Goal: Task Accomplishment & Management: Manage account settings

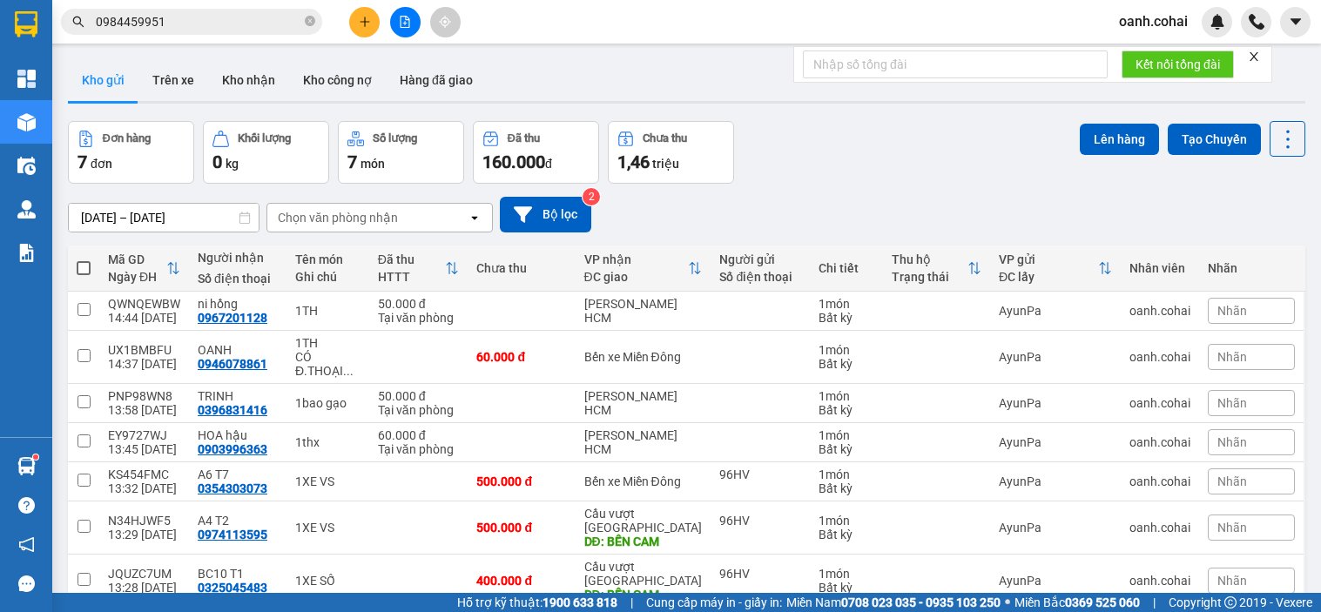
click at [359, 29] on button at bounding box center [364, 22] width 30 height 30
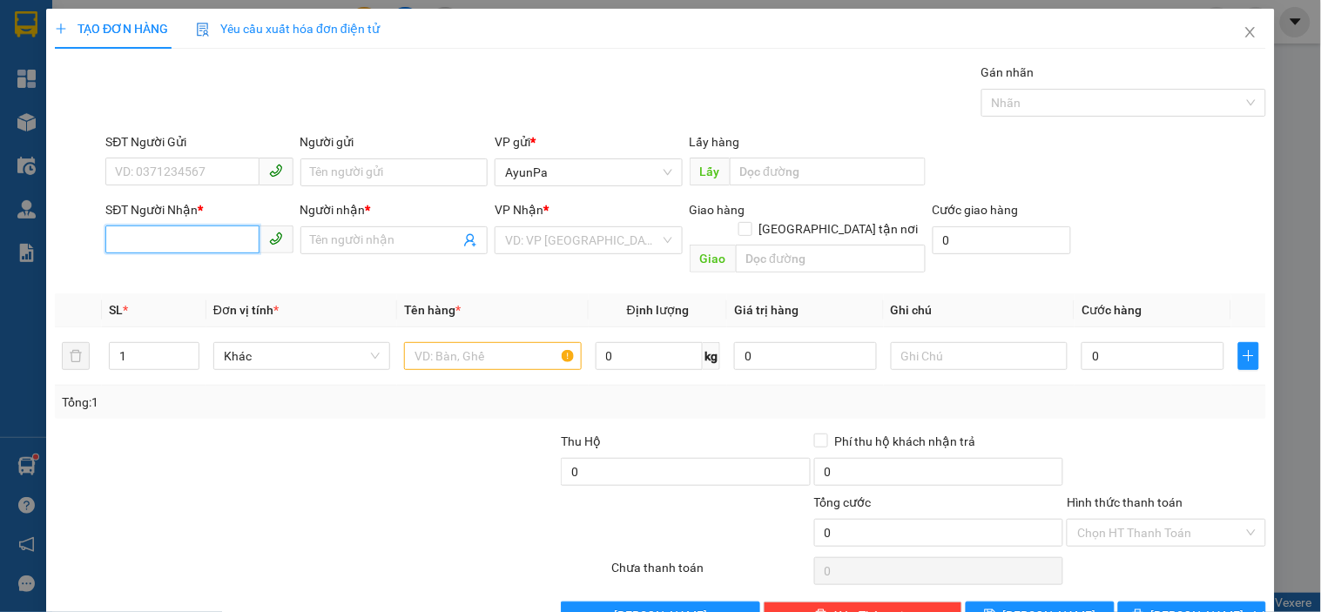
click at [195, 237] on input "SĐT Người Nhận *" at bounding box center [181, 240] width 153 height 28
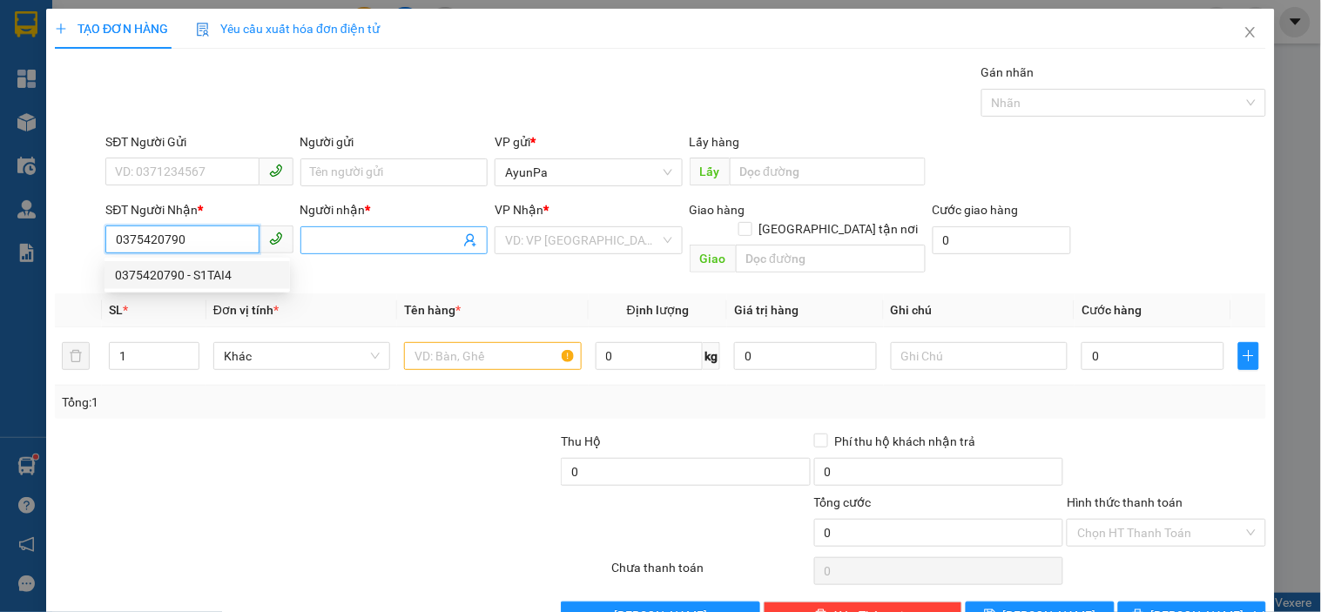
type input "0375420790"
click at [406, 242] on input "Người nhận *" at bounding box center [385, 240] width 149 height 19
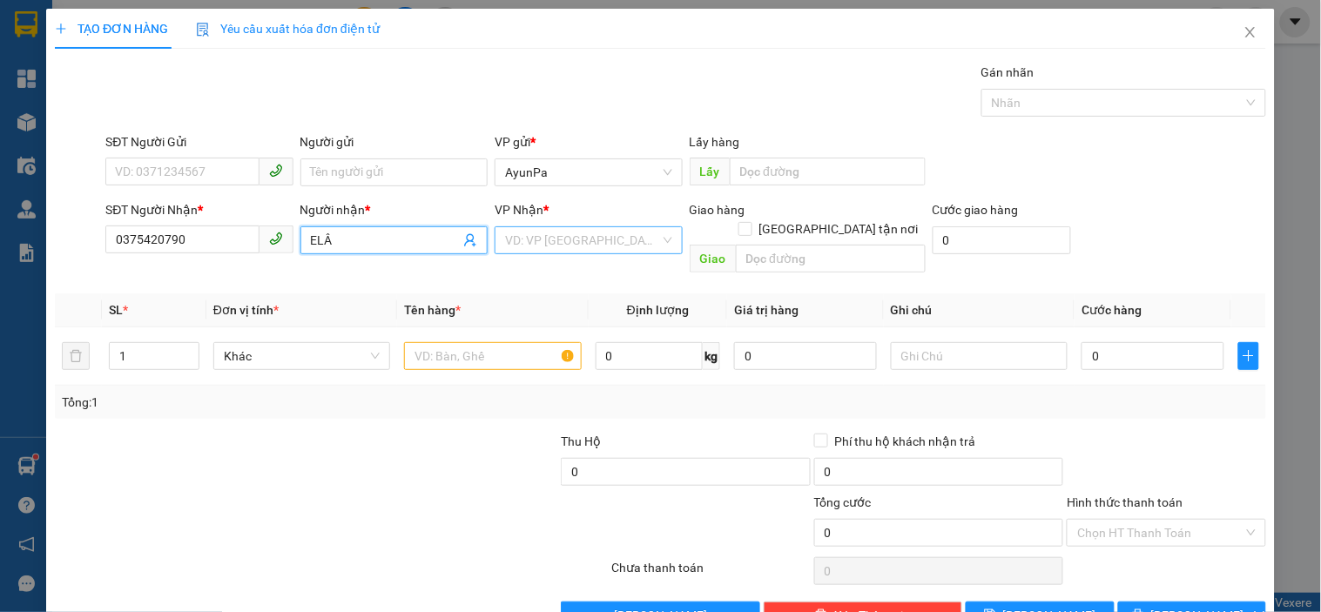
type input "ELÂ"
click at [554, 249] on input "search" at bounding box center [582, 240] width 154 height 26
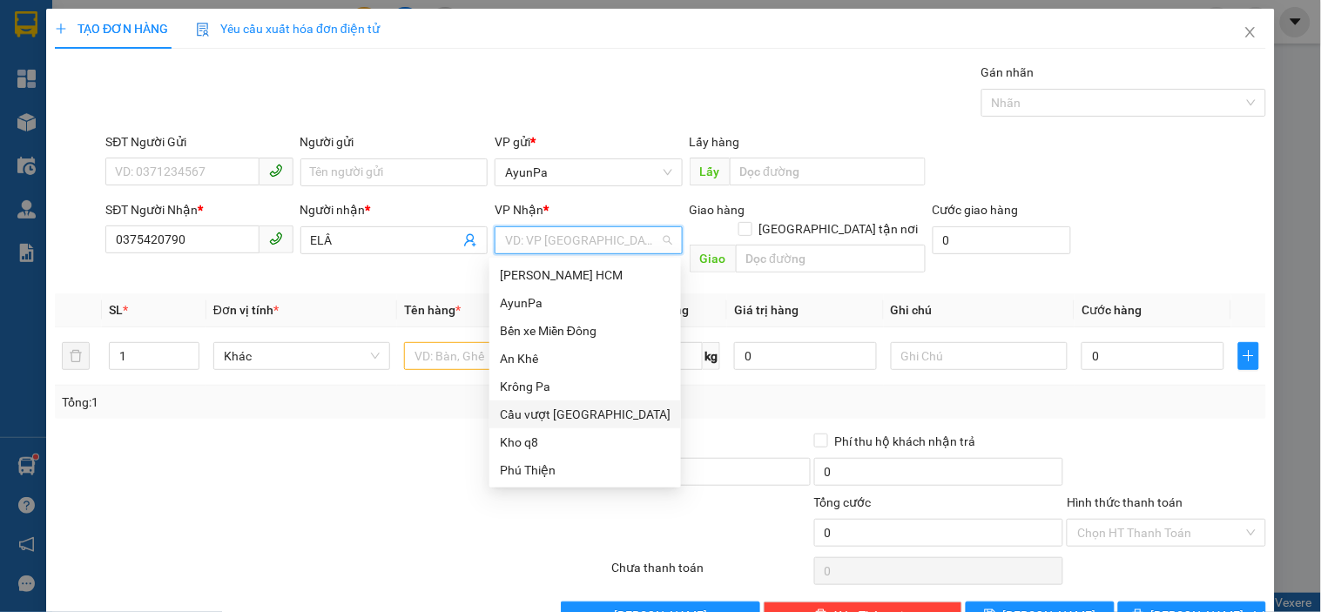
click at [563, 409] on div "Cầu vượt [GEOGRAPHIC_DATA]" at bounding box center [585, 414] width 171 height 19
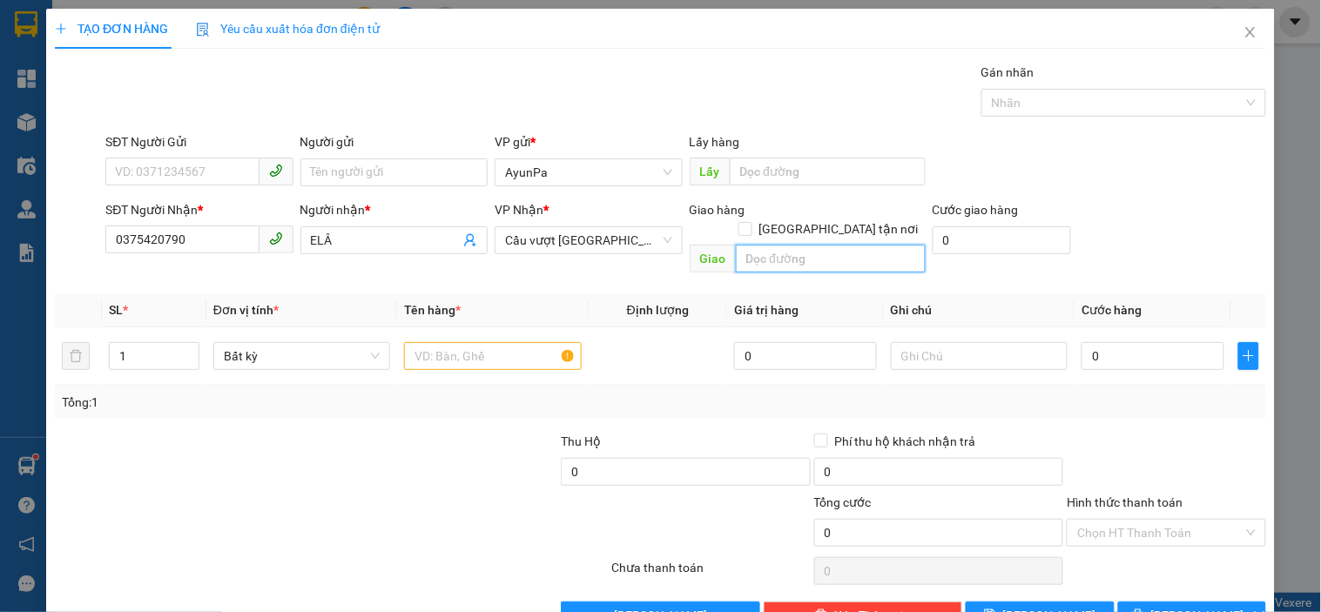
click at [785, 245] on input "text" at bounding box center [831, 259] width 190 height 28
type input "CX [PERSON_NAME]"
click at [509, 342] on input "text" at bounding box center [492, 356] width 177 height 28
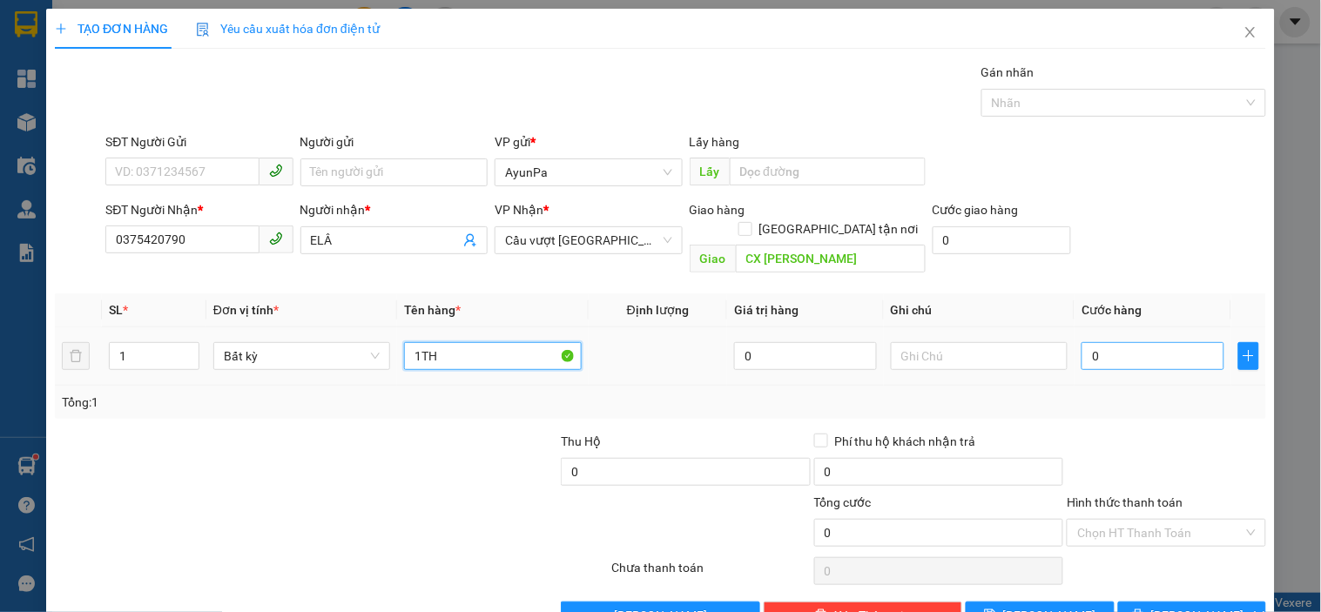
type input "1TH"
click at [1101, 342] on input "0" at bounding box center [1153, 356] width 143 height 28
type input "5"
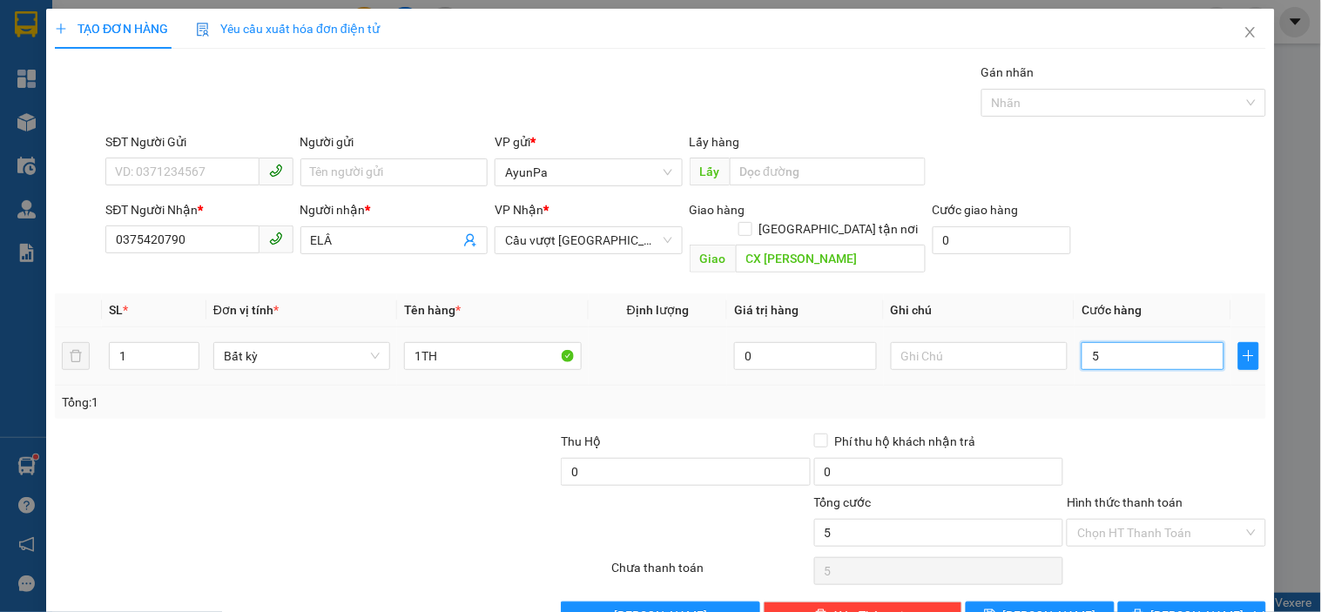
type input "50"
type input "50.000"
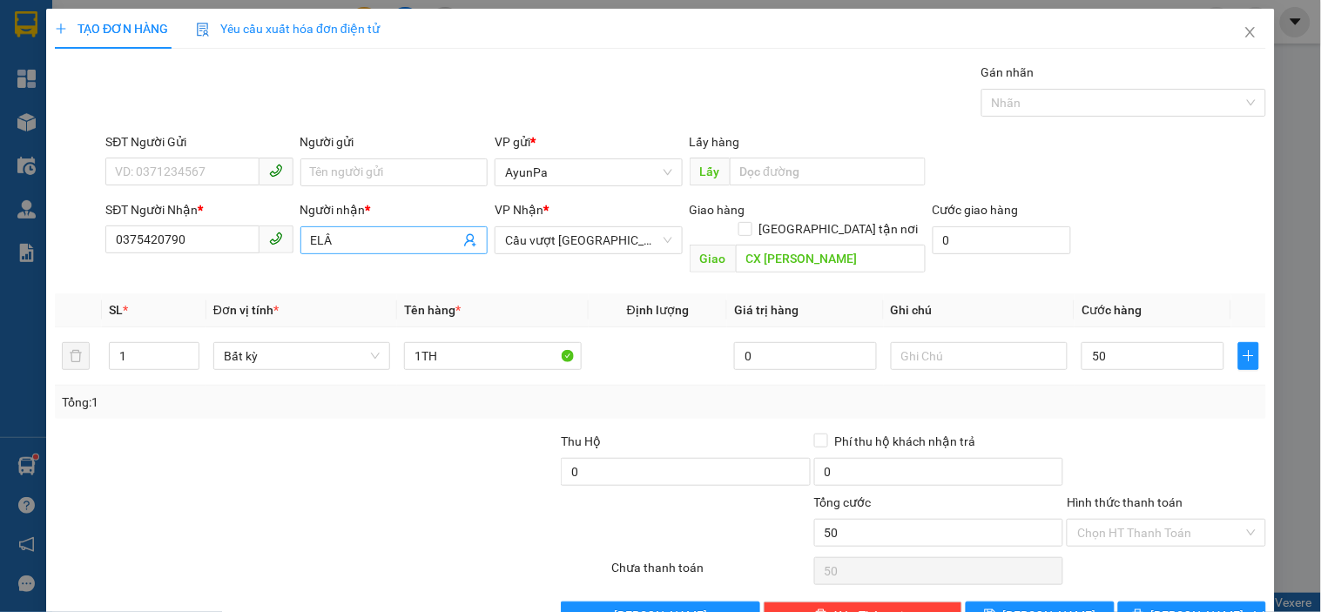
type input "50.000"
click at [416, 247] on input "ELÂ" at bounding box center [385, 240] width 149 height 19
type input "ELA"
click at [1130, 602] on button "[PERSON_NAME] và In" at bounding box center [1192, 616] width 148 height 28
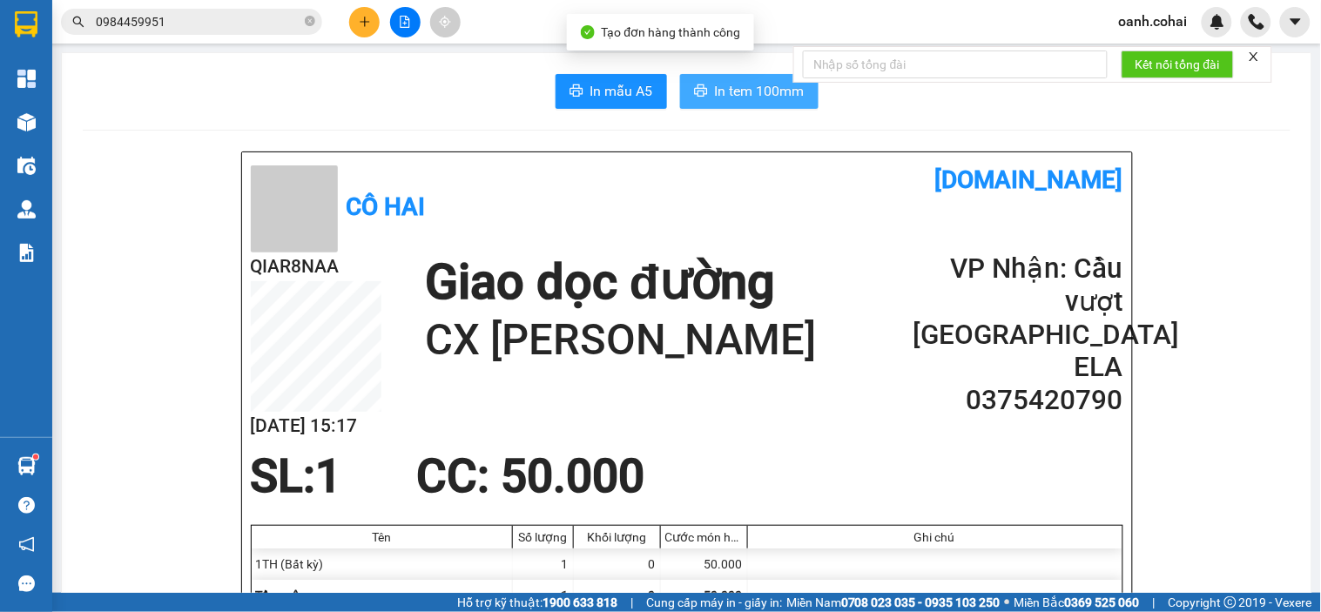
click at [727, 98] on span "In tem 100mm" at bounding box center [760, 91] width 90 height 22
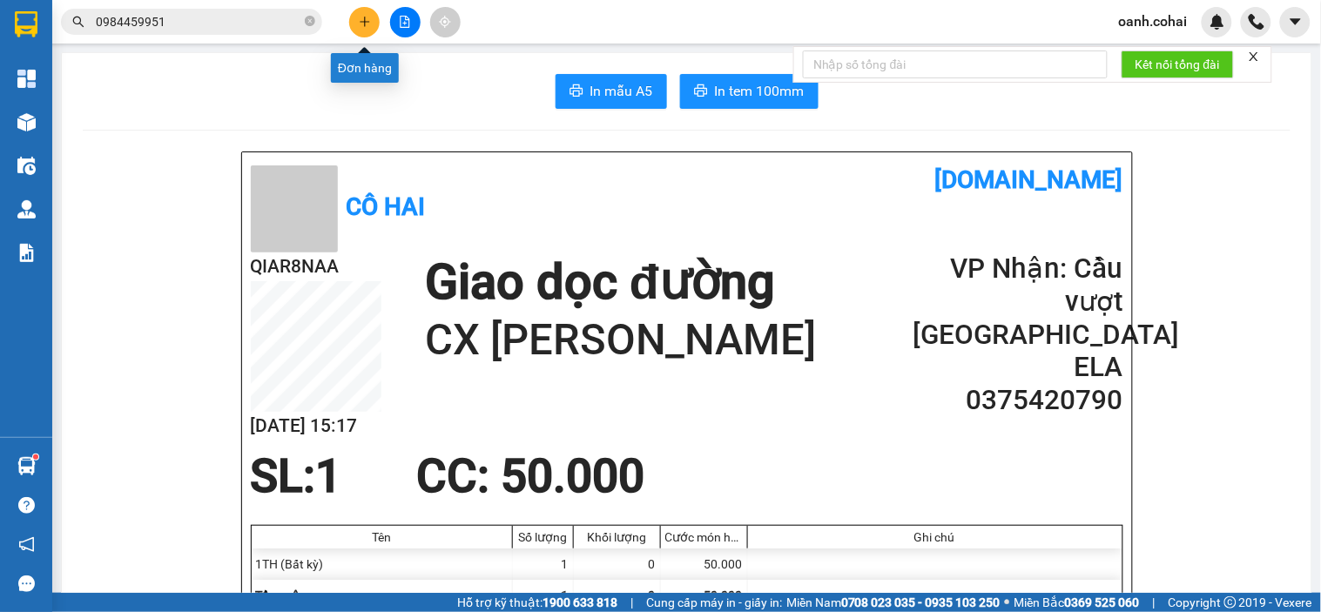
click at [370, 29] on button at bounding box center [364, 22] width 30 height 30
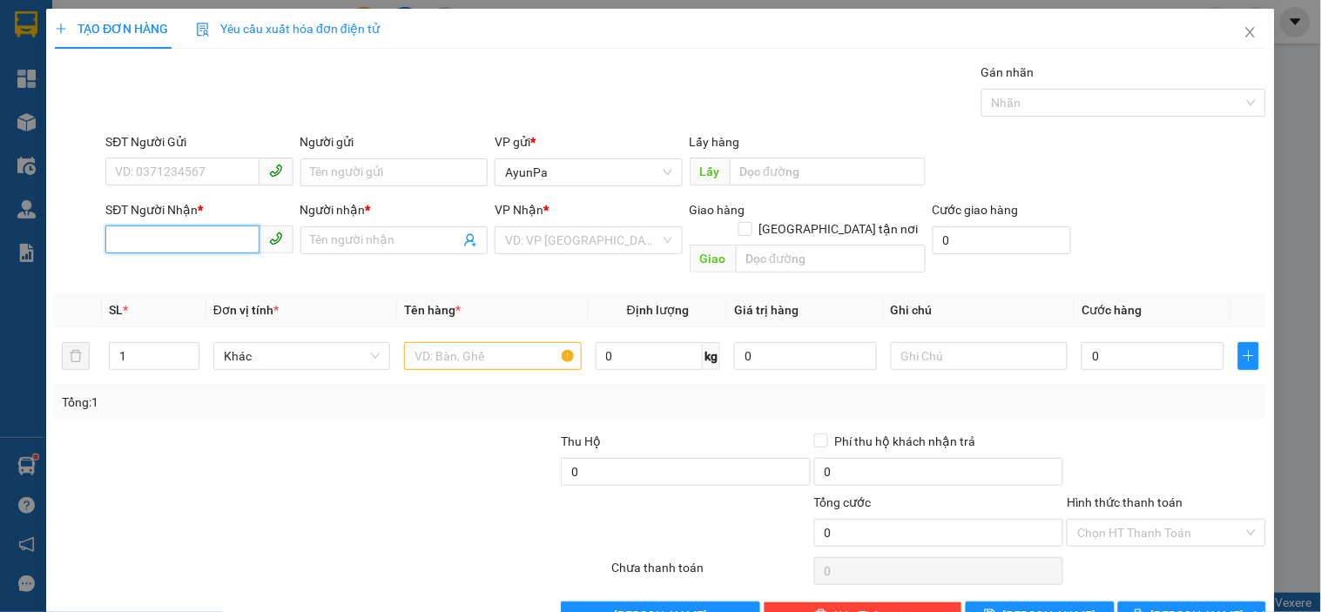
click at [213, 244] on input "SĐT Người Nhận *" at bounding box center [181, 240] width 153 height 28
type input "0372093427"
click at [166, 281] on div "0372093427 - VI VA" at bounding box center [197, 275] width 165 height 19
type input "VI VA"
type input "0372093427"
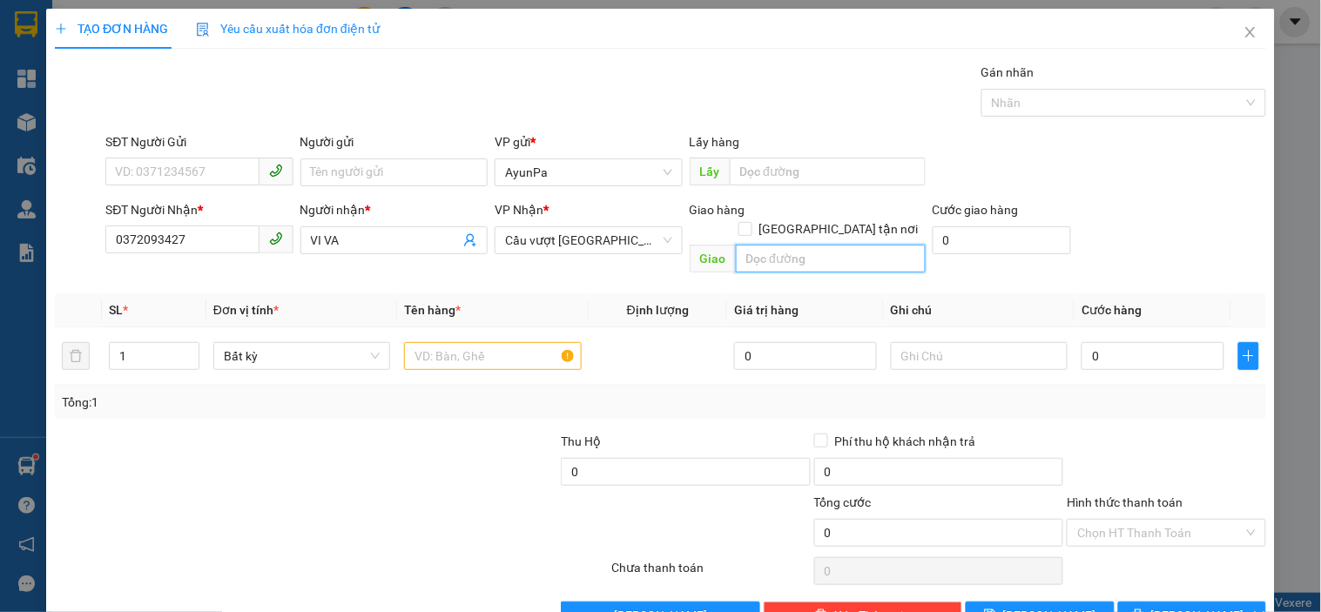
click at [801, 245] on input "text" at bounding box center [831, 259] width 190 height 28
type input "UB QUẬN 12"
click at [510, 342] on input "text" at bounding box center [492, 356] width 177 height 28
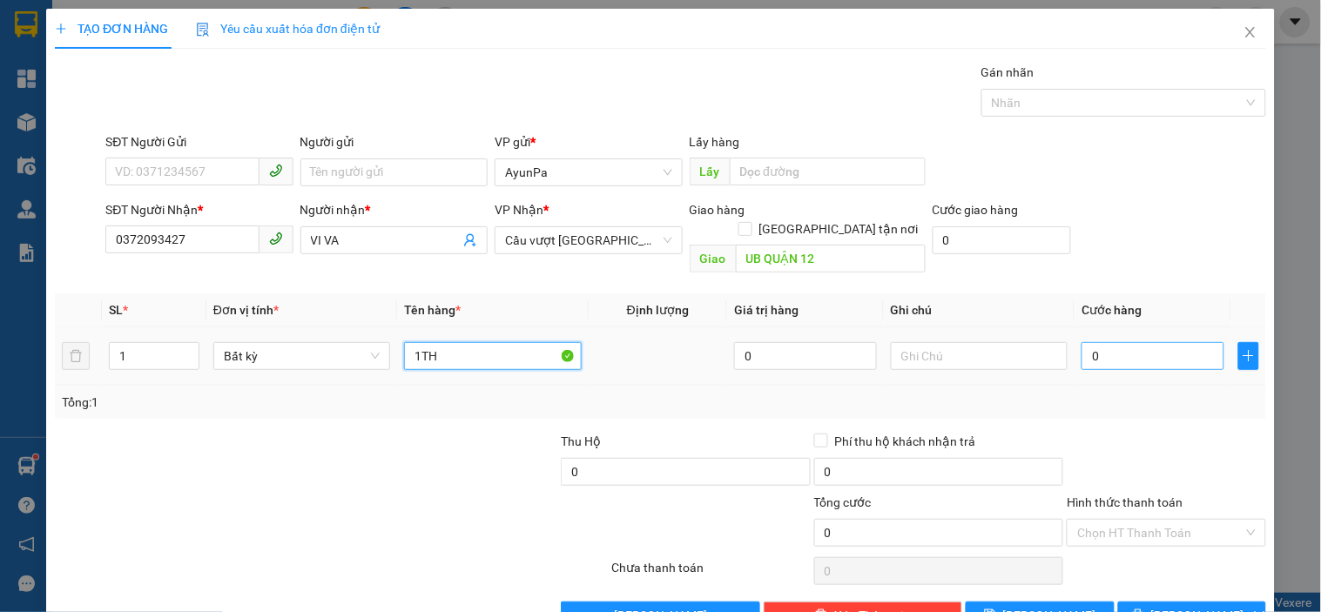
type input "1TH"
click at [1129, 342] on input "0" at bounding box center [1153, 356] width 143 height 28
type input "6"
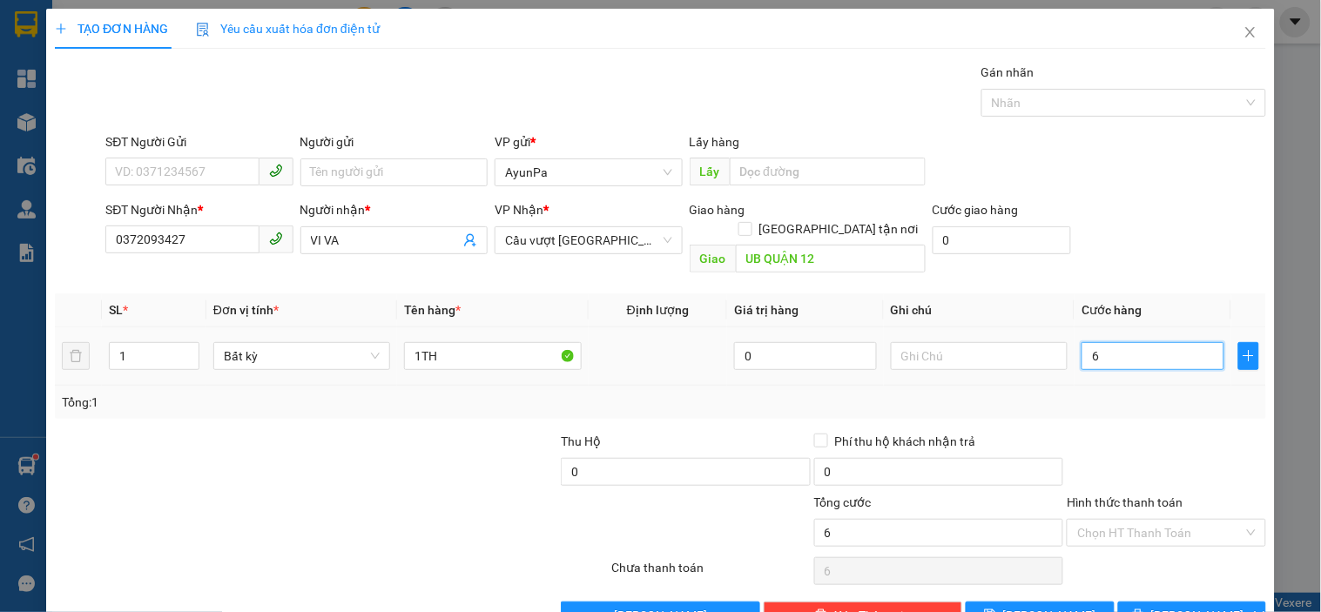
type input "60"
type input "60.000"
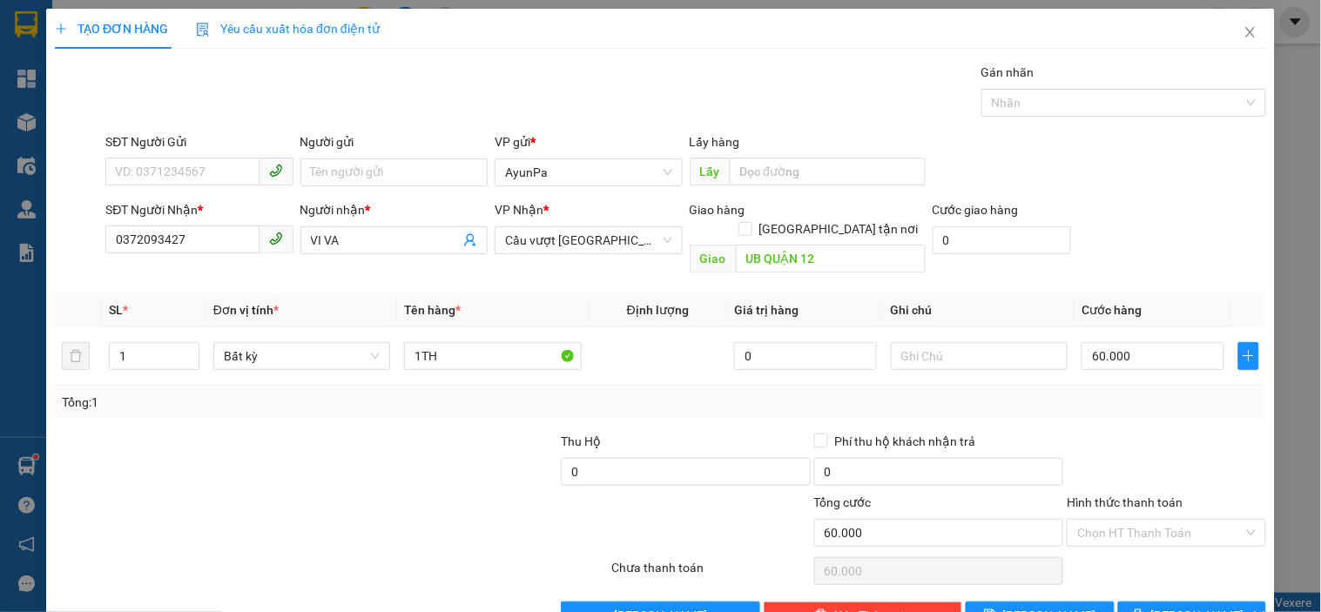
click at [1122, 386] on div "Tổng: 1" at bounding box center [661, 402] width 1212 height 33
click at [1134, 520] on input "Hình thức thanh toán" at bounding box center [1161, 533] width 166 height 26
click at [1121, 552] on div "Tại văn phòng" at bounding box center [1156, 548] width 176 height 19
type input "0"
click at [1145, 609] on icon "printer" at bounding box center [1138, 615] width 12 height 12
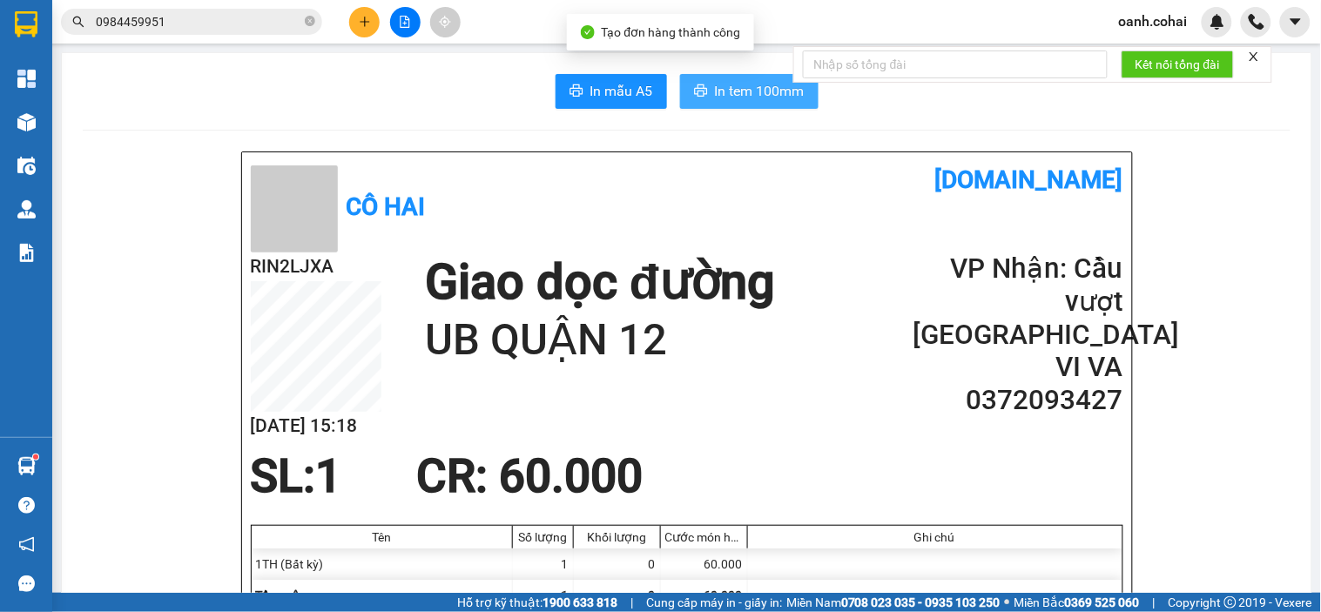
click at [764, 80] on span "In tem 100mm" at bounding box center [760, 91] width 90 height 22
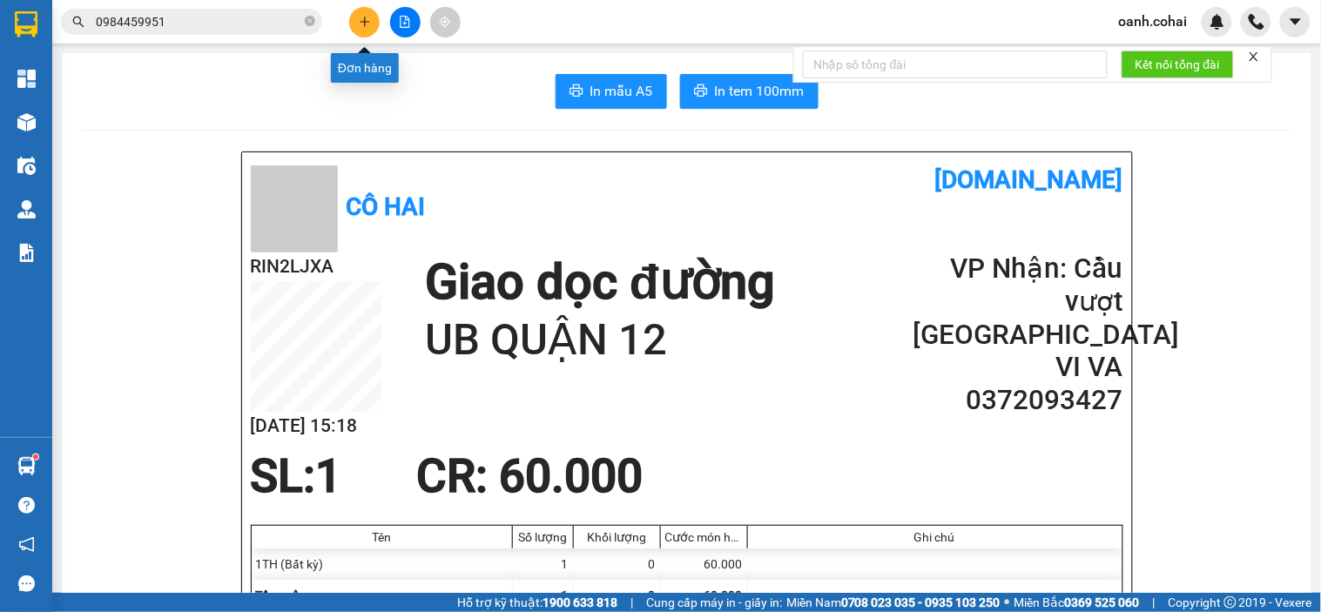
click at [362, 20] on icon "plus" at bounding box center [365, 22] width 12 height 12
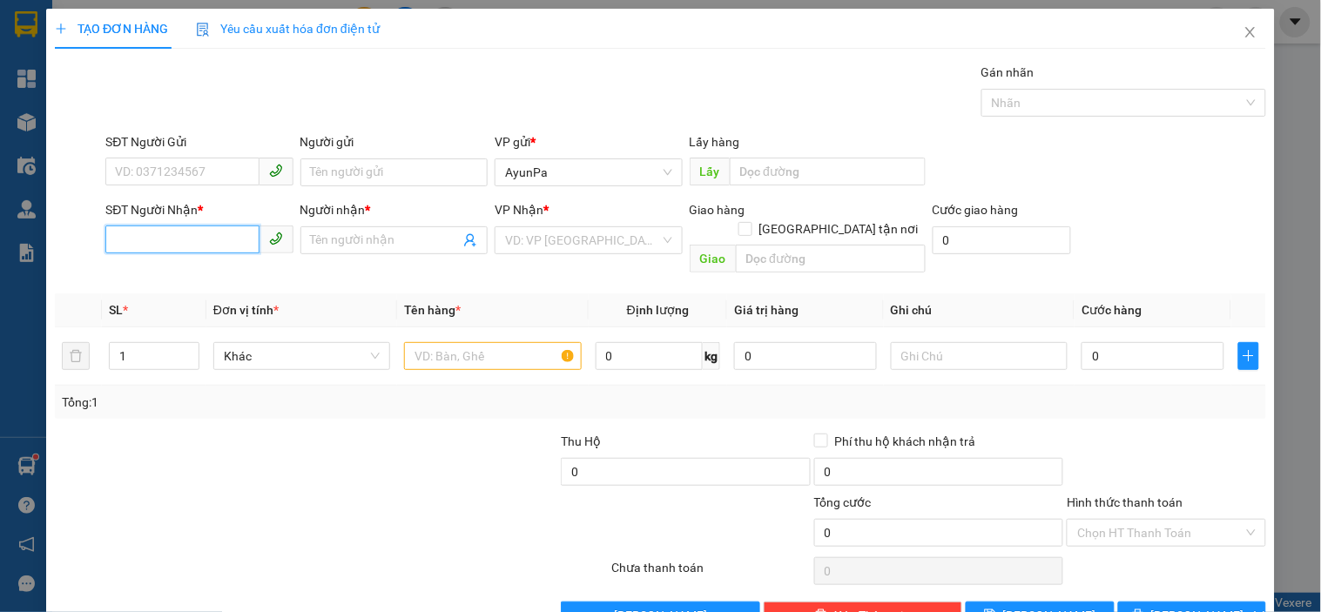
click at [215, 245] on input "SĐT Người Nhận *" at bounding box center [181, 240] width 153 height 28
type input "0936225039"
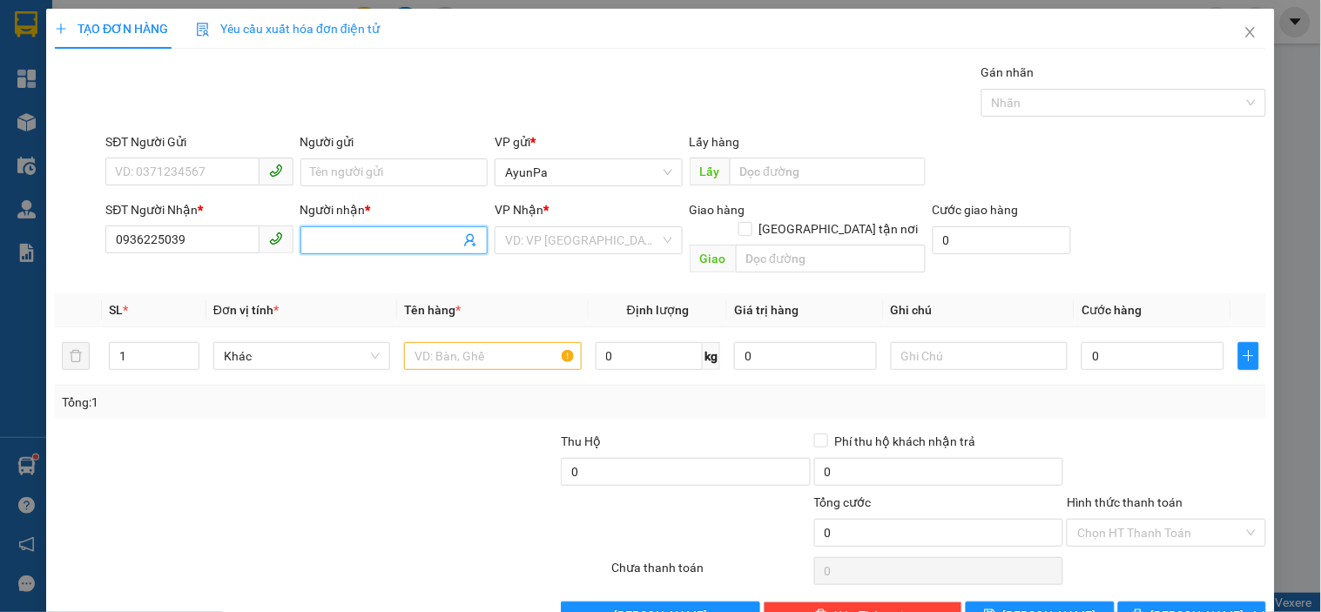
click at [377, 241] on input "Người nhận *" at bounding box center [385, 240] width 149 height 19
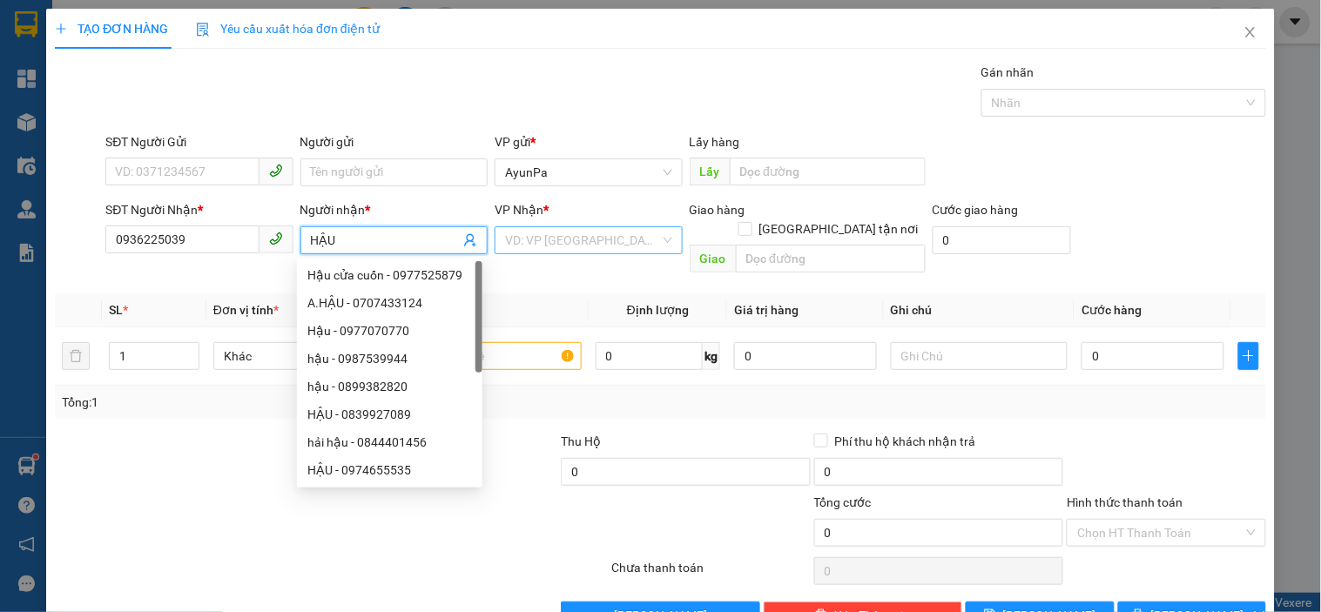
type input "HẬU"
click at [567, 244] on input "search" at bounding box center [582, 240] width 154 height 26
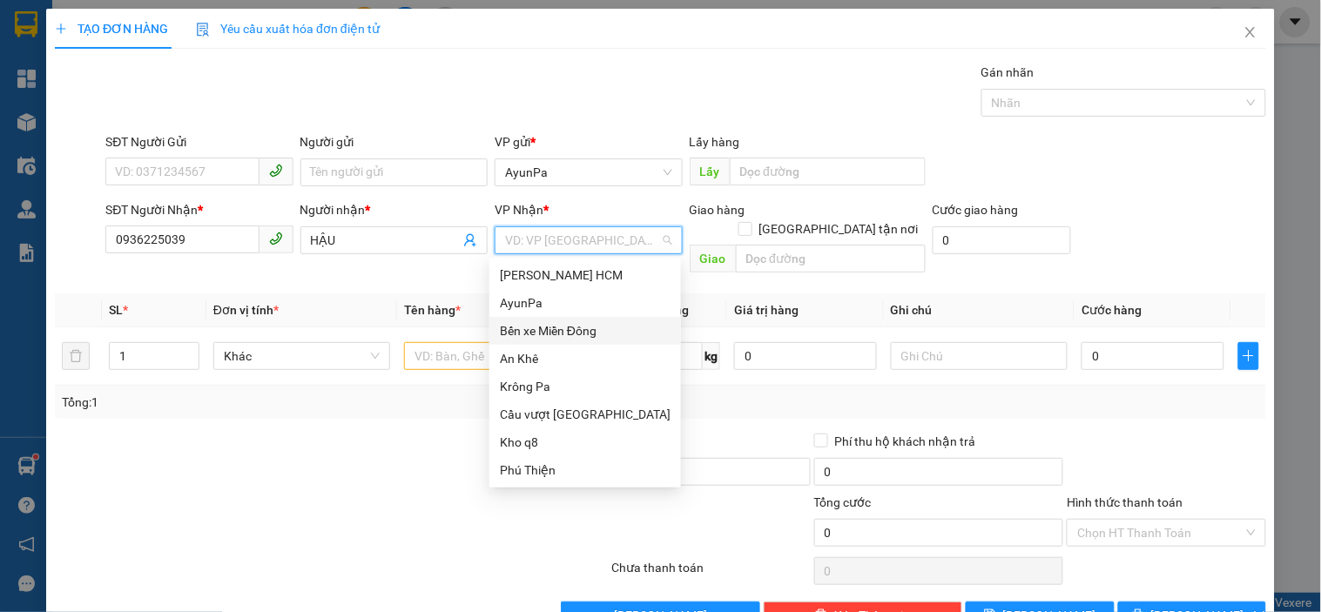
click at [561, 327] on div "Bến xe Miền Đông" at bounding box center [585, 330] width 171 height 19
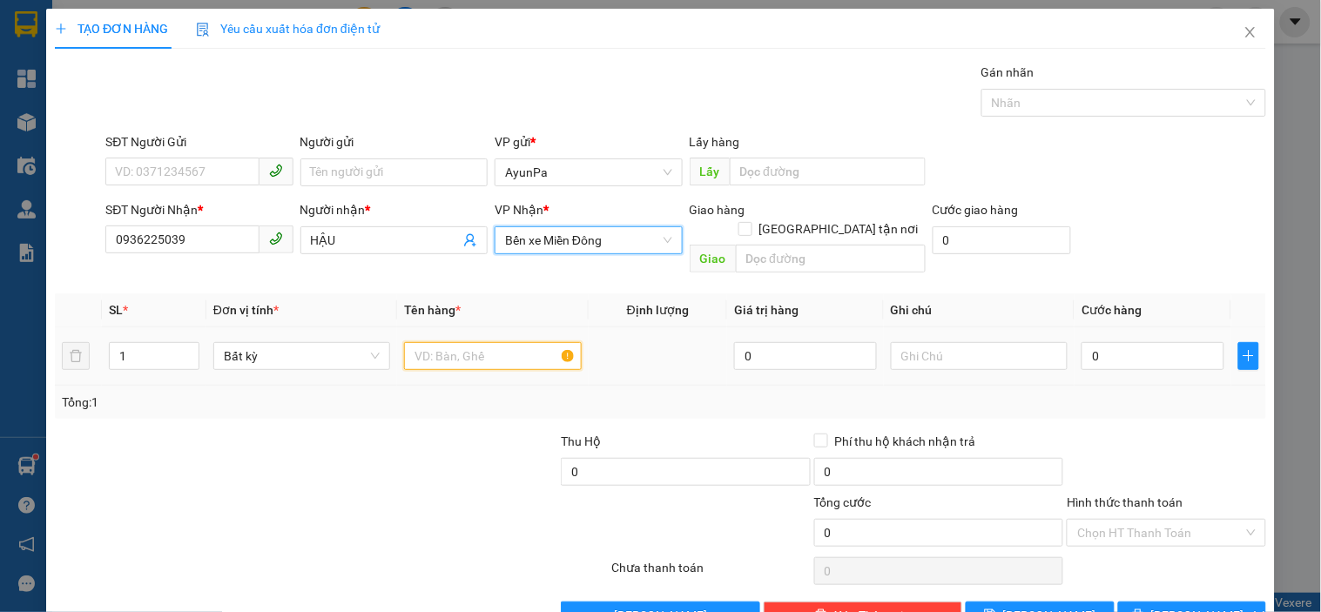
click at [499, 343] on input "text" at bounding box center [492, 356] width 177 height 28
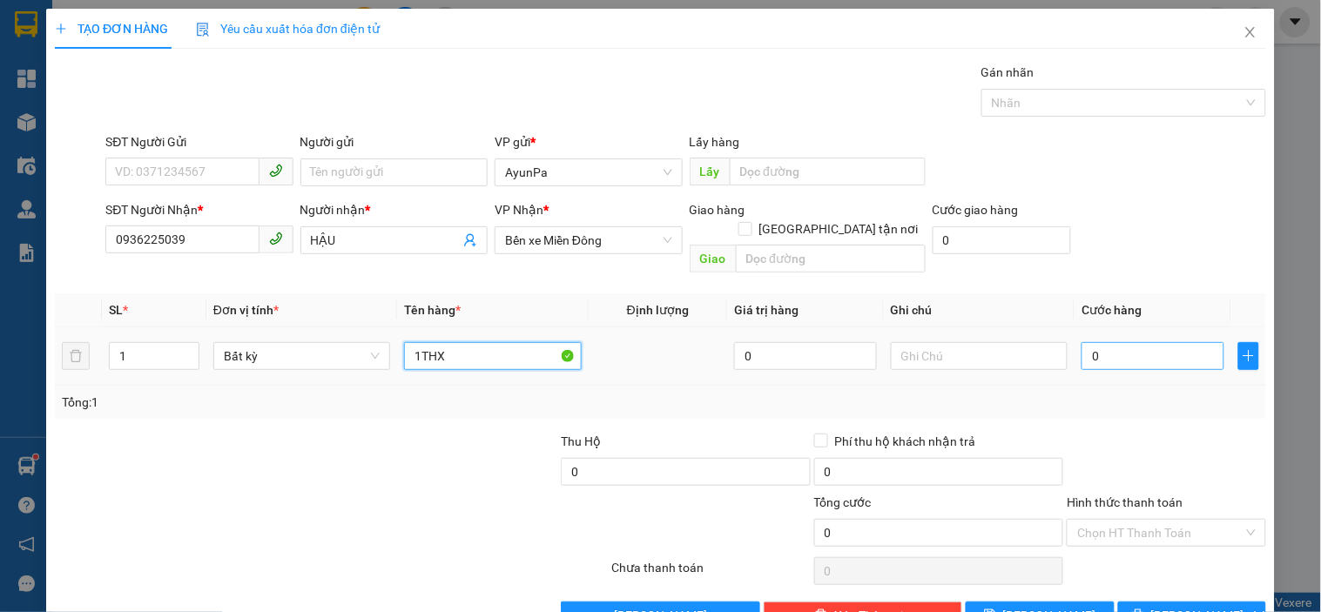
type input "1THX"
click at [1104, 345] on input "0" at bounding box center [1153, 356] width 143 height 28
type input "6"
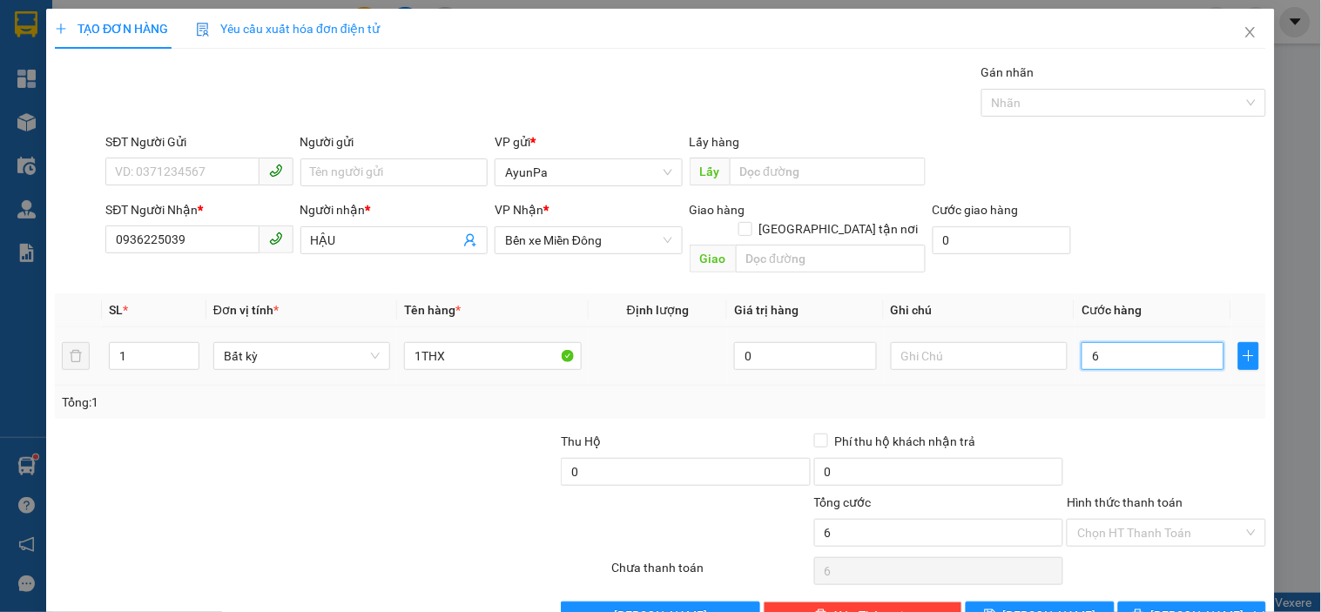
type input "60"
type input "60.000"
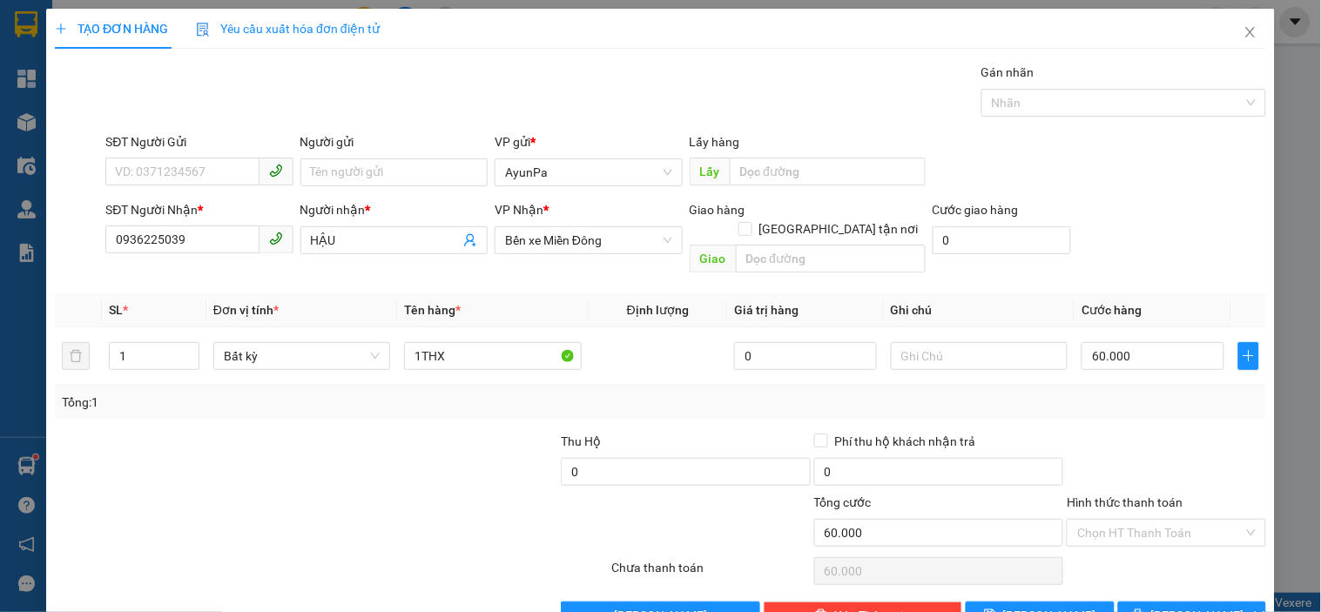
click at [1104, 393] on div "Tổng: 1" at bounding box center [661, 402] width 1198 height 19
click at [1126, 520] on input "Hình thức thanh toán" at bounding box center [1161, 533] width 166 height 26
click at [1119, 544] on div "Tại văn phòng" at bounding box center [1156, 548] width 176 height 19
type input "0"
click at [1127, 602] on button "[PERSON_NAME] và In" at bounding box center [1192, 616] width 148 height 28
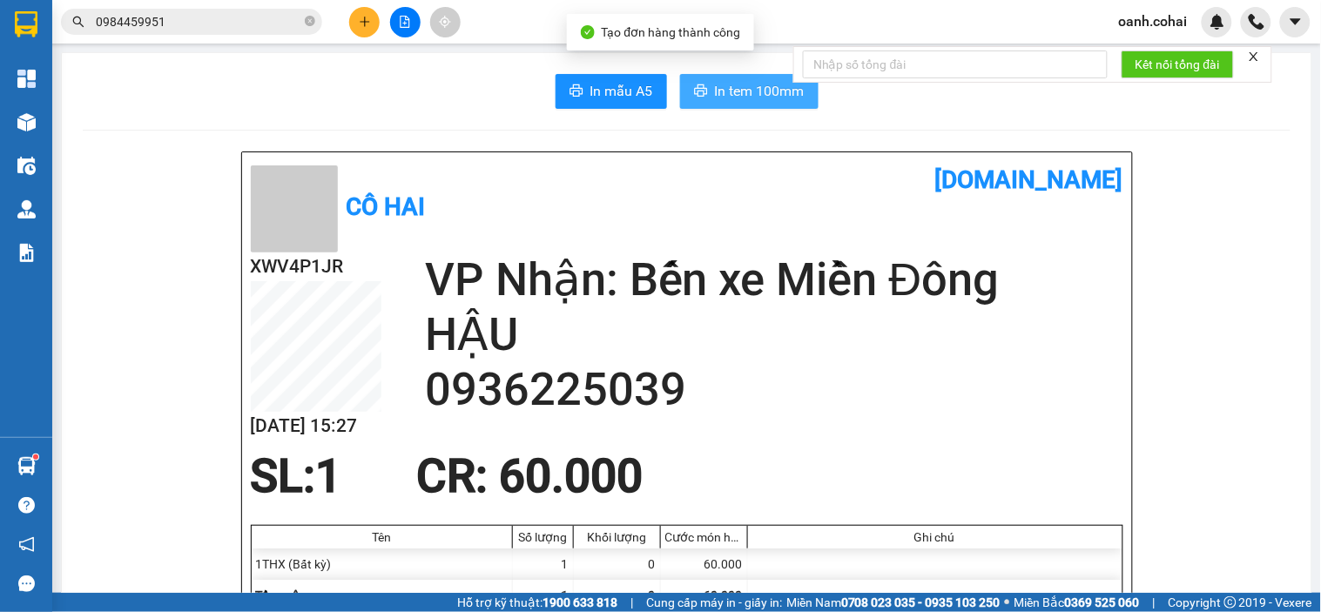
click at [742, 99] on span "In tem 100mm" at bounding box center [760, 91] width 90 height 22
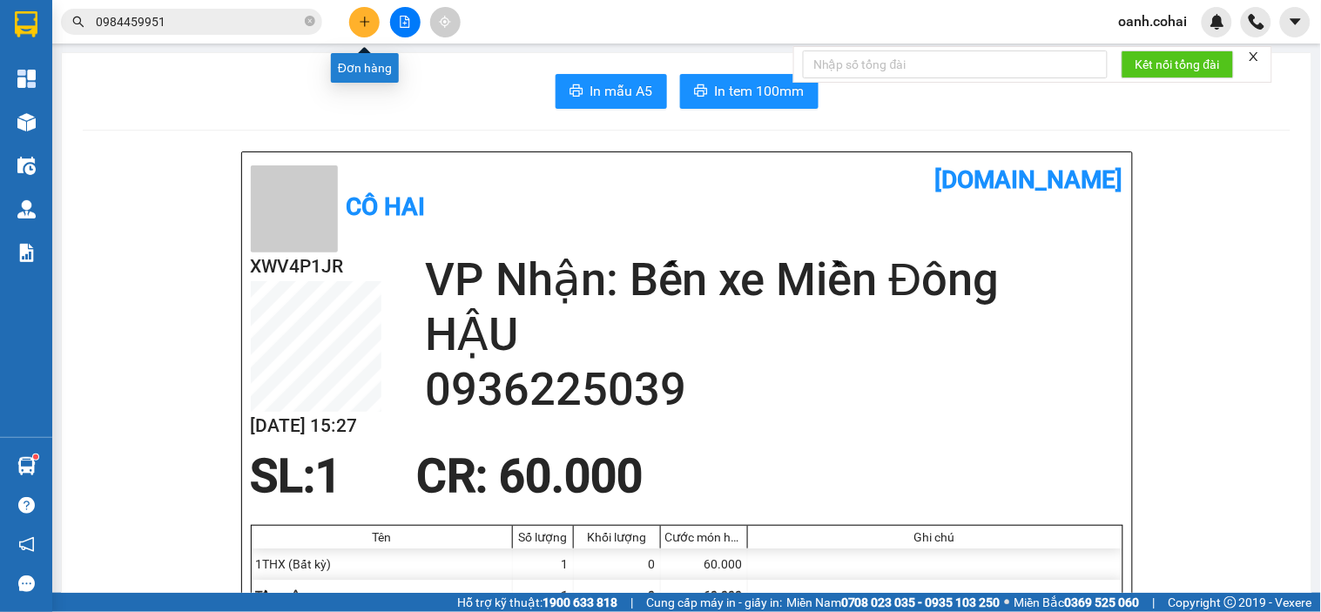
click at [361, 20] on icon "plus" at bounding box center [365, 22] width 12 height 12
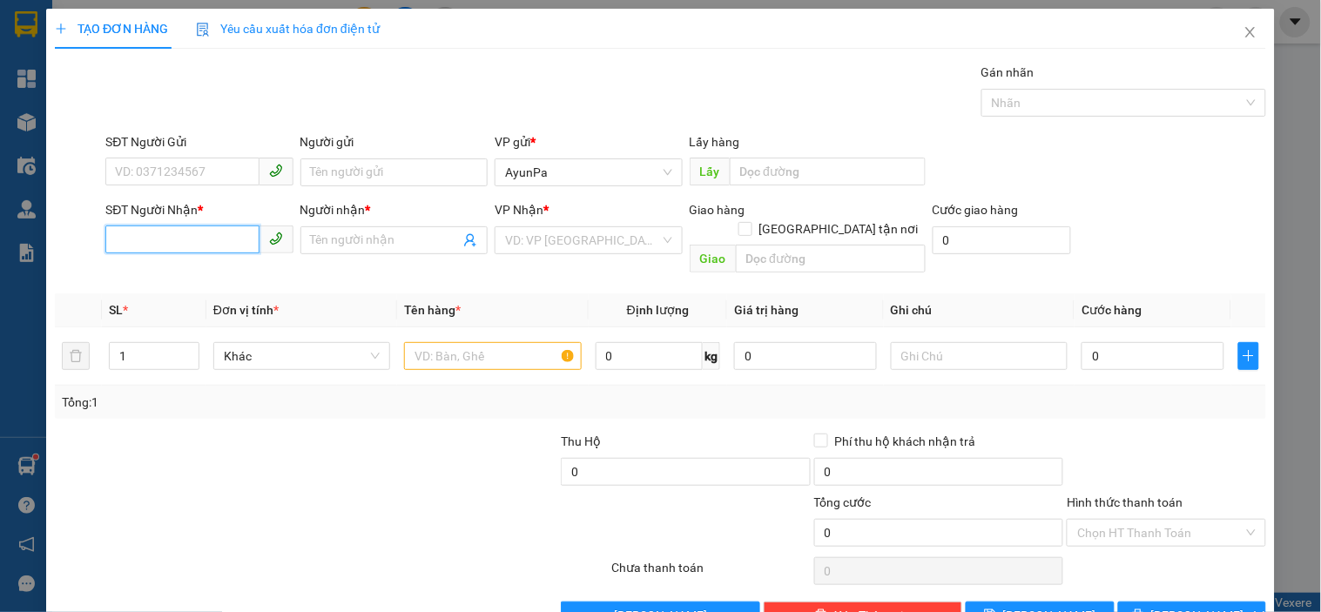
click at [152, 242] on input "SĐT Người Nhận *" at bounding box center [181, 240] width 153 height 28
type input "0334904033"
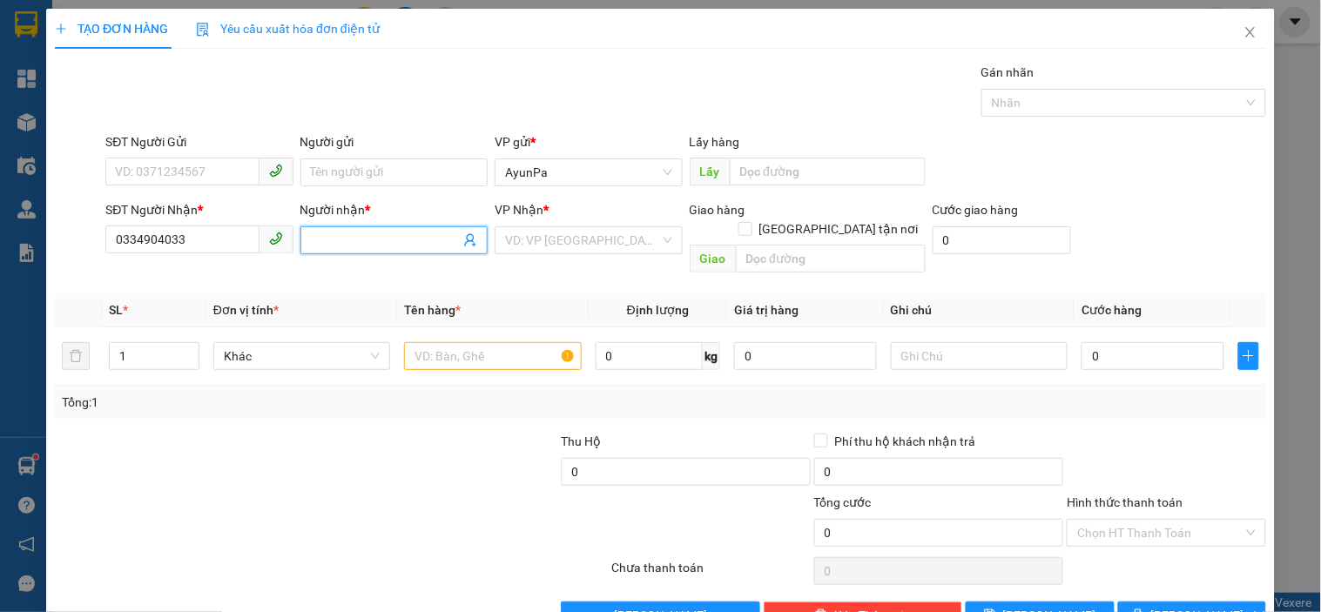
click at [386, 246] on input "Người nhận *" at bounding box center [385, 240] width 149 height 19
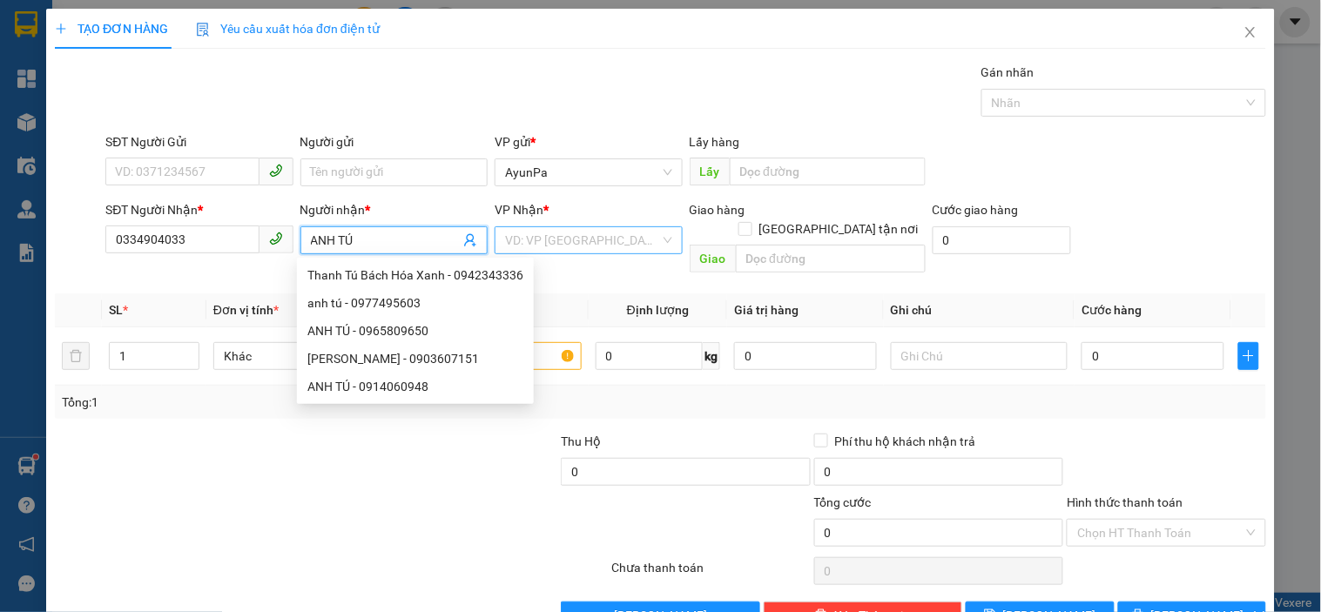
type input "ANH TÚ"
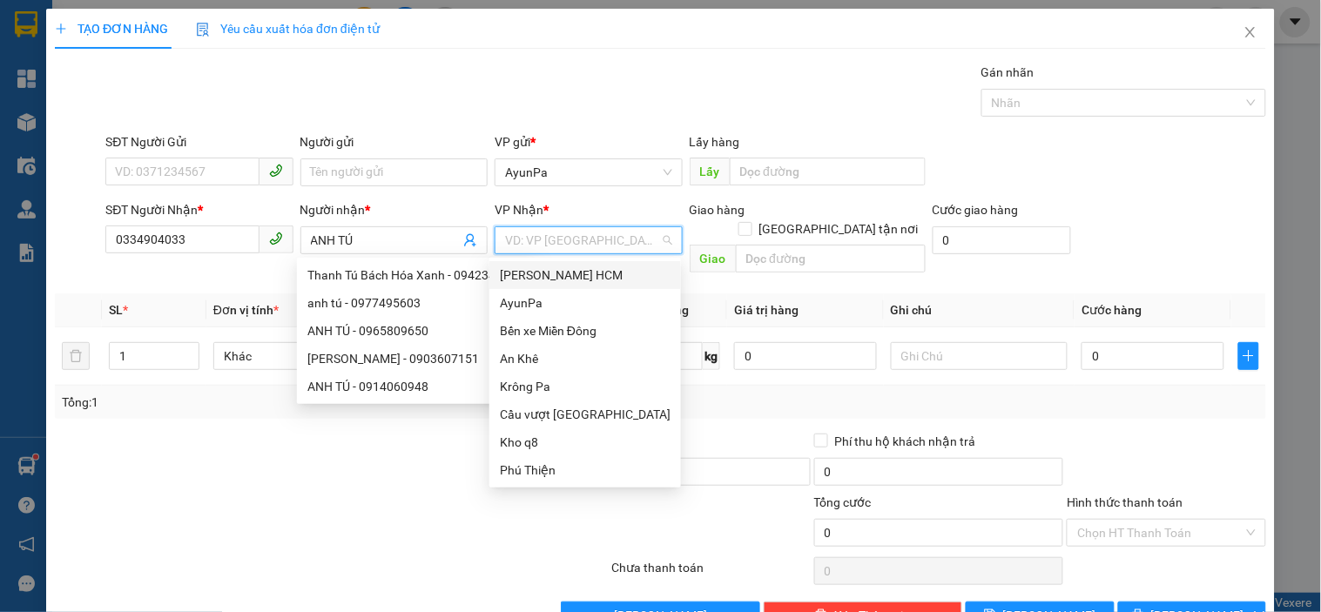
click at [604, 242] on input "search" at bounding box center [582, 240] width 154 height 26
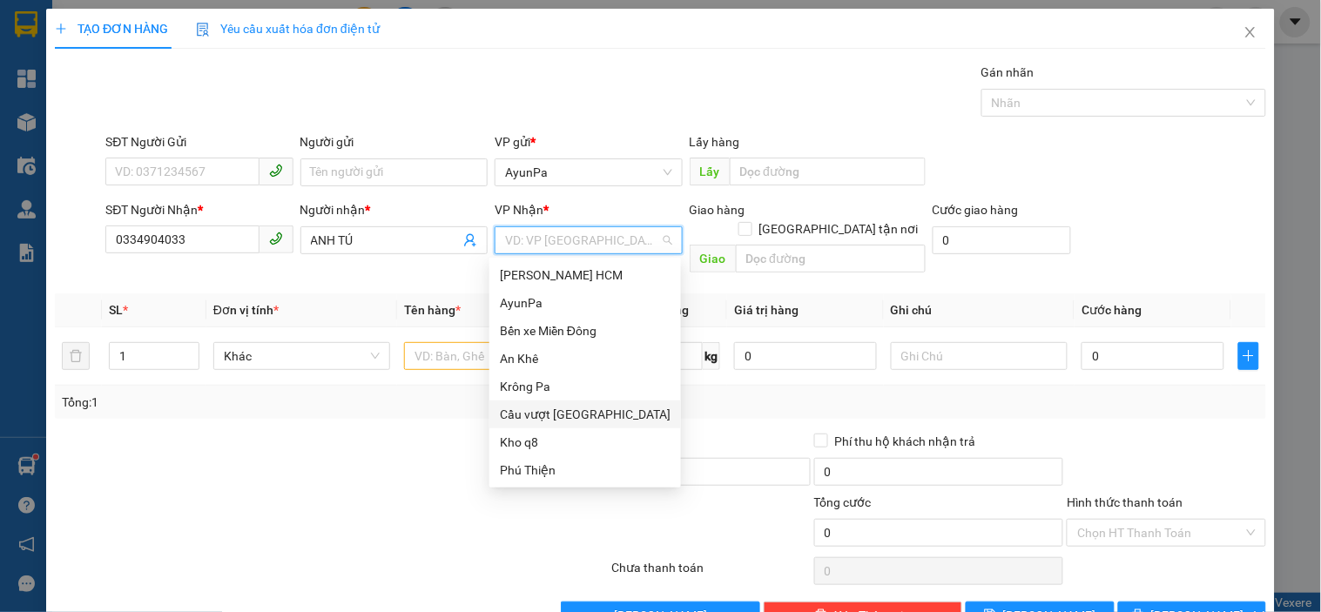
click at [578, 413] on div "Cầu vượt [GEOGRAPHIC_DATA]" at bounding box center [585, 414] width 171 height 19
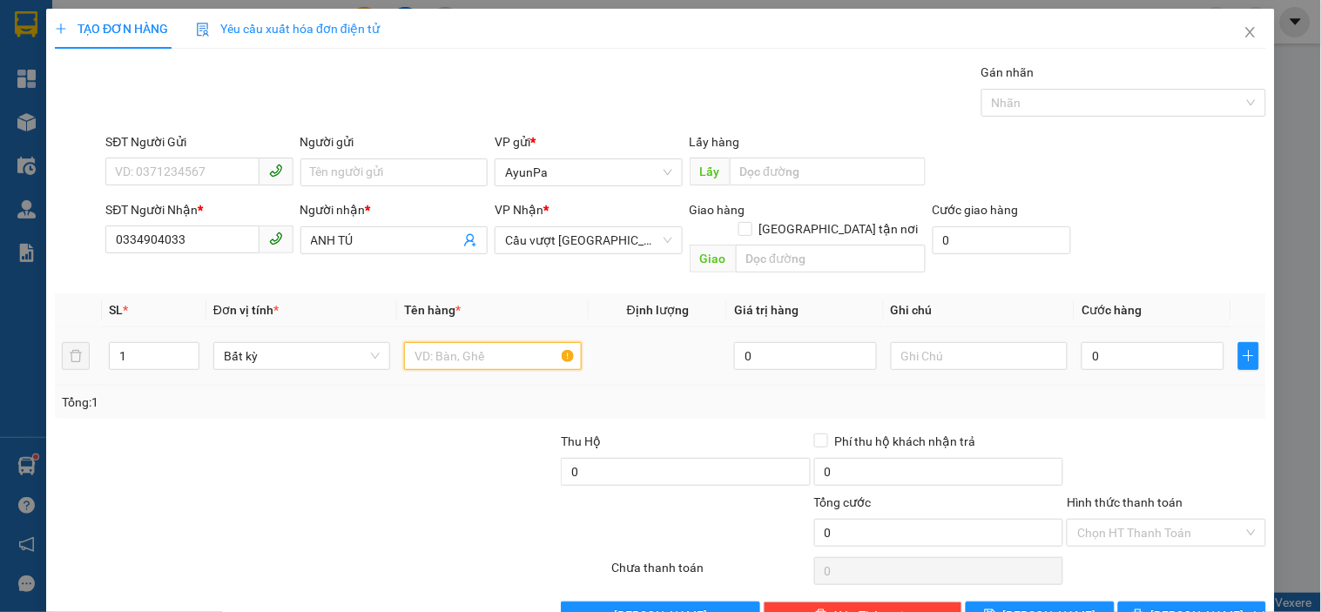
click at [477, 342] on input "text" at bounding box center [492, 356] width 177 height 28
type input "1BAO+2GIỎ ĐEN"
click at [151, 343] on input "1" at bounding box center [154, 356] width 89 height 26
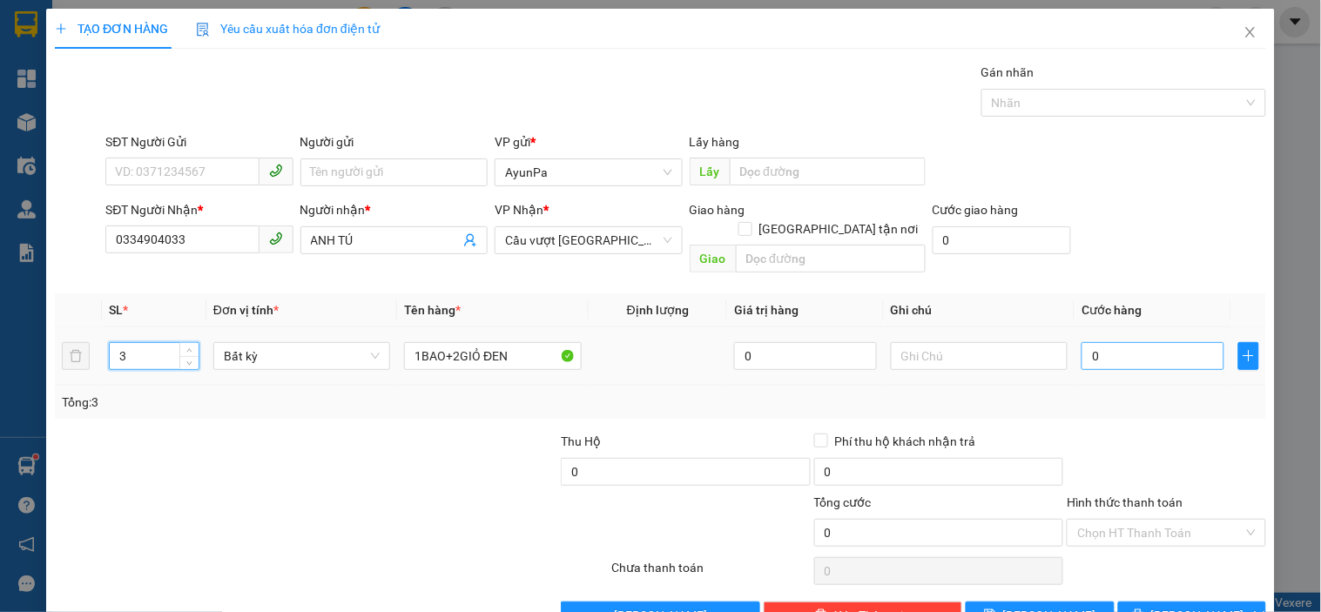
type input "3"
click at [1117, 342] on input "0" at bounding box center [1153, 356] width 143 height 28
type input "1"
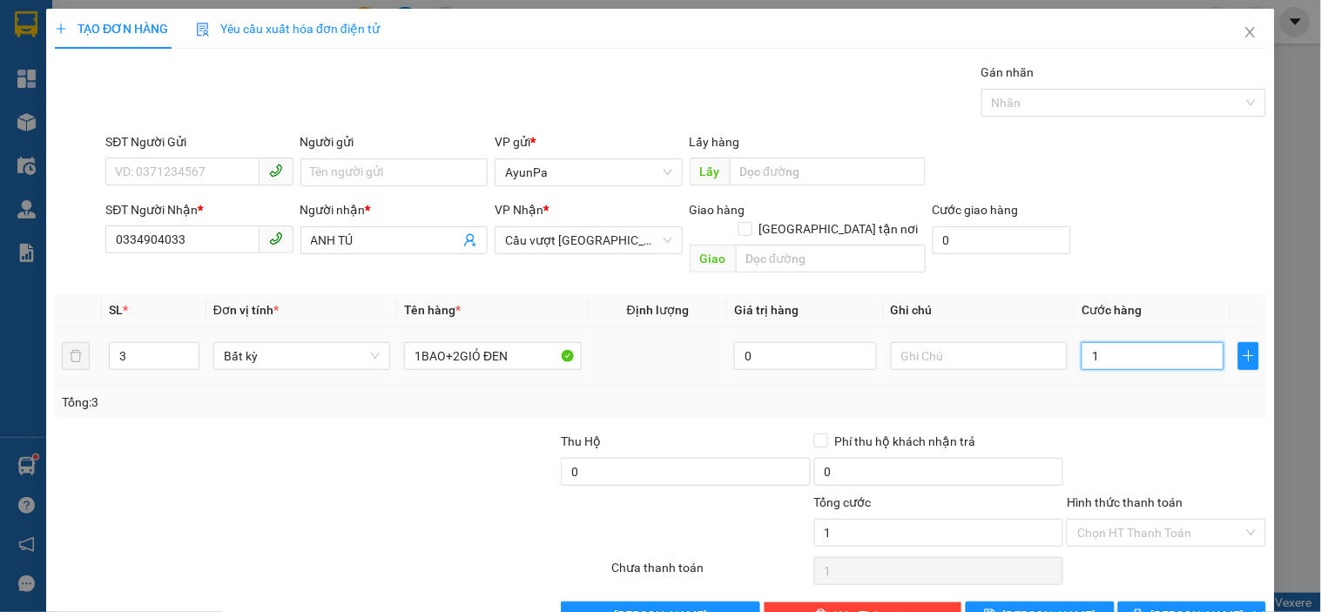
type input "18"
type input "180"
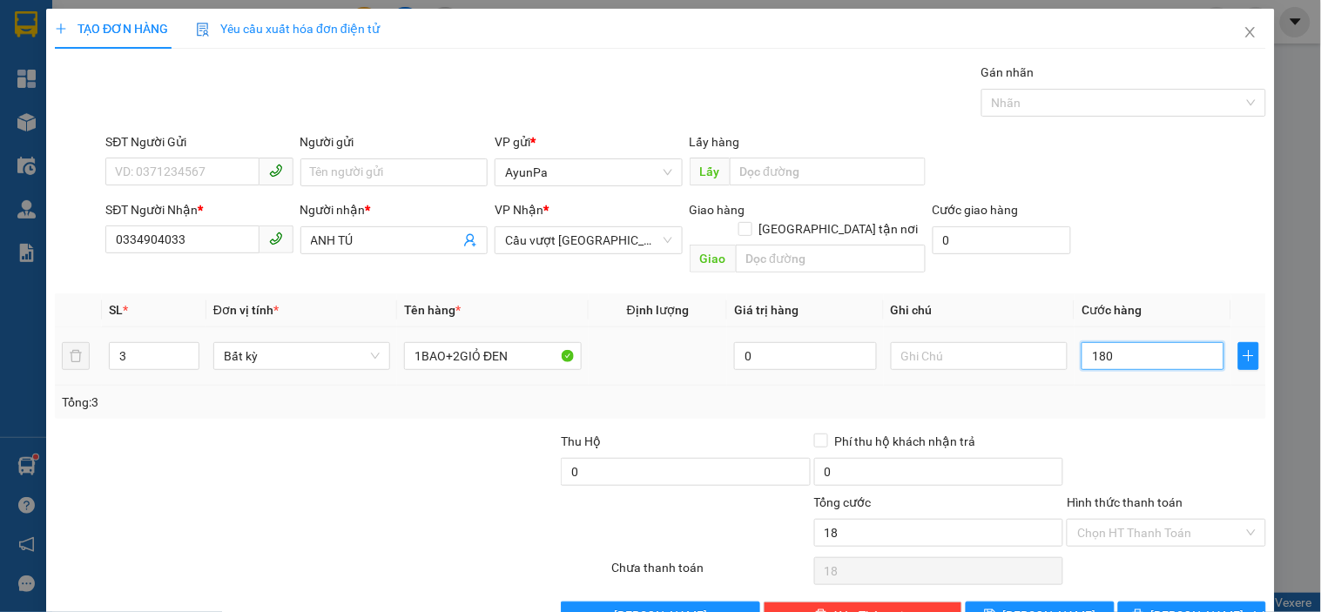
type input "180"
type input "180.000"
click at [1086, 432] on div at bounding box center [1166, 462] width 202 height 61
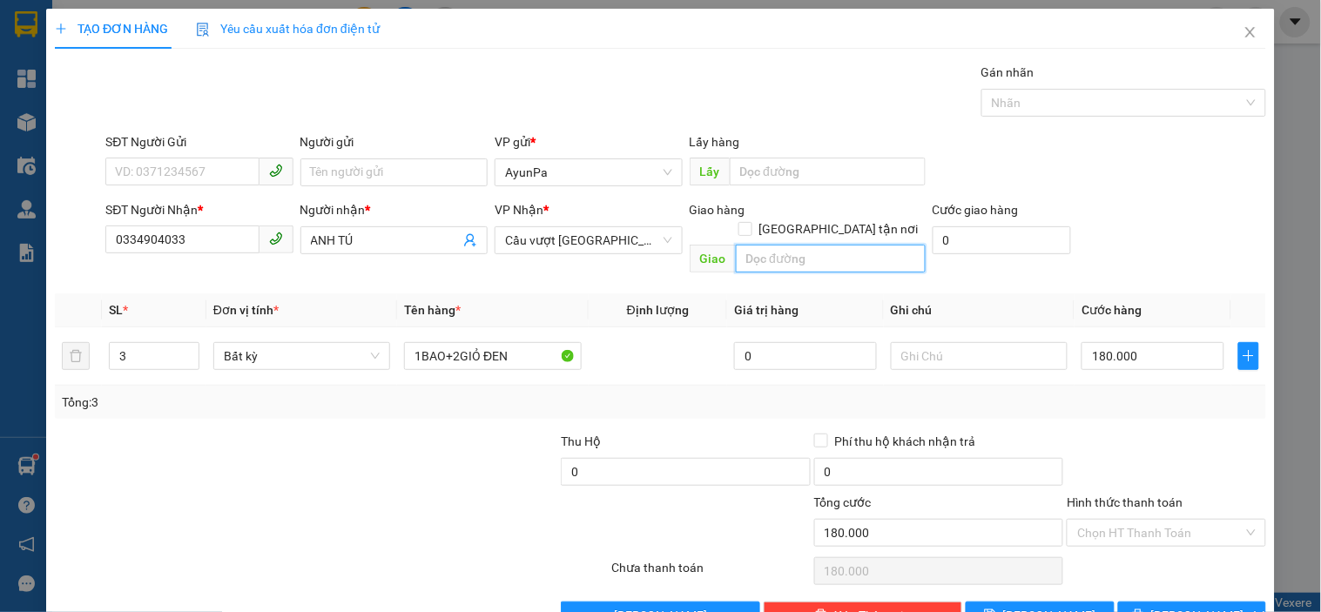
click at [842, 245] on input "text" at bounding box center [831, 259] width 190 height 28
type input "BẾN CAM"
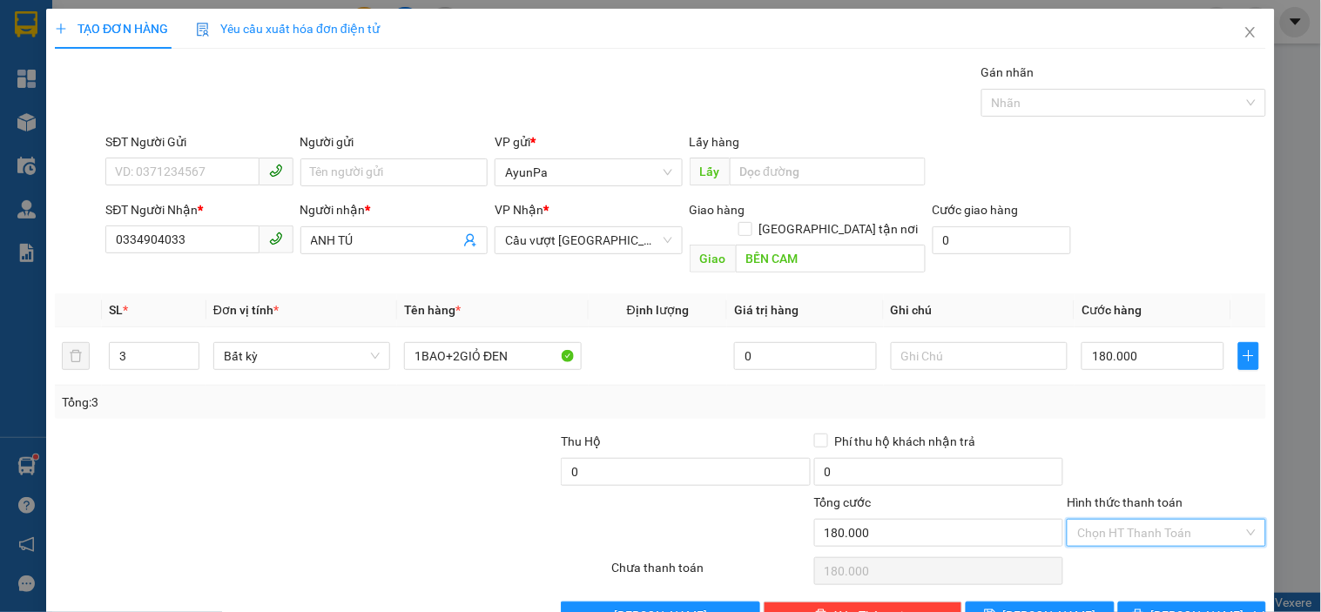
drag, startPoint x: 1107, startPoint y: 514, endPoint x: 1085, endPoint y: 549, distance: 41.1
click at [1107, 520] on input "Hình thức thanh toán" at bounding box center [1161, 533] width 166 height 26
click at [1085, 550] on div "Tại văn phòng" at bounding box center [1156, 548] width 176 height 19
type input "0"
click at [1121, 605] on button "[PERSON_NAME] và In" at bounding box center [1192, 616] width 148 height 28
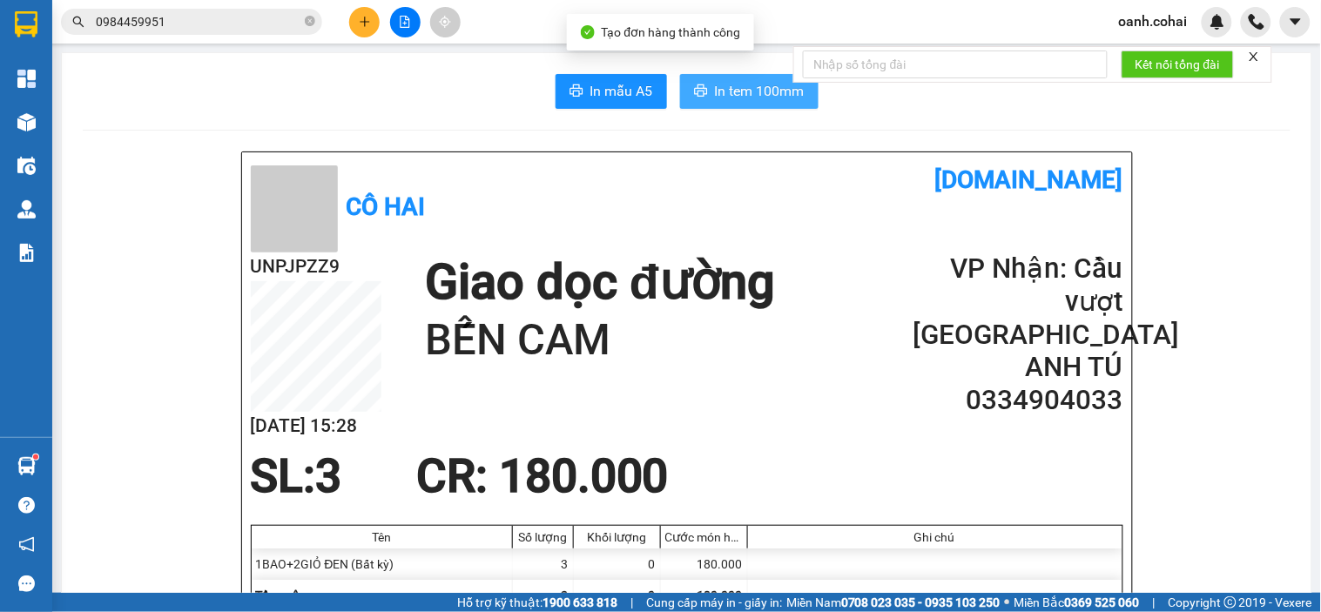
click at [745, 94] on span "In tem 100mm" at bounding box center [760, 91] width 90 height 22
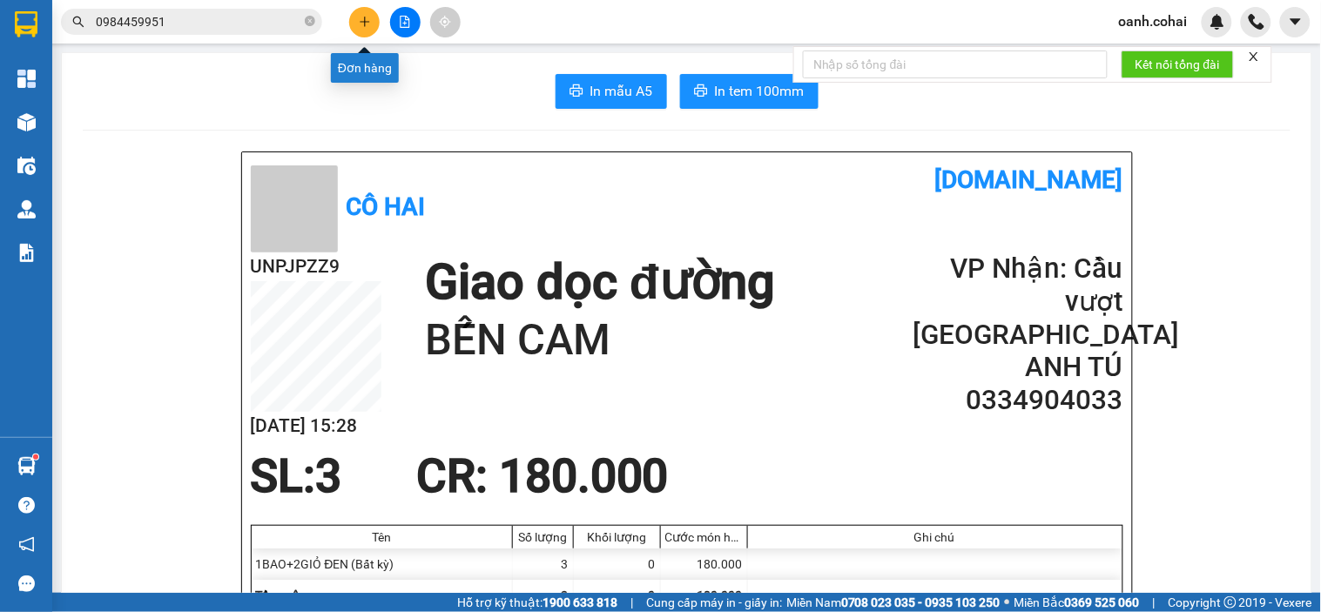
click at [361, 17] on icon "plus" at bounding box center [365, 22] width 12 height 12
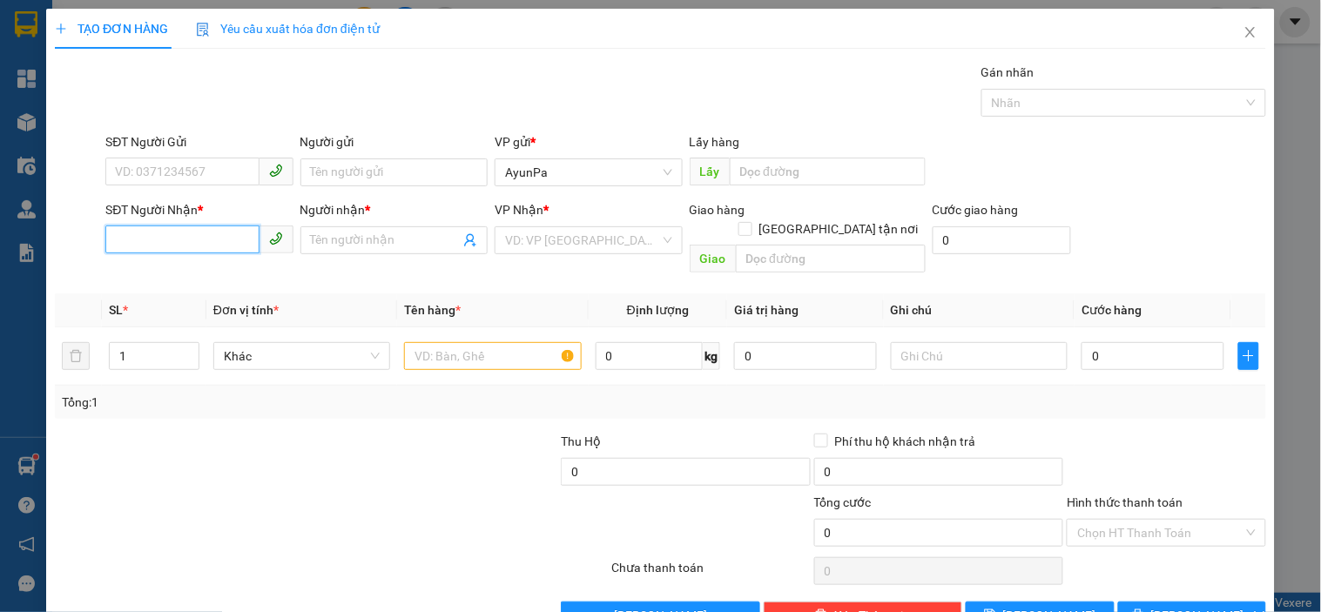
click at [221, 235] on input "SĐT Người Nhận *" at bounding box center [181, 240] width 153 height 28
click at [155, 279] on div "0994996999 - thắng" at bounding box center [197, 275] width 165 height 19
type input "0994996999"
type input "thắng"
type input "0994996999"
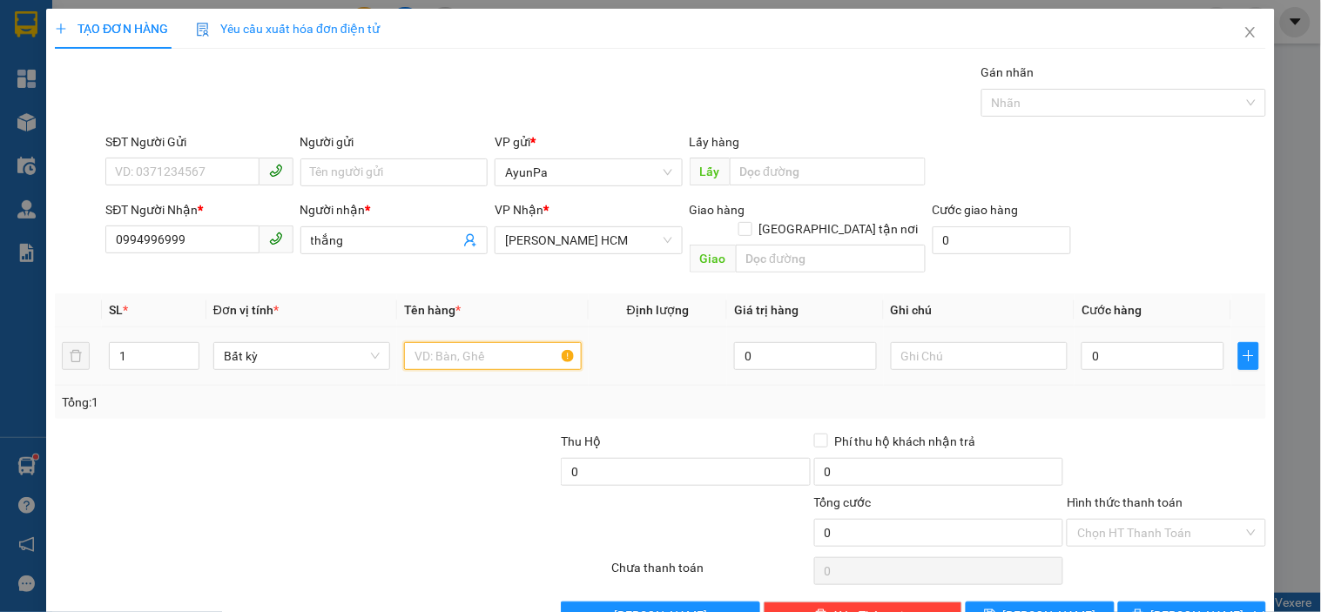
click at [483, 343] on input "text" at bounding box center [492, 356] width 177 height 28
type input "1TÚM GẠO"
click at [1127, 342] on input "0" at bounding box center [1153, 356] width 143 height 28
type input "4"
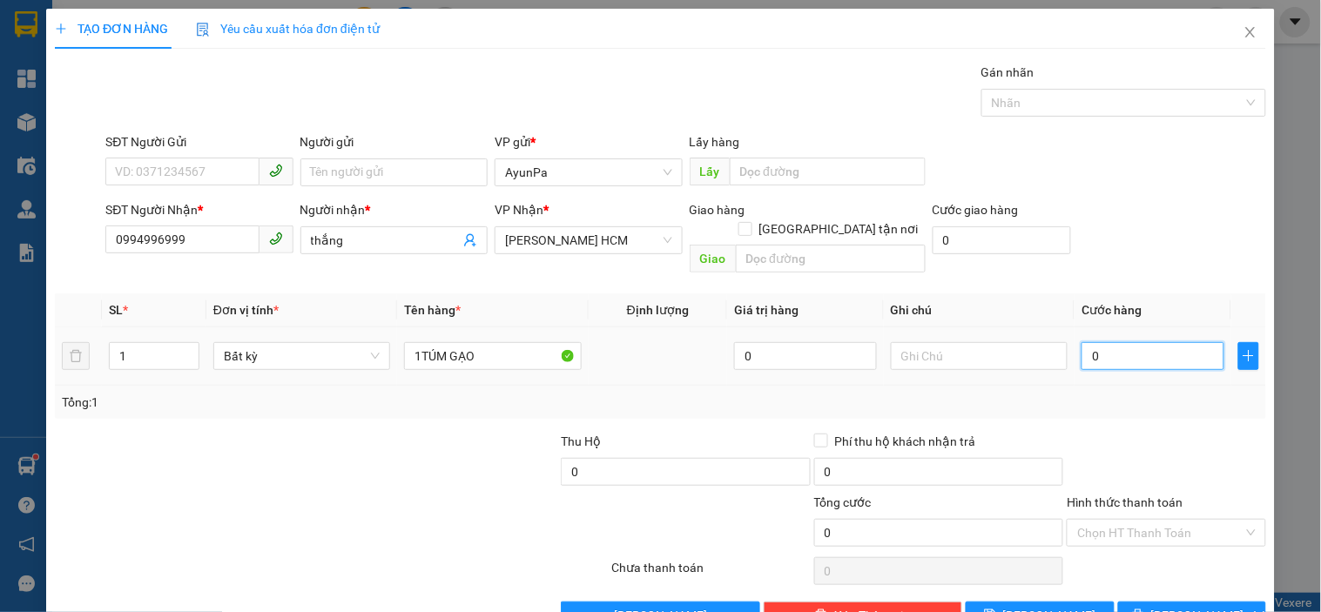
type input "4"
type input "40"
type input "400"
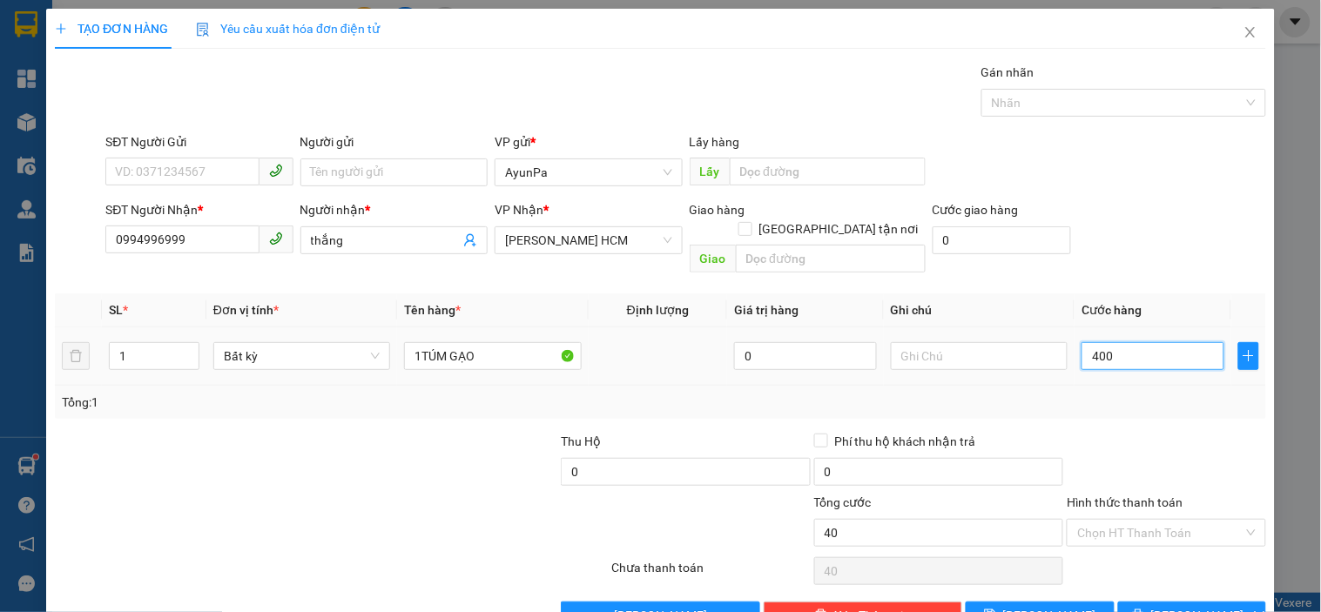
type input "400"
type input "40"
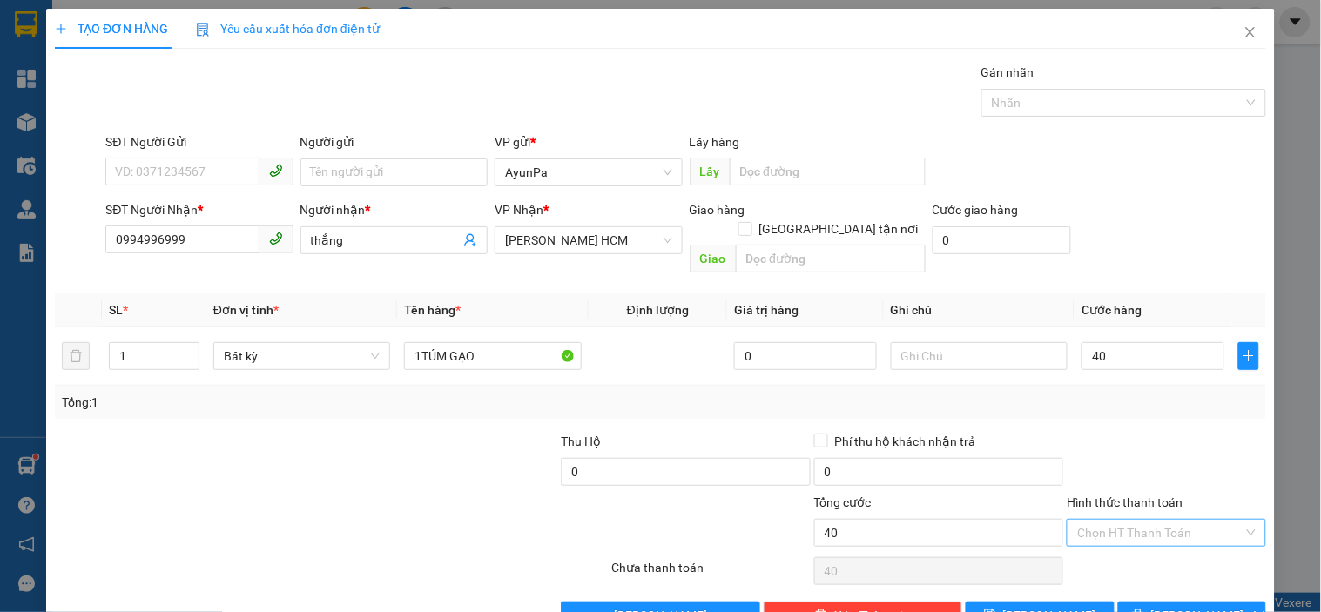
type input "40.000"
click at [1179, 520] on input "Hình thức thanh toán" at bounding box center [1161, 533] width 166 height 26
click at [1143, 545] on div "Tại văn phòng" at bounding box center [1156, 548] width 176 height 19
type input "0"
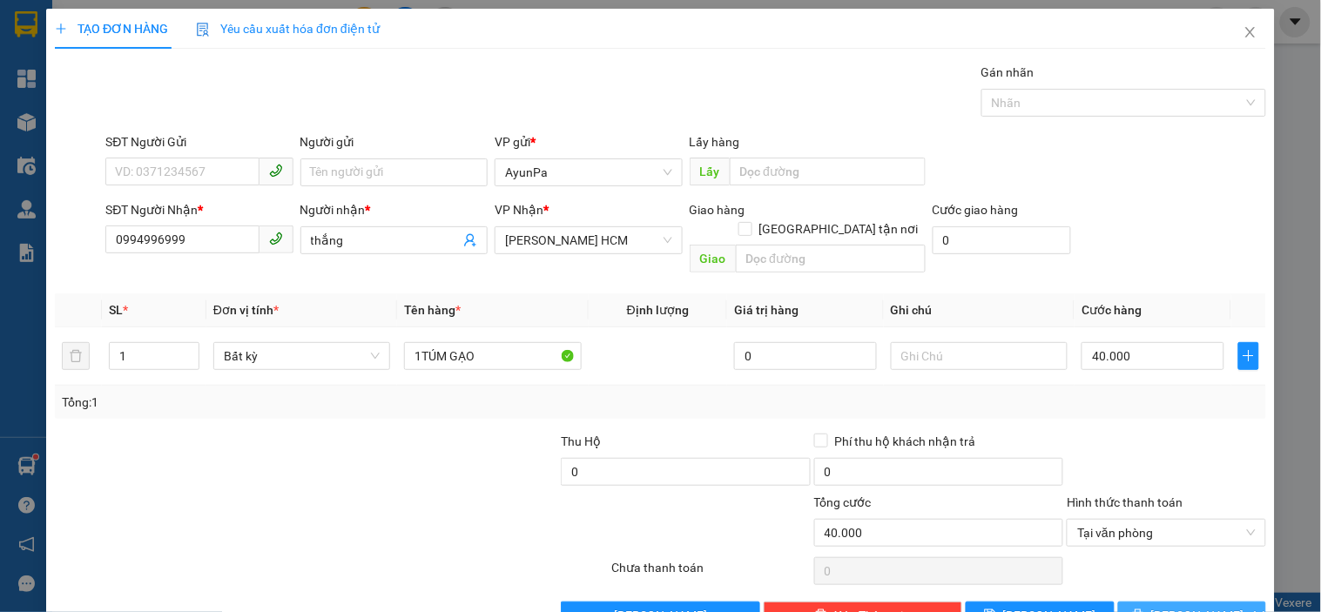
click at [1135, 602] on button "[PERSON_NAME] và In" at bounding box center [1192, 616] width 148 height 28
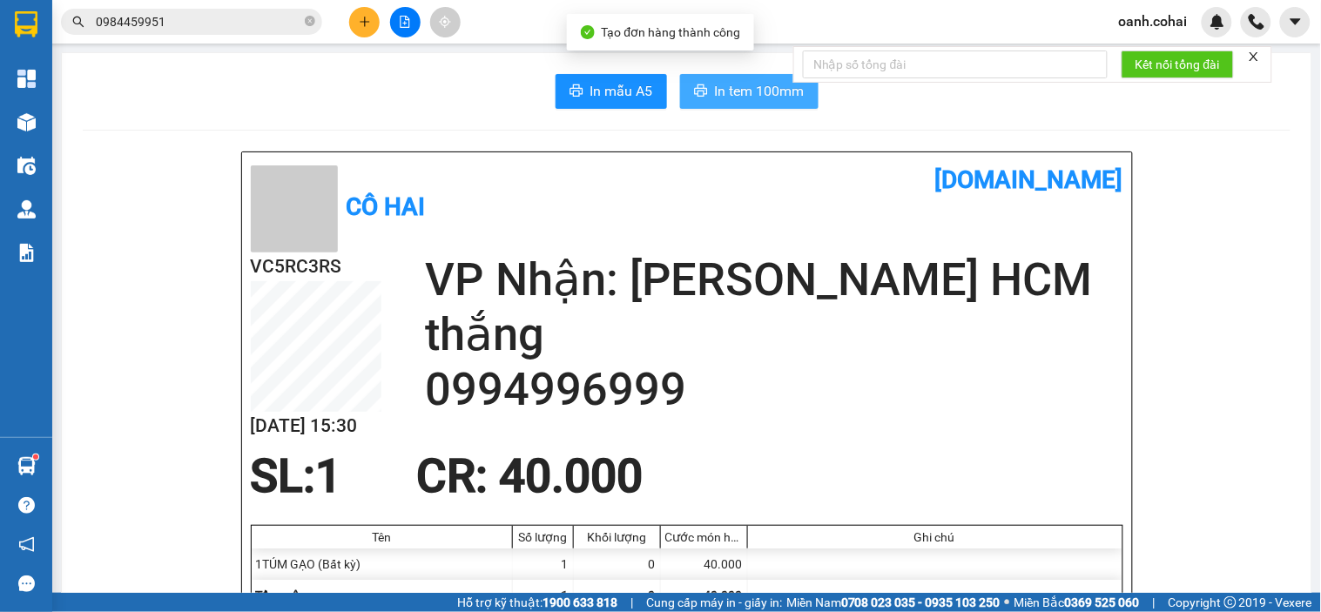
click at [750, 89] on span "In tem 100mm" at bounding box center [760, 91] width 90 height 22
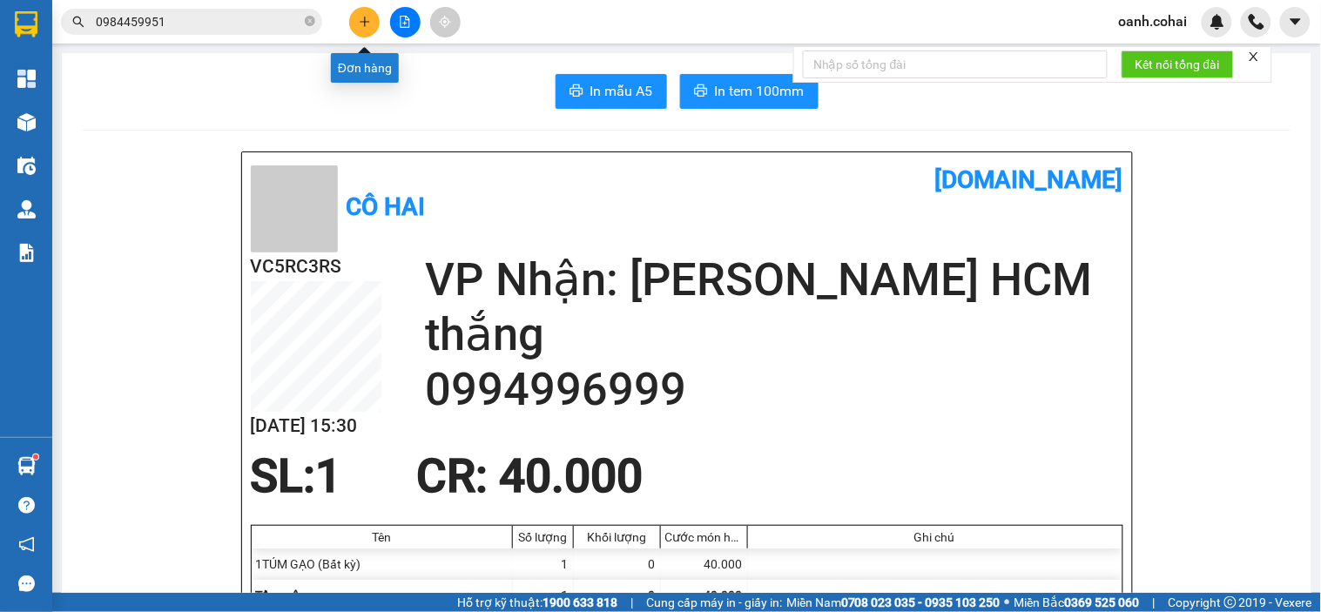
click at [353, 24] on button at bounding box center [364, 22] width 30 height 30
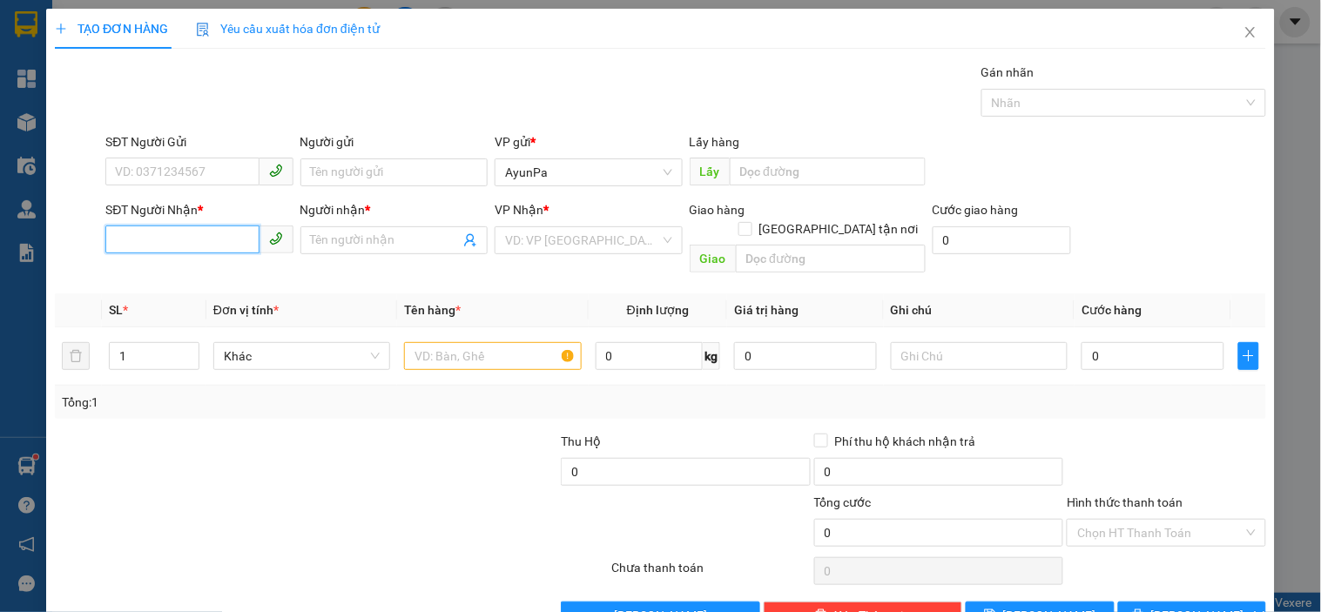
click at [218, 242] on input "SĐT Người Nhận *" at bounding box center [181, 240] width 153 height 28
click at [148, 280] on div "0985624737 - xuân" at bounding box center [197, 275] width 165 height 19
type input "0985624737"
type input "xuân"
click at [187, 361] on icon "down" at bounding box center [189, 362] width 5 height 3
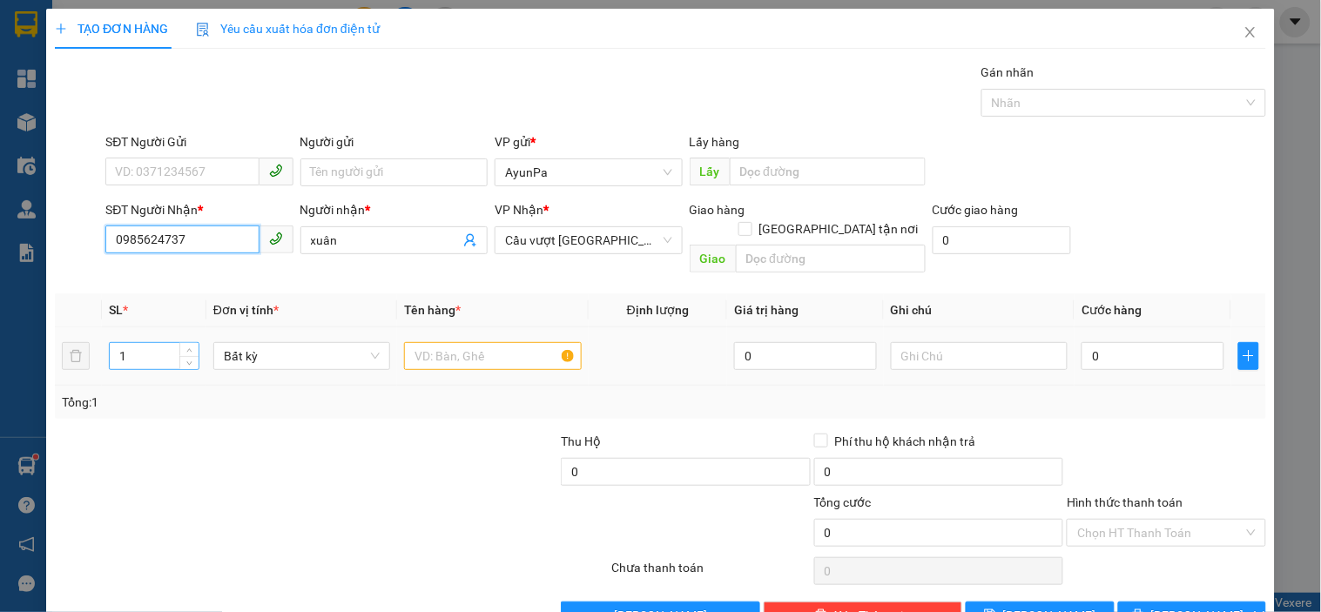
type input "0985624737"
click at [158, 343] on input "1" at bounding box center [154, 356] width 89 height 26
type input "4"
click at [424, 342] on input "text" at bounding box center [492, 356] width 177 height 28
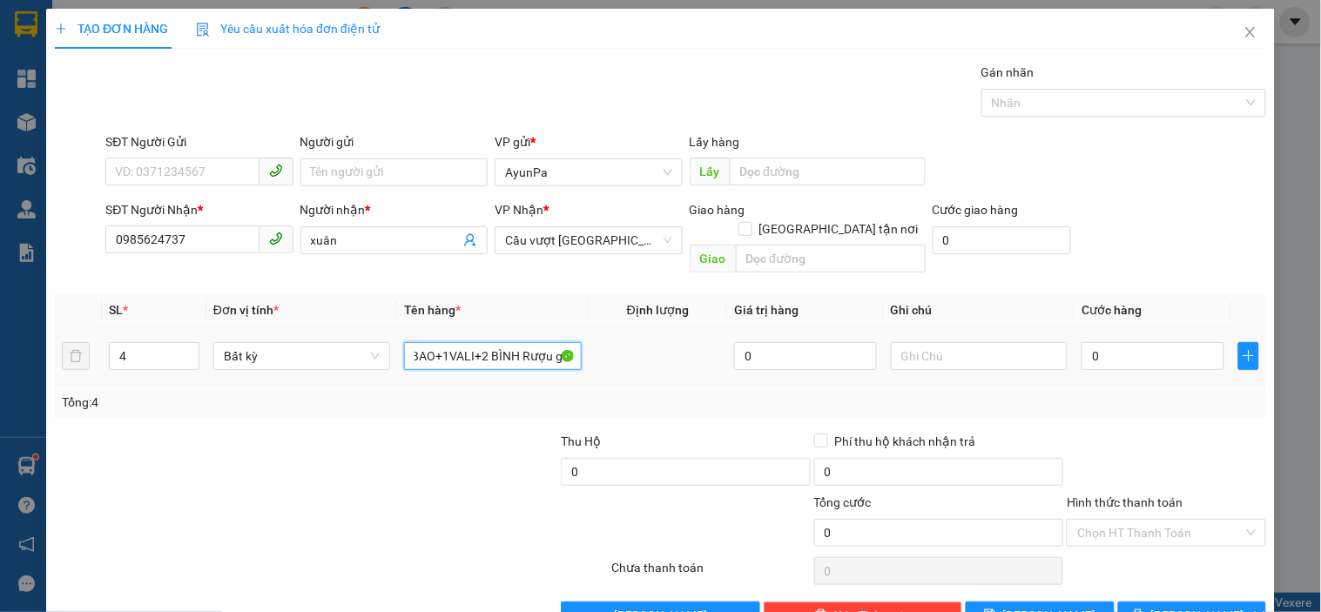
scroll to position [0, 16]
type input "1BAO+1VALI+2 BÌNH Rượu ghè"
click at [1113, 342] on input "0" at bounding box center [1153, 356] width 143 height 28
type input "2"
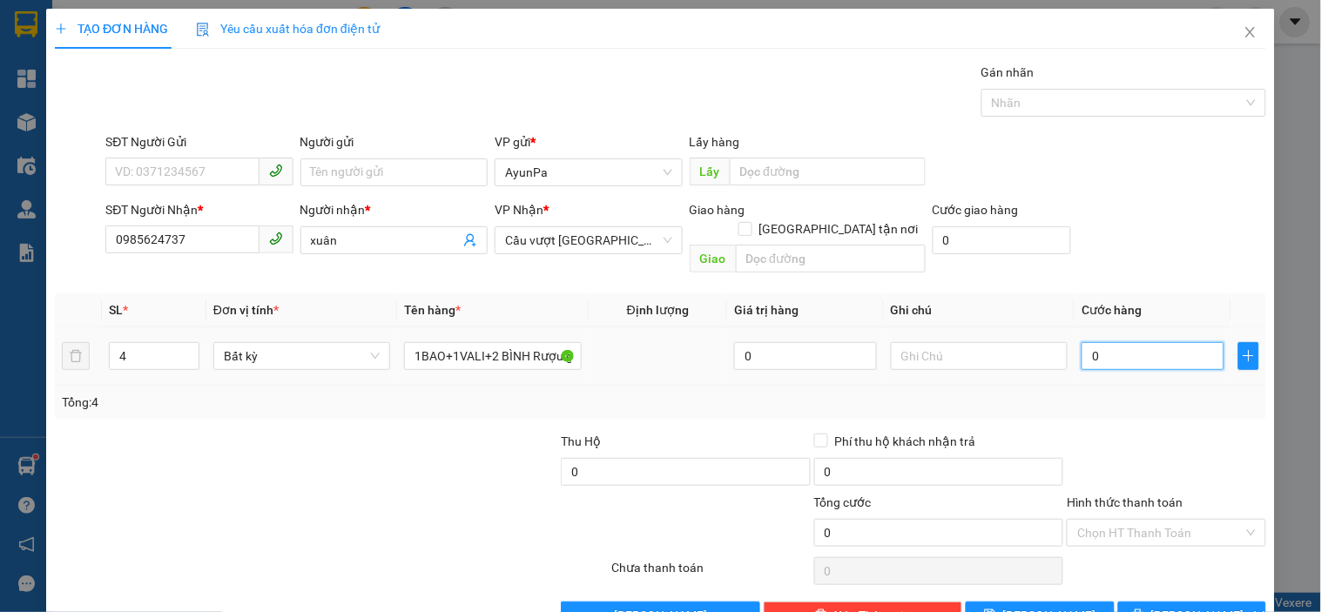
type input "2"
type input "20"
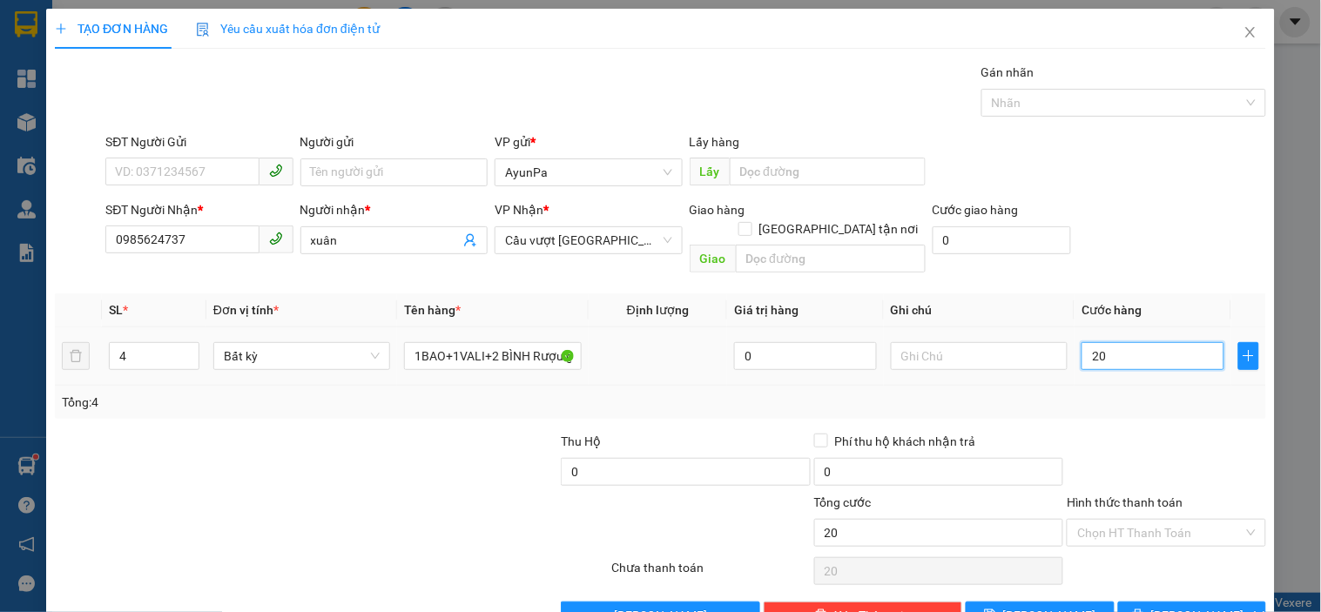
type input "200"
type input "200.000"
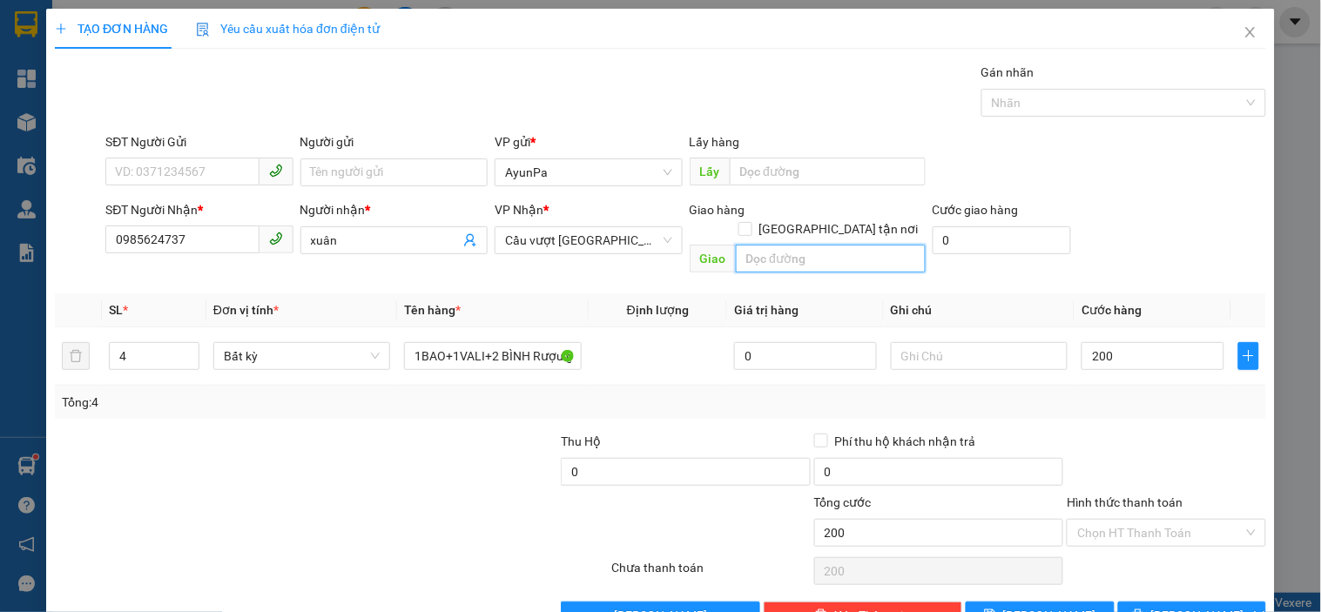
type input "200.000"
click at [811, 245] on input "text" at bounding box center [831, 259] width 190 height 28
type input "c"
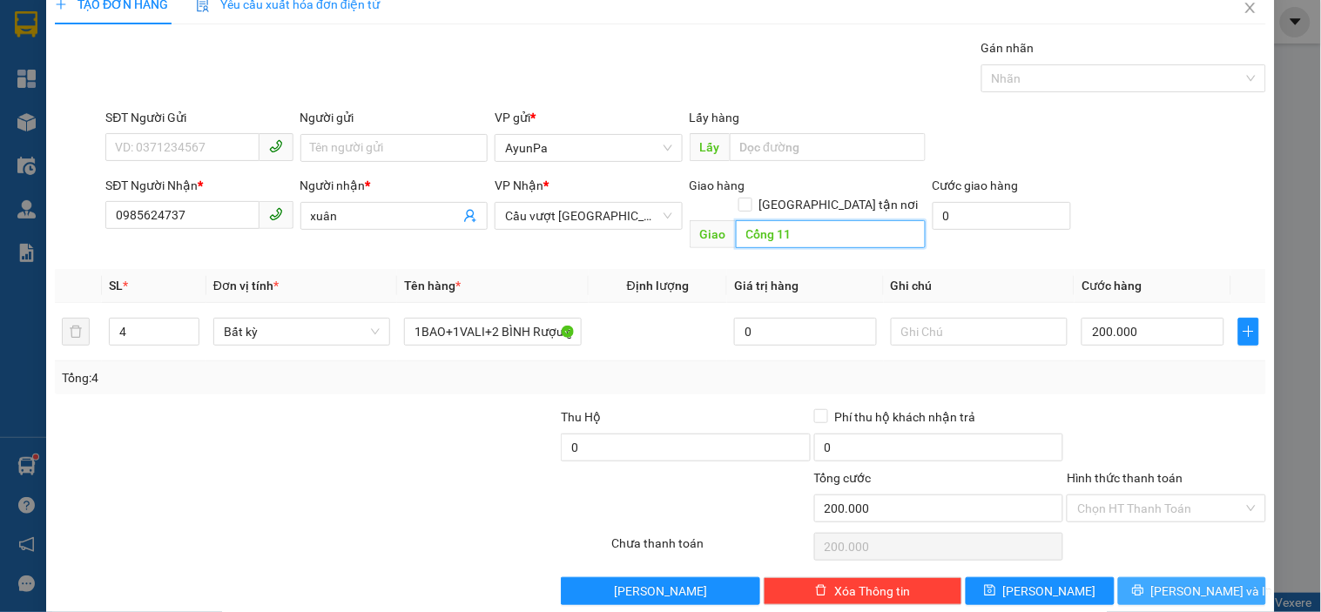
scroll to position [31, 0]
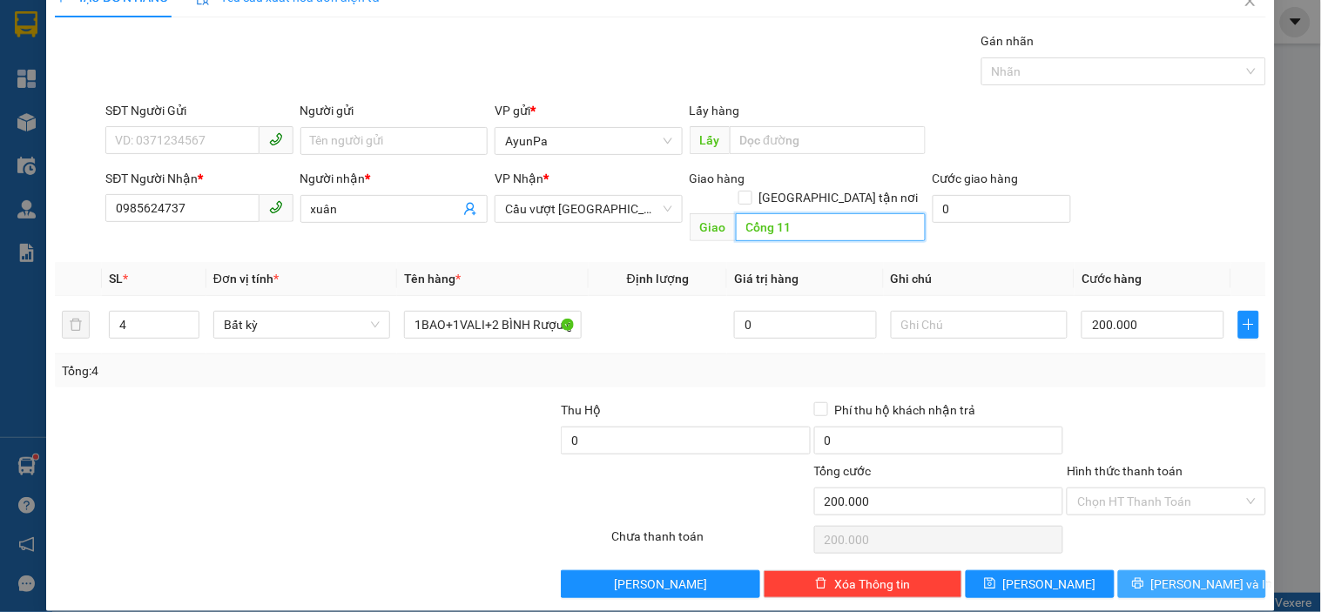
type input "Cổng 11"
click at [1127, 571] on button "[PERSON_NAME] và In" at bounding box center [1192, 585] width 148 height 28
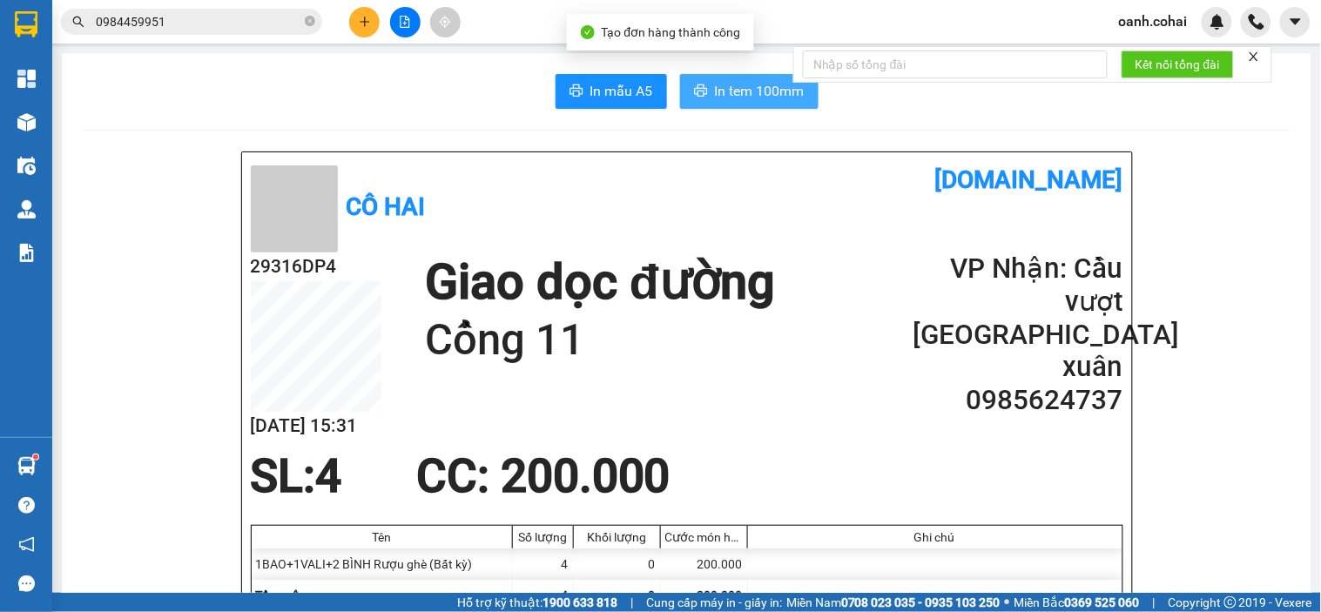
click at [745, 91] on span "In tem 100mm" at bounding box center [760, 91] width 90 height 22
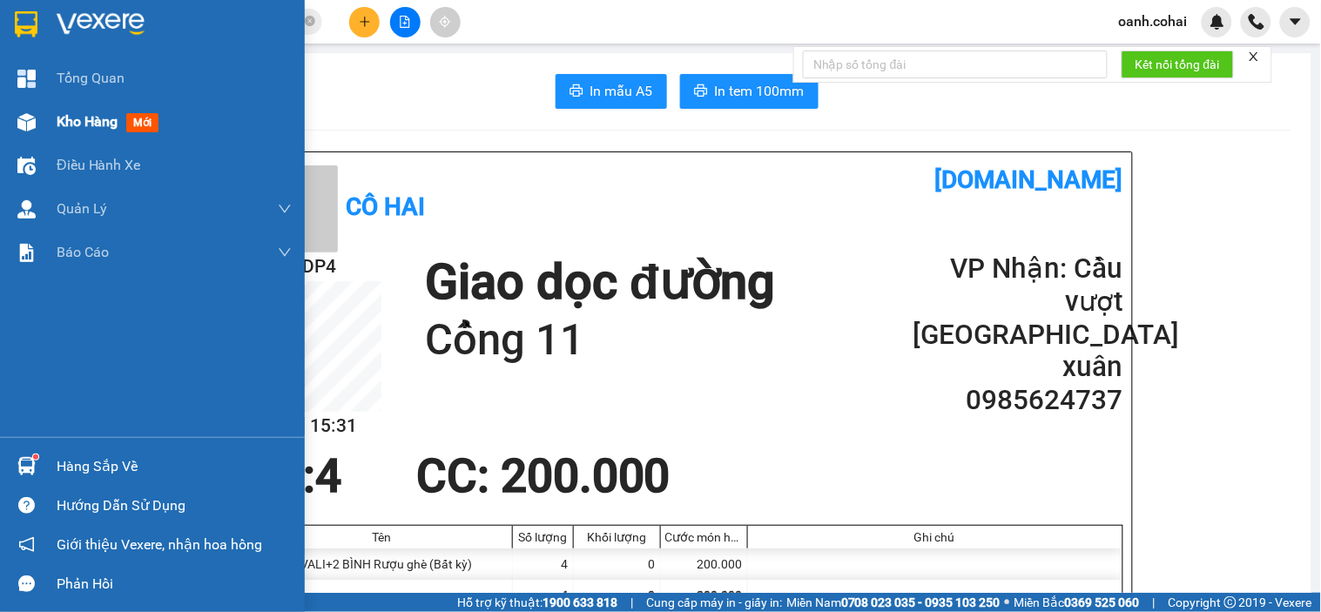
click at [98, 122] on span "Kho hàng" at bounding box center [87, 121] width 61 height 17
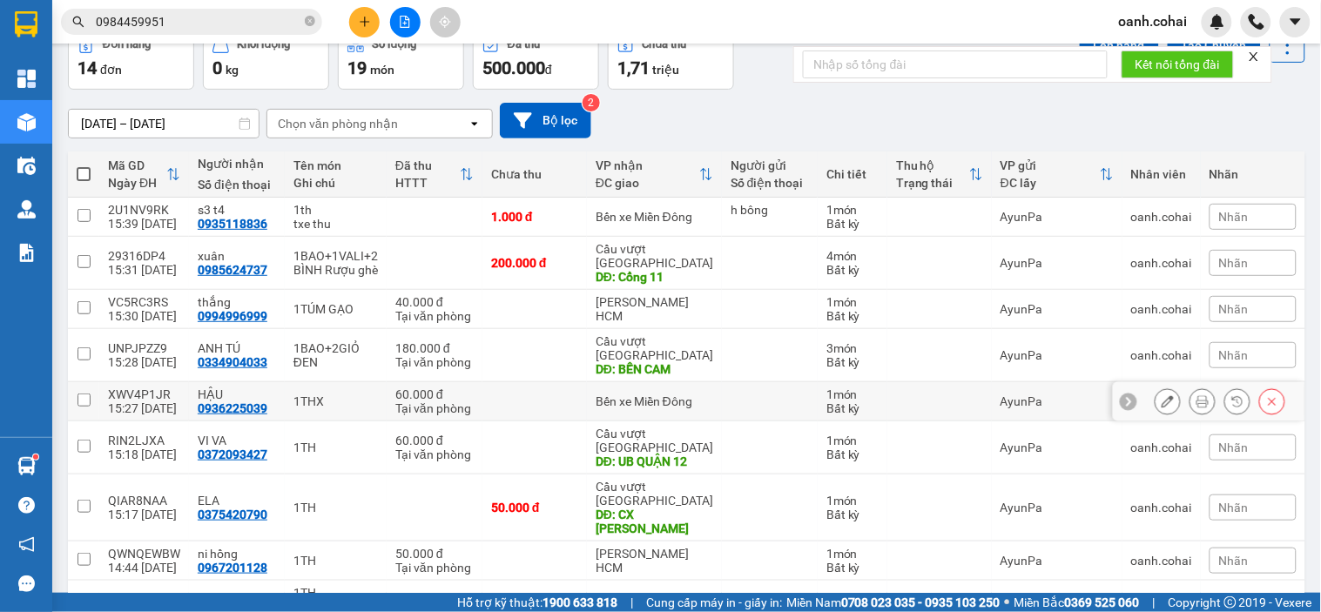
scroll to position [184, 0]
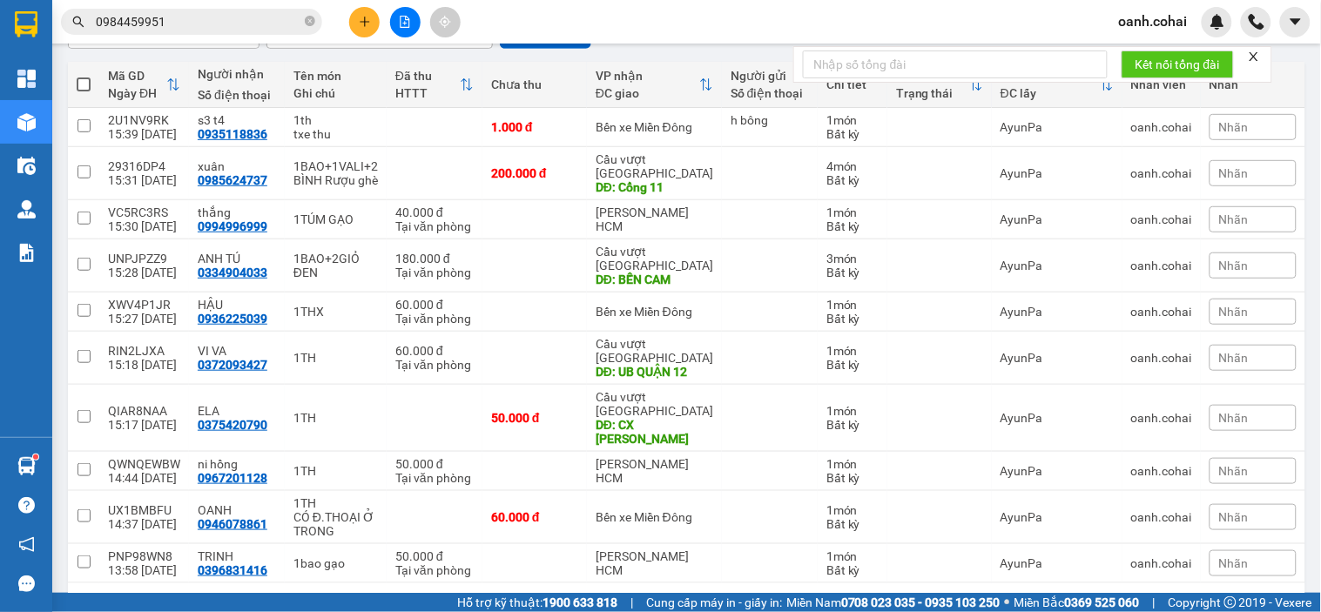
click at [1206, 603] on div "10 / trang" at bounding box center [1233, 611] width 54 height 17
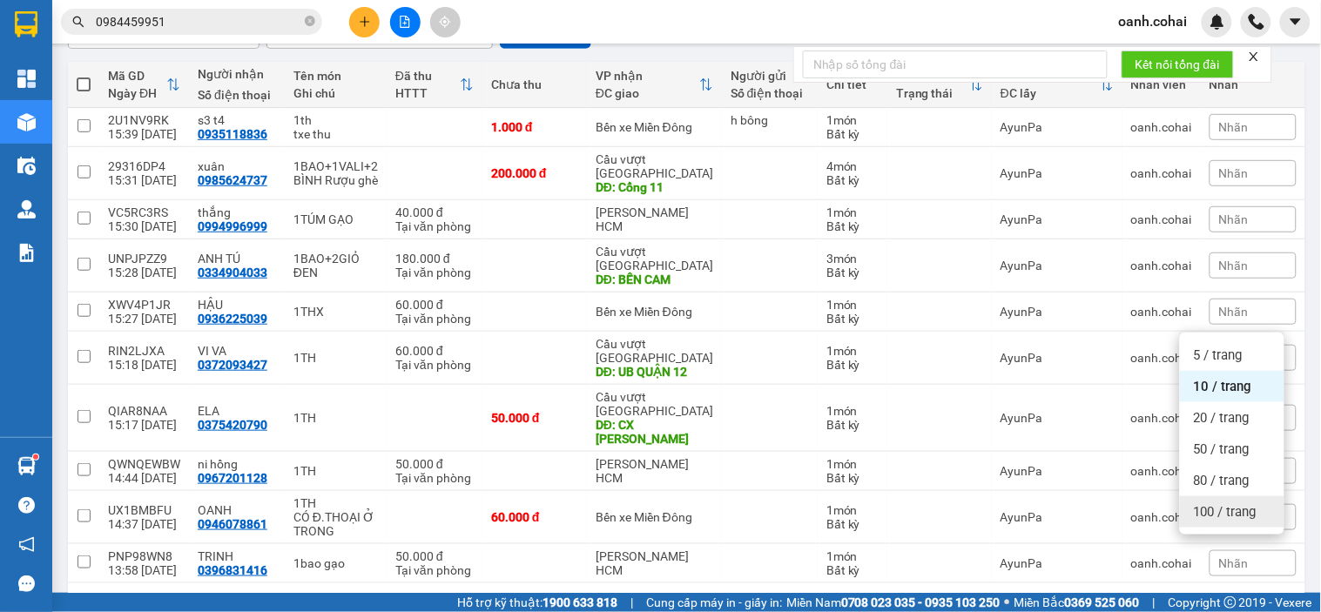
click at [1213, 515] on span "100 / trang" at bounding box center [1225, 511] width 63 height 17
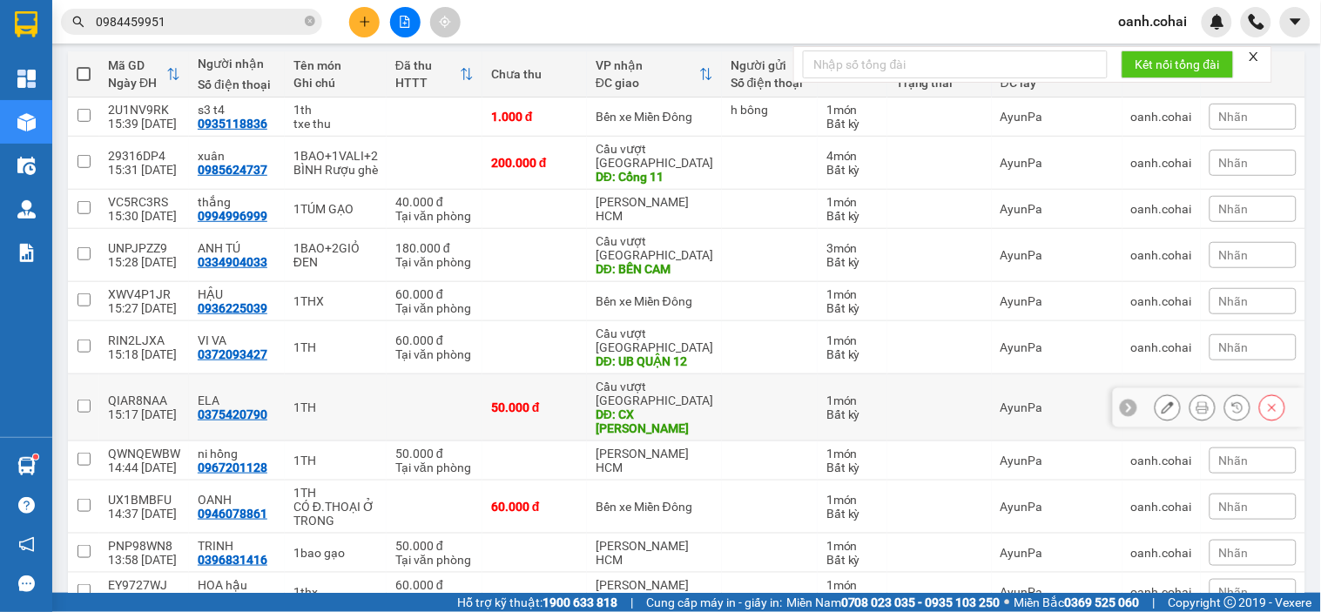
scroll to position [148, 0]
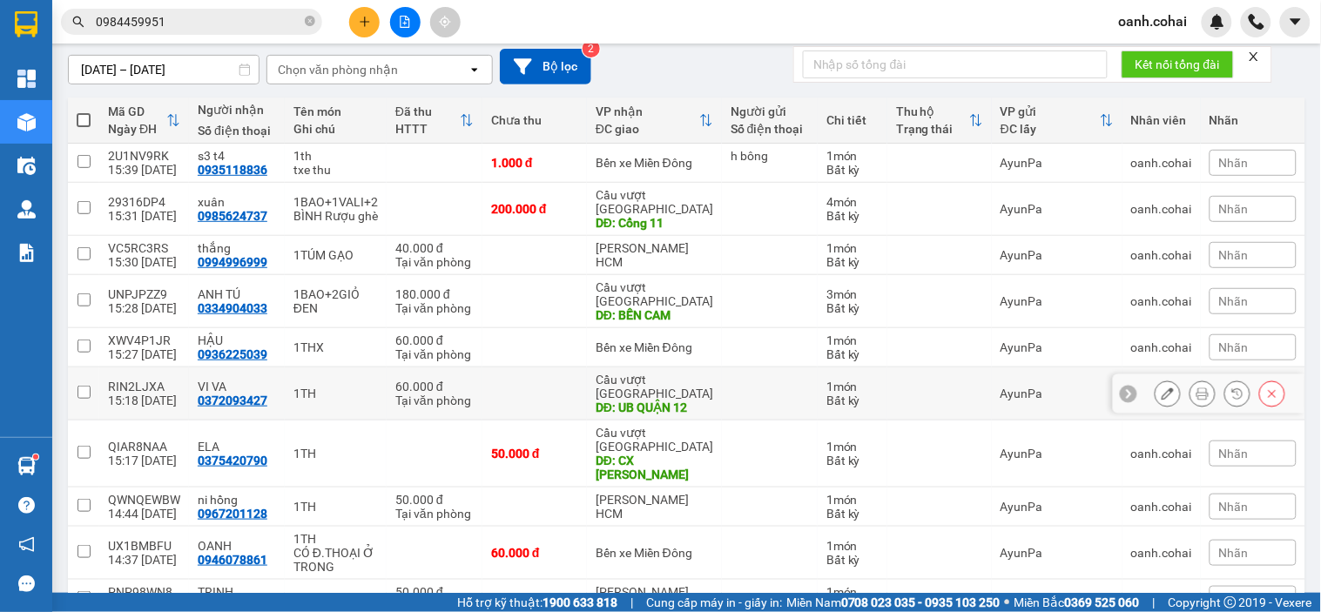
click at [658, 401] on div "DĐ: UB QUẬN 12" at bounding box center [655, 408] width 118 height 14
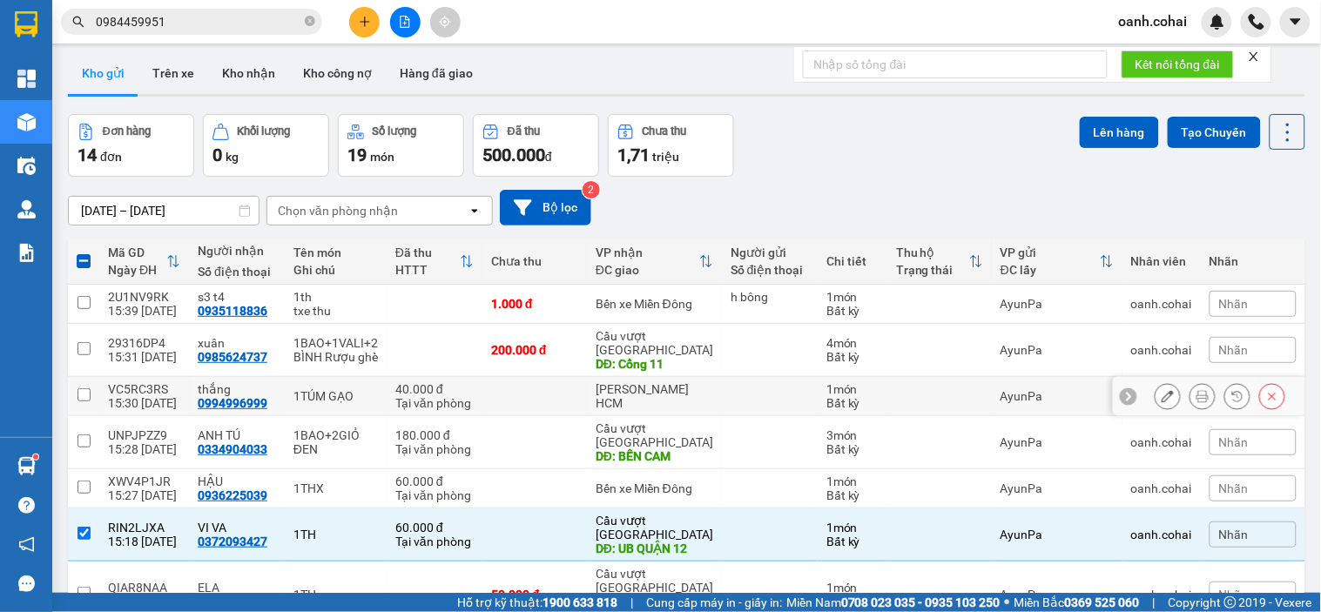
scroll to position [0, 0]
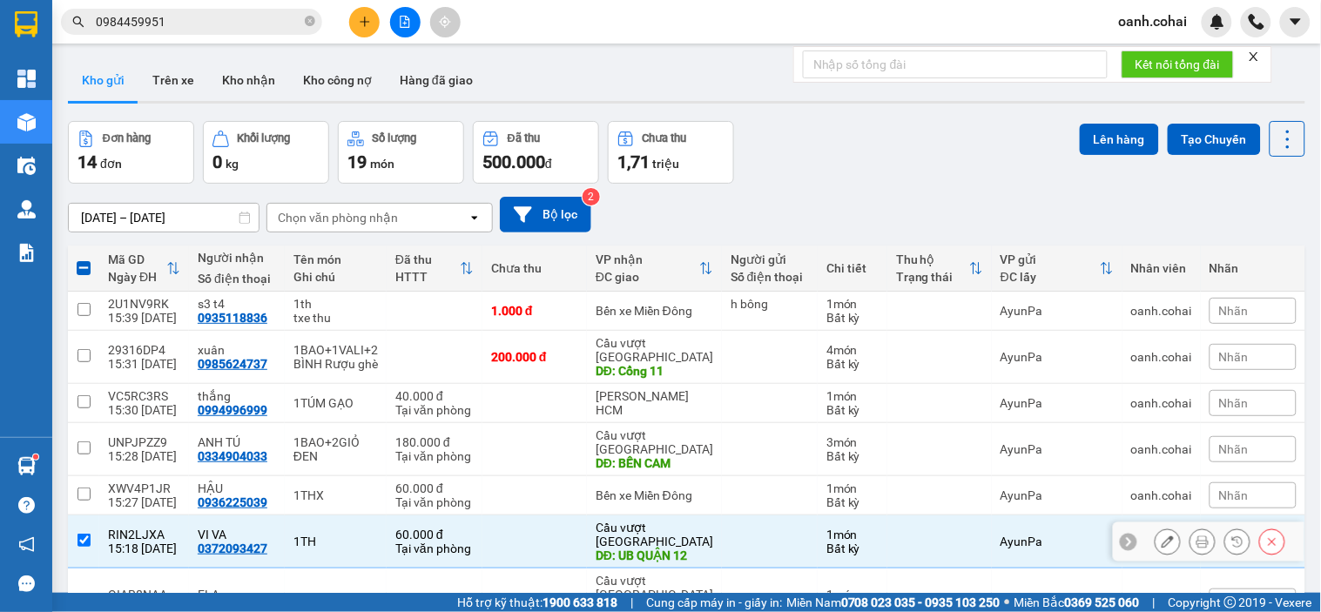
click at [659, 549] on div "DĐ: UB QUẬN 12" at bounding box center [655, 556] width 118 height 14
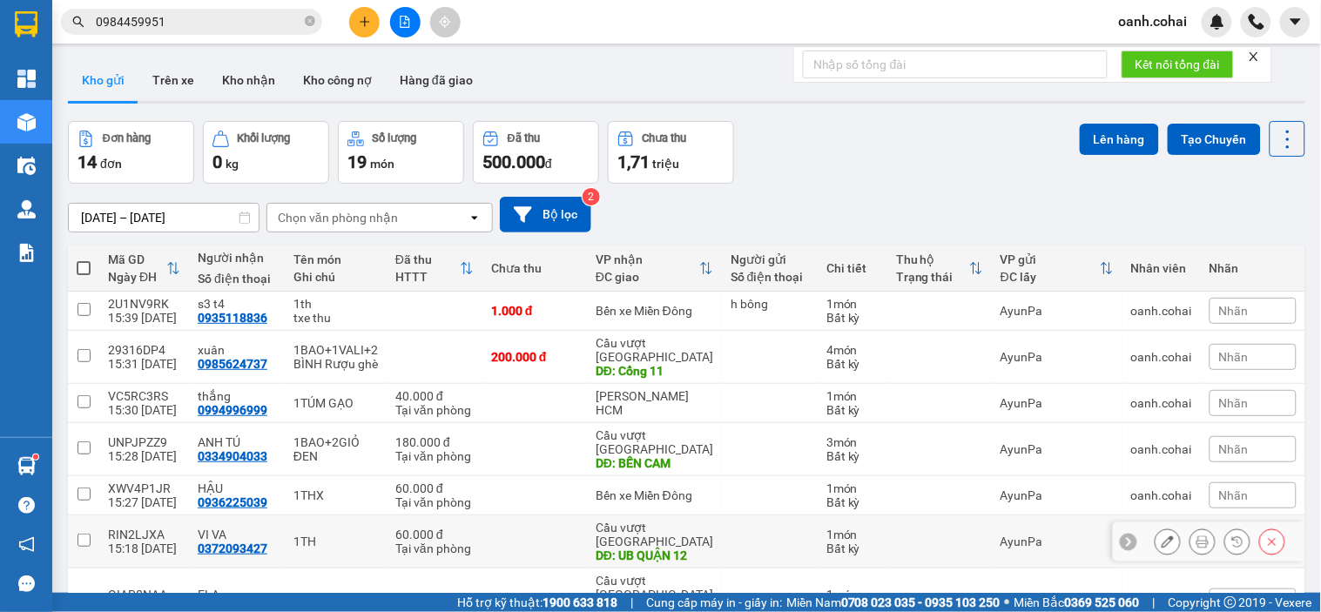
click at [659, 549] on div "DĐ: UB QUẬN 12" at bounding box center [655, 556] width 118 height 14
checkbox input "true"
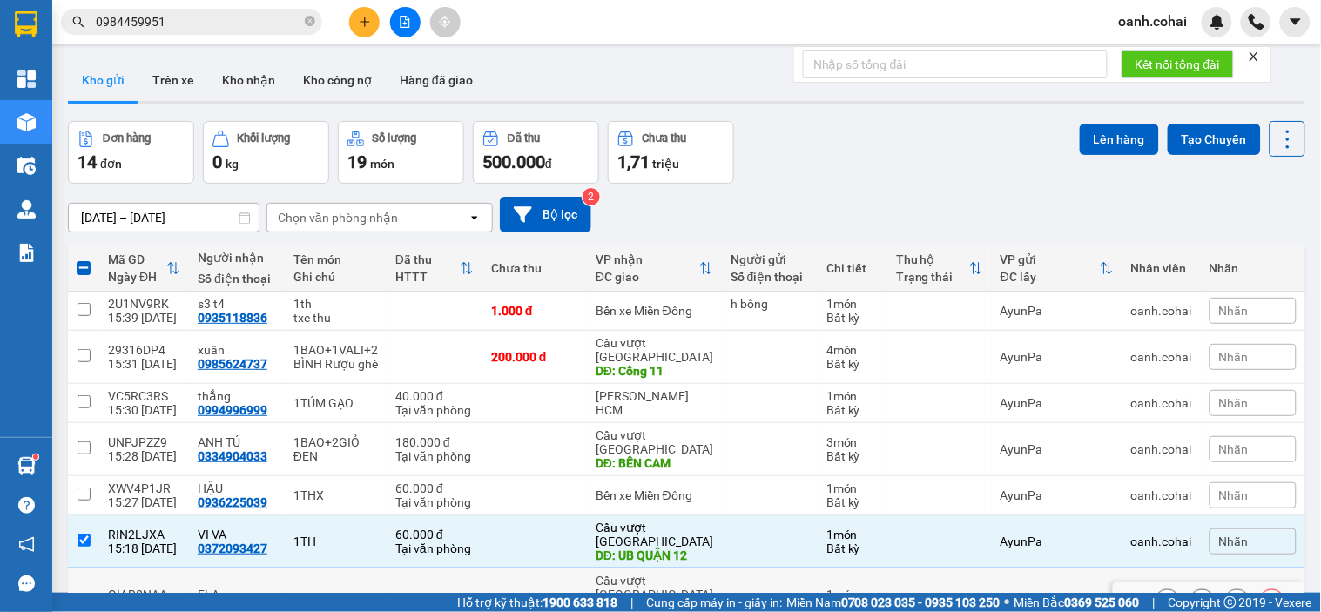
click at [659, 574] on div "Cầu vượt [GEOGRAPHIC_DATA]" at bounding box center [655, 588] width 118 height 28
checkbox input "true"
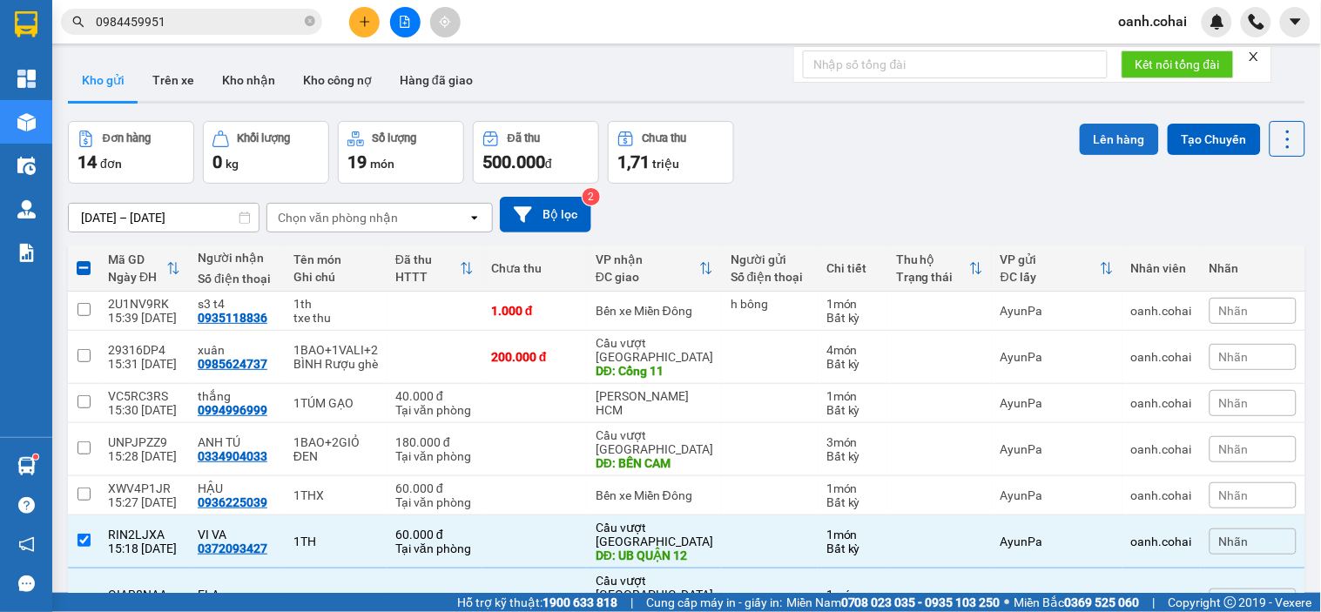
click at [1102, 127] on button "Lên hàng" at bounding box center [1119, 139] width 79 height 31
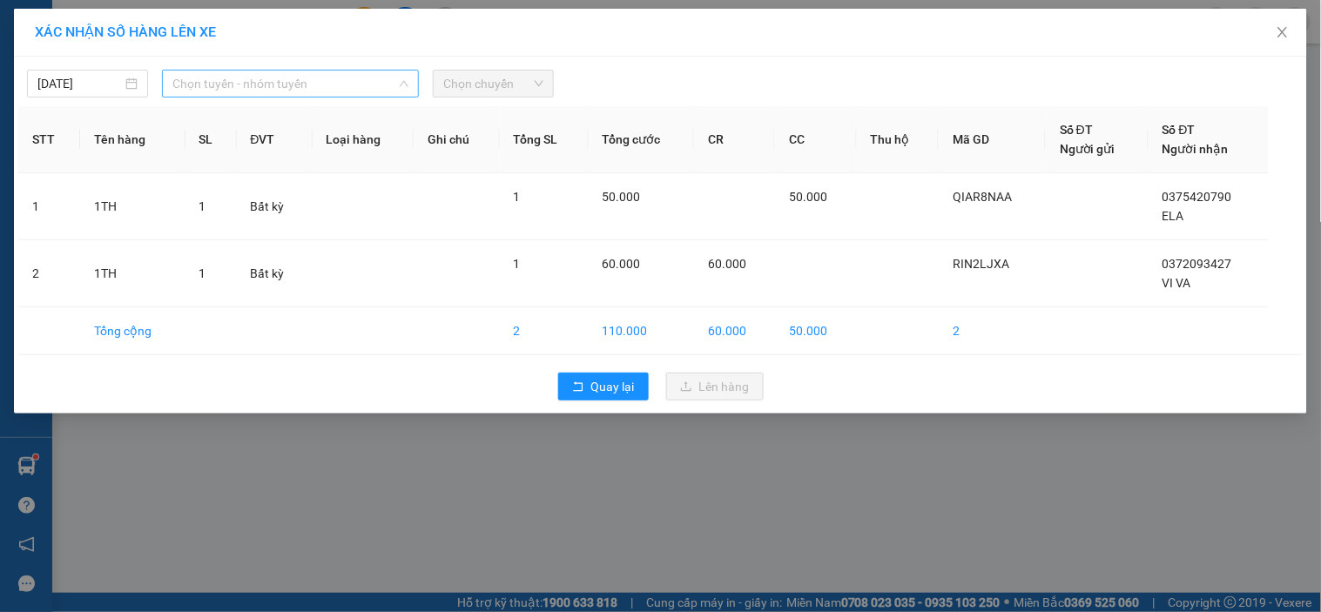
click at [332, 82] on span "Chọn tuyến - nhóm tuyến" at bounding box center [290, 84] width 236 height 26
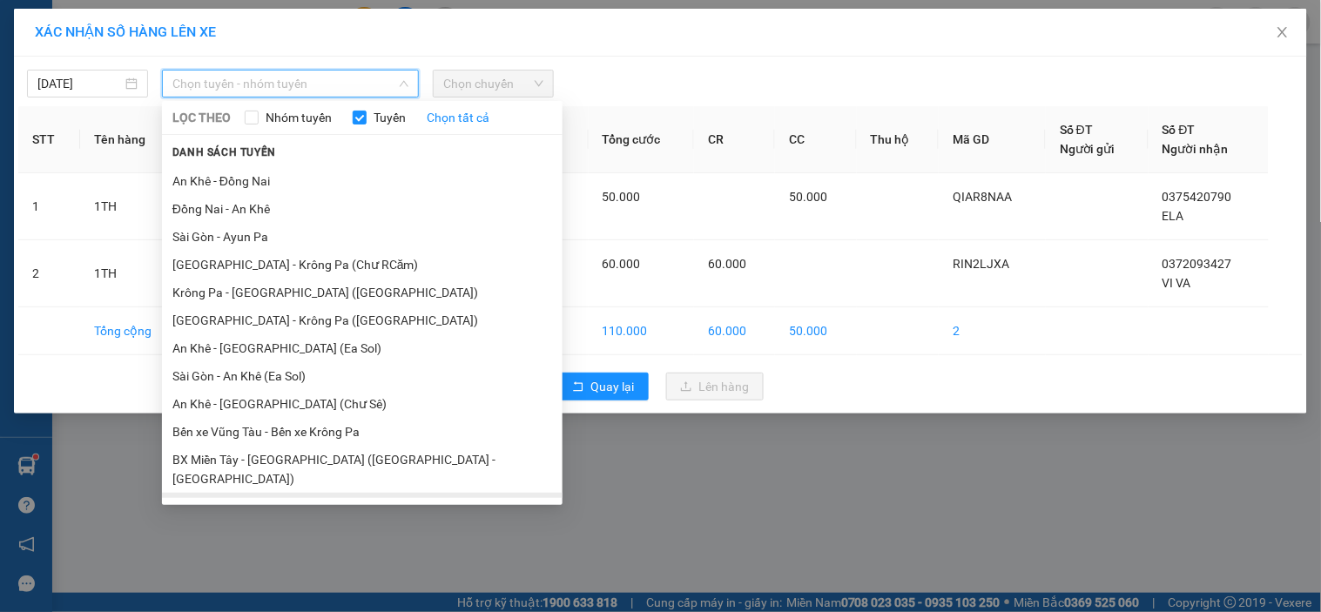
scroll to position [108, 0]
click at [272, 490] on li "BX Krông Pa - BX Miền Tây ([GEOGRAPHIC_DATA] - [GEOGRAPHIC_DATA])" at bounding box center [362, 513] width 401 height 47
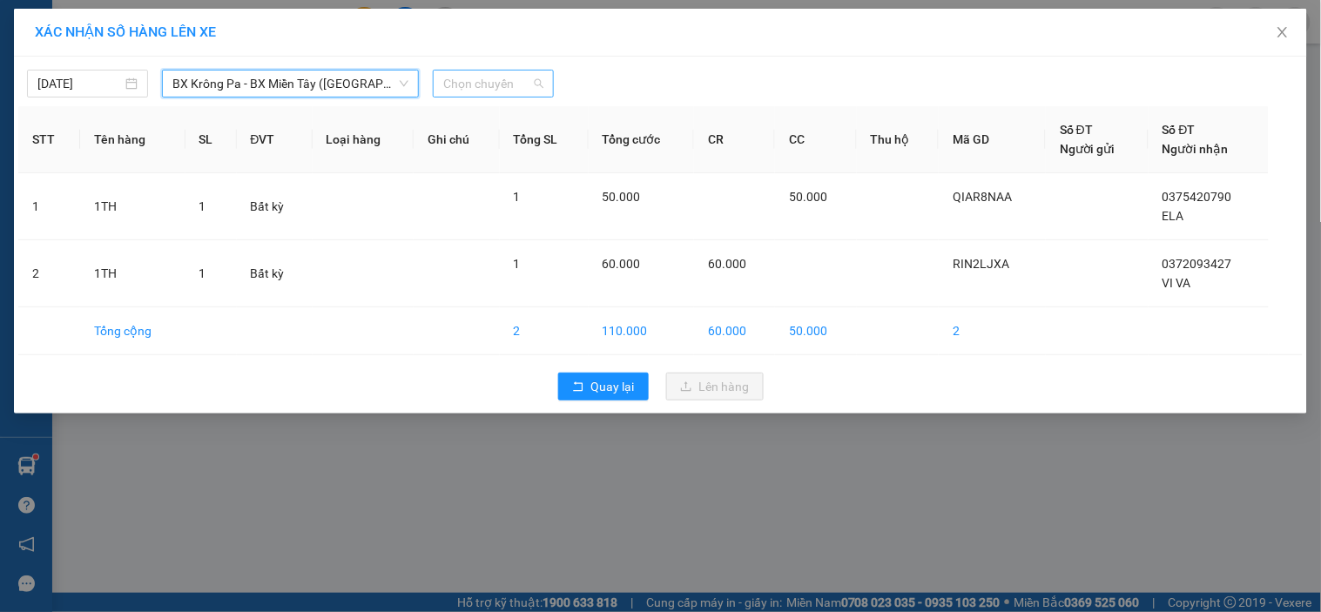
click at [497, 84] on span "Chọn chuyến" at bounding box center [493, 84] width 100 height 26
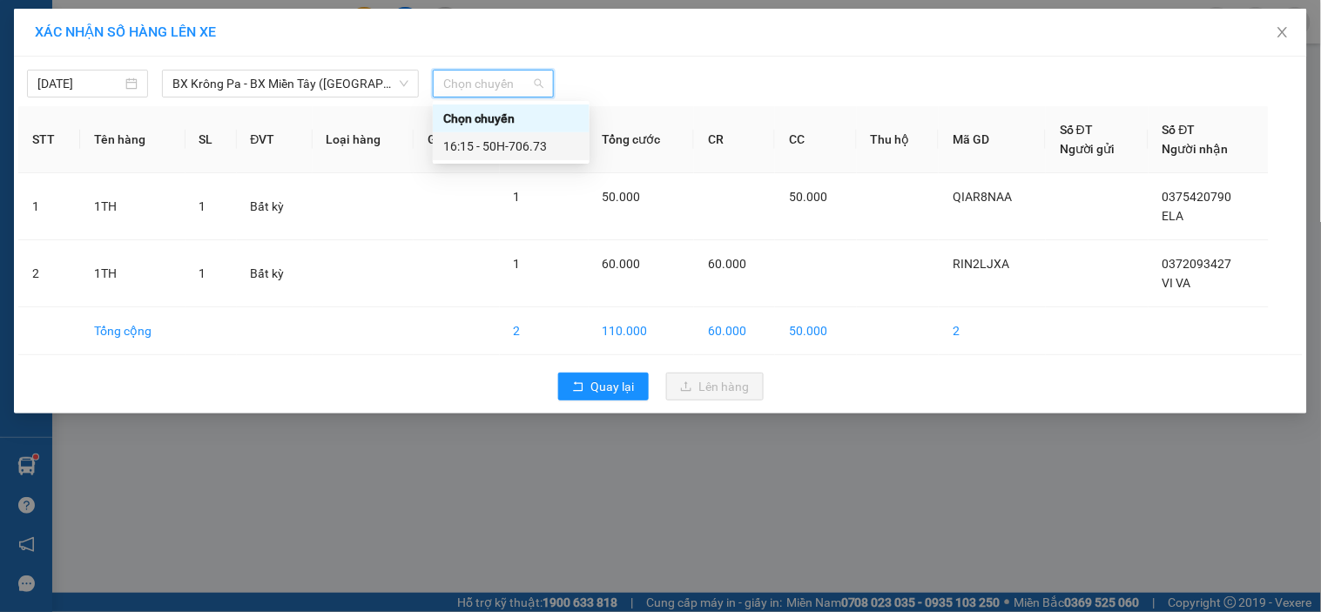
click at [519, 143] on div "16:15 - 50H-706.73" at bounding box center [511, 146] width 136 height 19
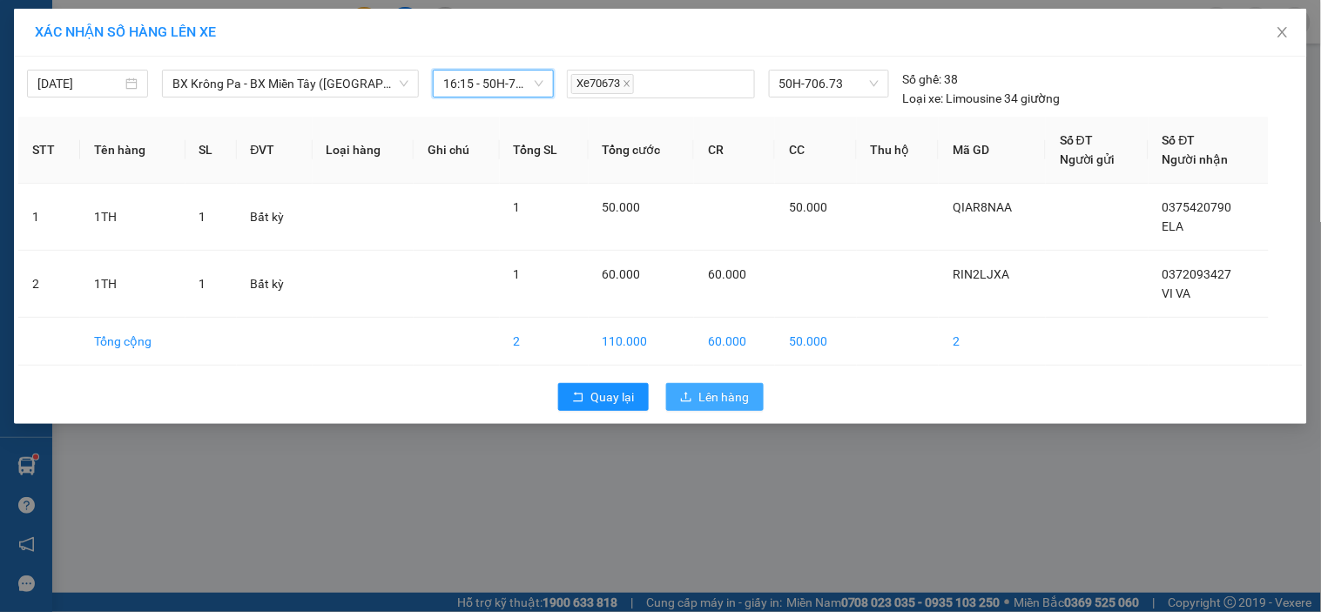
click at [706, 403] on span "Lên hàng" at bounding box center [724, 397] width 51 height 19
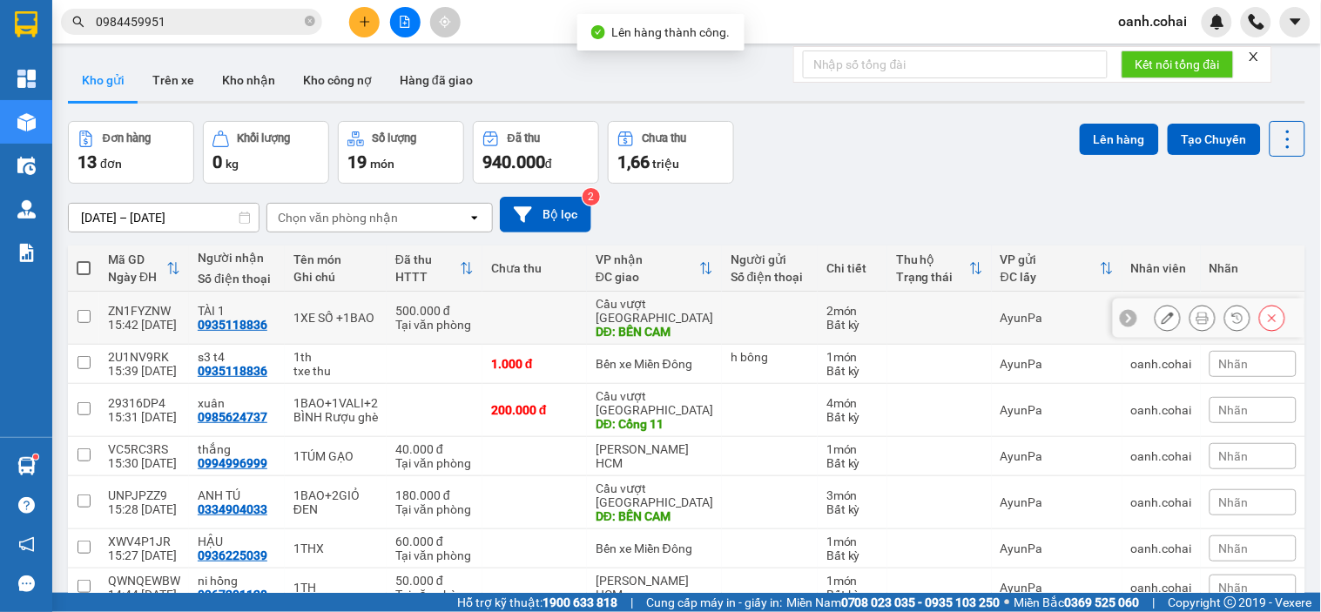
click at [716, 308] on td "Cầu vượt Bình Phước DĐ: [GEOGRAPHIC_DATA]" at bounding box center [654, 318] width 135 height 53
checkbox input "true"
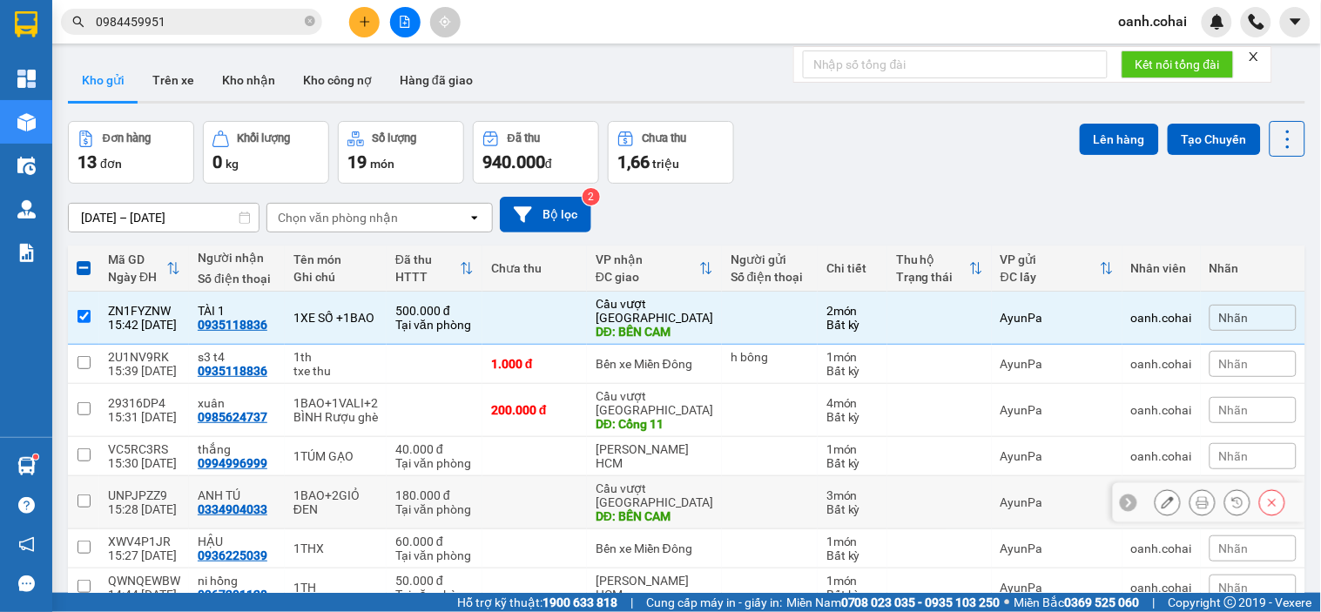
click at [672, 510] on div "DĐ: BẾN CAM" at bounding box center [655, 517] width 118 height 14
checkbox input "true"
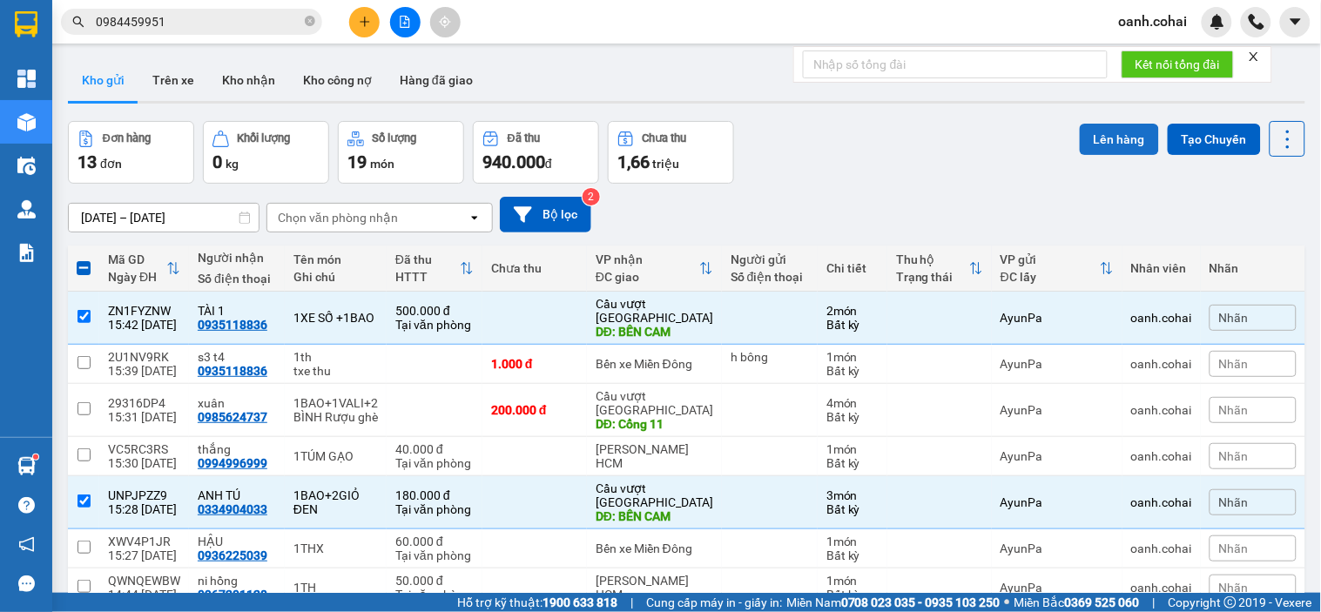
click at [1110, 139] on button "Lên hàng" at bounding box center [1119, 139] width 79 height 31
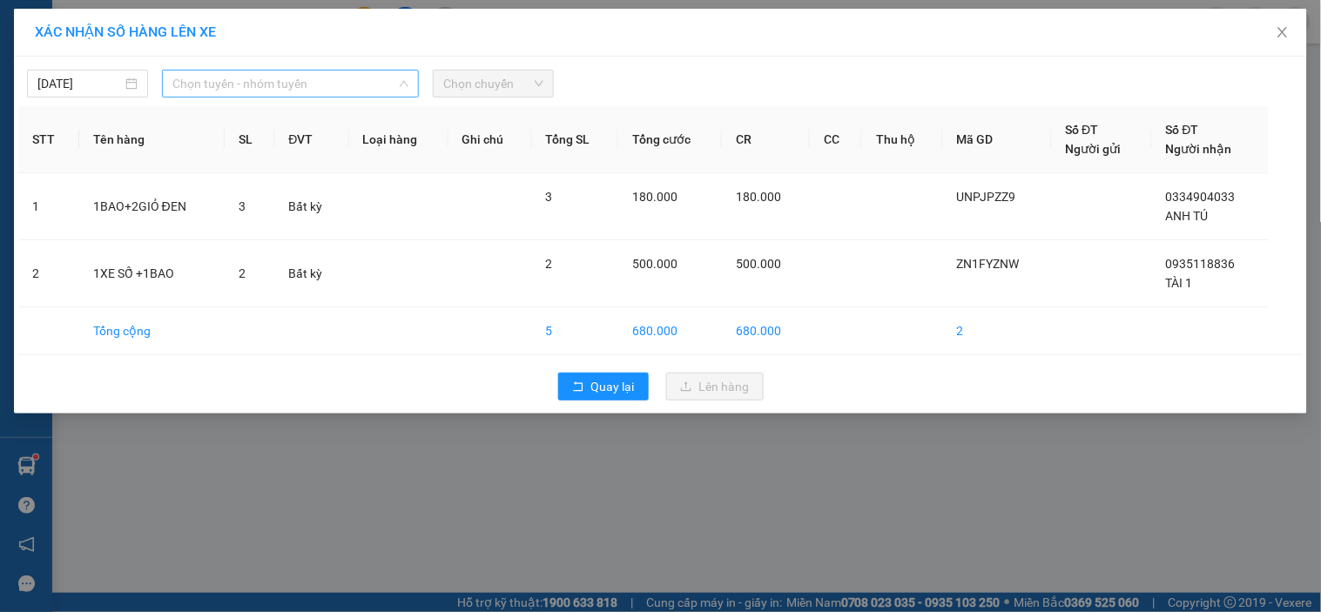
click at [315, 84] on span "Chọn tuyến - nhóm tuyến" at bounding box center [290, 84] width 236 height 26
click at [605, 398] on button "Quay lại" at bounding box center [603, 387] width 91 height 28
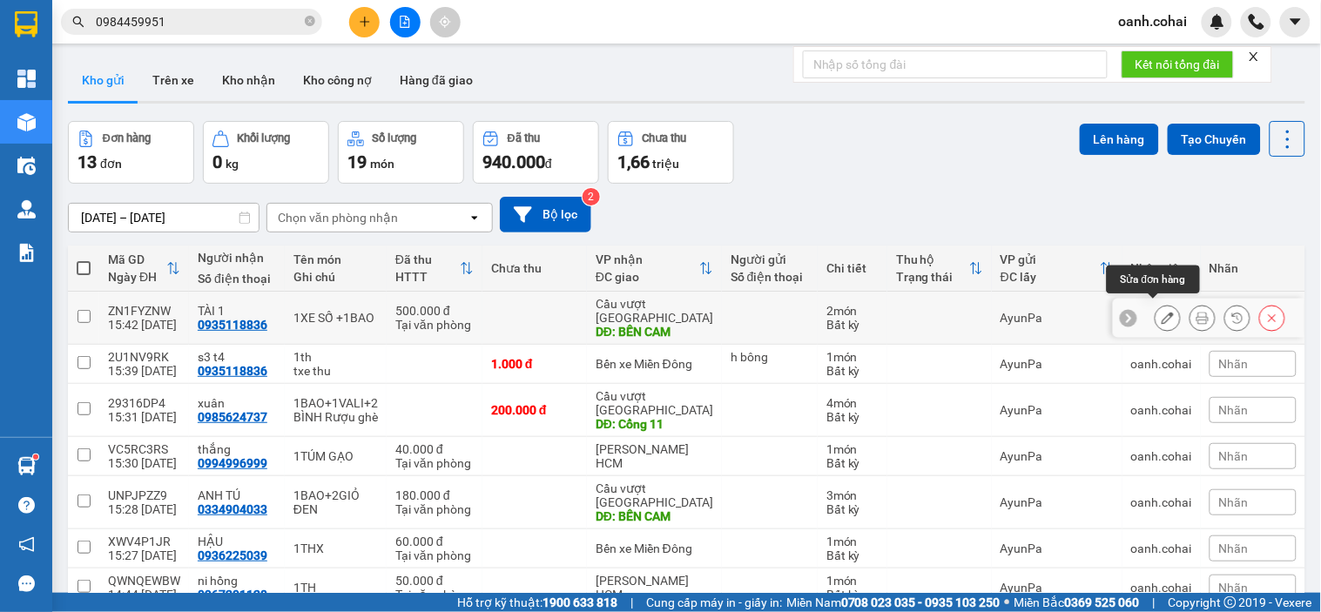
click at [1162, 312] on icon at bounding box center [1168, 318] width 12 height 12
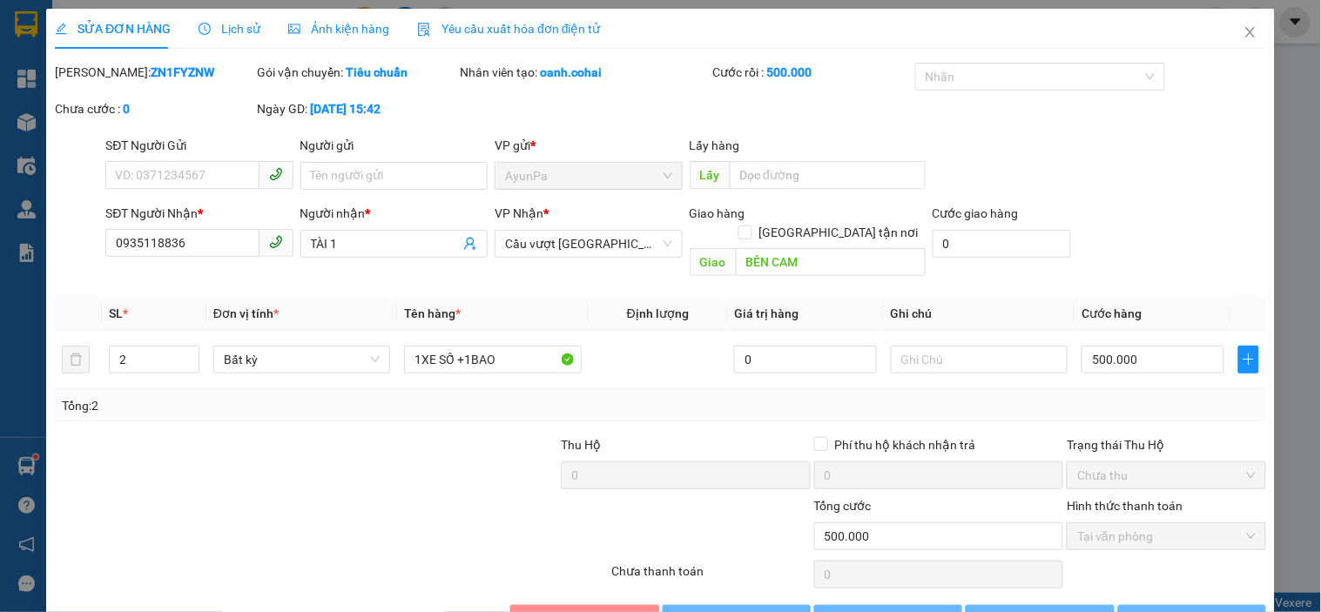
type input "0935118836"
type input "TÀI 1"
type input "BẾN CAM"
type input "500.000"
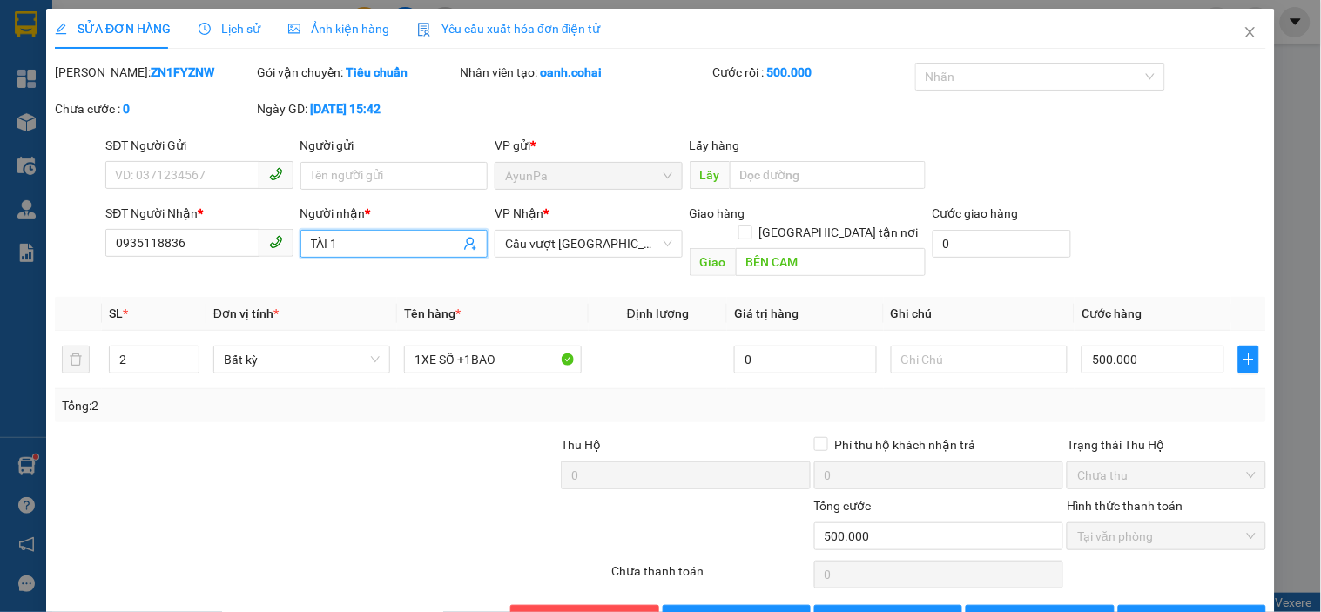
click at [301, 242] on span "TÀI 1" at bounding box center [394, 244] width 187 height 28
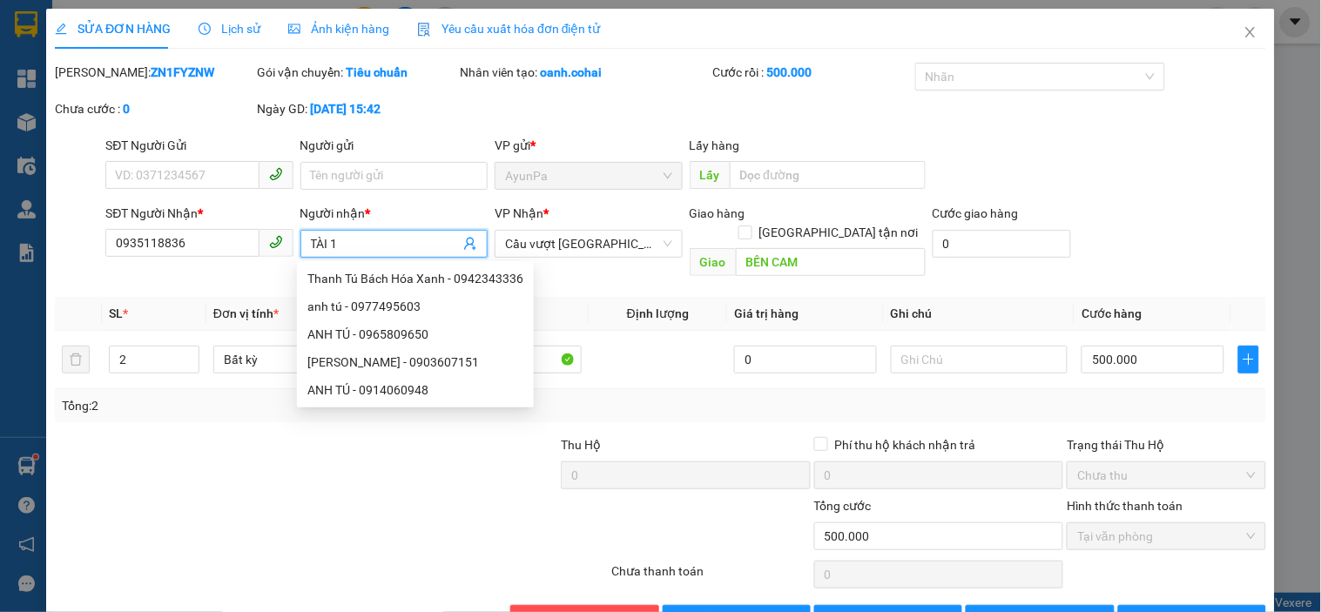
click at [301, 242] on span "TÀI 1" at bounding box center [394, 244] width 187 height 28
click at [302, 232] on span "TÀI 1" at bounding box center [394, 244] width 187 height 28
click at [308, 236] on span "TÀI 1" at bounding box center [394, 244] width 187 height 28
click at [334, 241] on input "TÀI 1" at bounding box center [385, 243] width 149 height 19
type input "T"
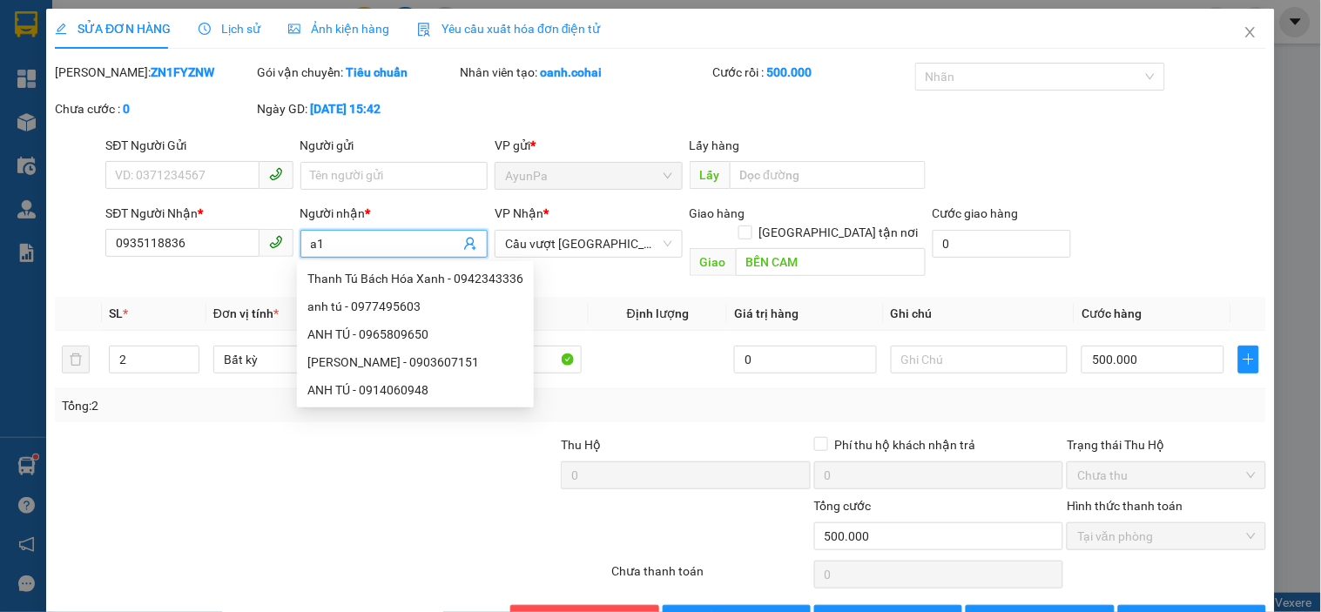
type input "a"
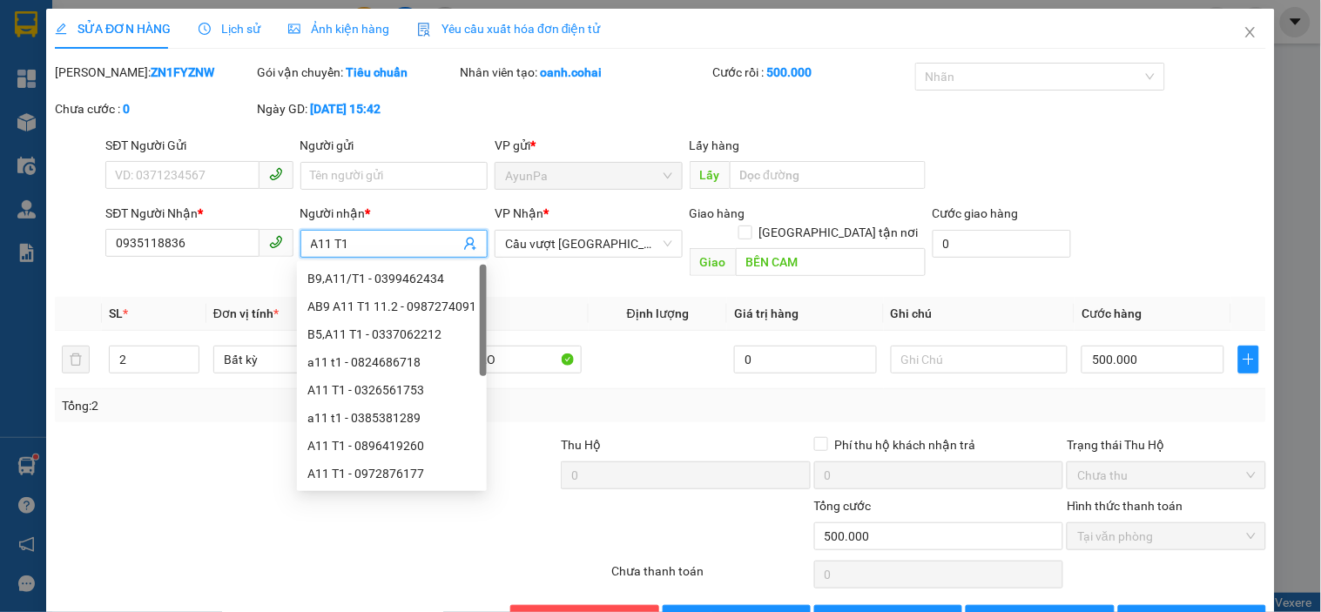
type input "A11 T1"
click at [725, 405] on div "Total Paid Fee 500.000 Total UnPaid Fee 0 Cash Collection Total Fee Mã ĐH: ZN1F…" at bounding box center [661, 348] width 1212 height 571
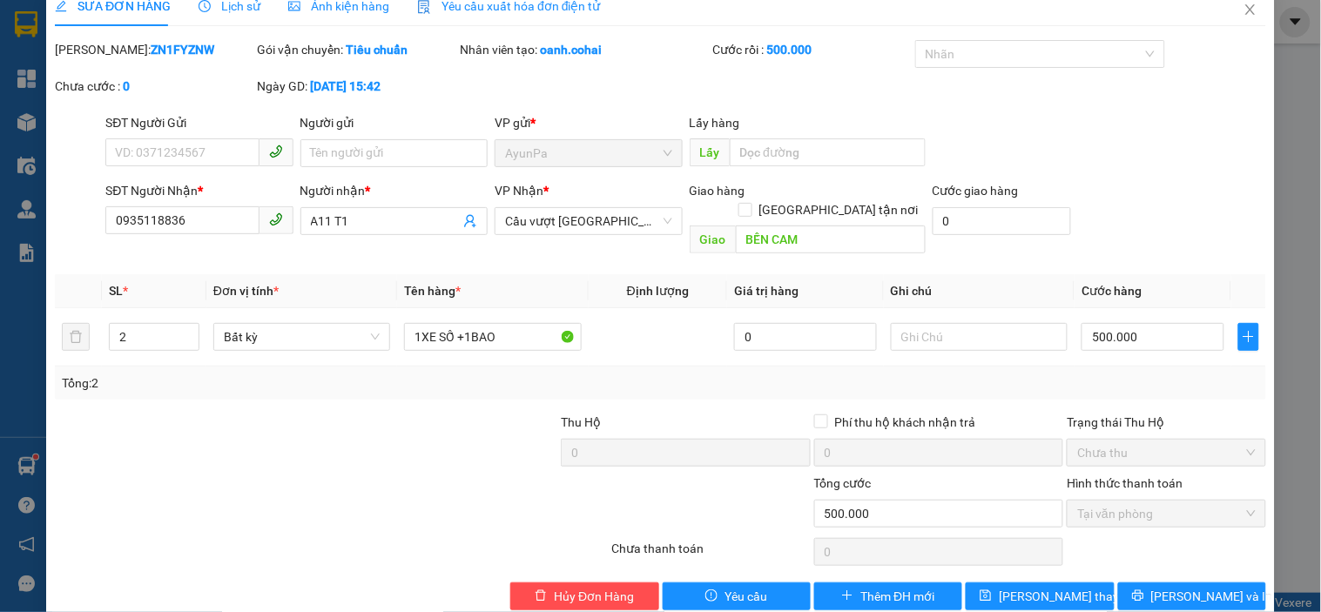
scroll to position [36, 0]
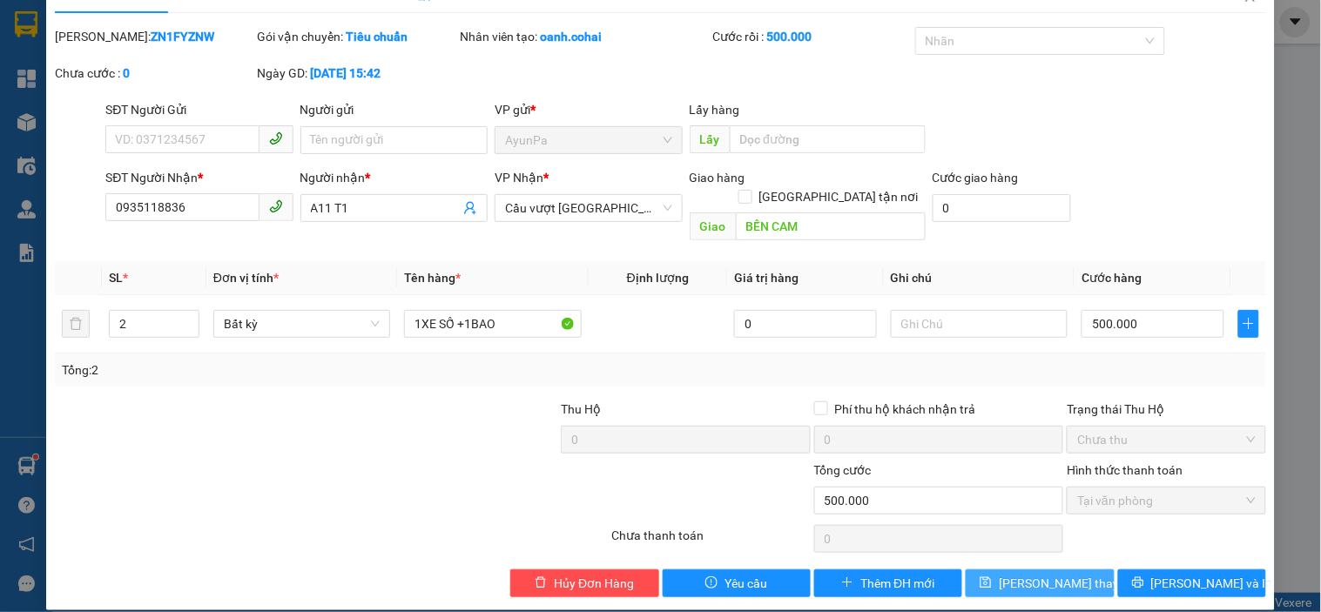
click at [1044, 574] on span "[PERSON_NAME] thay đổi" at bounding box center [1068, 583] width 139 height 19
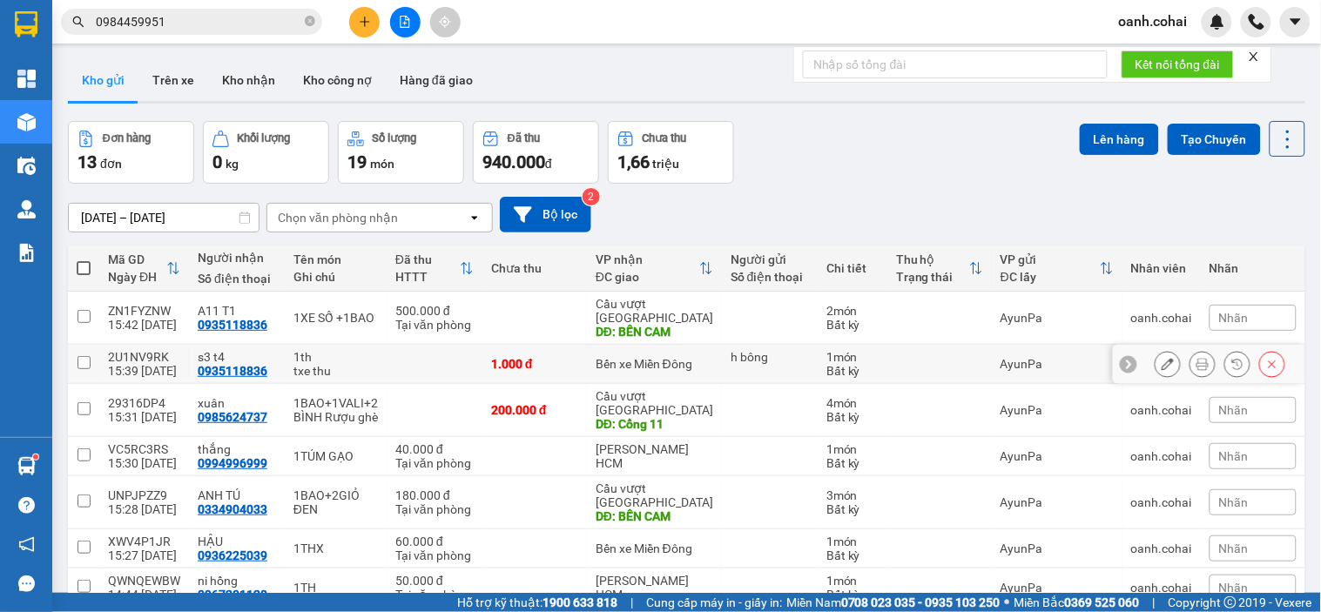
click at [707, 345] on td "Bến xe Miền Đông" at bounding box center [654, 364] width 135 height 39
checkbox input "true"
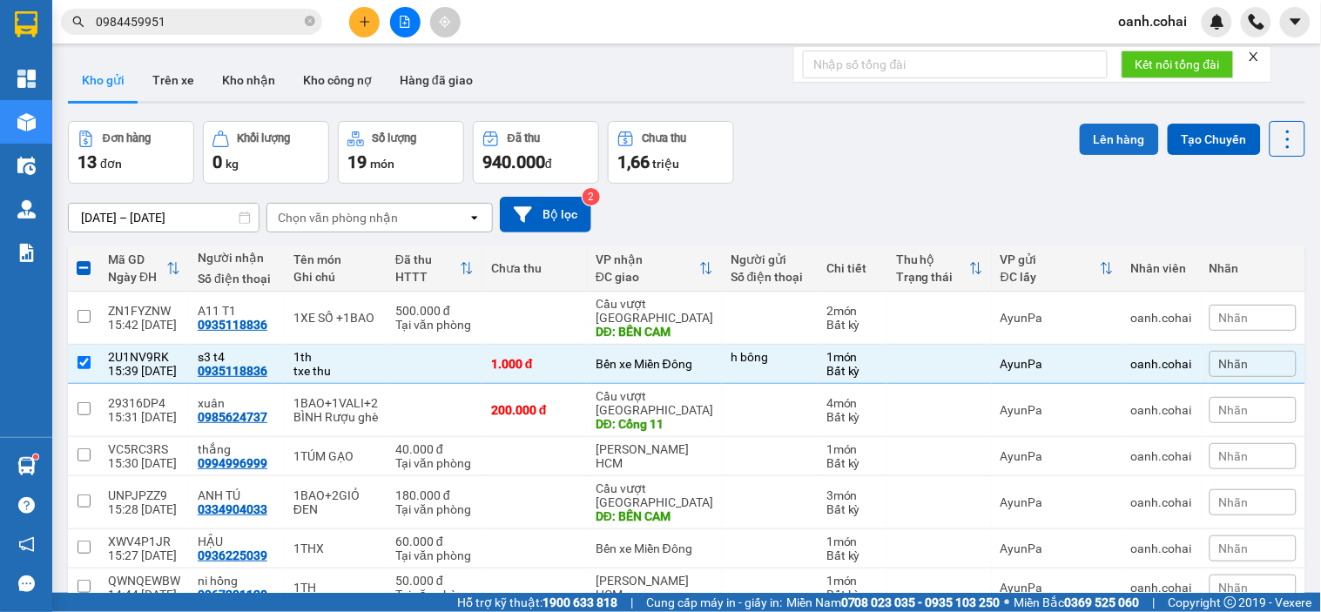
click at [1103, 145] on button "Lên hàng" at bounding box center [1119, 139] width 79 height 31
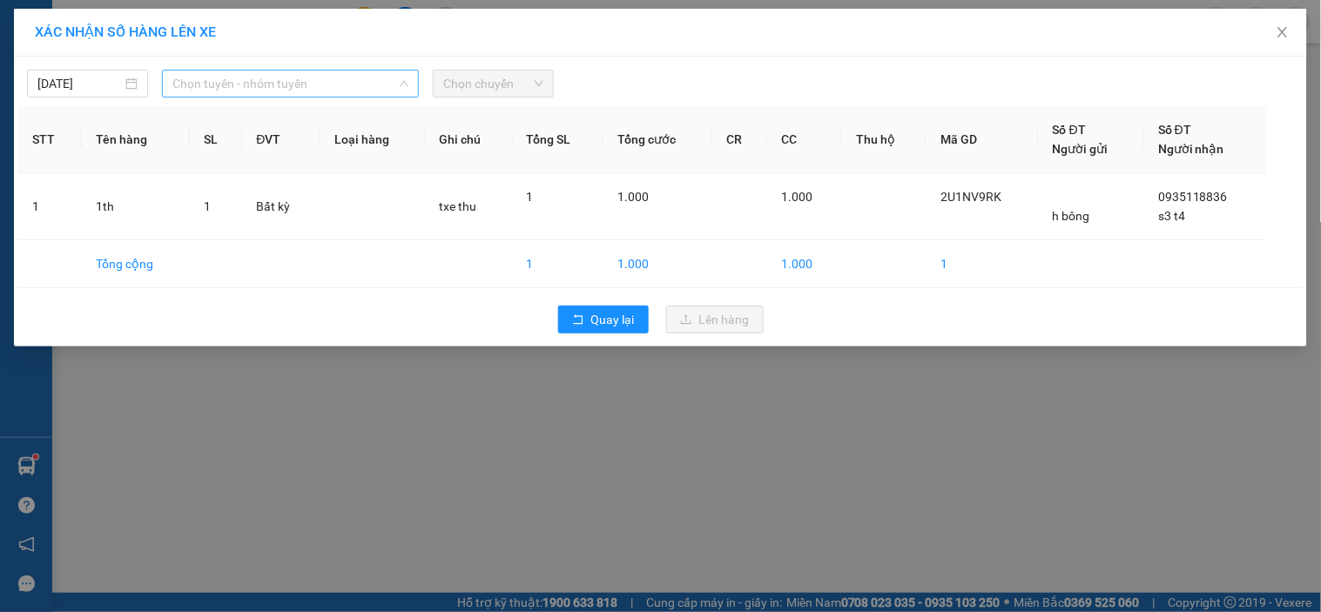
click at [318, 82] on span "Chọn tuyến - nhóm tuyến" at bounding box center [290, 84] width 236 height 26
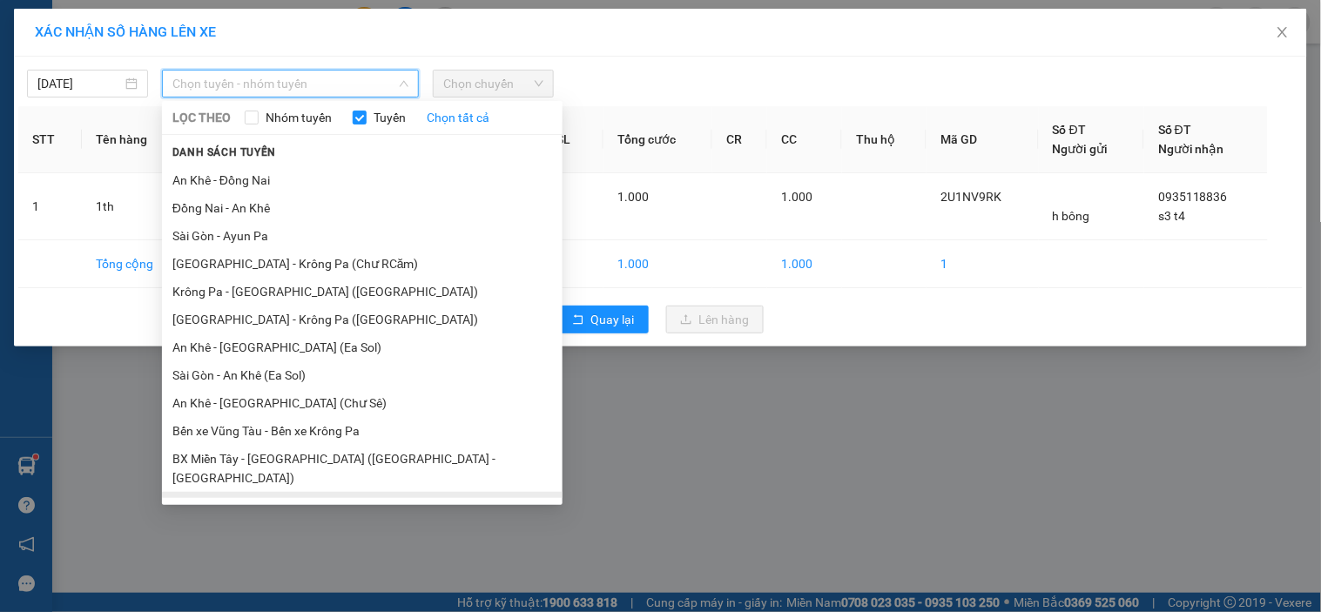
scroll to position [108, 0]
drag, startPoint x: 254, startPoint y: 392, endPoint x: 331, endPoint y: 363, distance: 81.9
click at [254, 393] on li "An Khê - [GEOGRAPHIC_DATA] (Chư Sê)" at bounding box center [362, 402] width 401 height 28
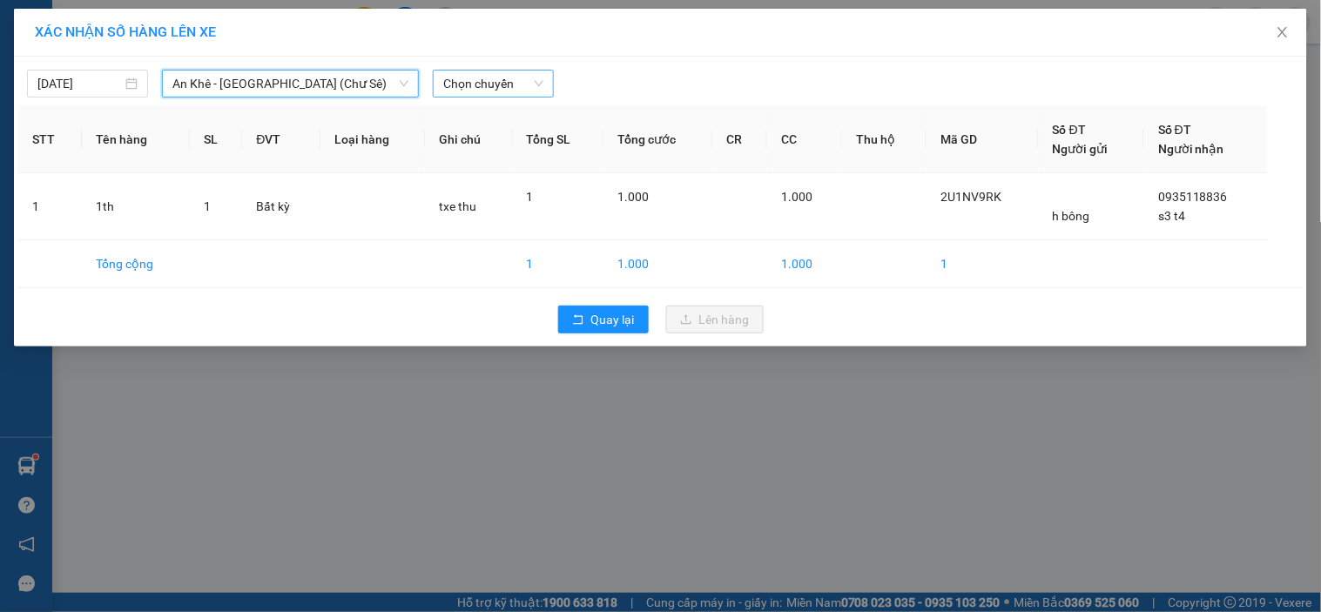
click at [493, 76] on span "Chọn chuyến" at bounding box center [493, 84] width 100 height 26
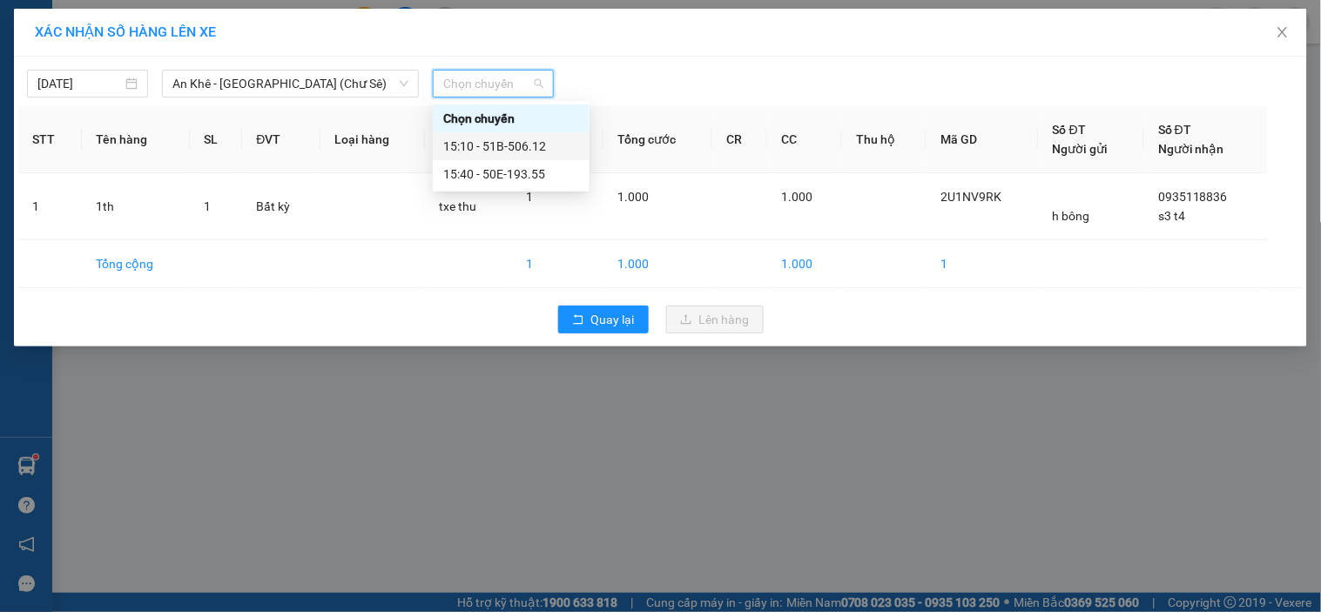
click at [502, 140] on div "15:10 - 51B-506.12" at bounding box center [511, 146] width 136 height 19
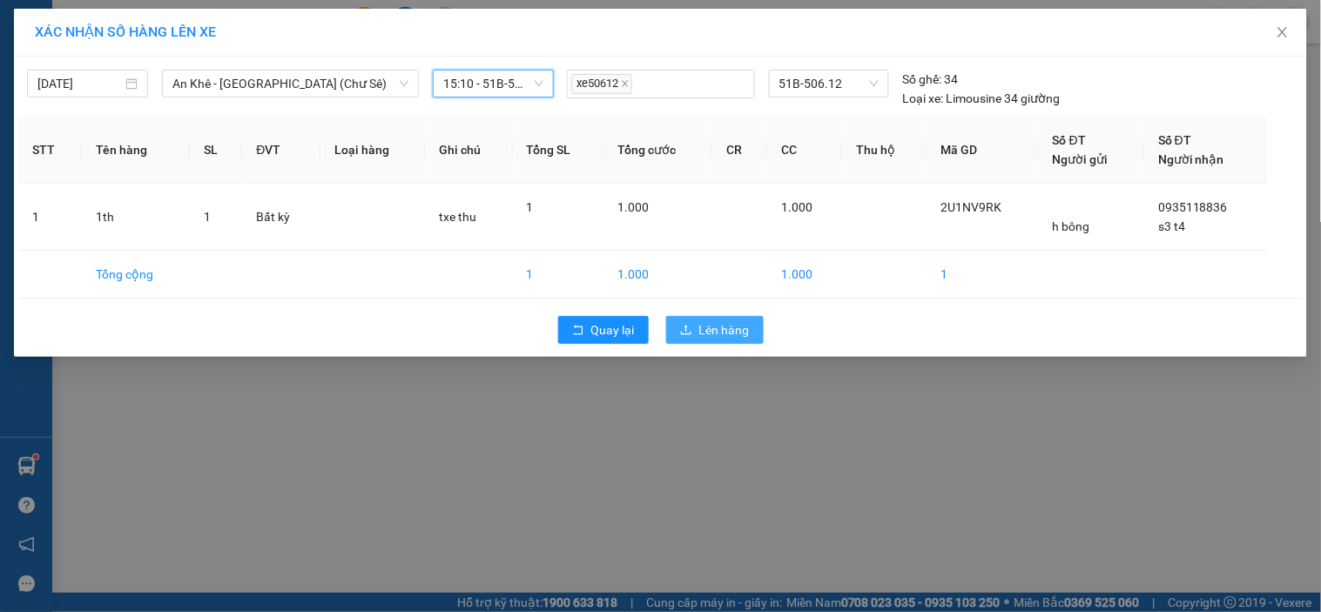
click at [688, 336] on icon "upload" at bounding box center [686, 330] width 12 height 12
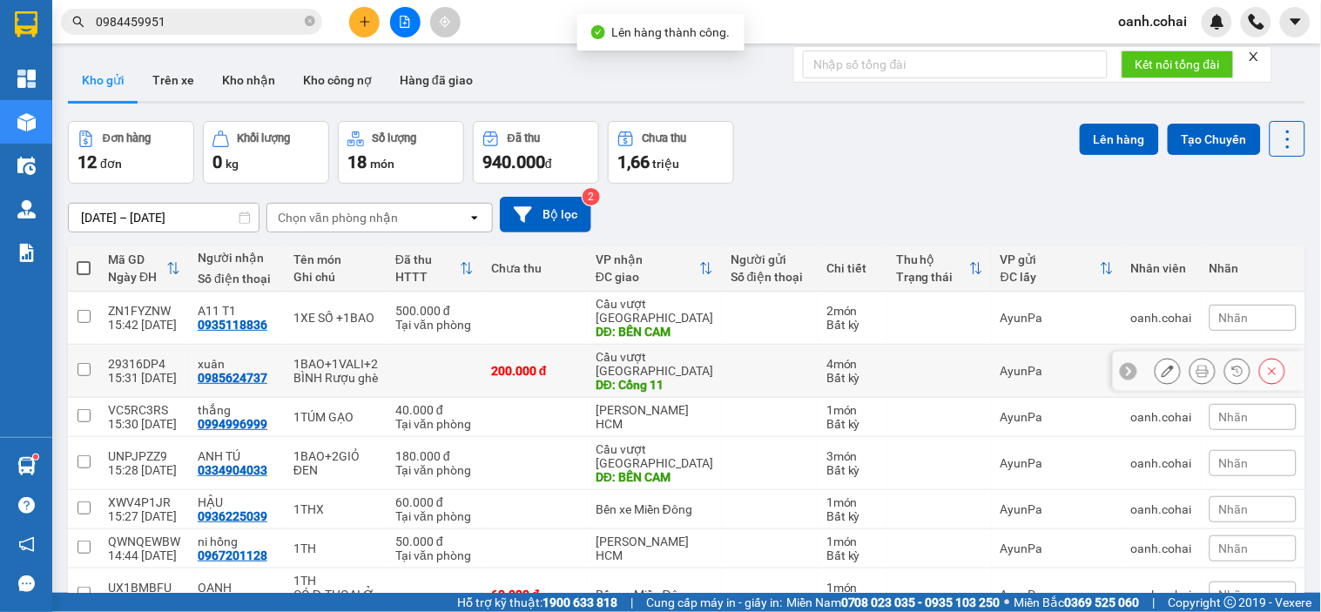
click at [640, 378] on div "DĐ: Cổng 11" at bounding box center [655, 385] width 118 height 14
checkbox input "true"
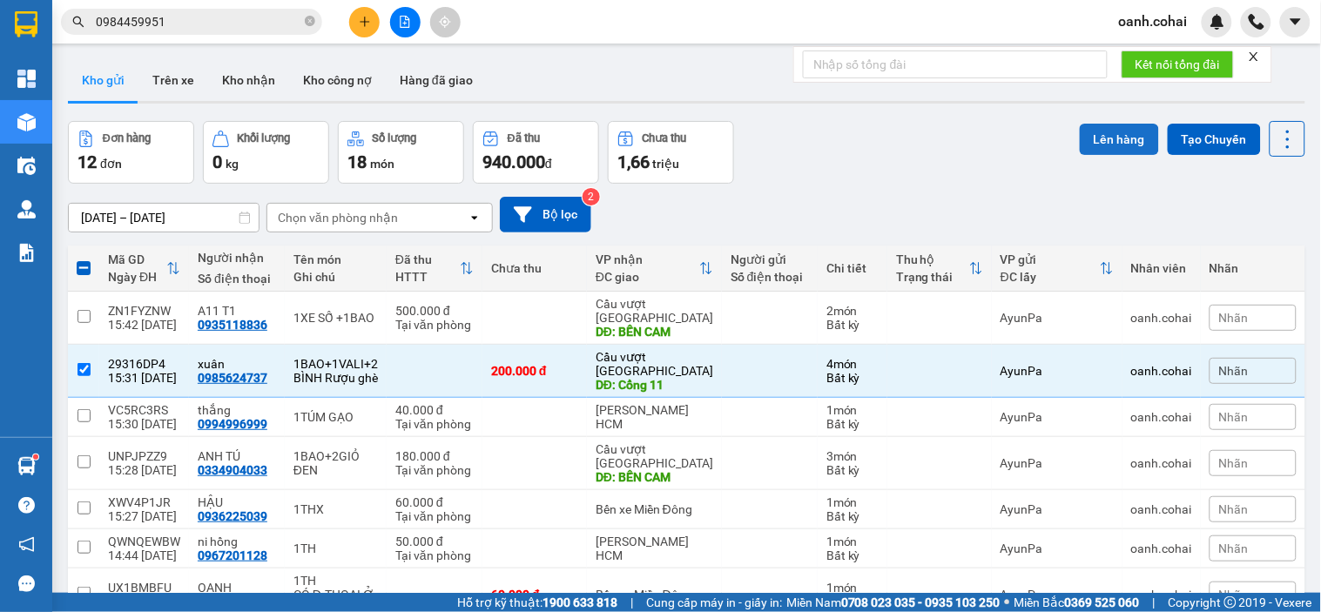
click at [1103, 141] on button "Lên hàng" at bounding box center [1119, 139] width 79 height 31
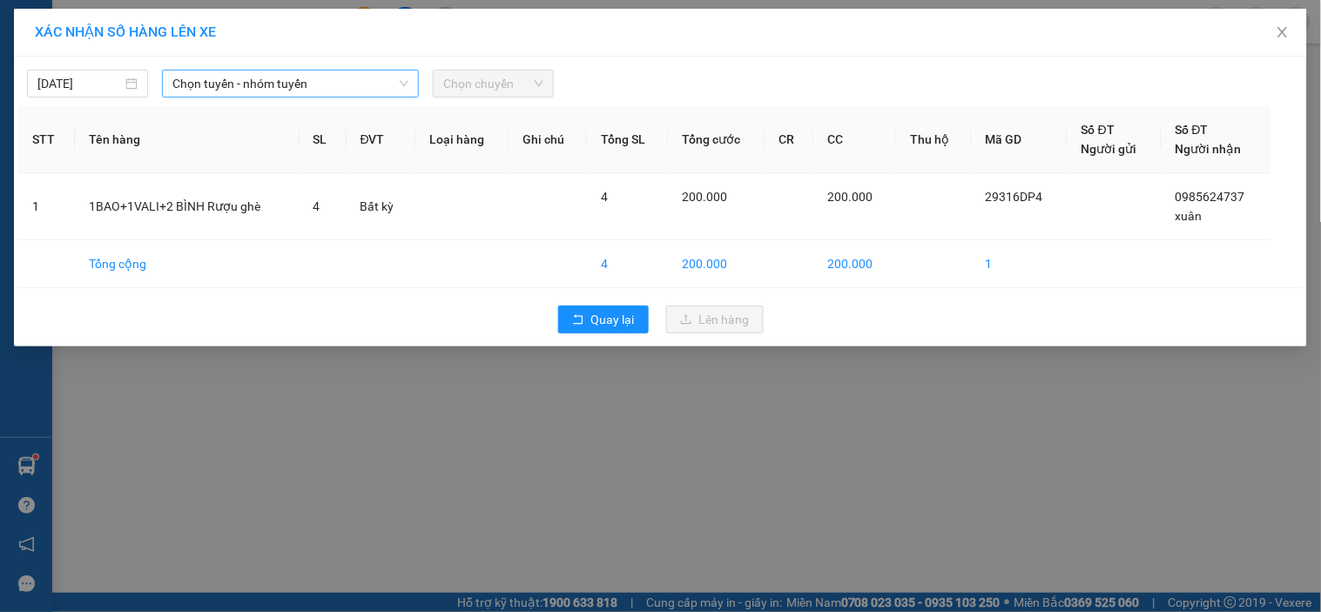
drag, startPoint x: 387, startPoint y: 79, endPoint x: 375, endPoint y: 93, distance: 18.5
click at [386, 78] on span "Chọn tuyến - nhóm tuyến" at bounding box center [290, 84] width 236 height 26
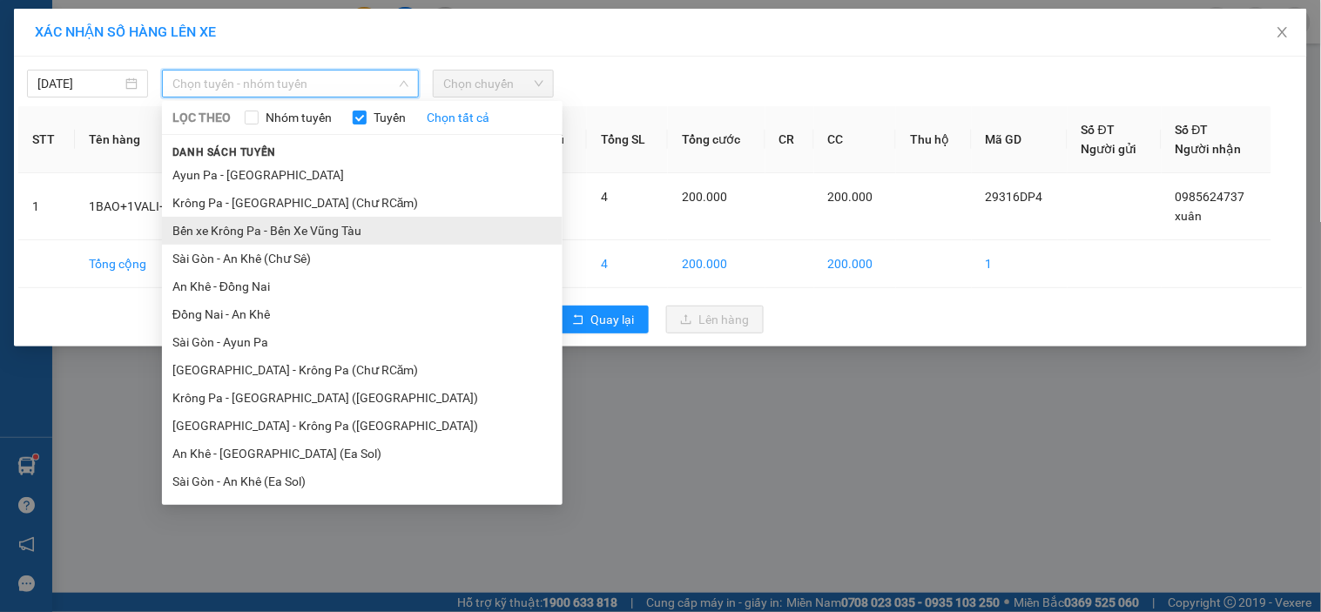
click at [280, 240] on li "Bến xe Krông Pa - Bến Xe Vũng Tàu" at bounding box center [362, 231] width 401 height 28
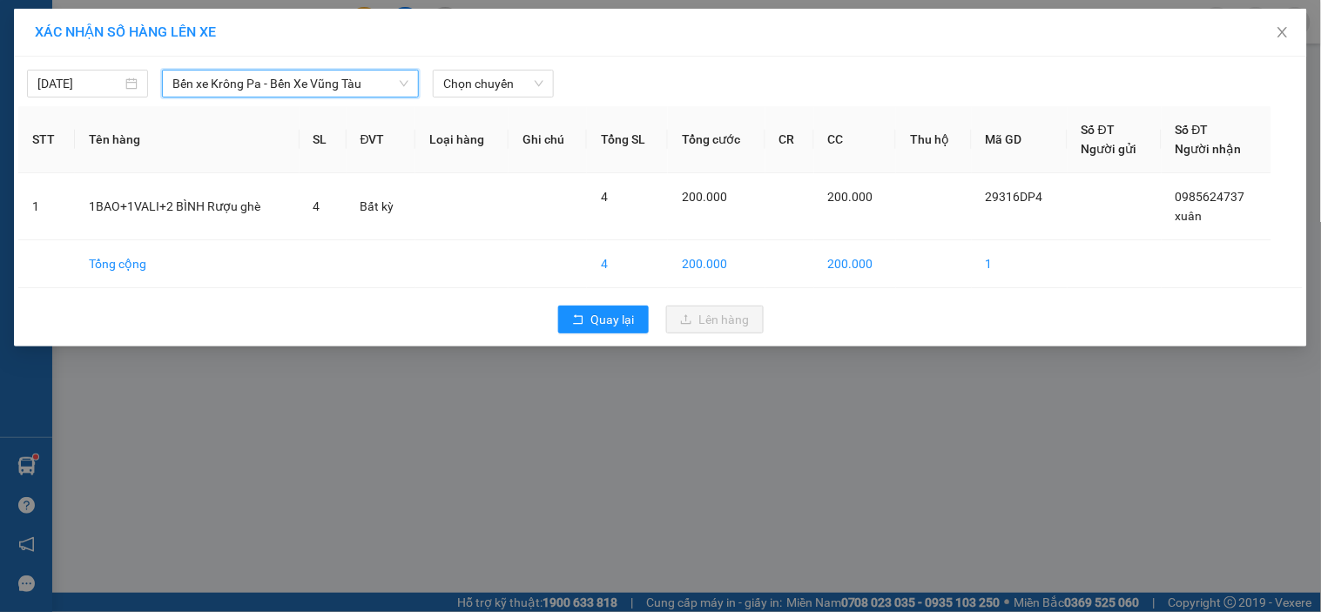
click at [460, 68] on div "[DATE] Bến xe Krông Pa - Bến Xe Vũng Tàu Bến xe Krông Pa - Bến Xe [GEOGRAPHIC_D…" at bounding box center [660, 79] width 1285 height 37
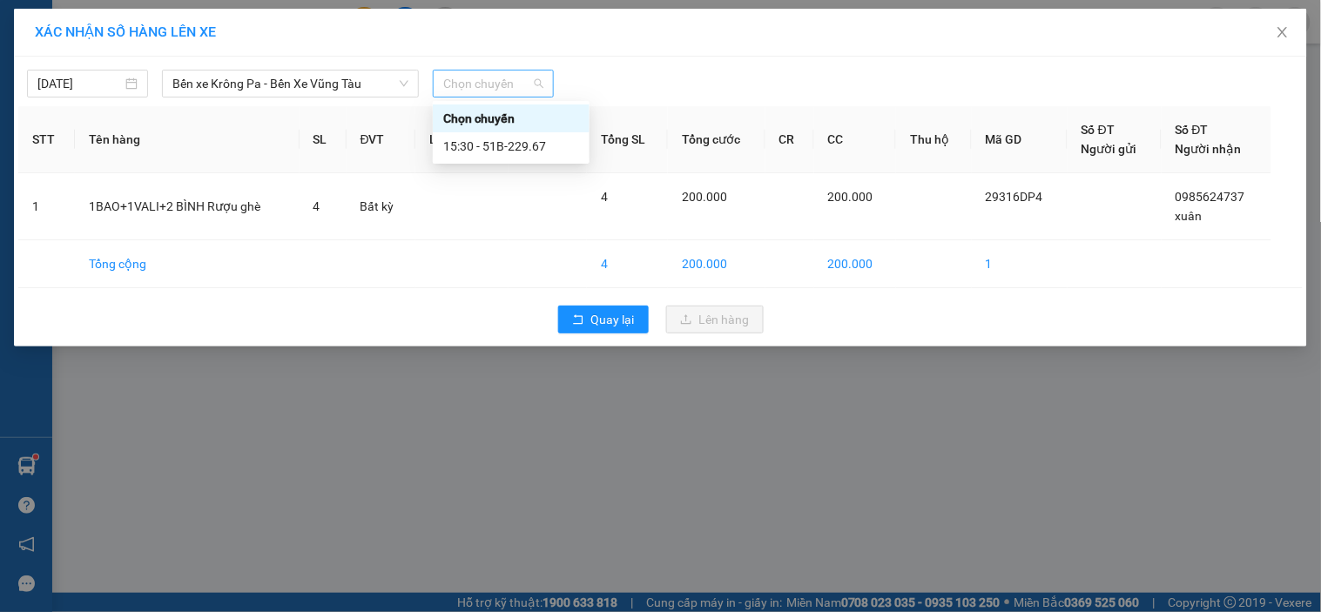
click at [472, 85] on span "Chọn chuyến" at bounding box center [493, 84] width 100 height 26
click at [545, 154] on div "15:30 - 51B-229.67" at bounding box center [511, 146] width 136 height 19
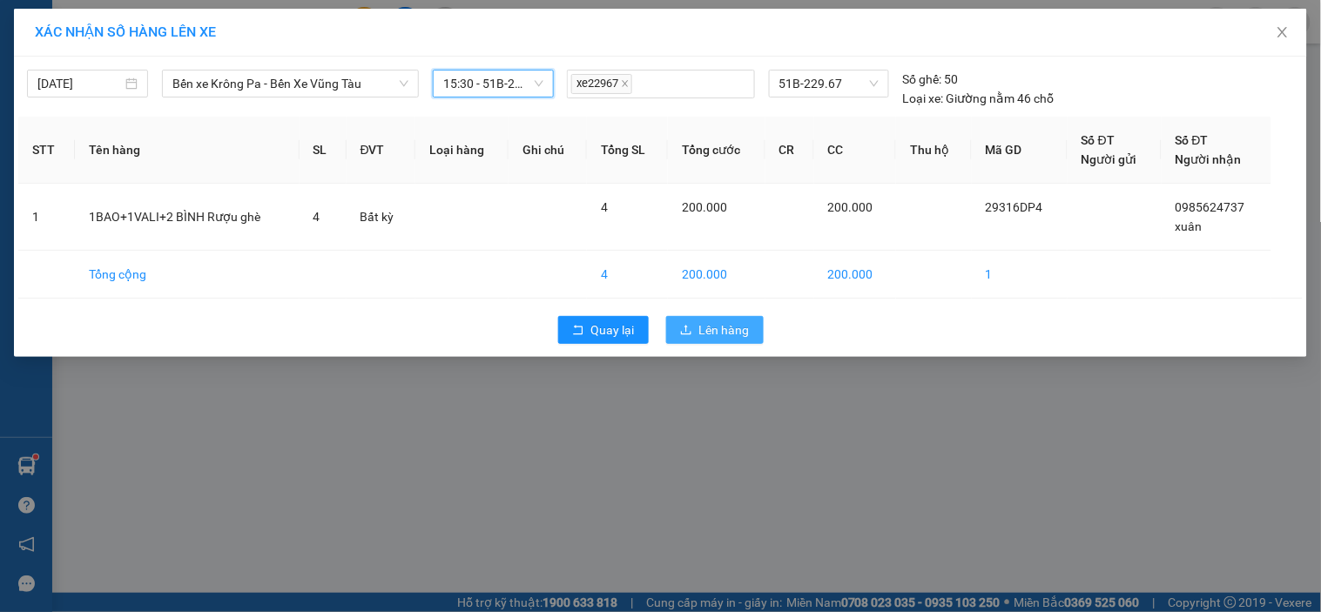
click at [699, 334] on button "Lên hàng" at bounding box center [715, 330] width 98 height 28
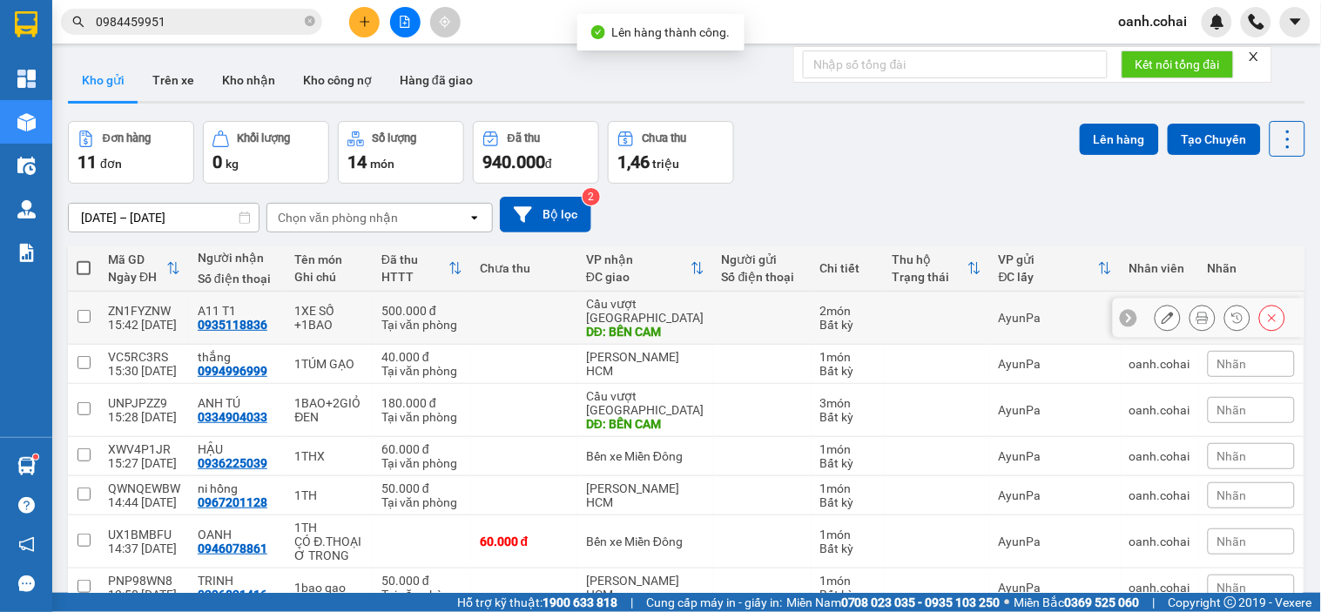
click at [665, 325] on div "DĐ: BẾN CAM" at bounding box center [645, 332] width 118 height 14
checkbox input "true"
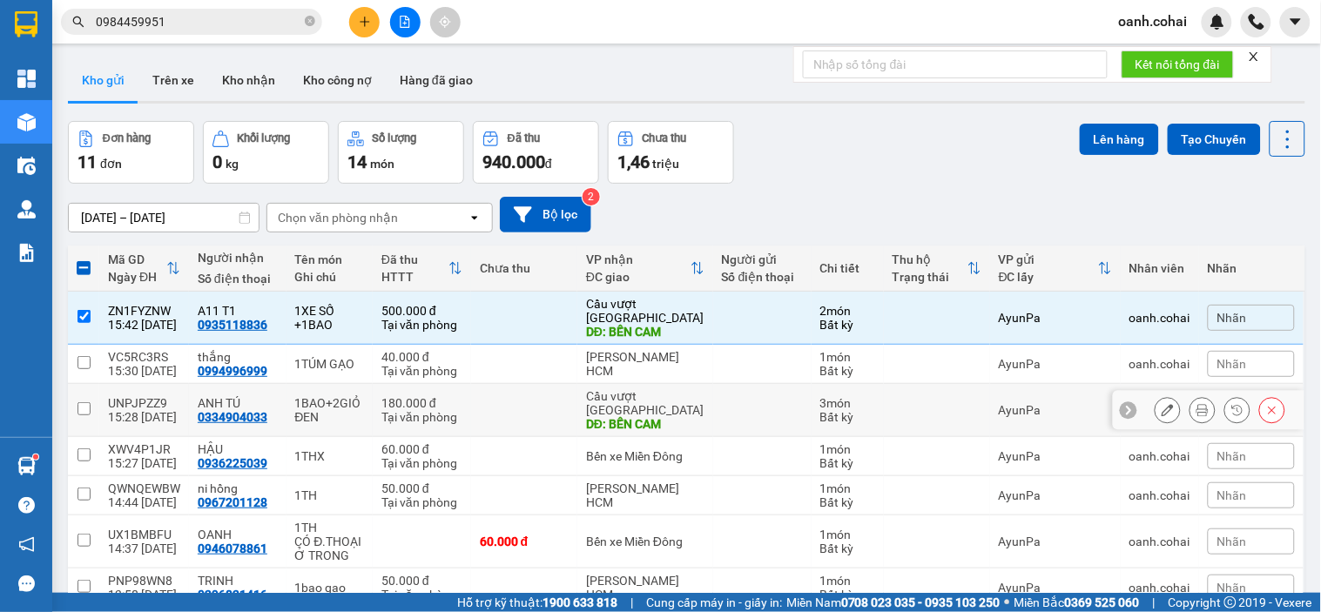
click at [645, 417] on div "DĐ: BẾN CAM" at bounding box center [645, 424] width 118 height 14
checkbox input "true"
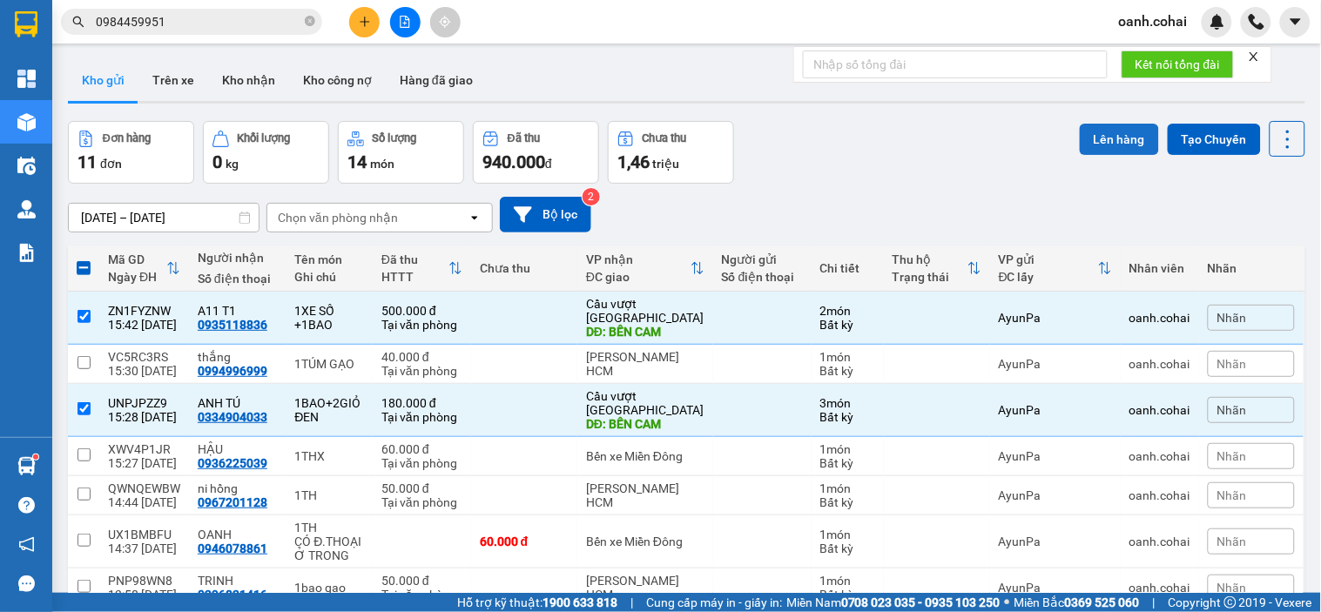
click at [1096, 137] on button "Lên hàng" at bounding box center [1119, 139] width 79 height 31
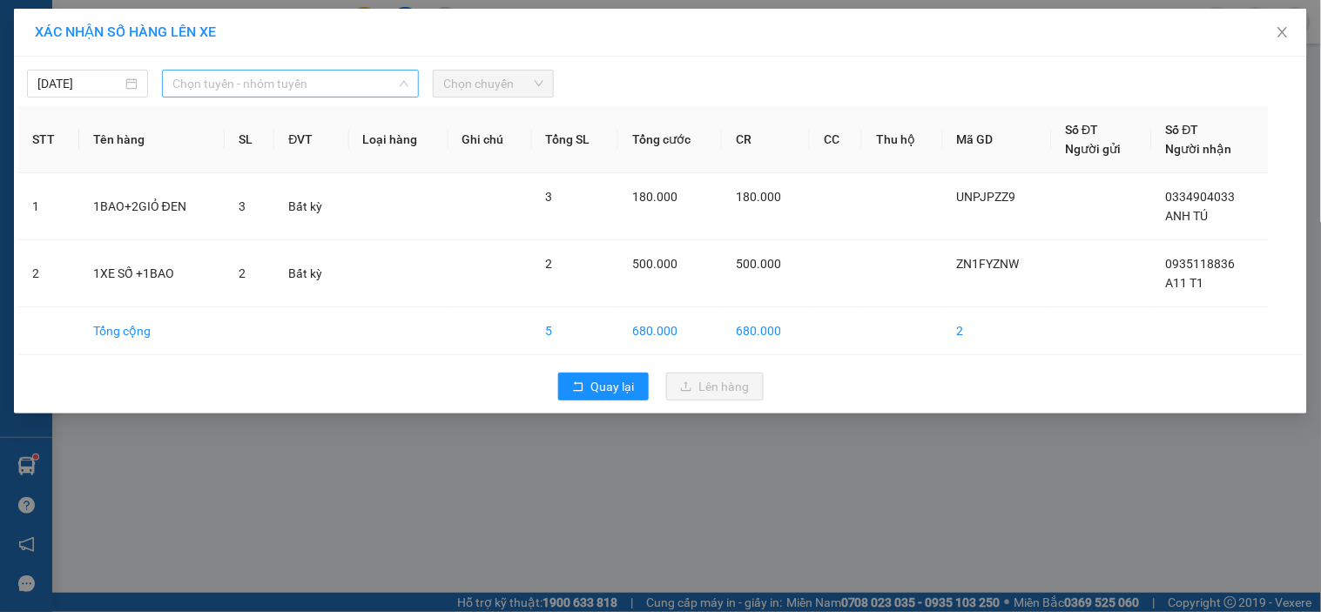
click at [274, 90] on span "Chọn tuyến - nhóm tuyến" at bounding box center [290, 84] width 236 height 26
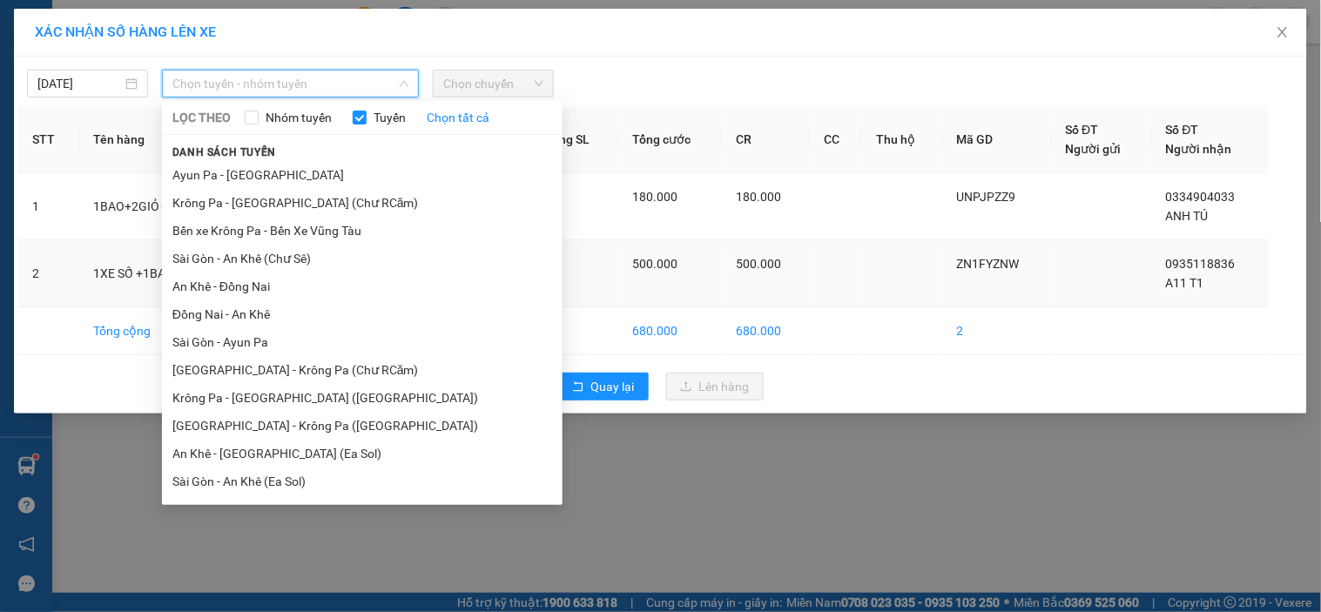
click at [244, 283] on li "An Khê - Đồng Nai" at bounding box center [362, 287] width 401 height 28
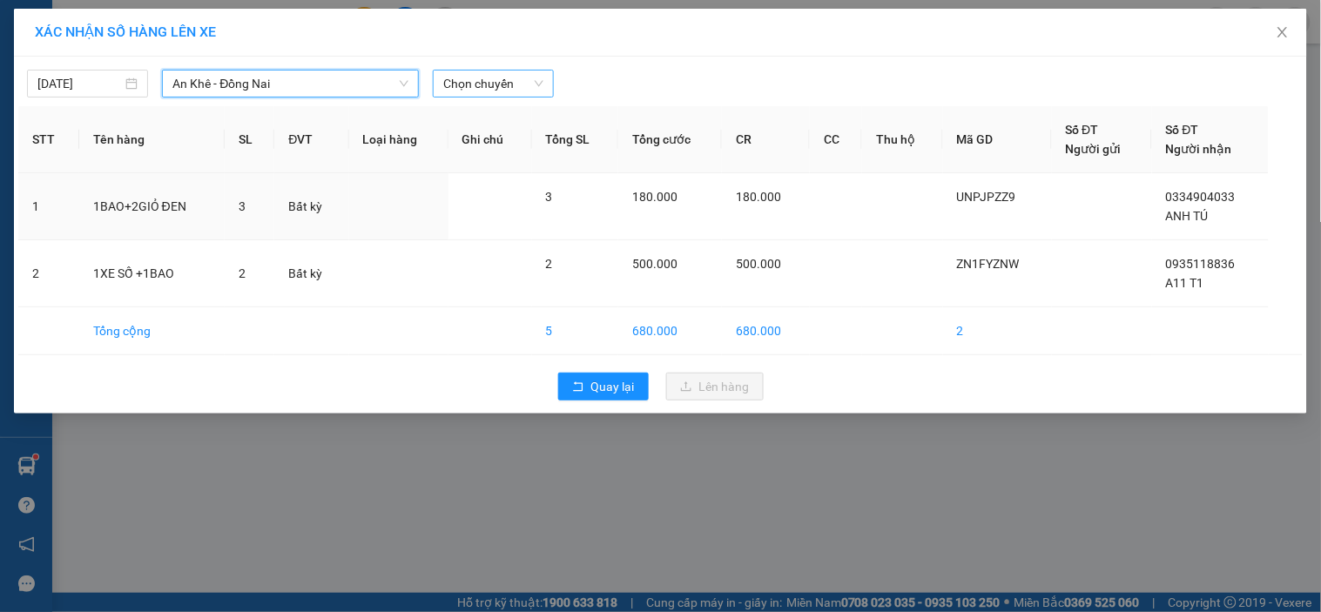
click at [470, 85] on span "Chọn chuyến" at bounding box center [493, 84] width 100 height 26
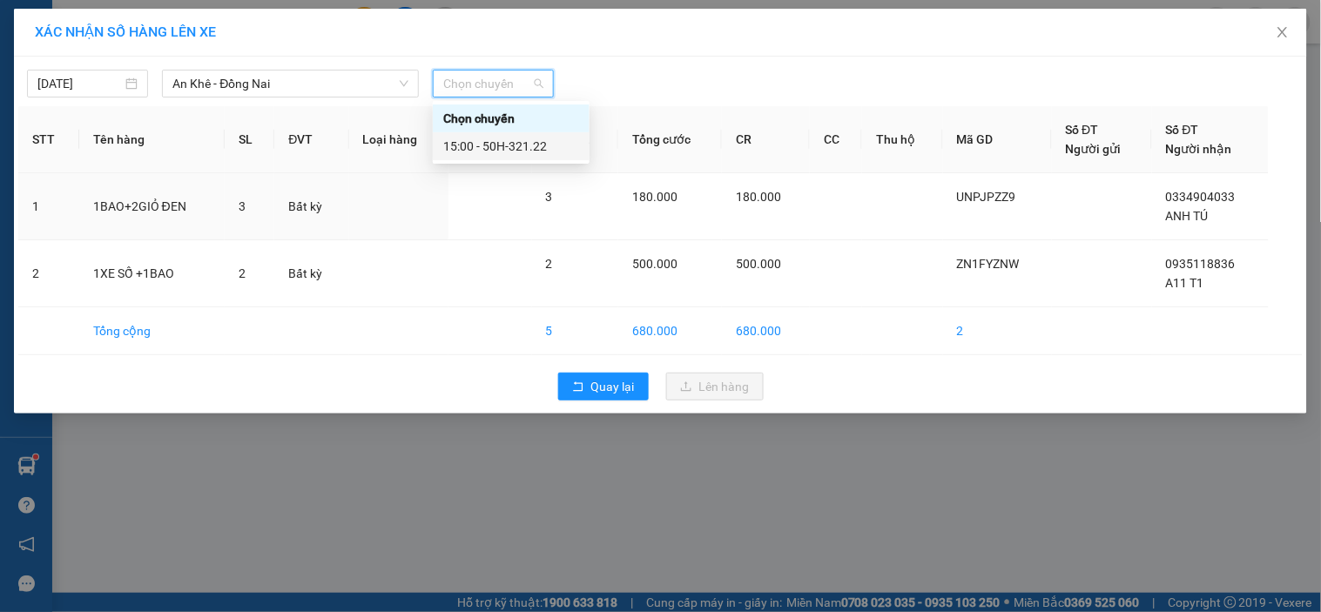
click at [525, 150] on div "15:00 - 50H-321.22" at bounding box center [511, 146] width 136 height 19
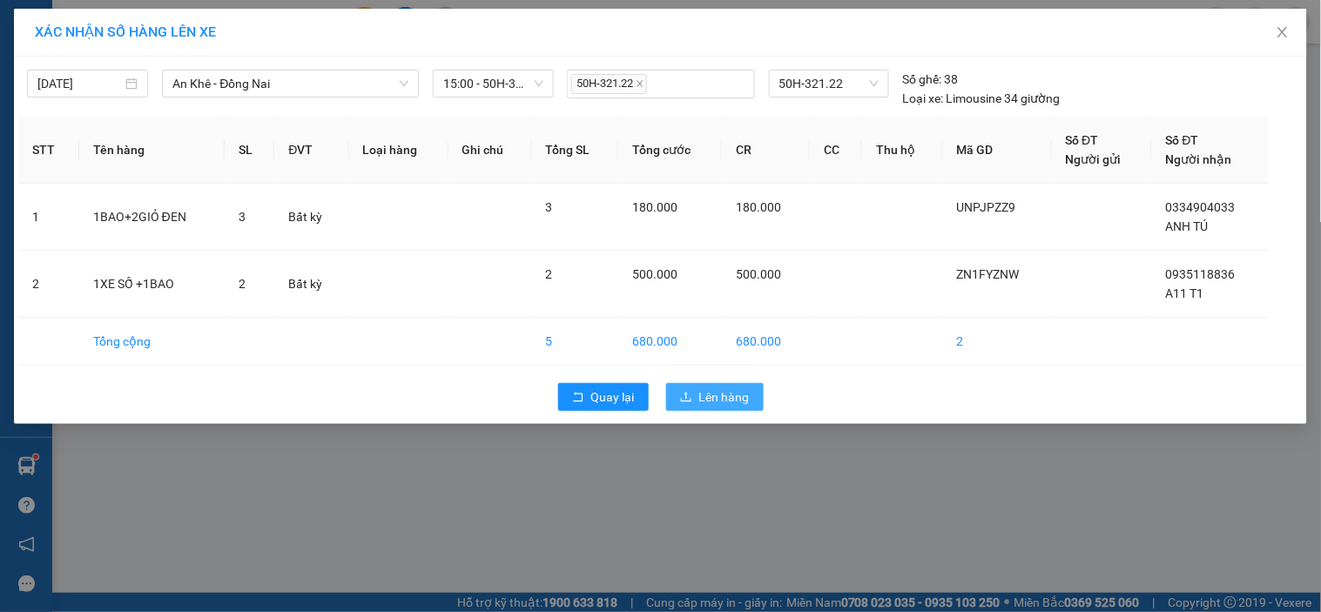
click at [699, 398] on button "Lên hàng" at bounding box center [715, 397] width 98 height 28
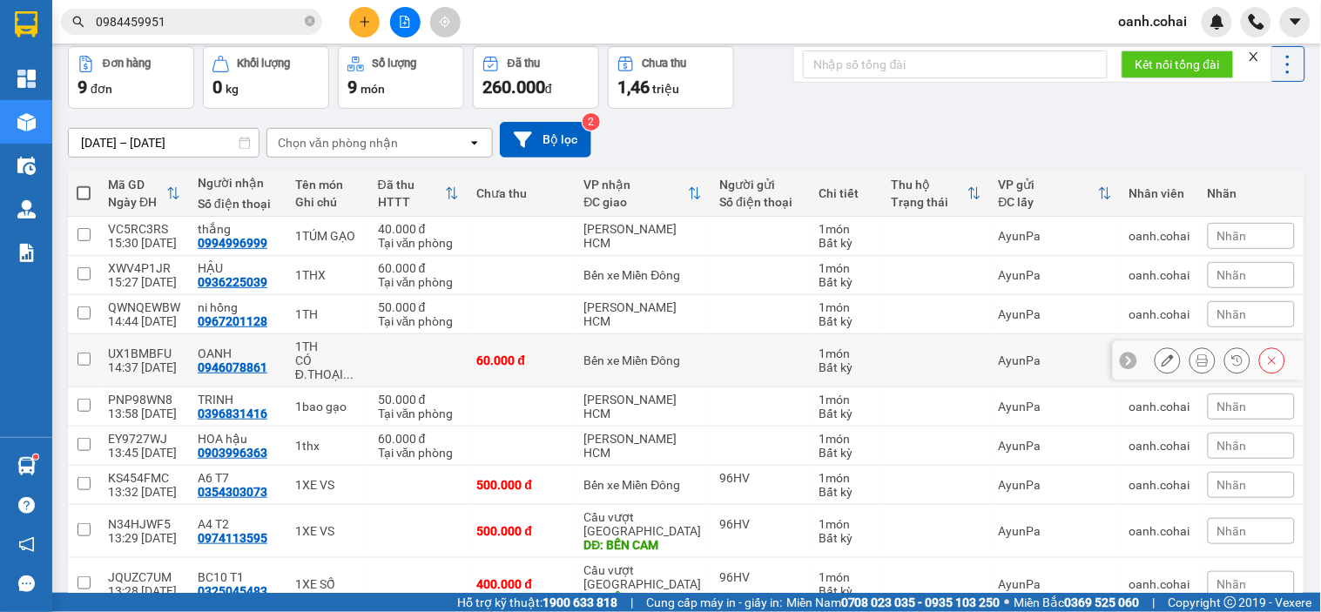
scroll to position [138, 0]
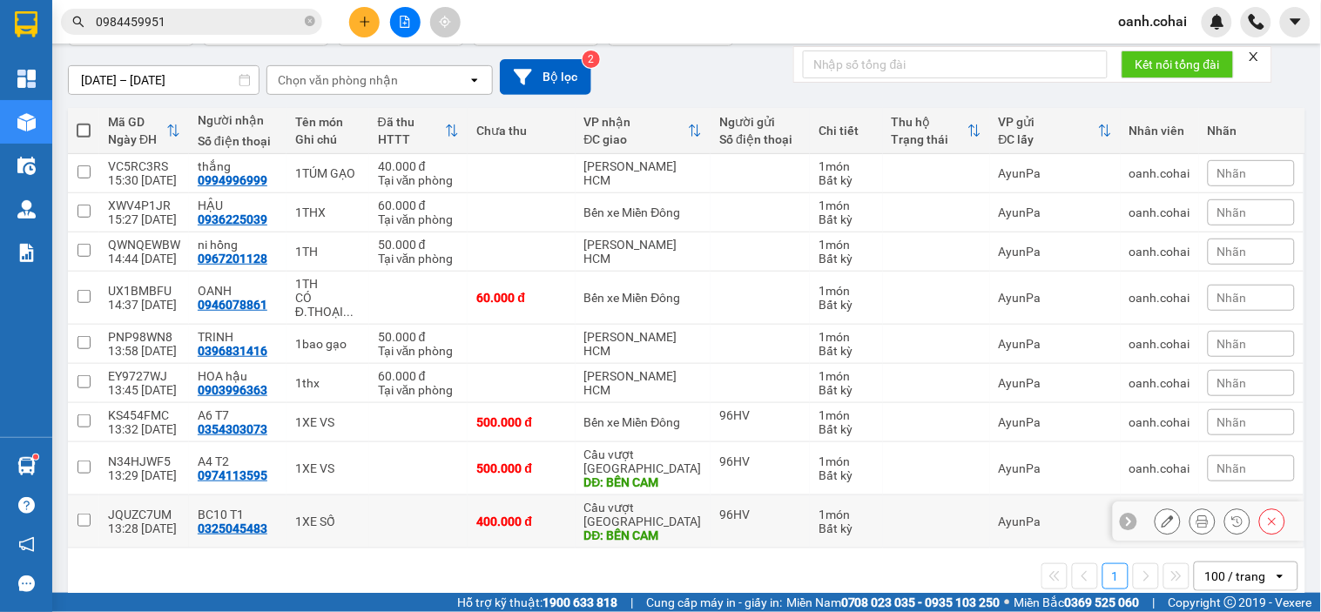
click at [1162, 516] on icon at bounding box center [1168, 522] width 12 height 12
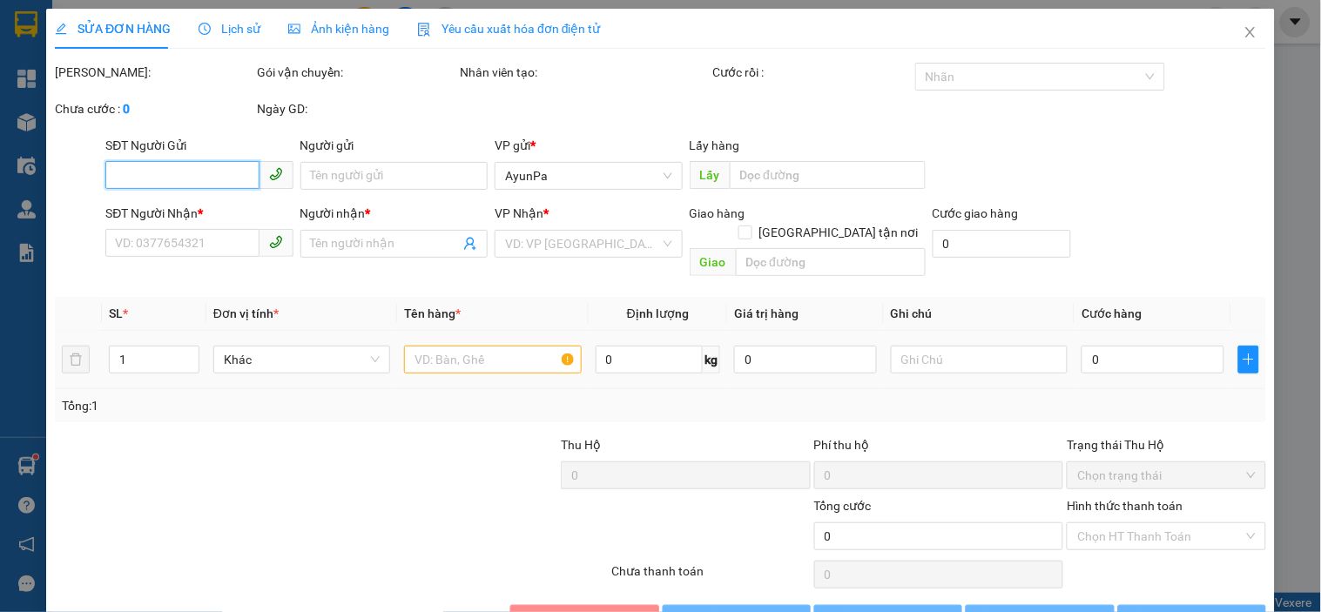
type input "96HV"
type input "0325045483"
type input "BC10 T1"
type input "BẾN CAM"
type input "400.000"
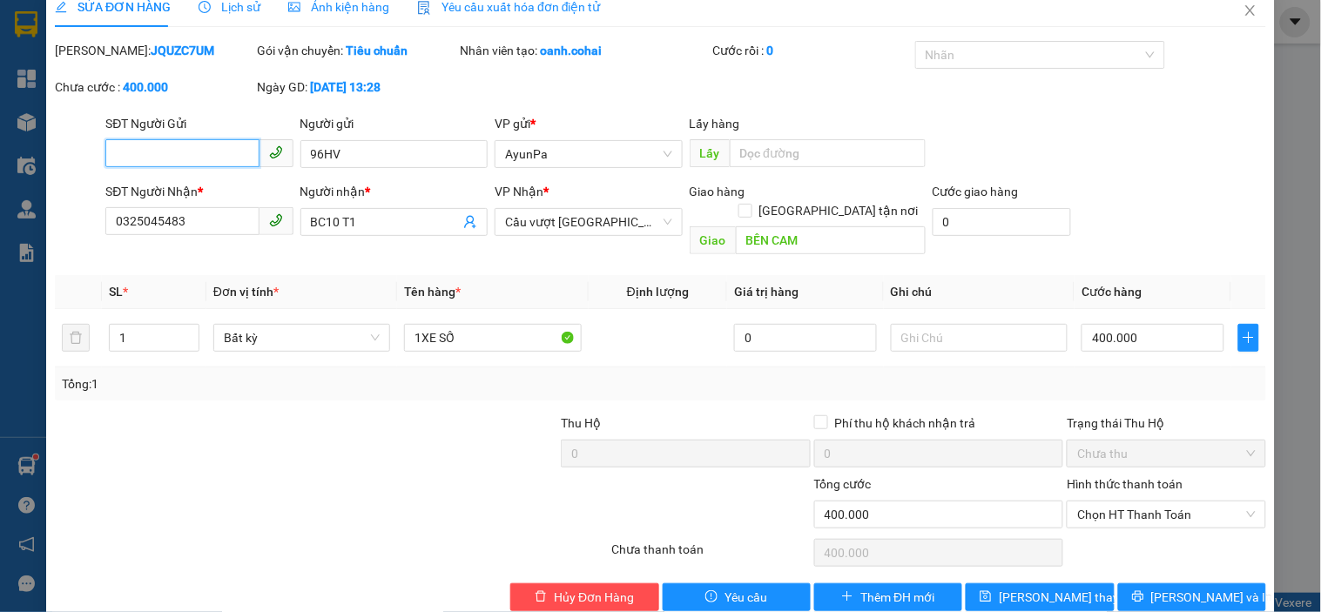
scroll to position [36, 0]
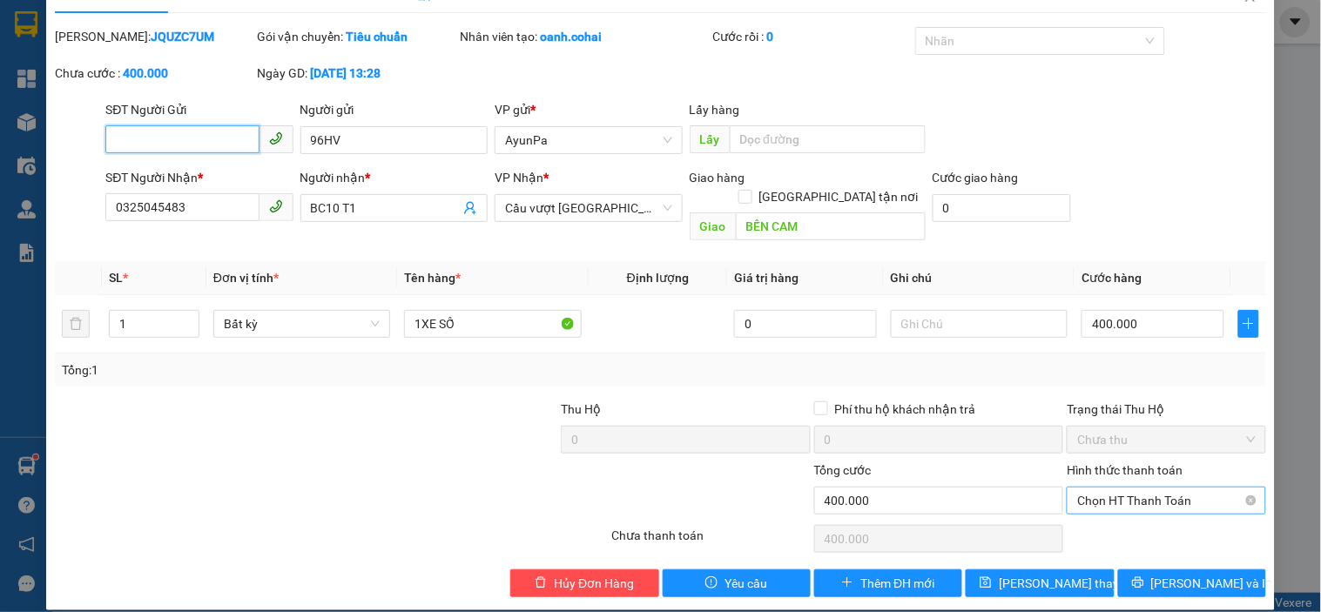
click at [1111, 488] on span "Chọn HT Thanh Toán" at bounding box center [1167, 501] width 178 height 26
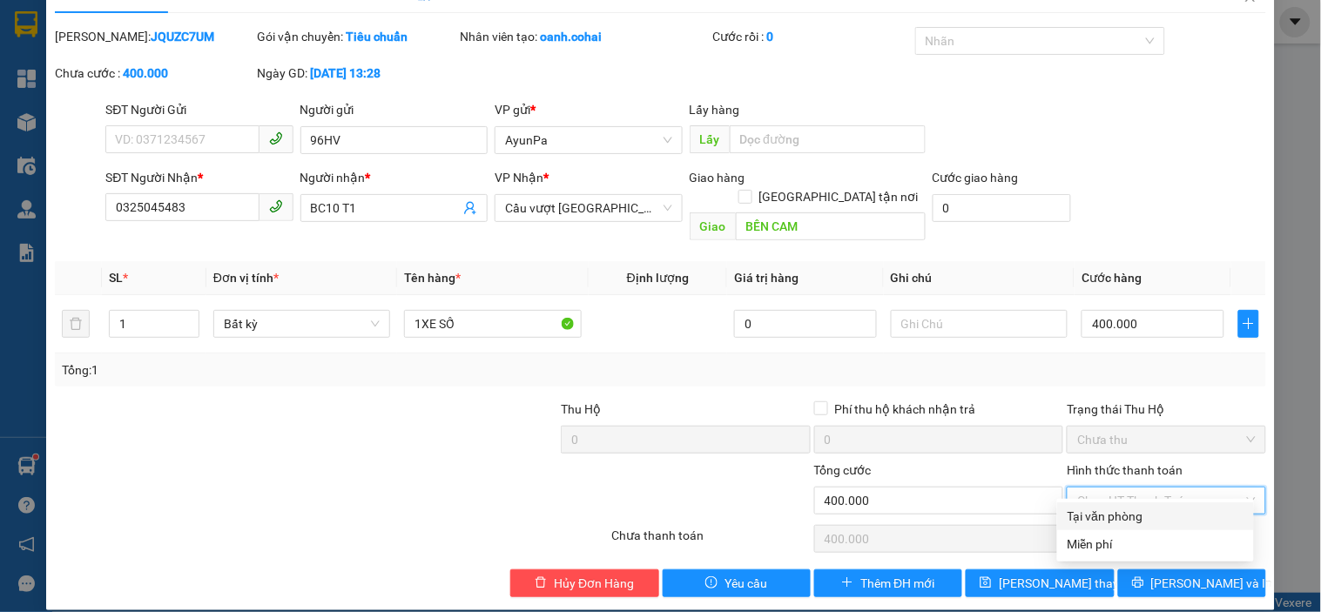
click at [1105, 508] on div "Tại văn phòng" at bounding box center [1156, 516] width 176 height 19
type input "0"
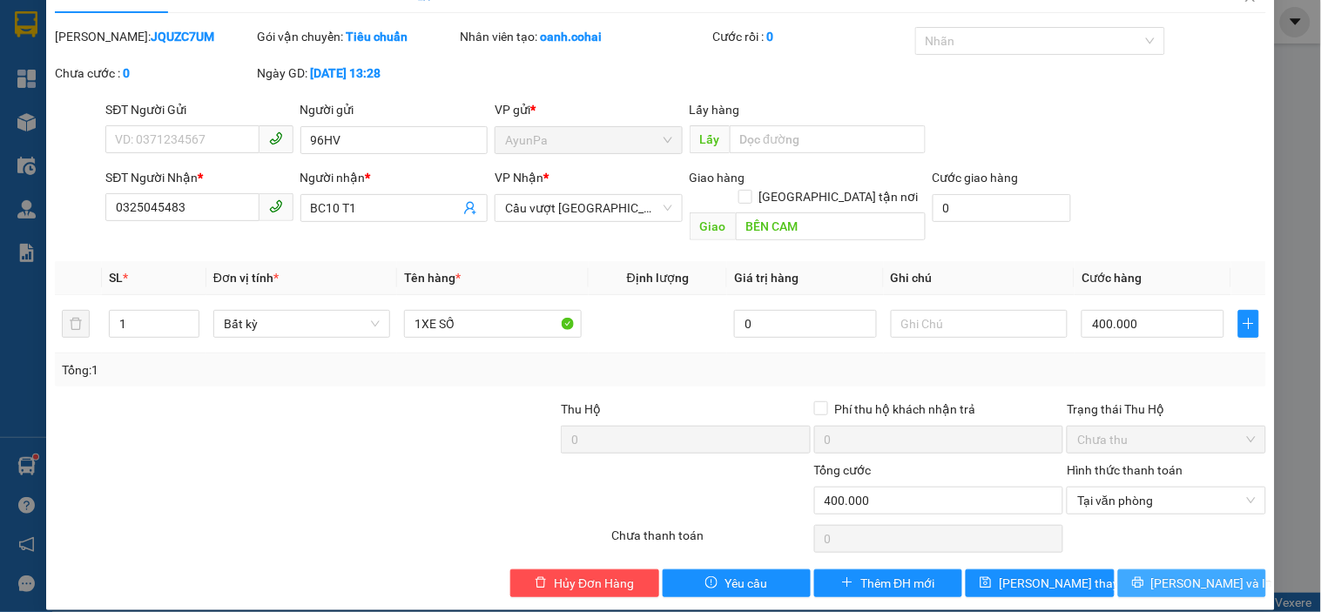
click at [1151, 570] on button "[PERSON_NAME] và In" at bounding box center [1192, 584] width 148 height 28
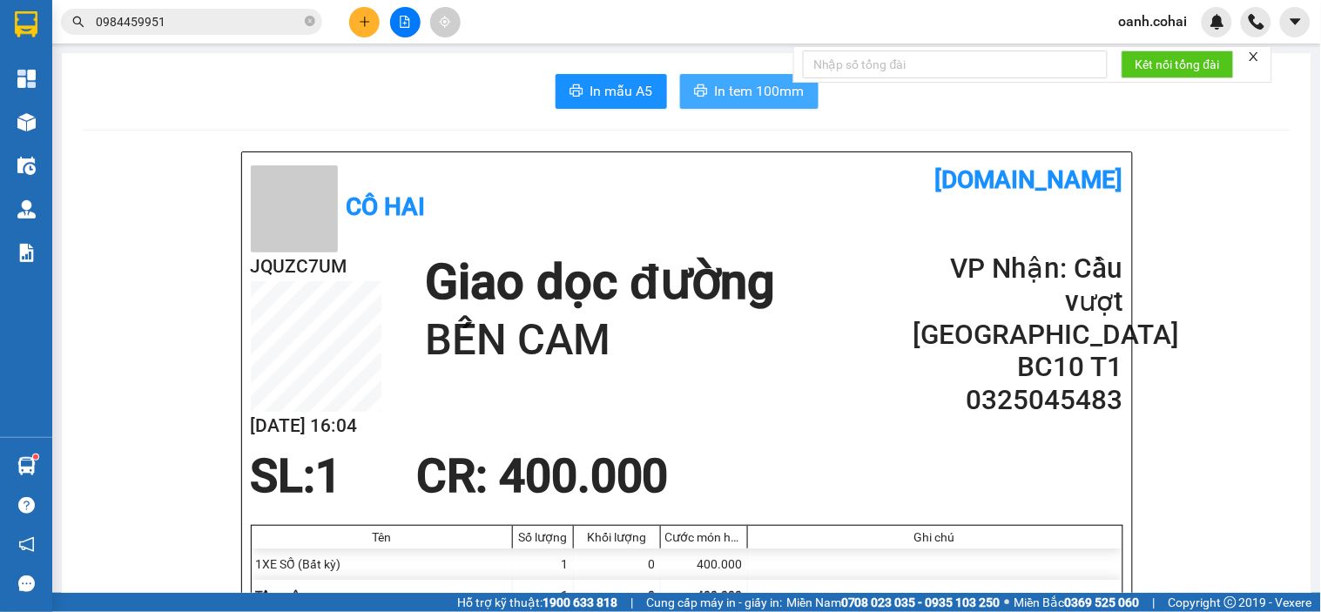
click at [775, 97] on span "In tem 100mm" at bounding box center [760, 91] width 90 height 22
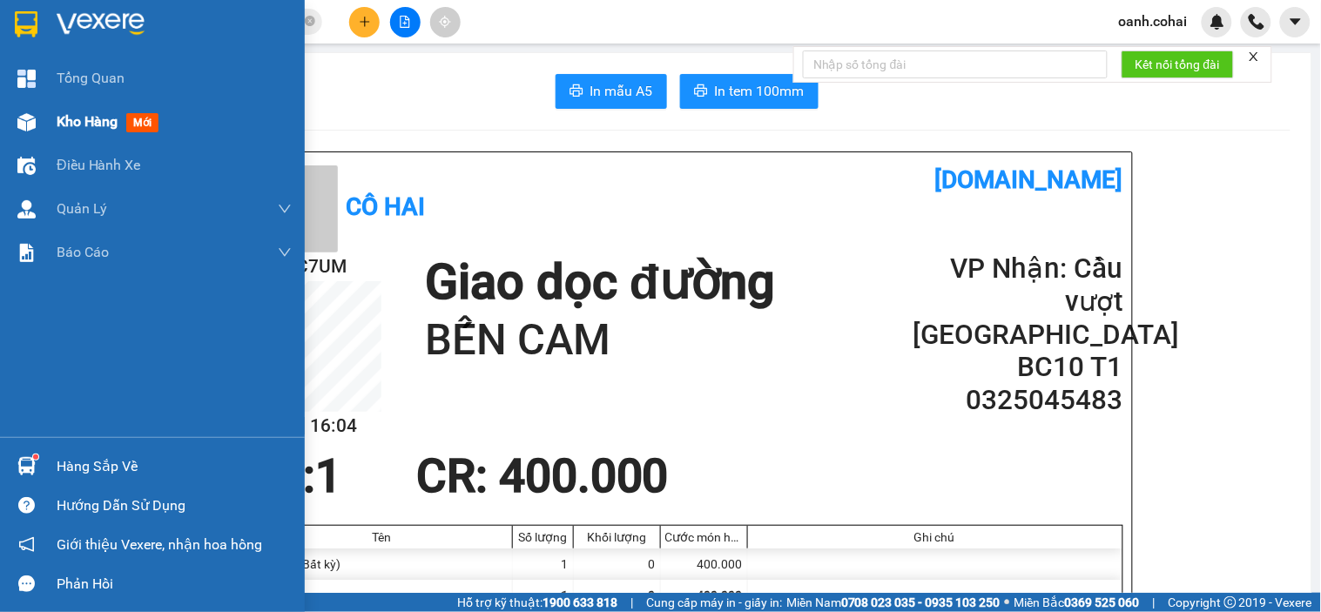
click at [81, 126] on span "Kho hàng" at bounding box center [87, 121] width 61 height 17
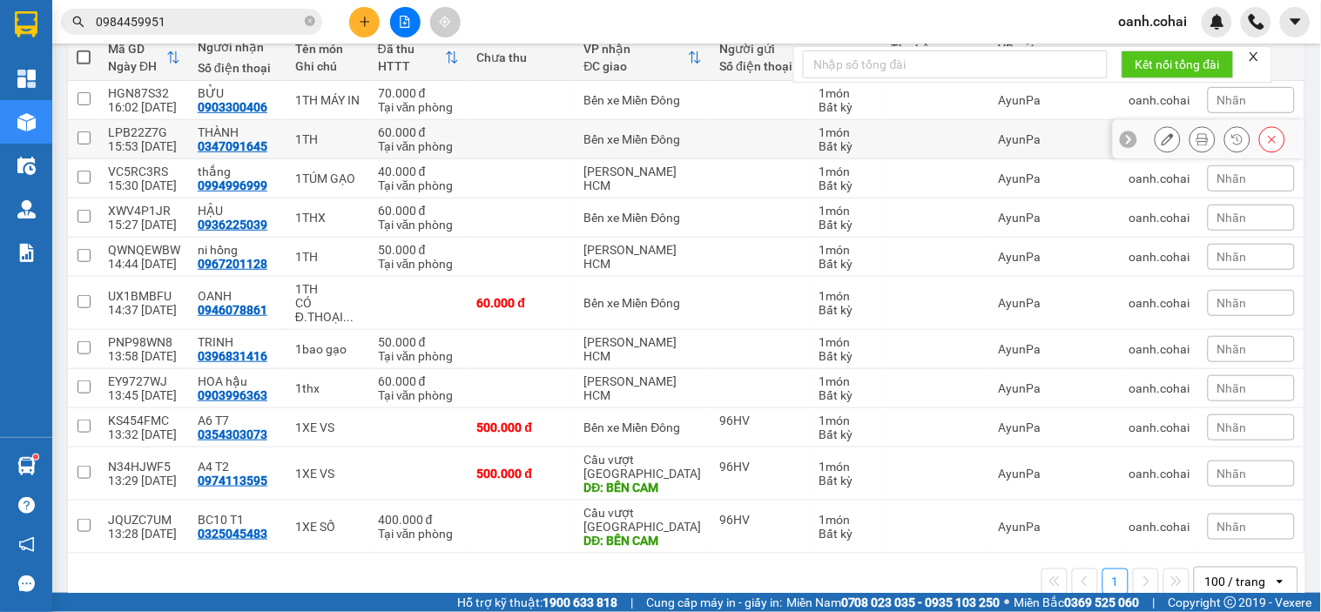
scroll to position [216, 0]
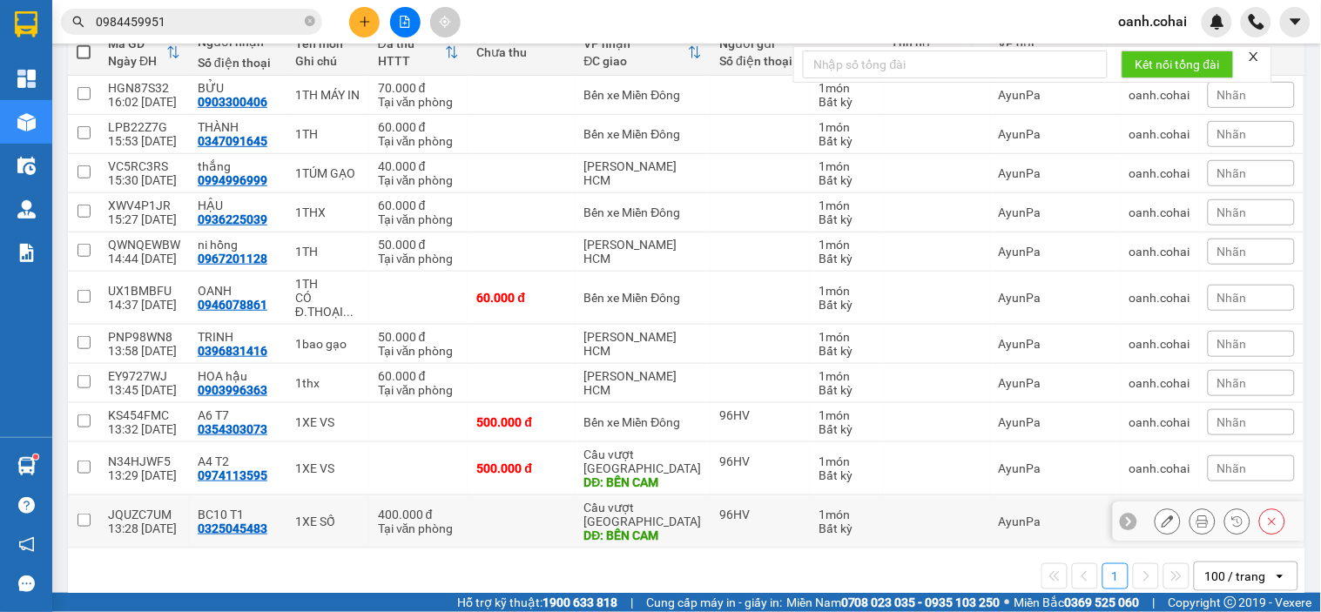
click at [639, 501] on div "Cầu vượt [GEOGRAPHIC_DATA]" at bounding box center [643, 515] width 118 height 28
checkbox input "true"
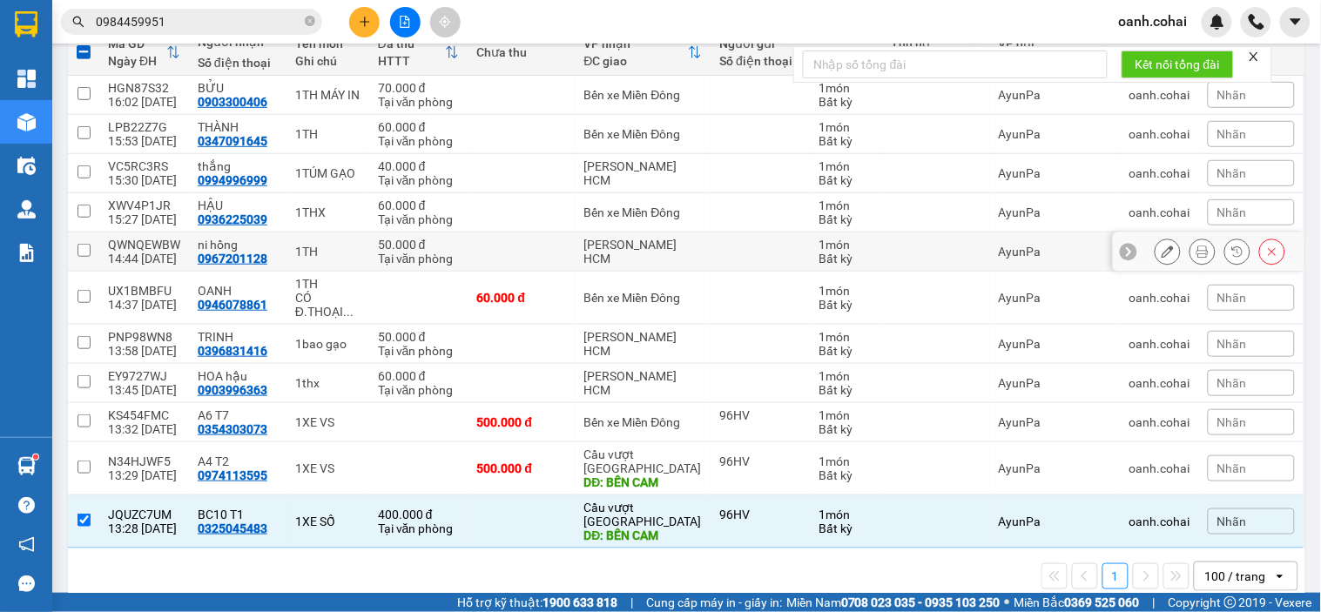
scroll to position [0, 0]
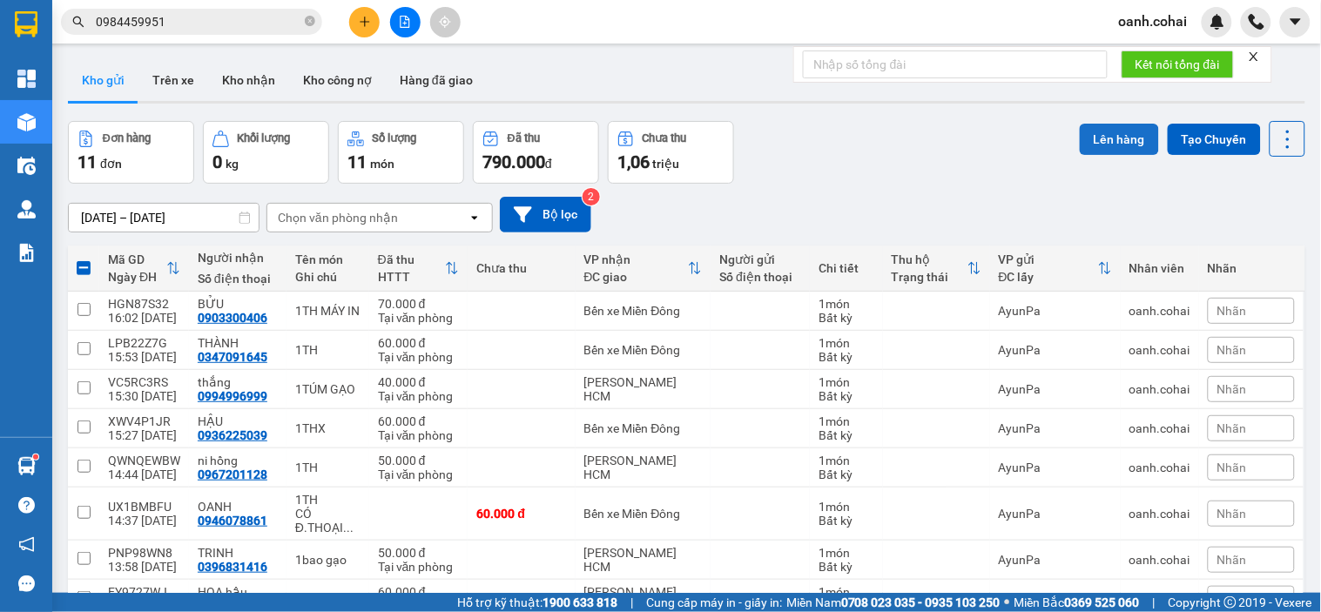
click at [1080, 143] on button "Lên hàng" at bounding box center [1119, 139] width 79 height 31
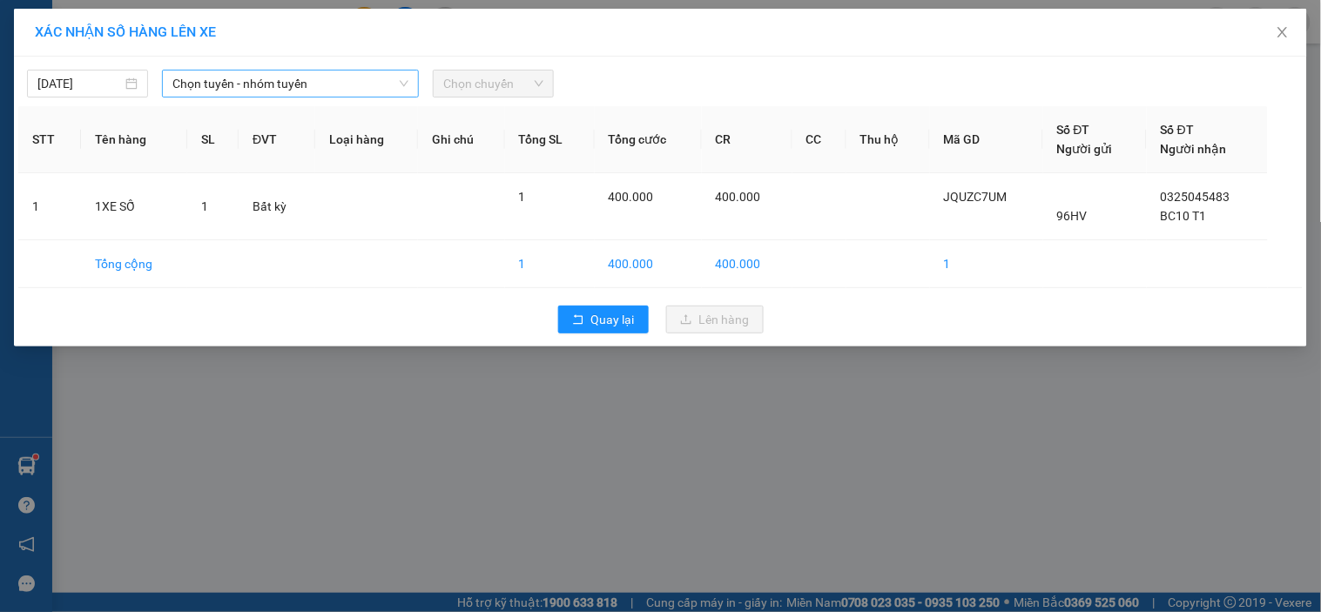
click at [389, 90] on span "Chọn tuyến - nhóm tuyến" at bounding box center [290, 84] width 236 height 26
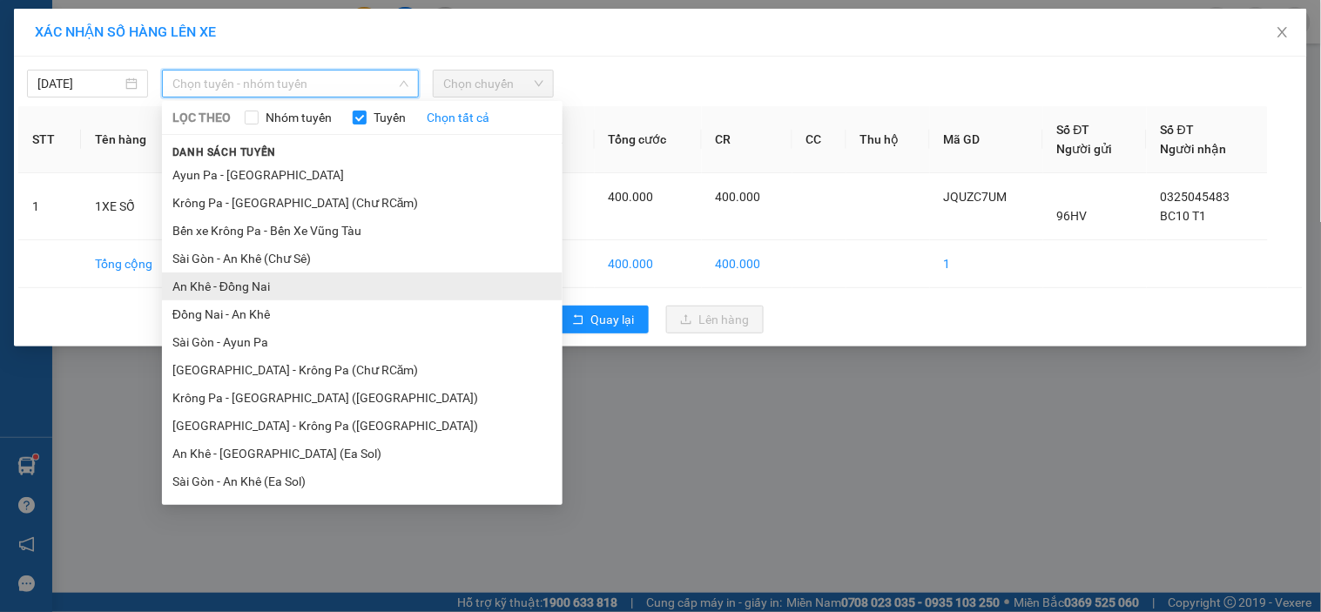
click at [258, 284] on li "An Khê - Đồng Nai" at bounding box center [362, 287] width 401 height 28
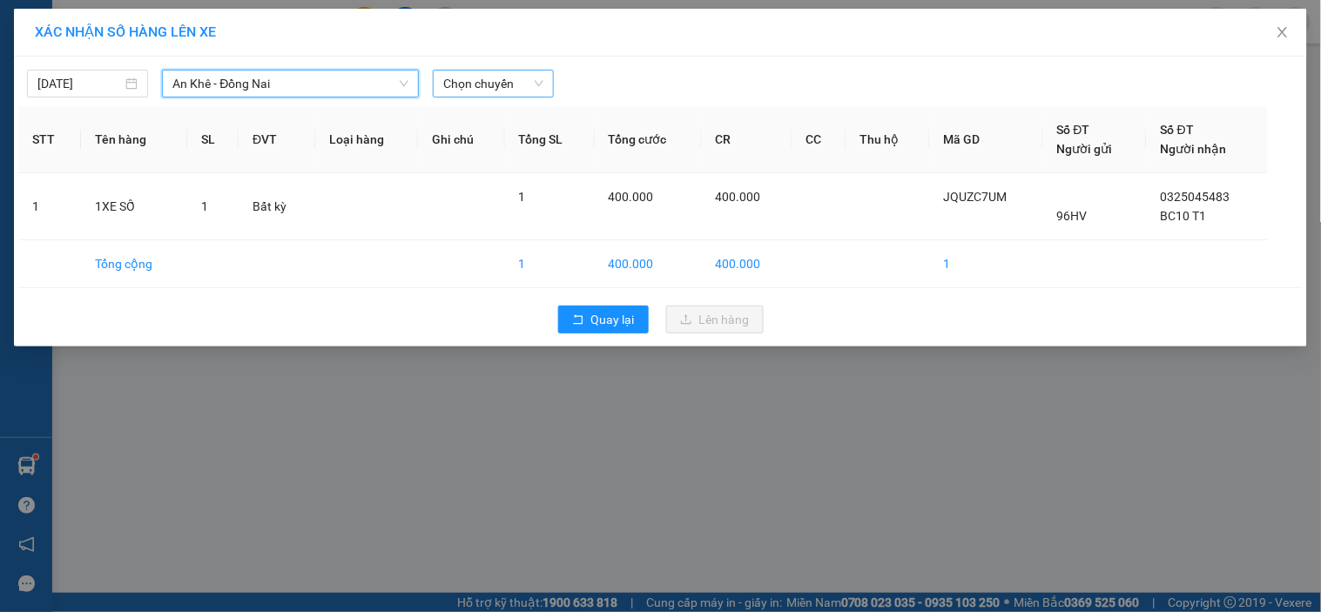
click at [471, 84] on span "Chọn chuyến" at bounding box center [493, 84] width 100 height 26
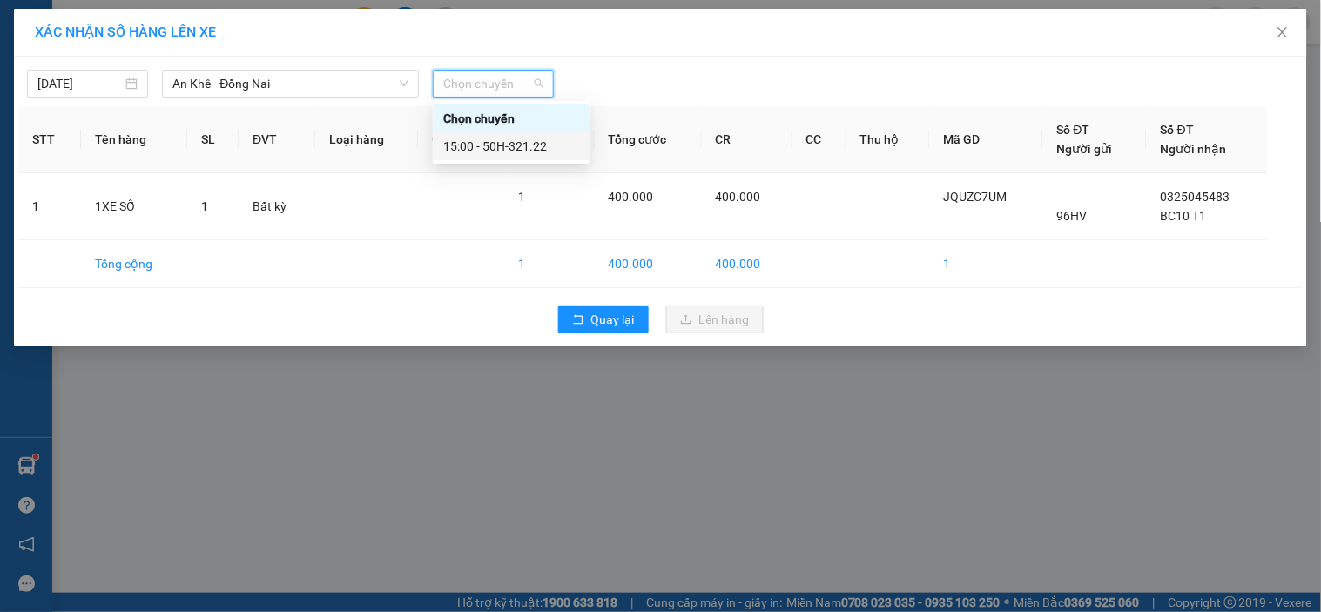
click at [498, 142] on div "15:00 - 50H-321.22" at bounding box center [511, 146] width 136 height 19
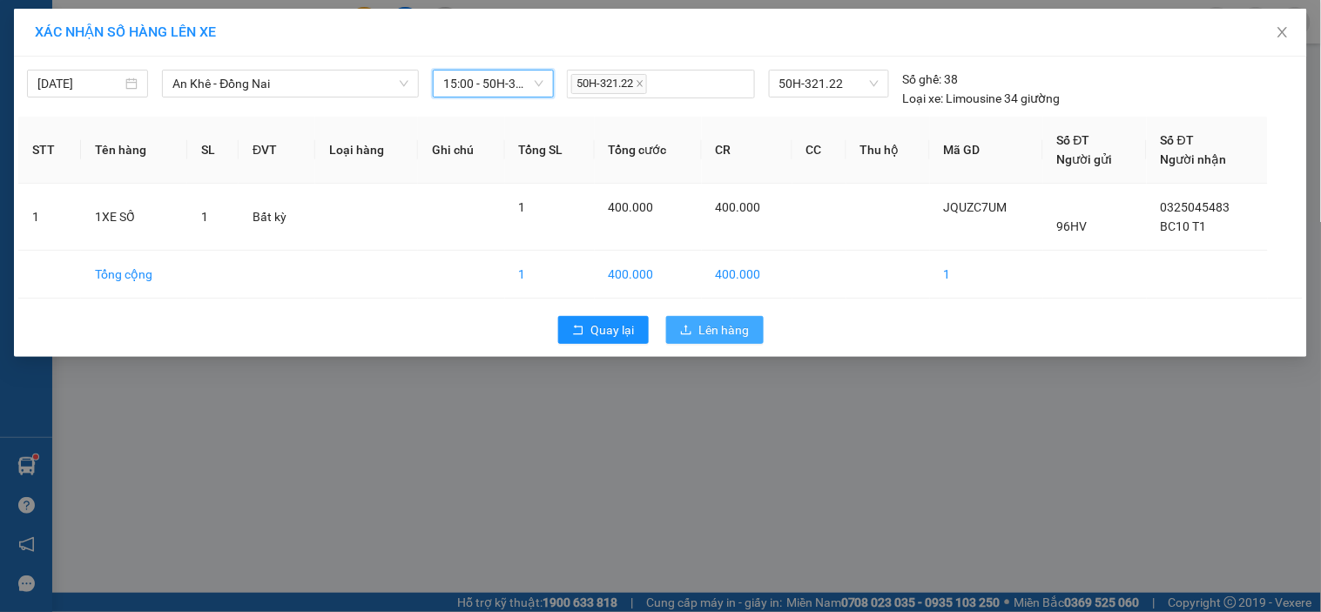
click at [697, 321] on button "Lên hàng" at bounding box center [715, 330] width 98 height 28
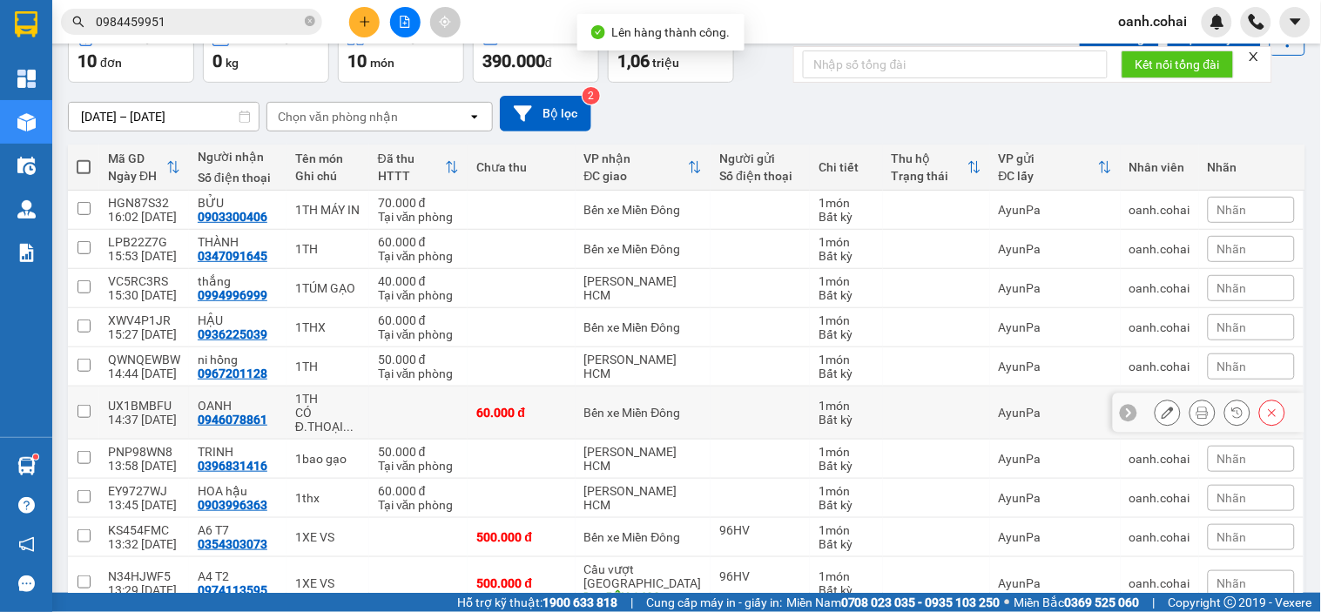
scroll to position [177, 0]
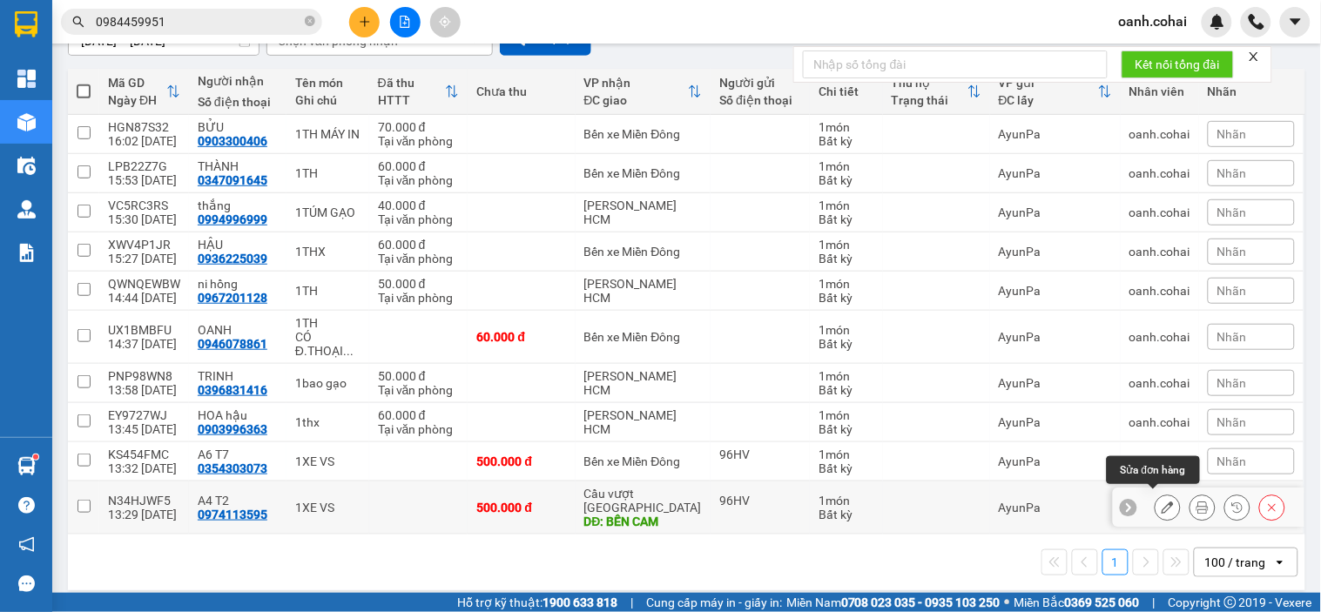
click at [1162, 502] on icon at bounding box center [1168, 508] width 12 height 12
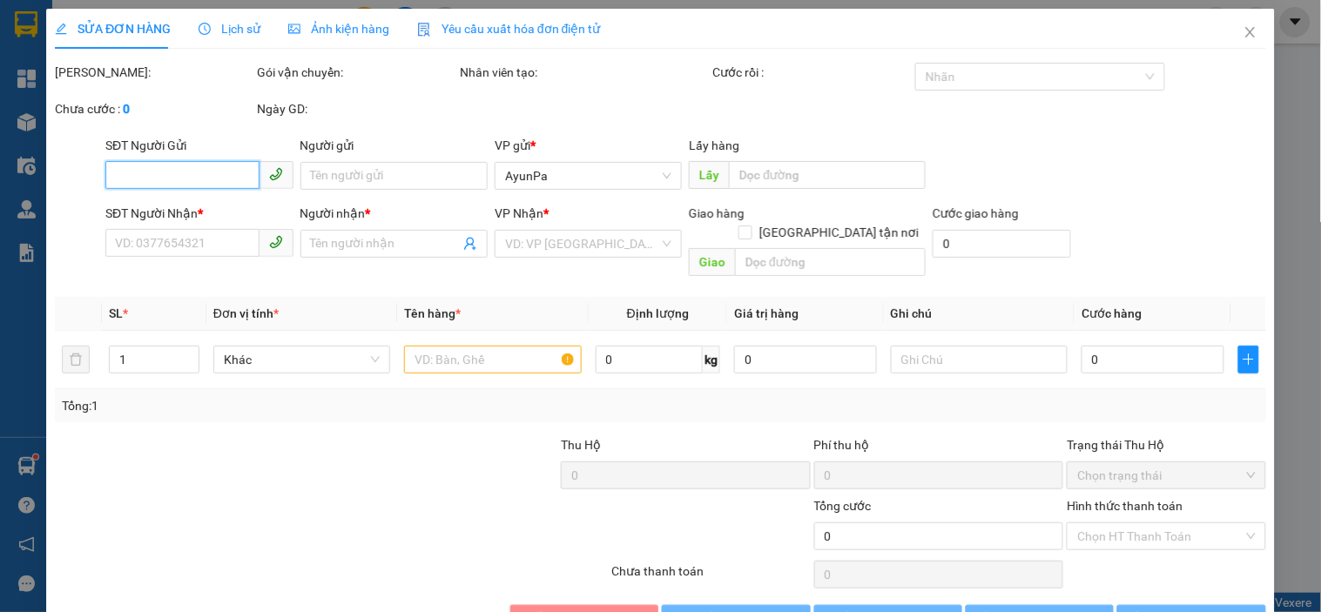
type input "96HV"
type input "0974113595"
type input "A4 T2"
type input "BẾN CAM"
type input "500.000"
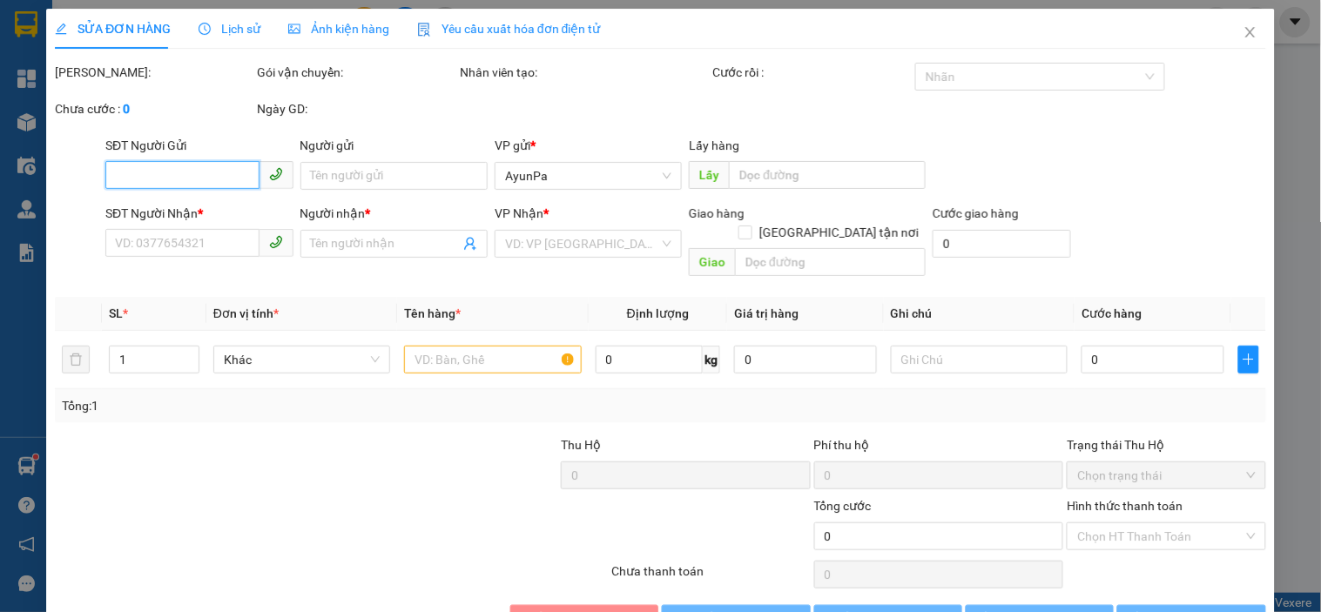
type input "500.000"
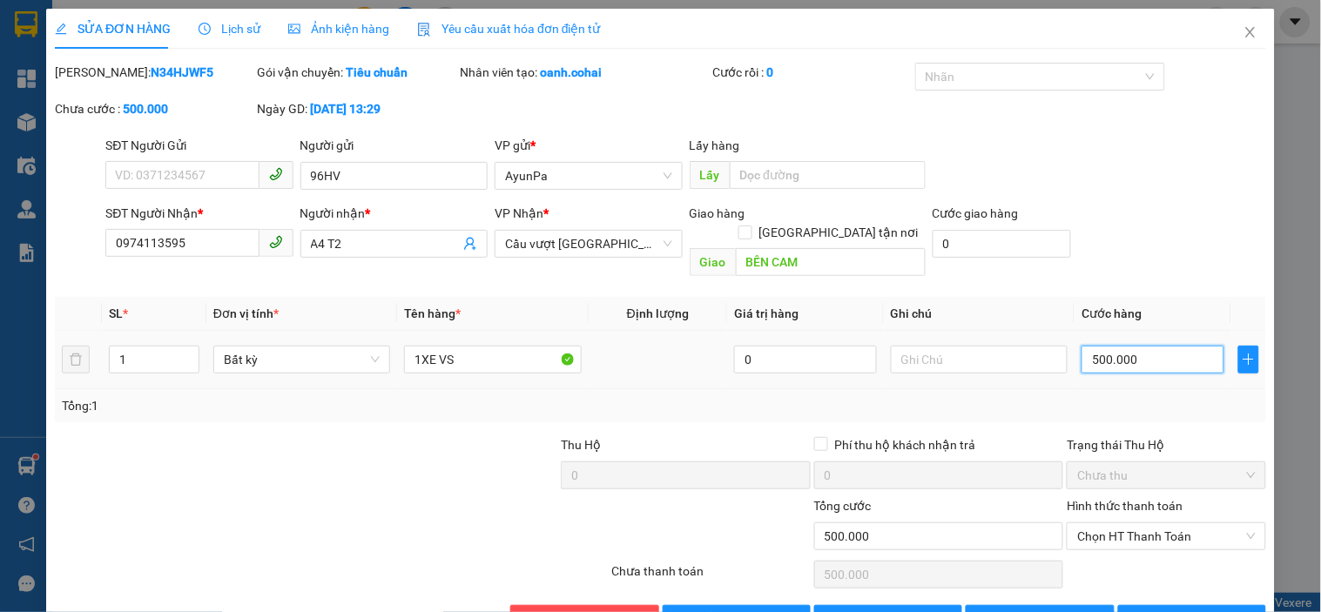
click at [1120, 346] on input "500.000" at bounding box center [1153, 360] width 143 height 28
type input "0"
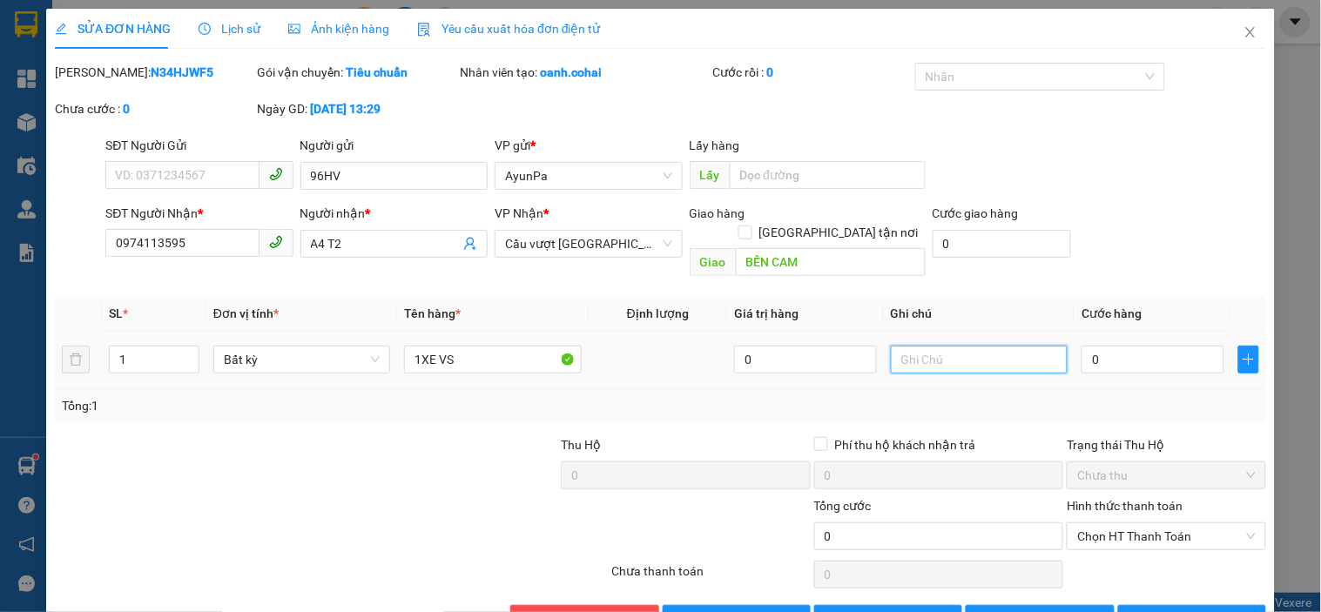
click at [1037, 346] on input "text" at bounding box center [979, 360] width 177 height 28
type input "QUÉT MÃ CHUNG VÉ 14.9"
drag, startPoint x: 1089, startPoint y: 371, endPoint x: 1107, endPoint y: 430, distance: 62.0
click at [1092, 389] on div "Tổng: 1" at bounding box center [661, 405] width 1212 height 33
click at [1093, 497] on div "Hình thức thanh toán" at bounding box center [1166, 510] width 199 height 26
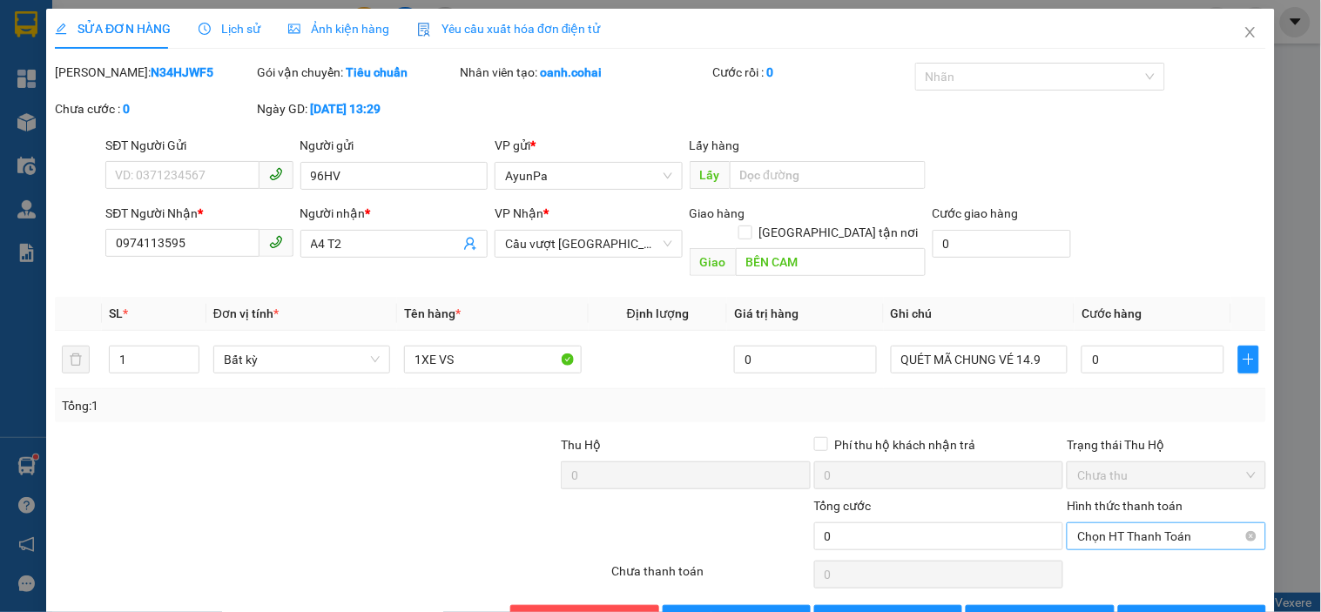
click at [1085, 524] on span "Chọn HT Thanh Toán" at bounding box center [1167, 537] width 178 height 26
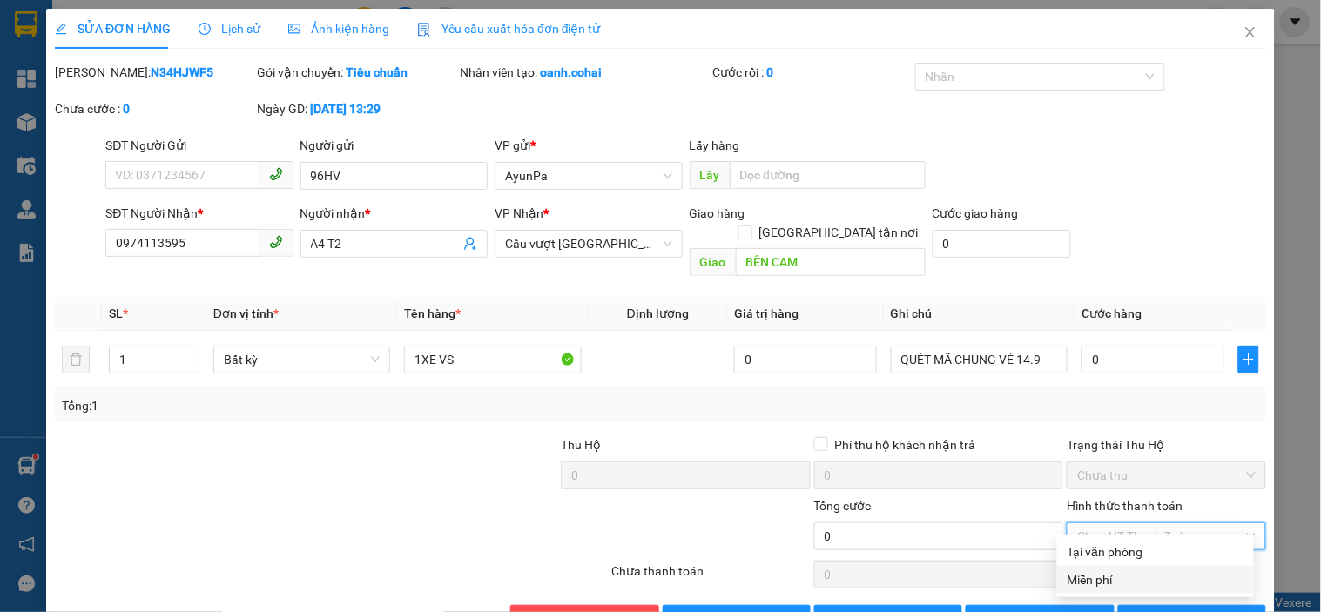
click at [1090, 572] on div "Miễn phí" at bounding box center [1156, 580] width 176 height 19
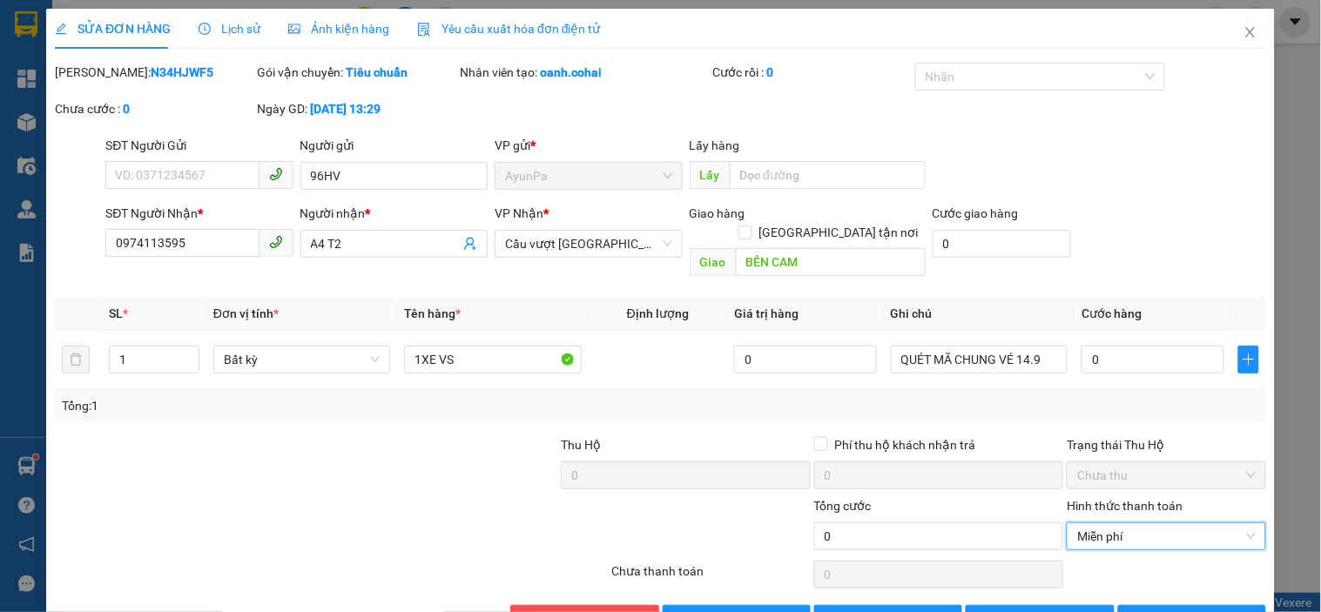
click at [1134, 568] on div at bounding box center [1166, 574] width 202 height 35
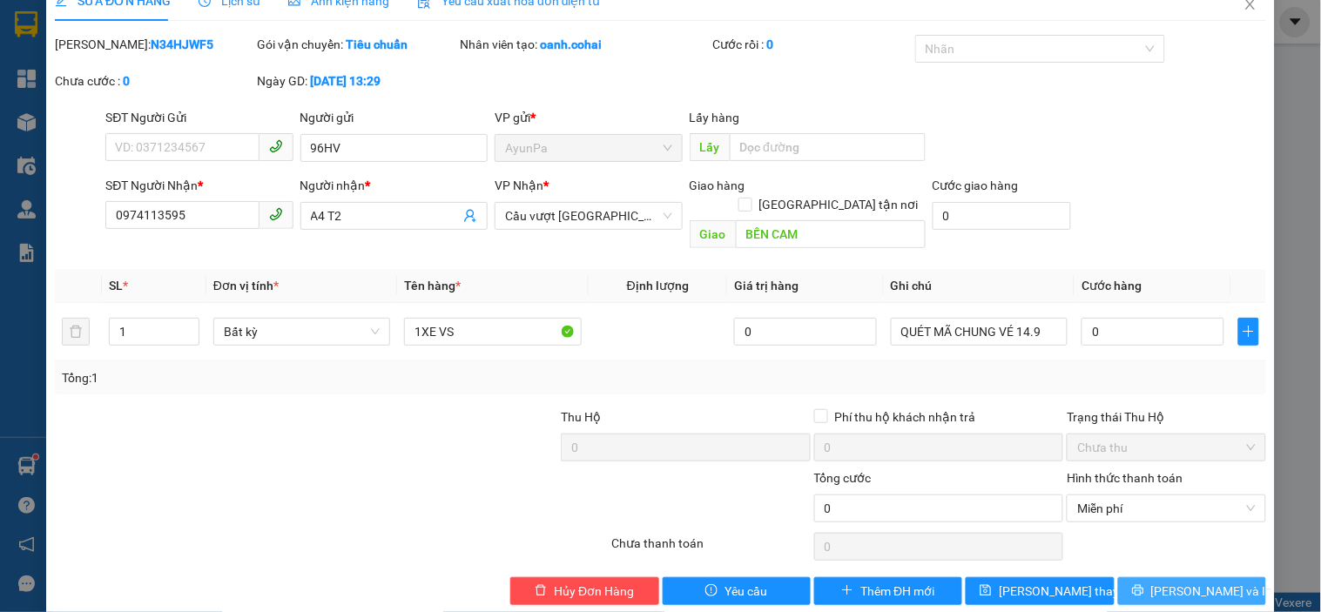
scroll to position [36, 0]
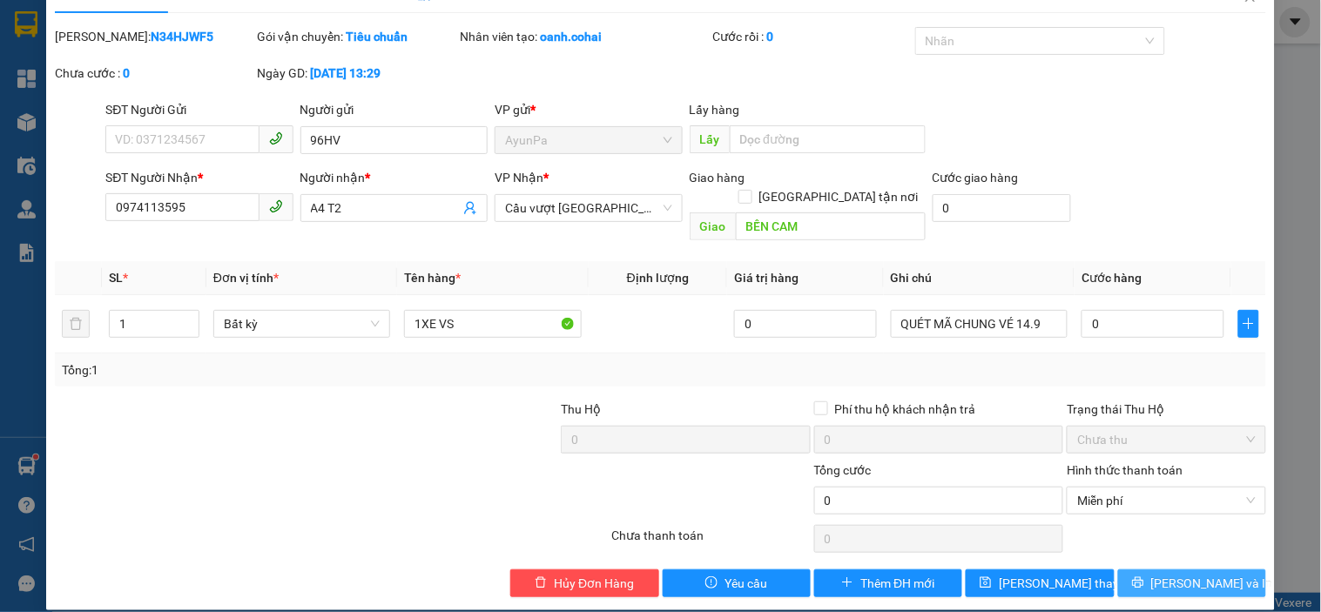
click at [1144, 570] on button "[PERSON_NAME] và In" at bounding box center [1192, 584] width 148 height 28
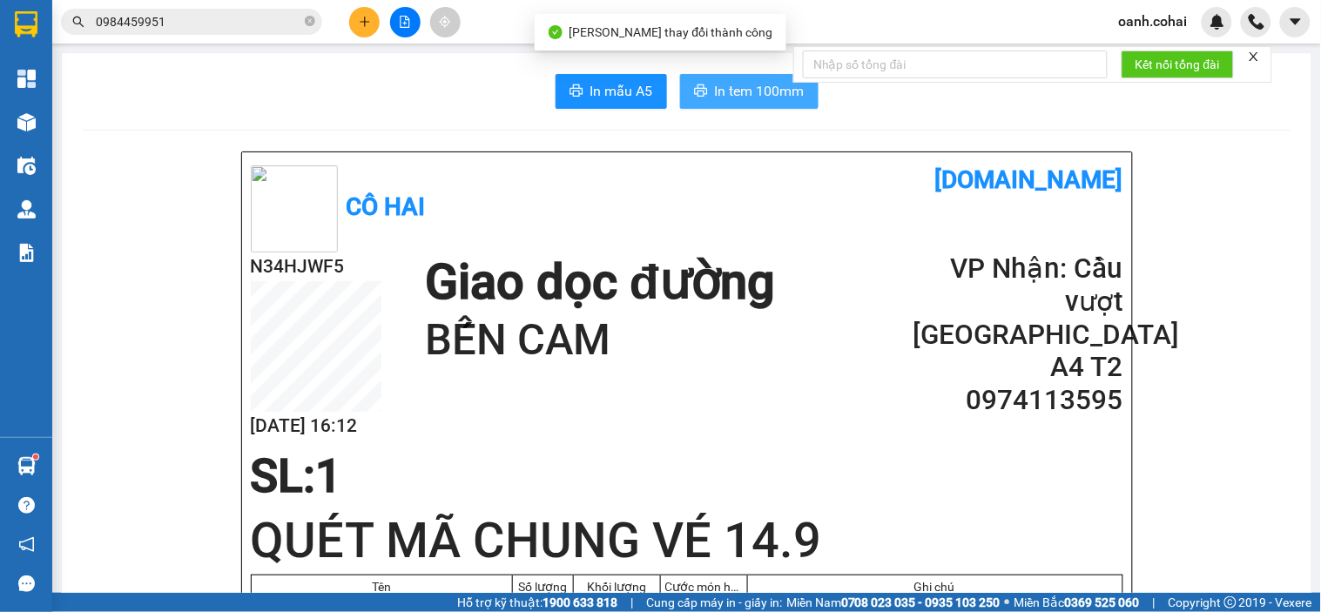
click at [760, 93] on span "In tem 100mm" at bounding box center [760, 91] width 90 height 22
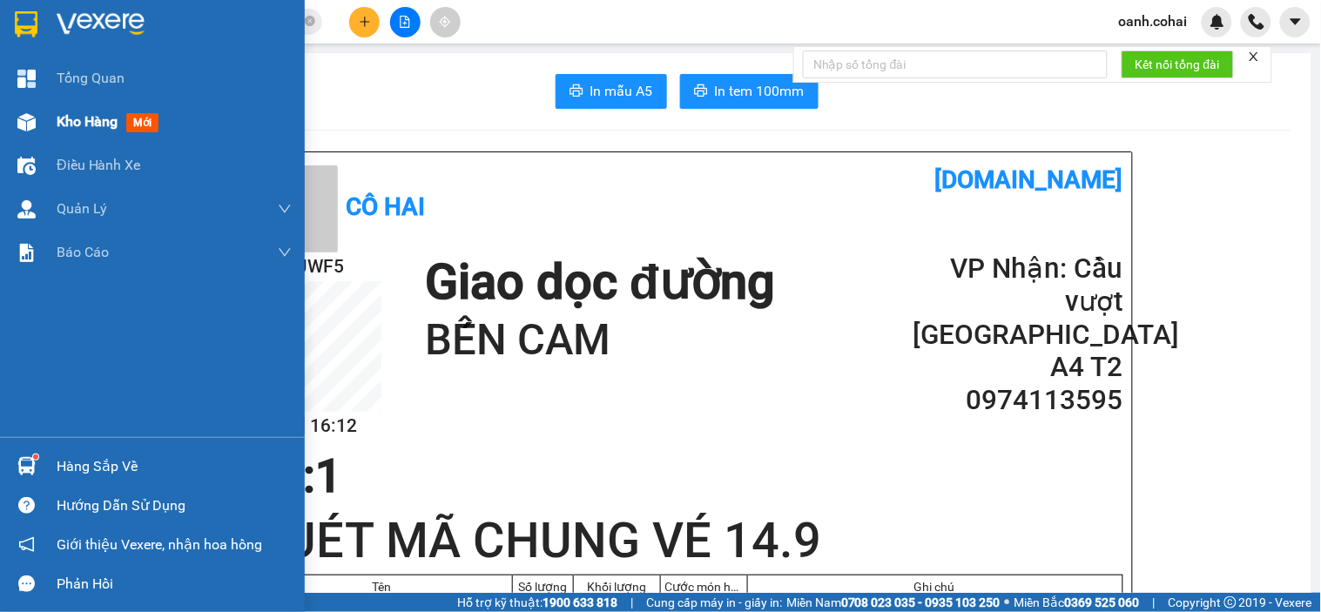
click at [98, 120] on span "Kho hàng" at bounding box center [87, 121] width 61 height 17
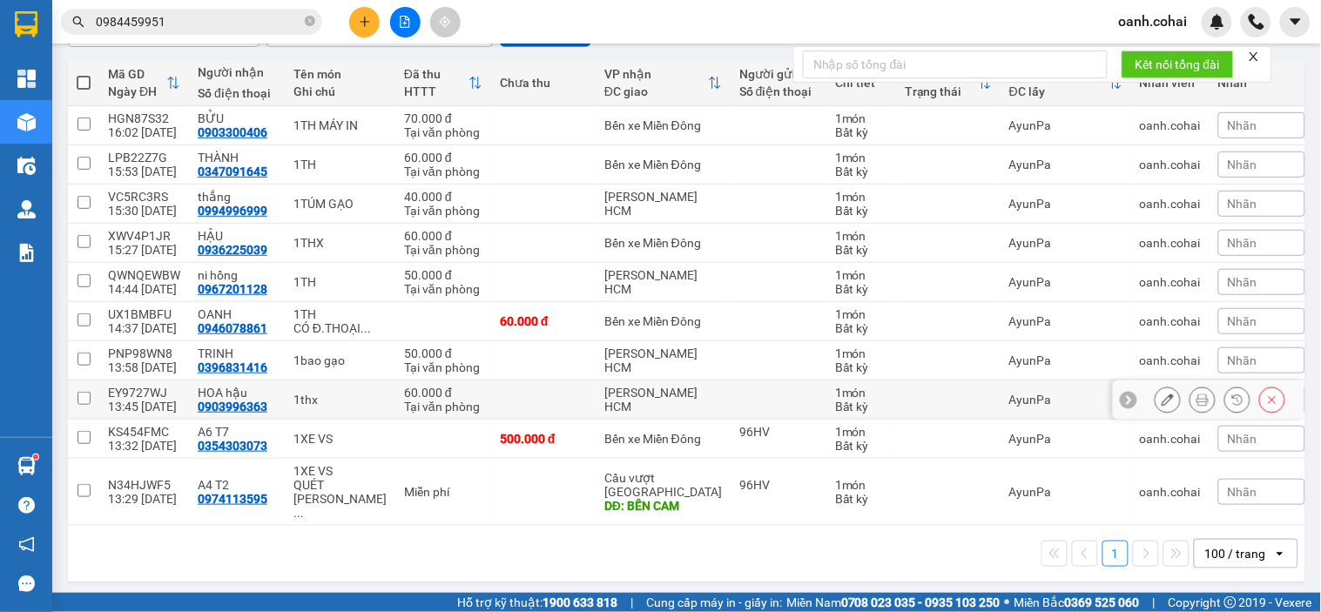
scroll to position [192, 0]
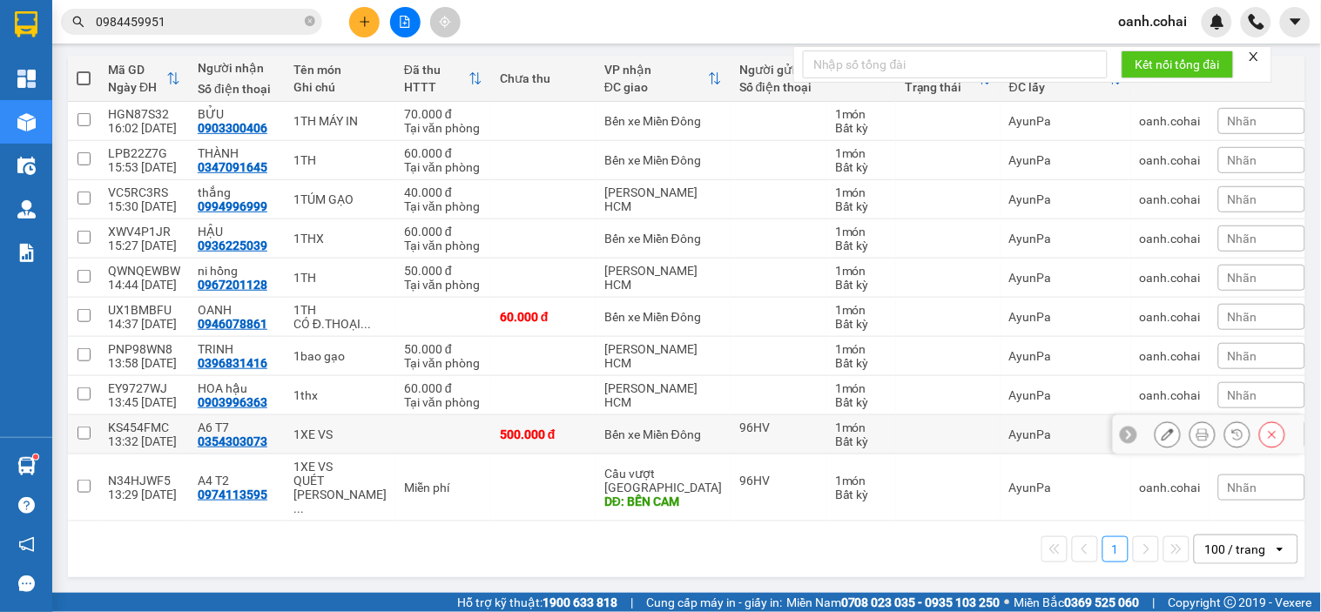
click at [677, 442] on div "Bến xe Miền Đông" at bounding box center [664, 435] width 118 height 14
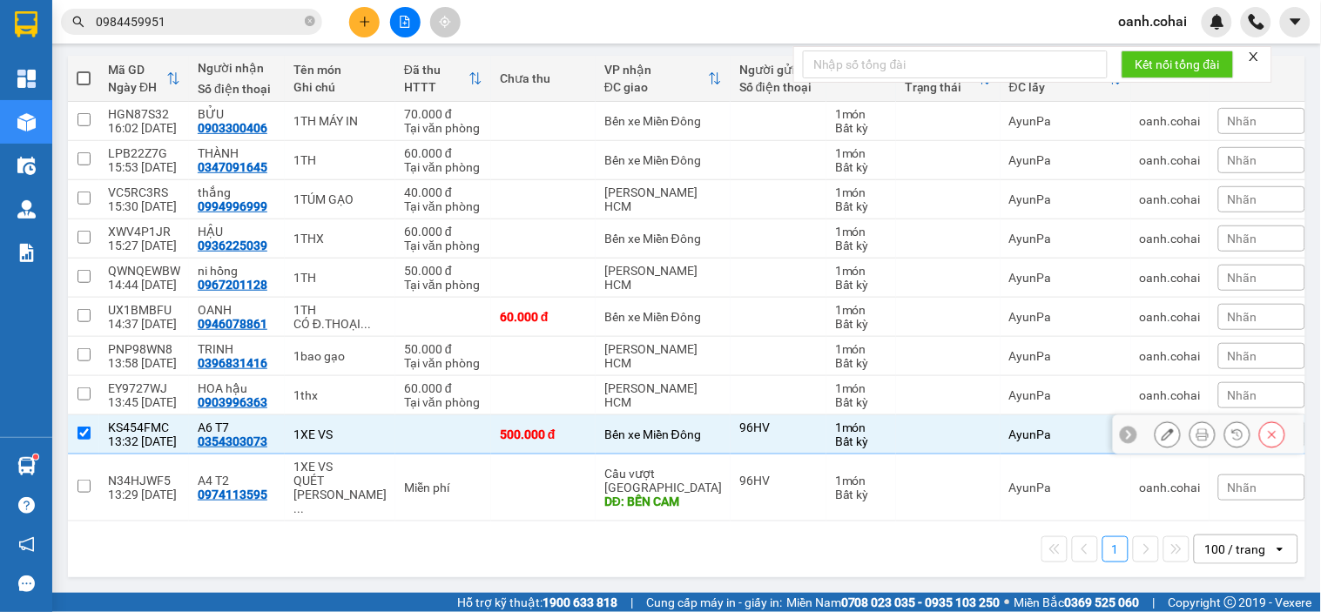
click at [677, 442] on div "Bến xe Miền Đông" at bounding box center [664, 435] width 118 height 14
checkbox input "false"
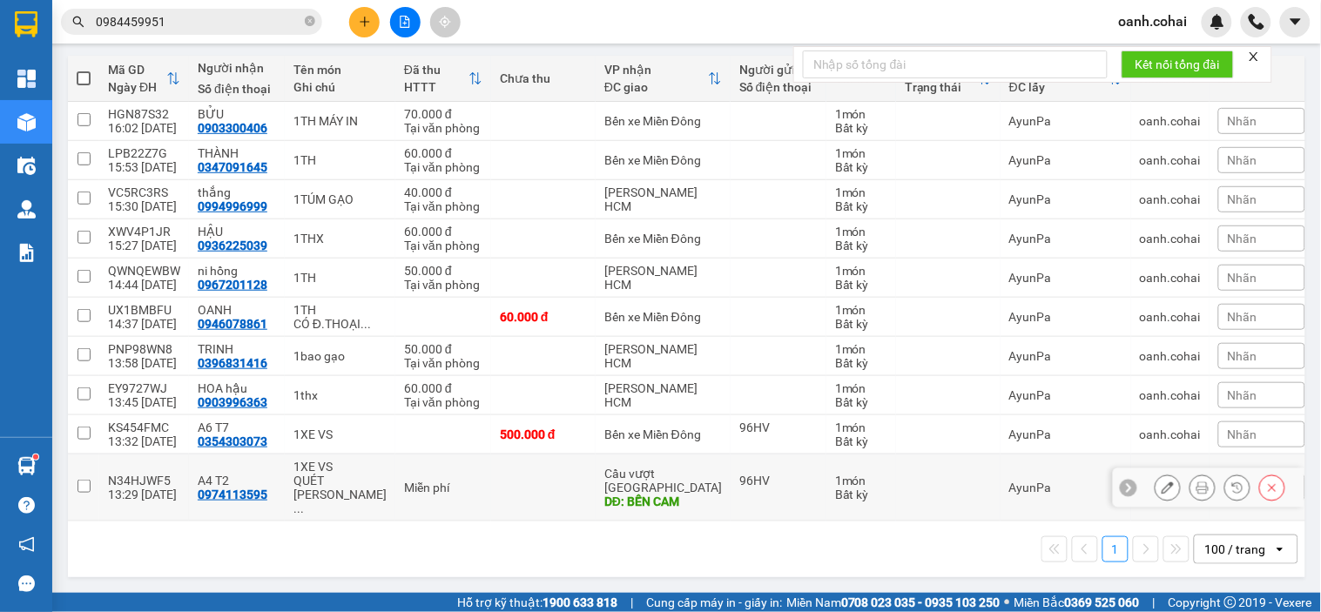
click at [650, 497] on div "DĐ: BẾN CAM" at bounding box center [664, 502] width 118 height 14
checkbox input "true"
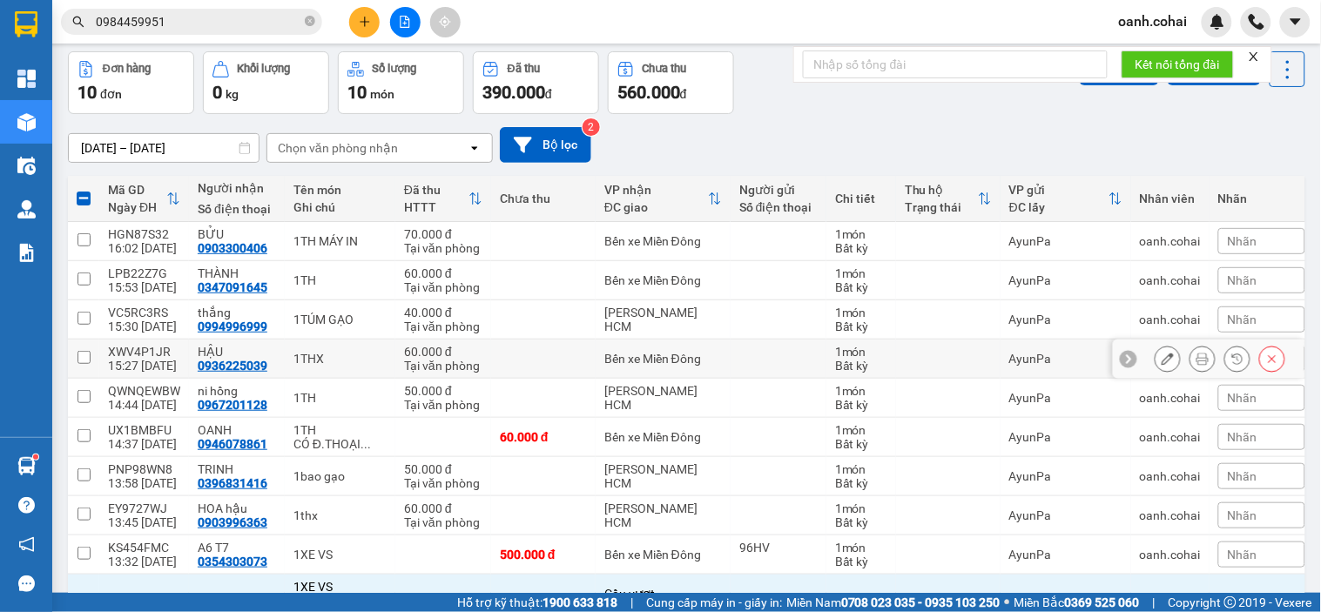
scroll to position [0, 0]
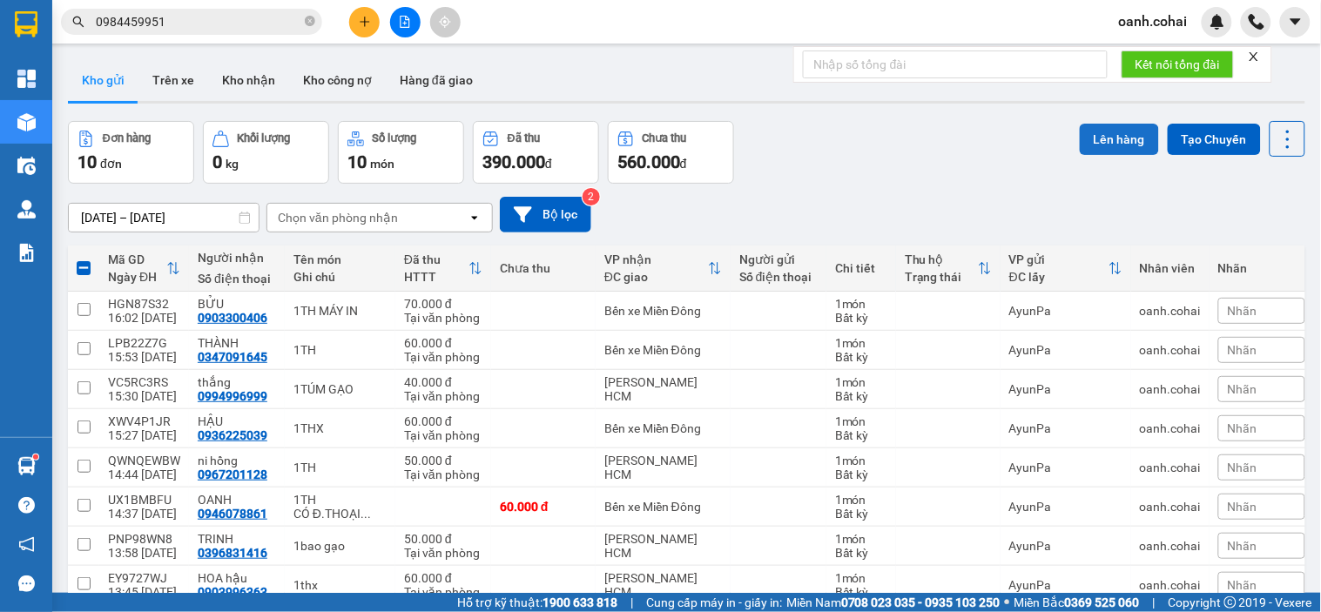
click at [1112, 145] on button "Lên hàng" at bounding box center [1119, 139] width 79 height 31
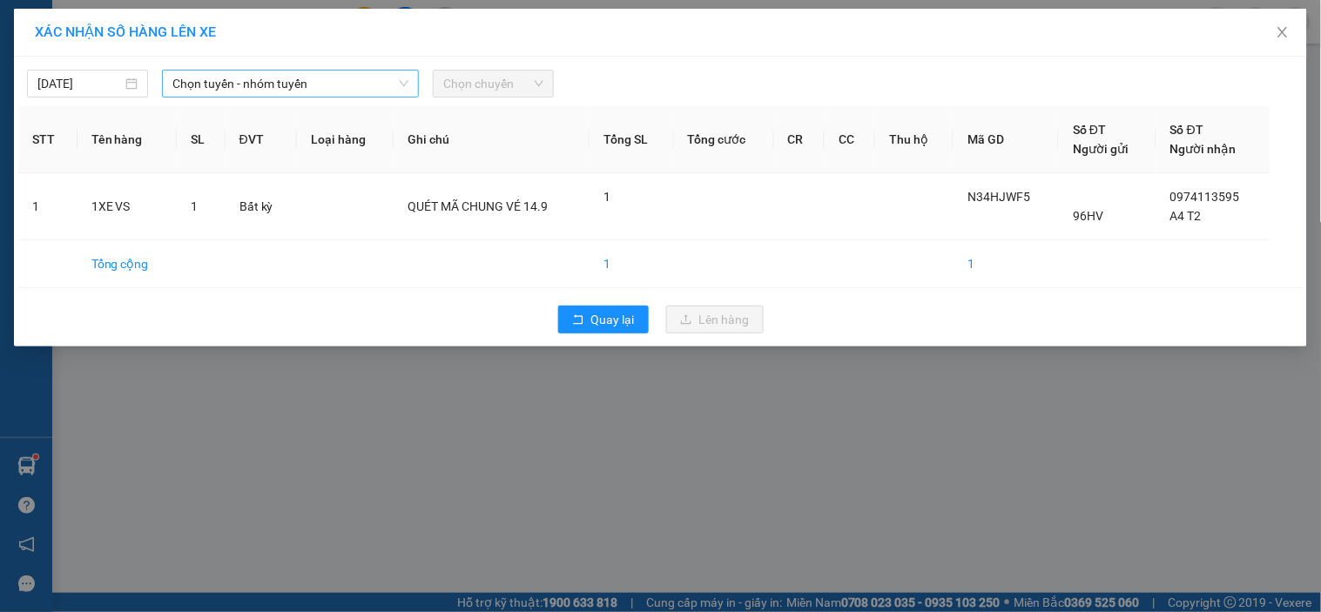
click at [384, 84] on span "Chọn tuyến - nhóm tuyến" at bounding box center [290, 84] width 236 height 26
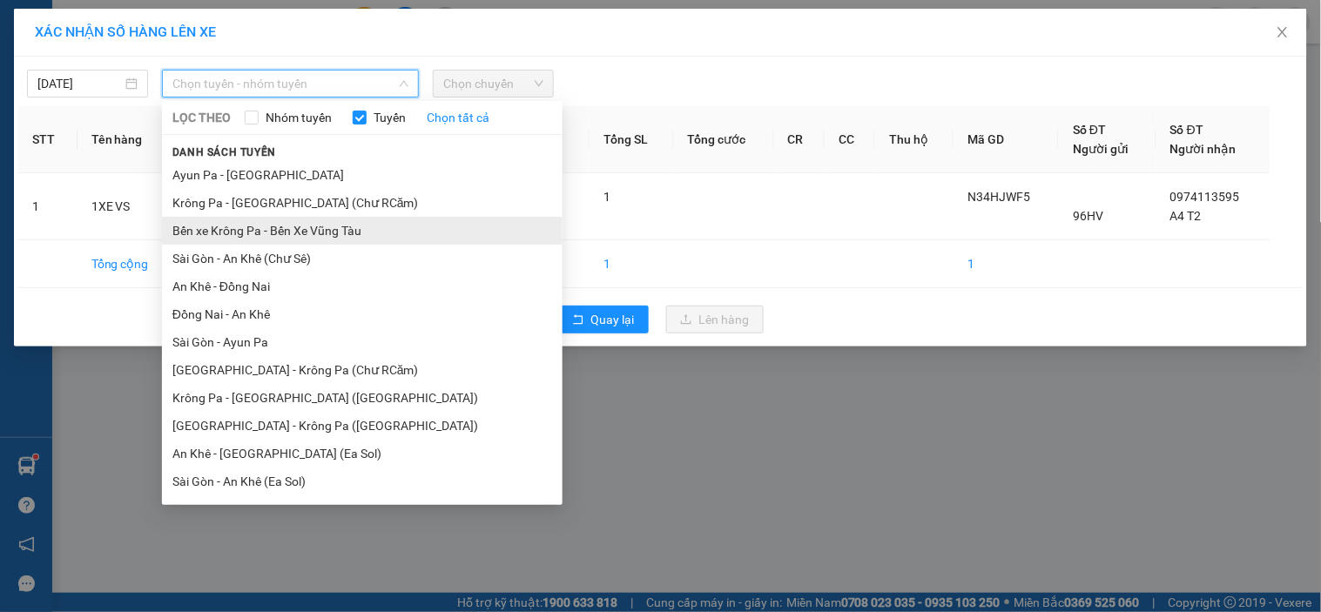
click at [274, 233] on li "Bến xe Krông Pa - Bến Xe Vũng Tàu" at bounding box center [362, 231] width 401 height 28
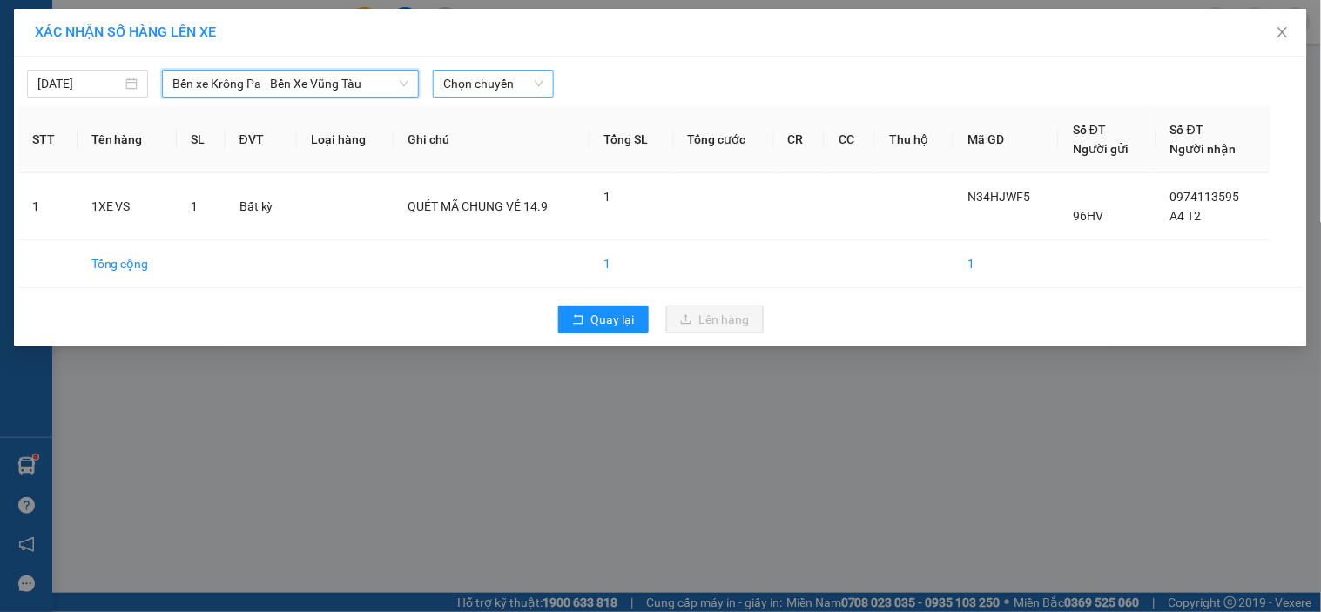
click at [488, 82] on span "Chọn chuyến" at bounding box center [493, 84] width 100 height 26
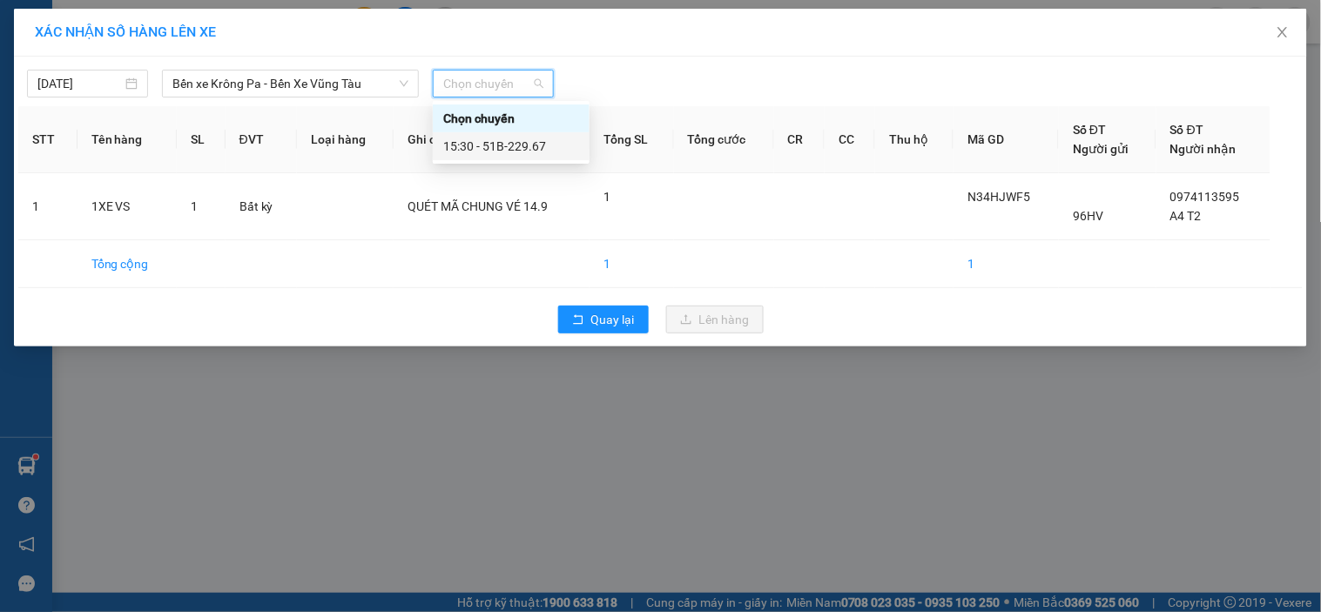
click at [501, 148] on div "15:30 - 51B-229.67" at bounding box center [511, 146] width 136 height 19
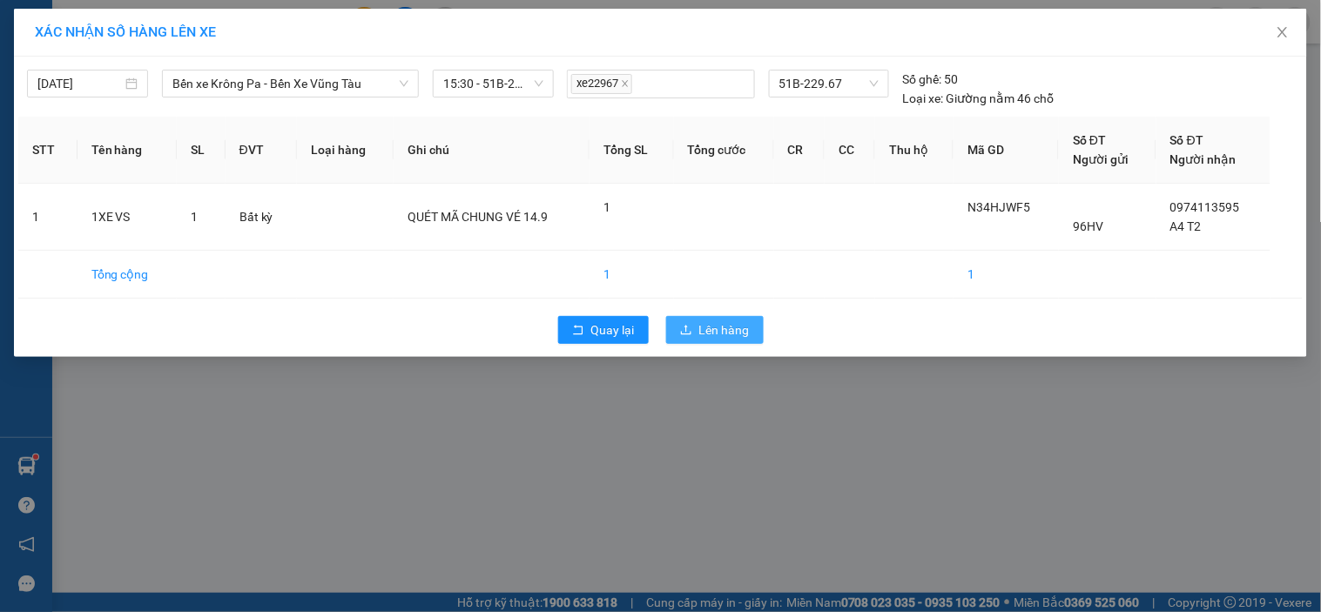
click at [715, 333] on span "Lên hàng" at bounding box center [724, 330] width 51 height 19
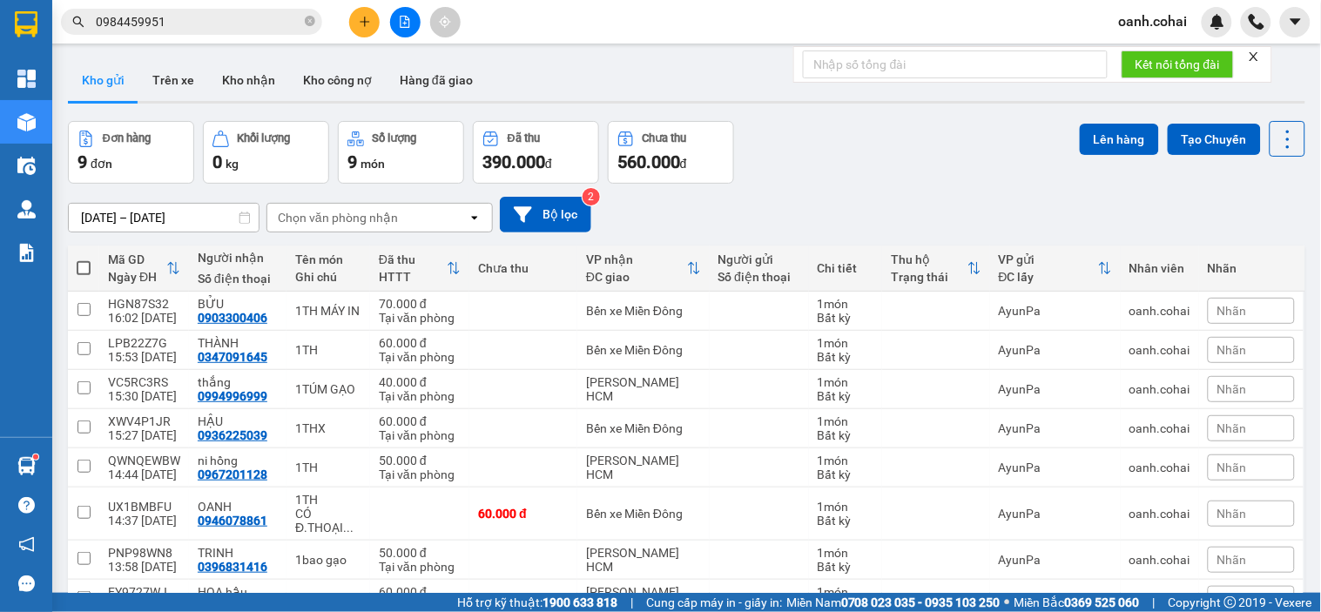
click at [363, 18] on icon "plus" at bounding box center [365, 22] width 12 height 12
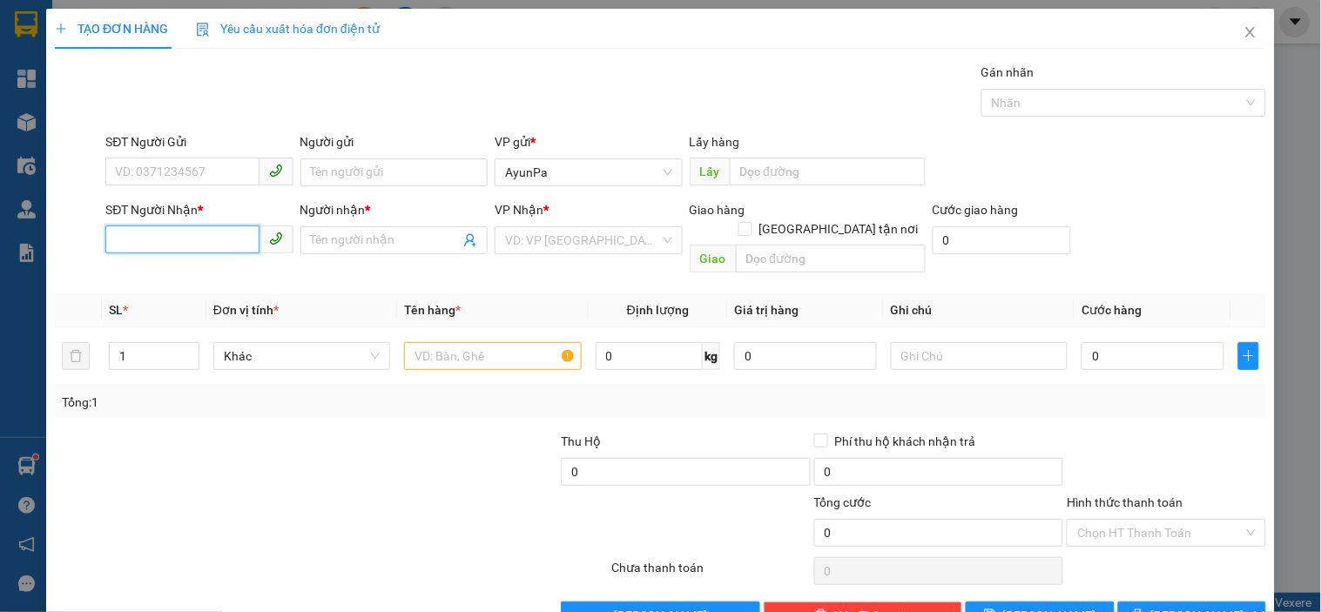
click at [132, 235] on input "SĐT Người Nhận *" at bounding box center [181, 240] width 153 height 28
type input "0356333263"
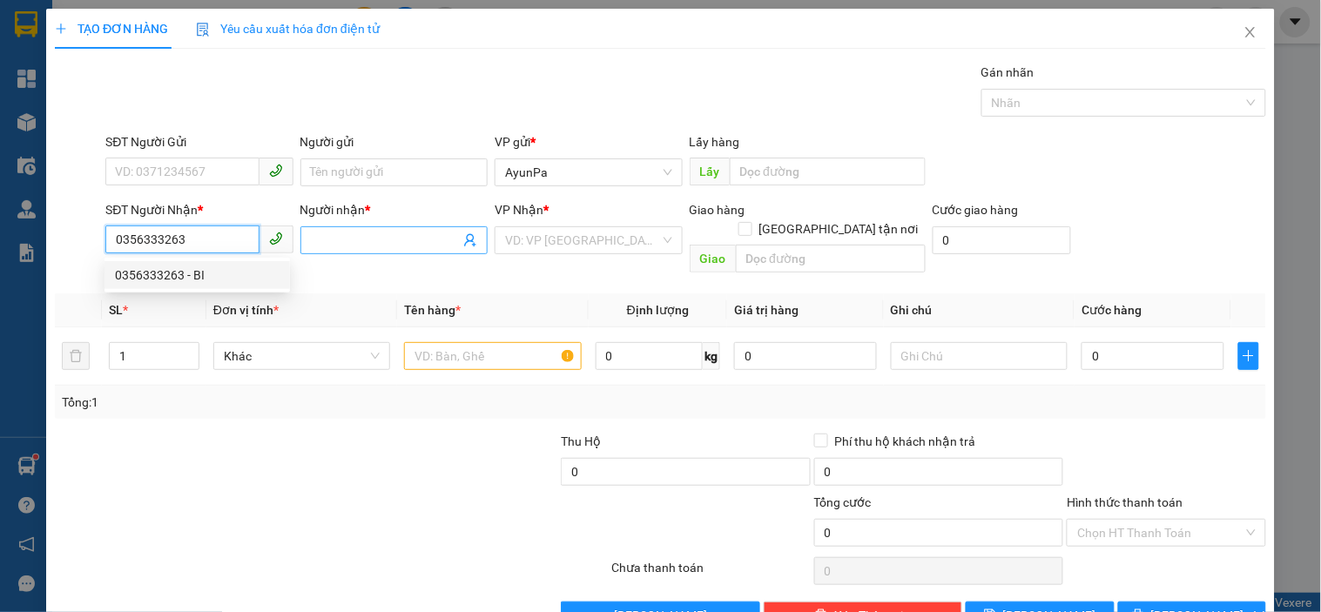
drag, startPoint x: 146, startPoint y: 274, endPoint x: 317, endPoint y: 253, distance: 172.1
click at [151, 273] on div "0356333263 - BI" at bounding box center [197, 275] width 165 height 19
type input "BI"
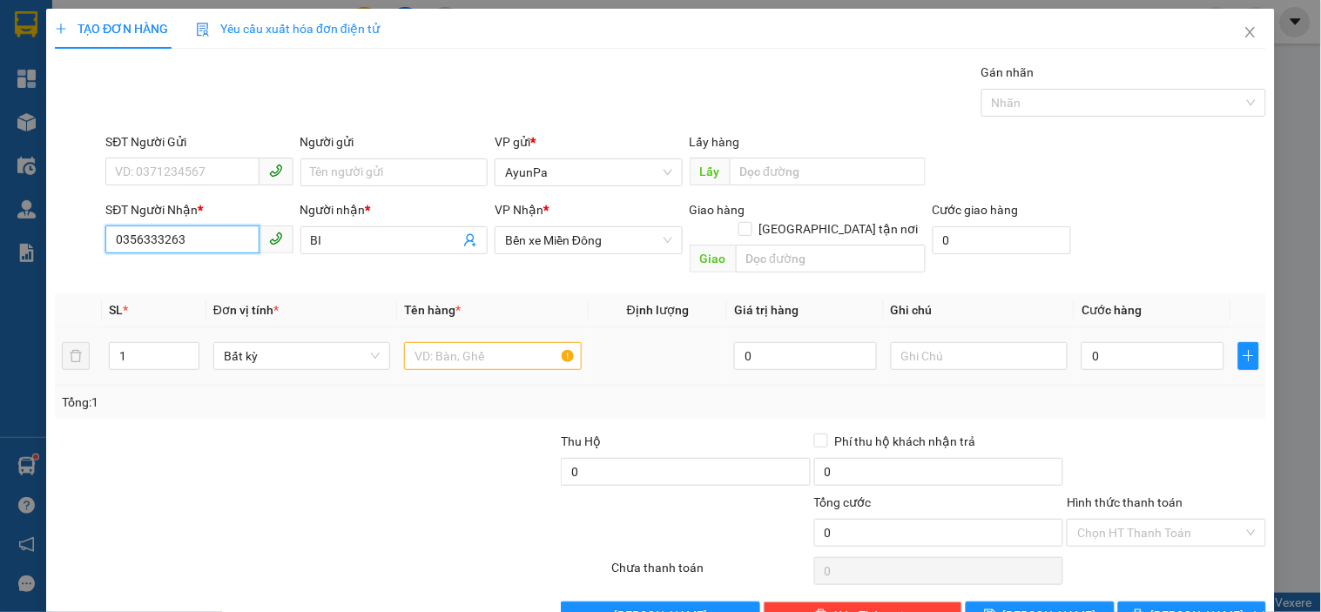
type input "0356333263"
click at [438, 342] on input "text" at bounding box center [492, 356] width 177 height 28
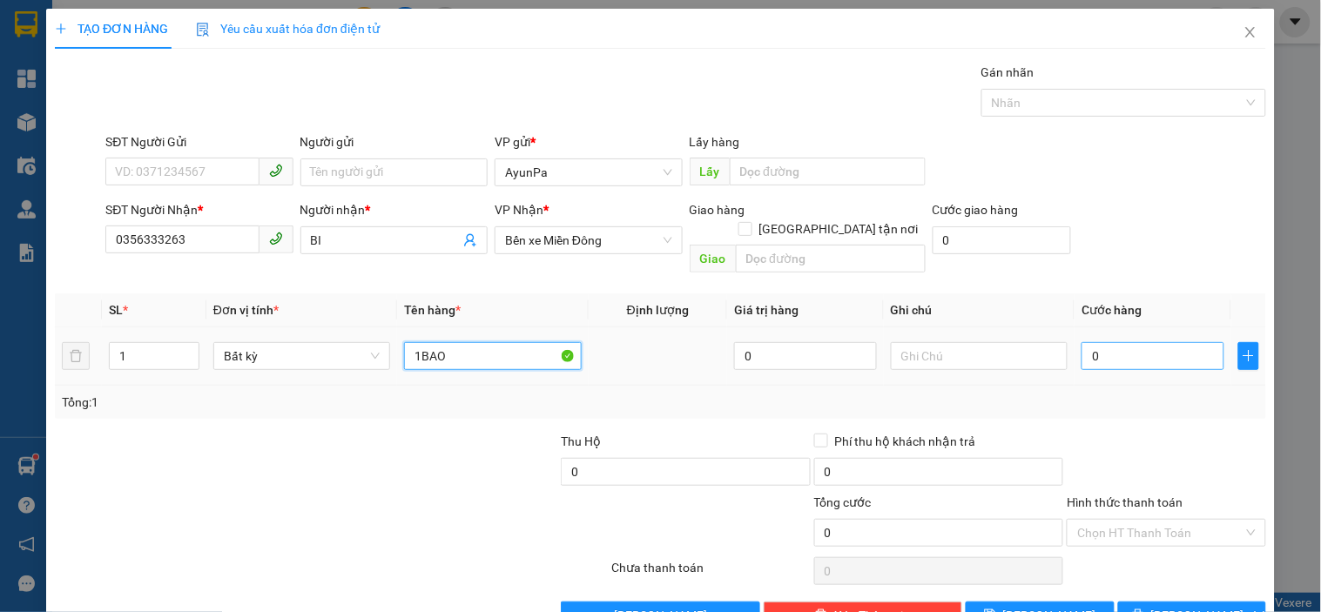
type input "1BAO"
click at [1137, 343] on input "0" at bounding box center [1153, 356] width 143 height 28
type input "7"
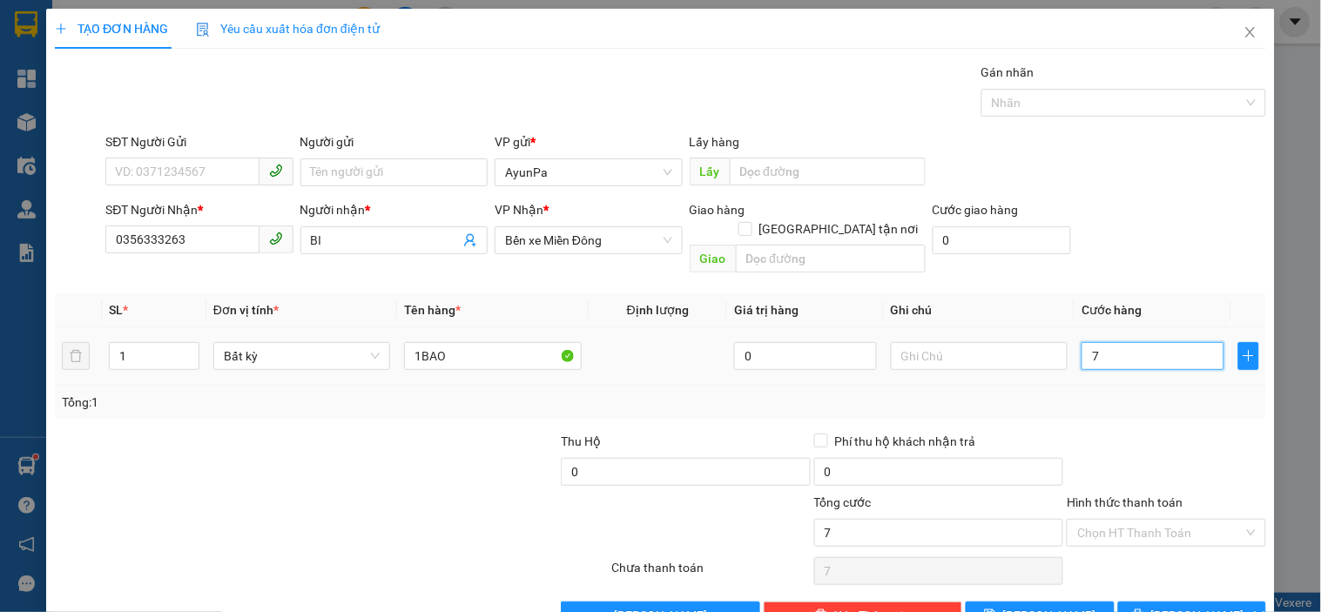
type input "70"
type input "70.000"
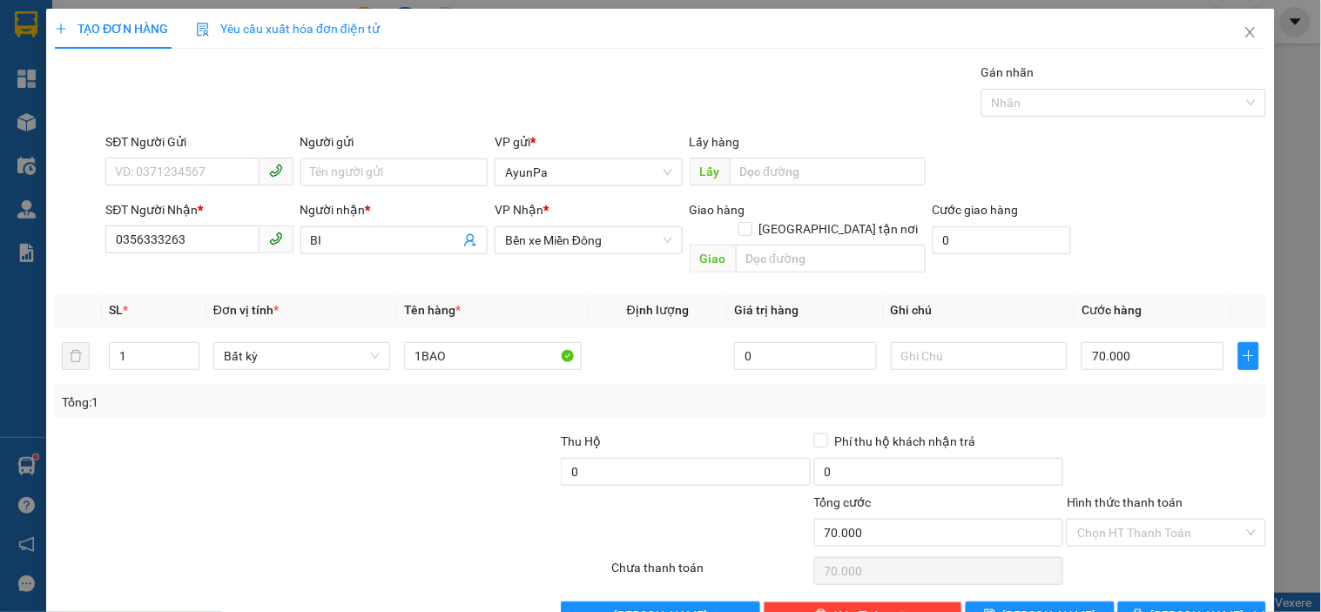
click at [1167, 393] on div "Tổng: 1" at bounding box center [661, 402] width 1198 height 19
drag, startPoint x: 1119, startPoint y: 505, endPoint x: 1117, endPoint y: 524, distance: 18.5
click at [1119, 520] on input "Hình thức thanh toán" at bounding box center [1161, 533] width 166 height 26
click at [1118, 544] on div "Tại văn phòng" at bounding box center [1156, 548] width 176 height 19
type input "0"
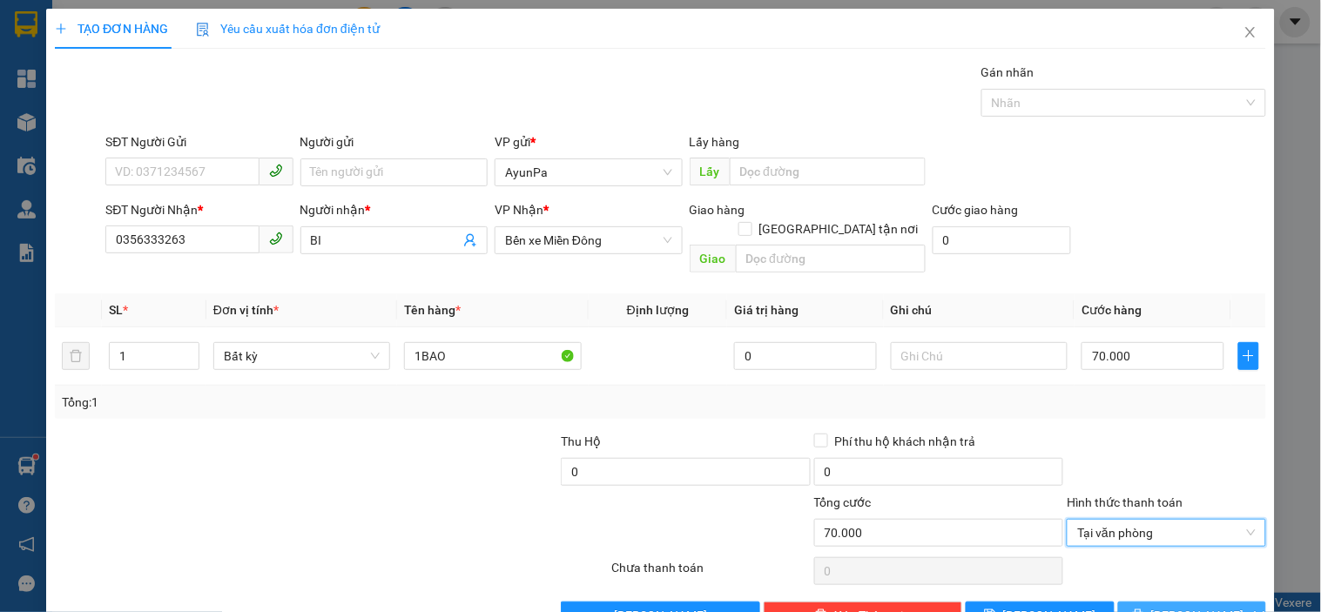
click at [1145, 609] on icon "printer" at bounding box center [1138, 615] width 12 height 12
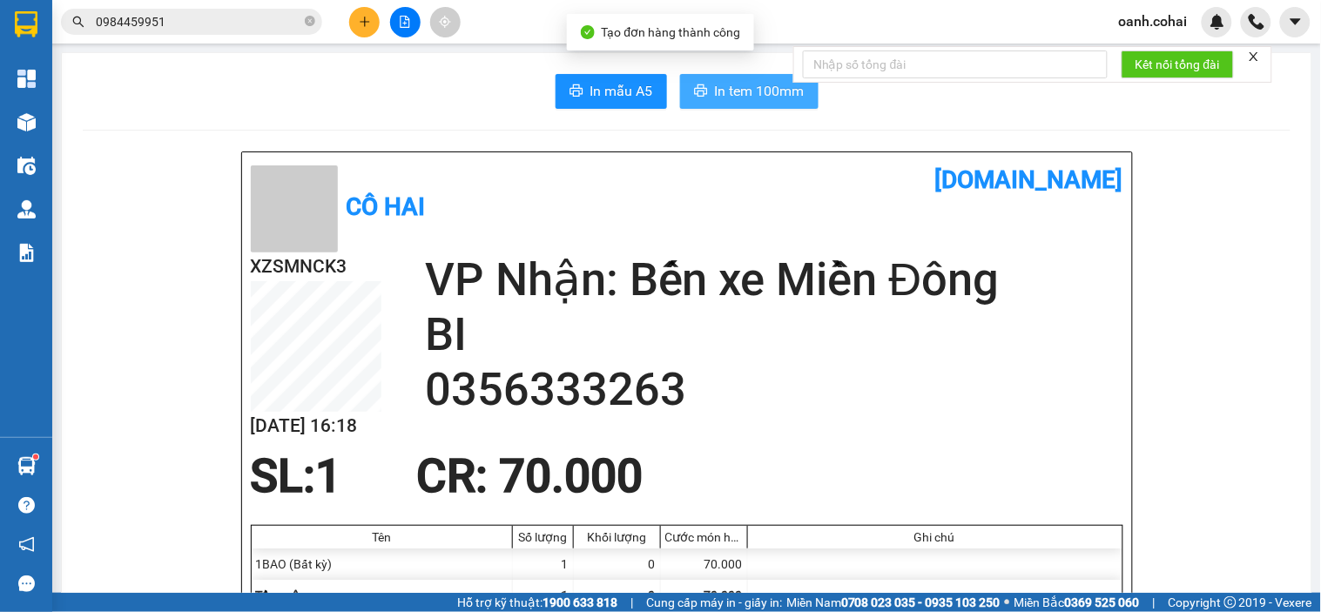
click at [694, 88] on icon "printer" at bounding box center [701, 91] width 14 height 14
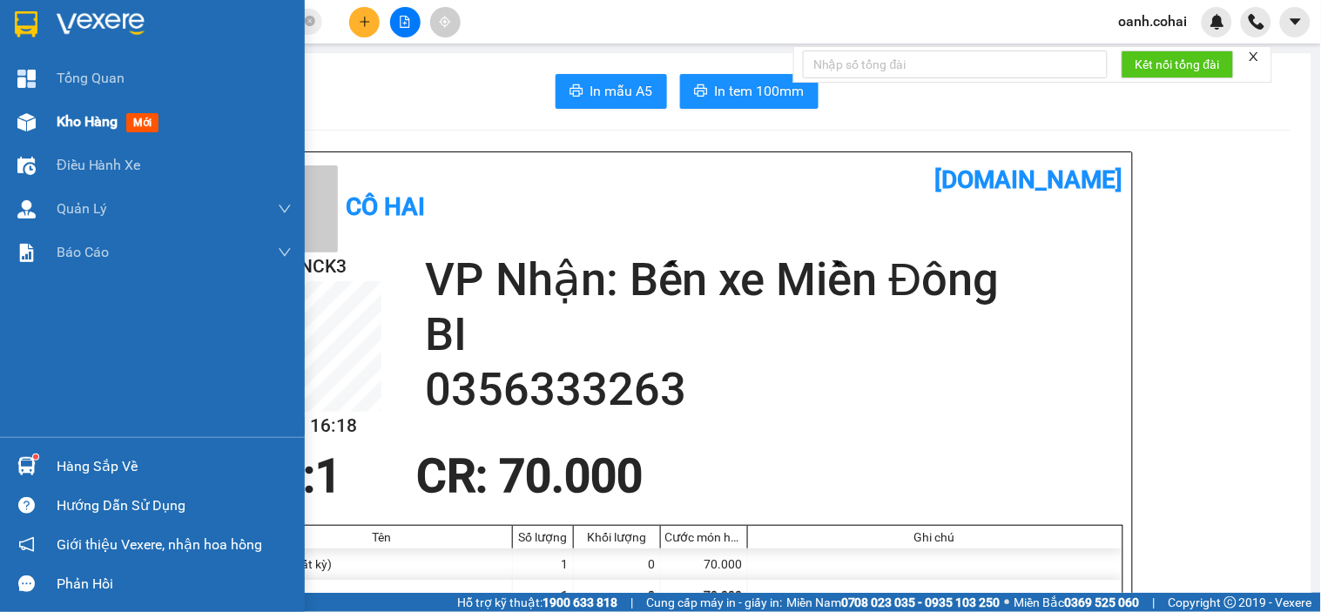
click at [80, 125] on span "Kho hàng" at bounding box center [87, 121] width 61 height 17
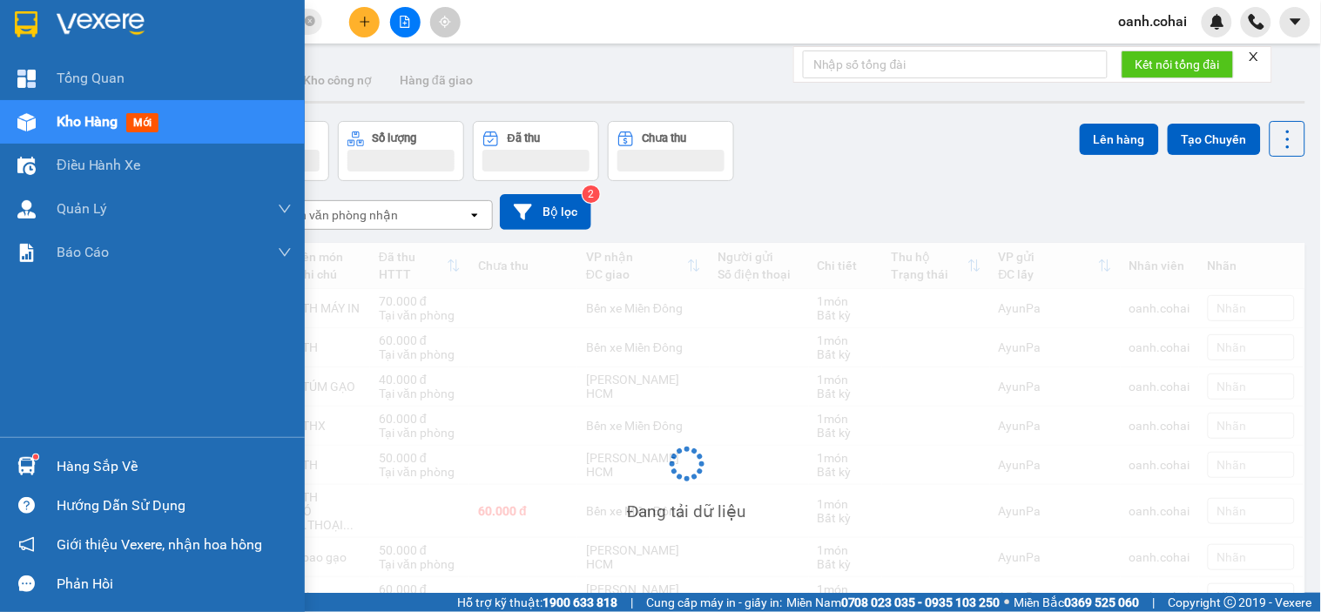
click at [80, 125] on span "Kho hàng" at bounding box center [87, 121] width 61 height 17
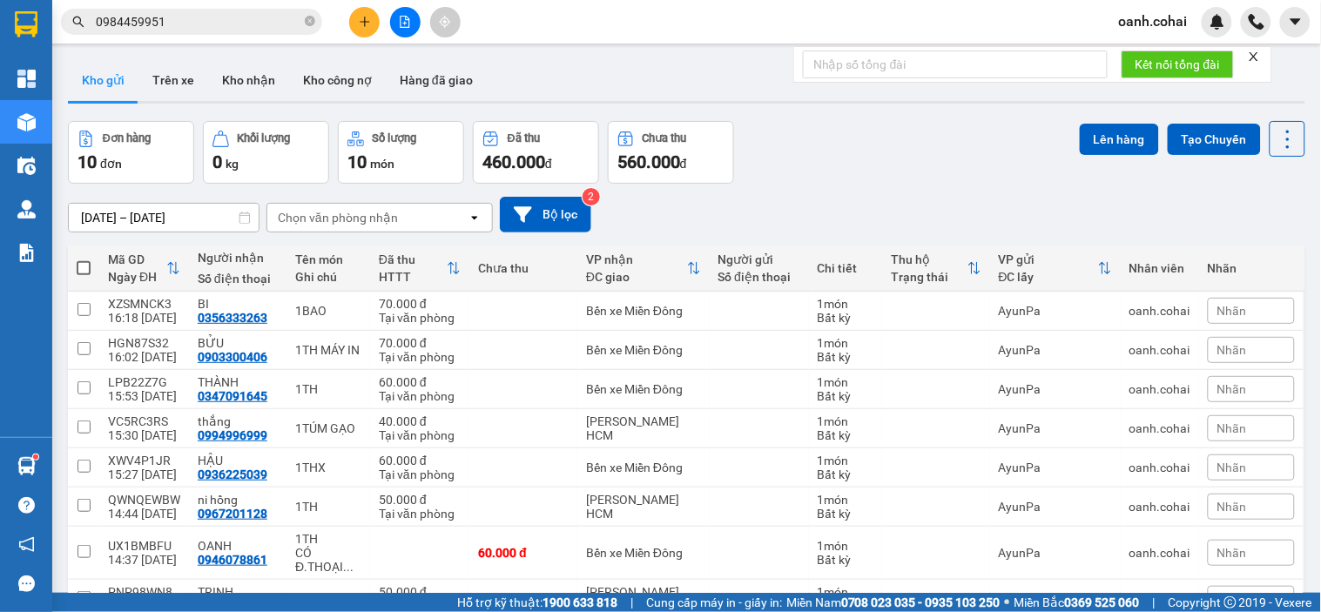
click at [401, 21] on icon "file-add" at bounding box center [406, 22] width 10 height 12
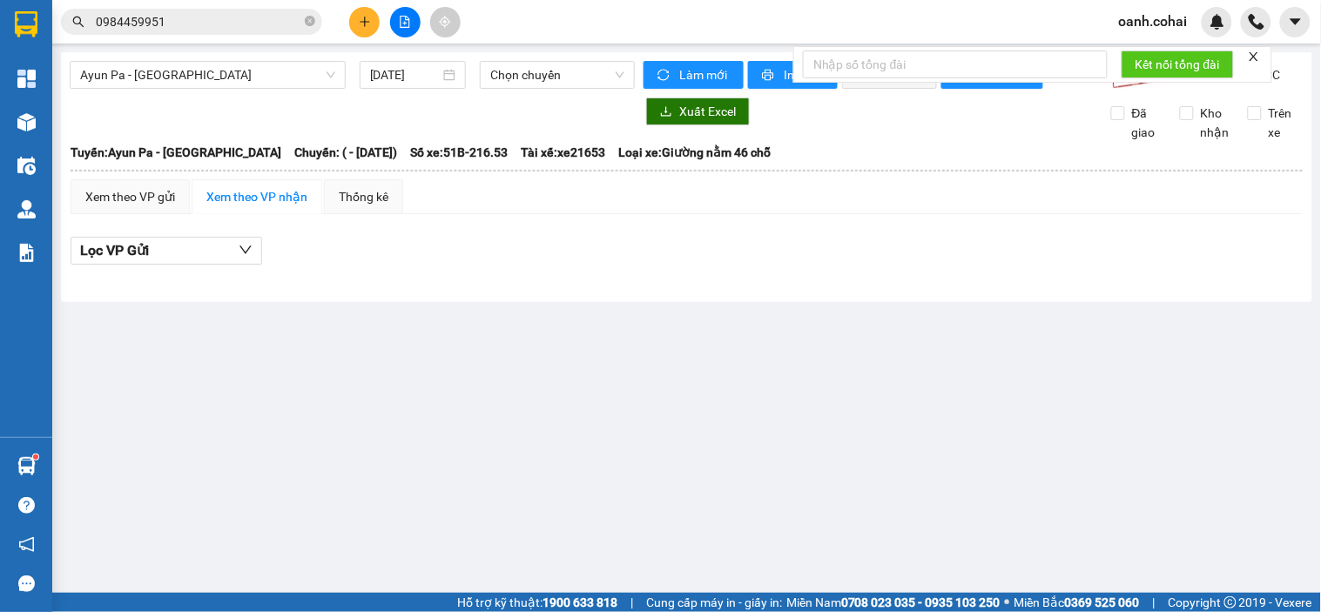
type input "[DATE]"
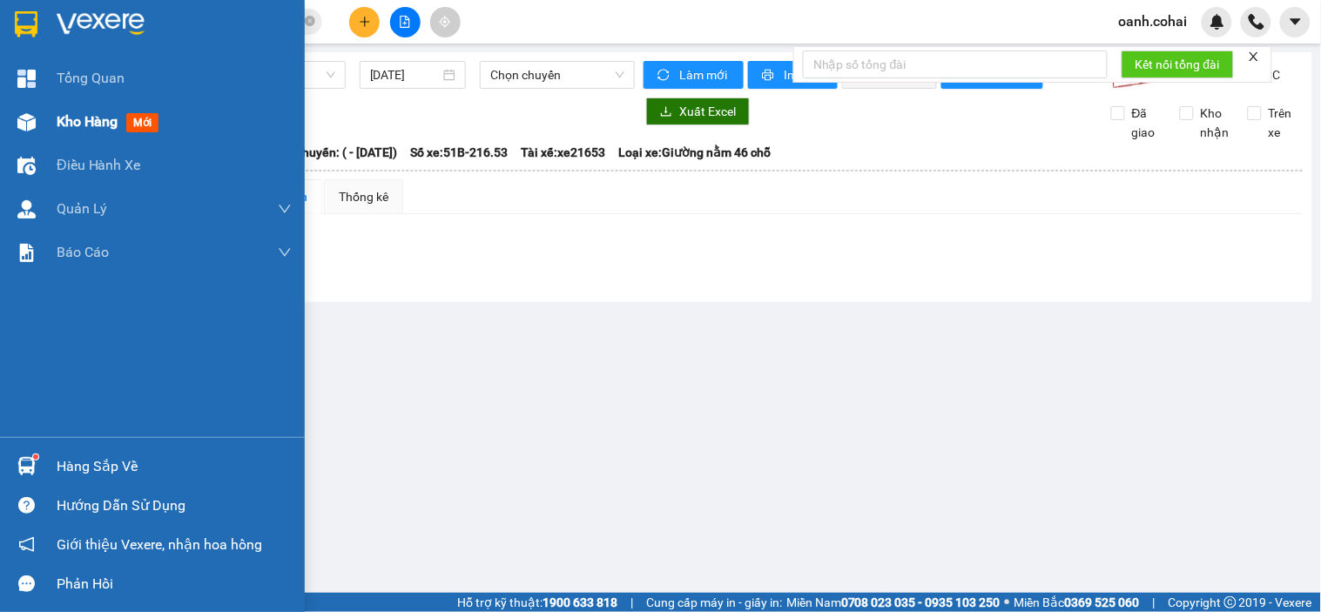
click at [63, 120] on span "Kho hàng" at bounding box center [87, 121] width 61 height 17
drag, startPoint x: 63, startPoint y: 120, endPoint x: 214, endPoint y: 132, distance: 152.0
click at [64, 120] on span "Kho hàng" at bounding box center [87, 121] width 61 height 17
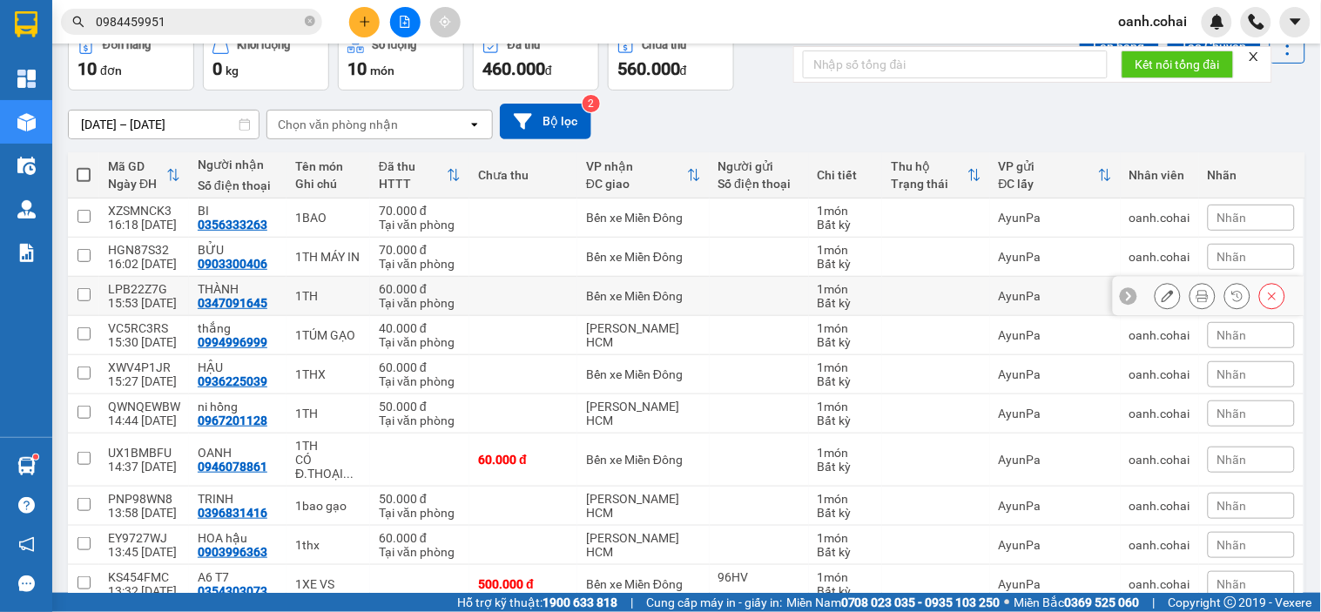
scroll to position [177, 0]
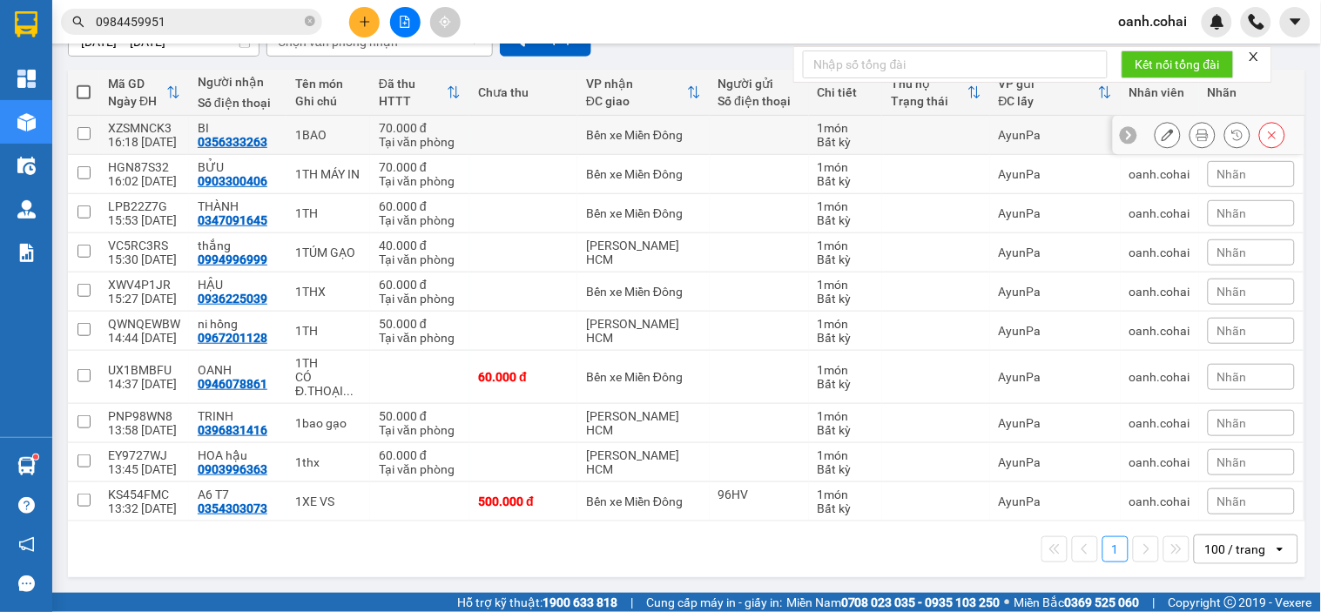
click at [710, 148] on td at bounding box center [759, 135] width 99 height 39
checkbox input "true"
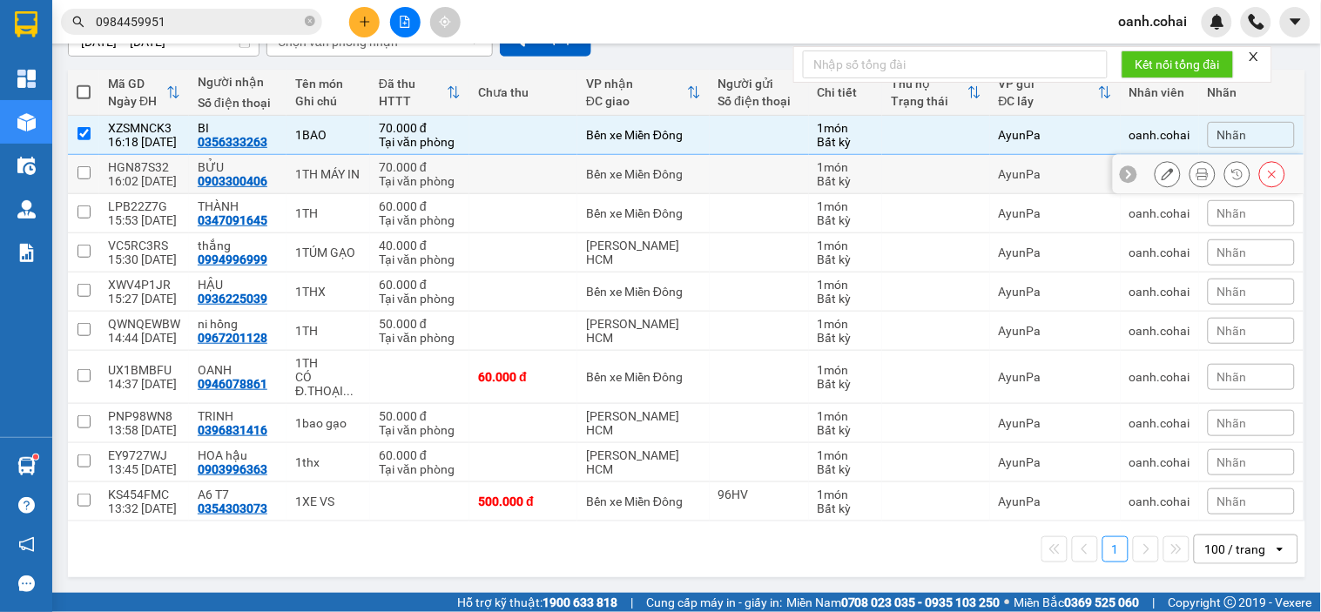
click at [694, 172] on div "Bến xe Miền Đông" at bounding box center [643, 174] width 114 height 14
checkbox input "true"
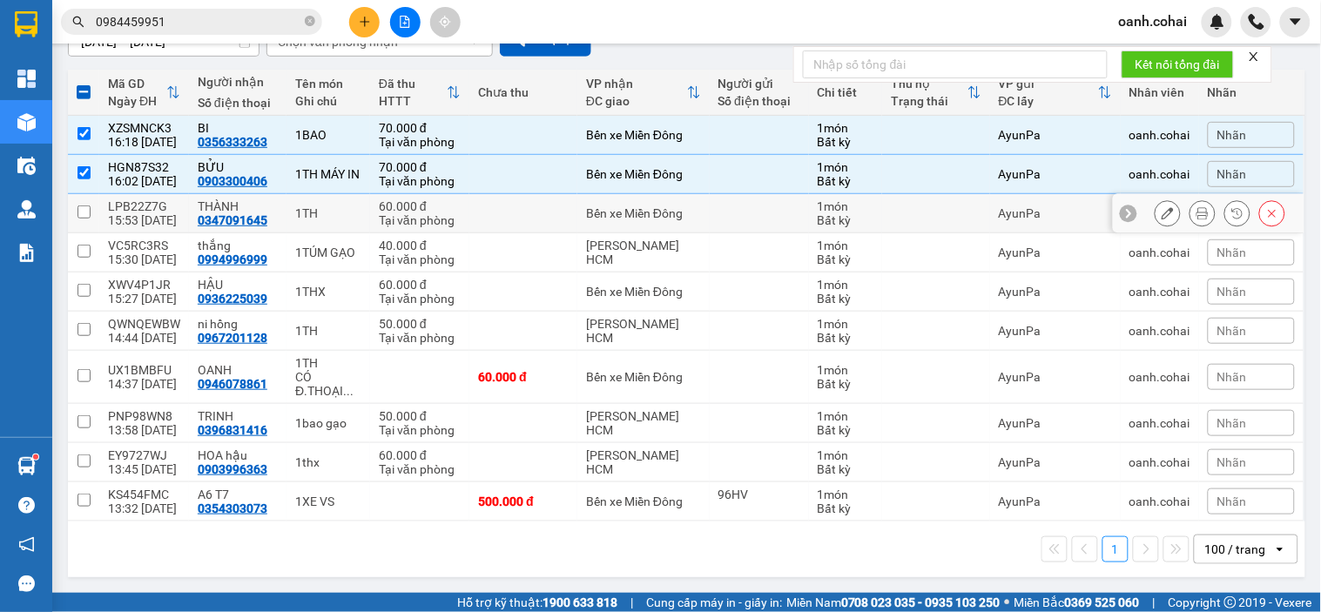
click at [684, 211] on div "Bến xe Miền Đông" at bounding box center [643, 213] width 114 height 14
checkbox input "true"
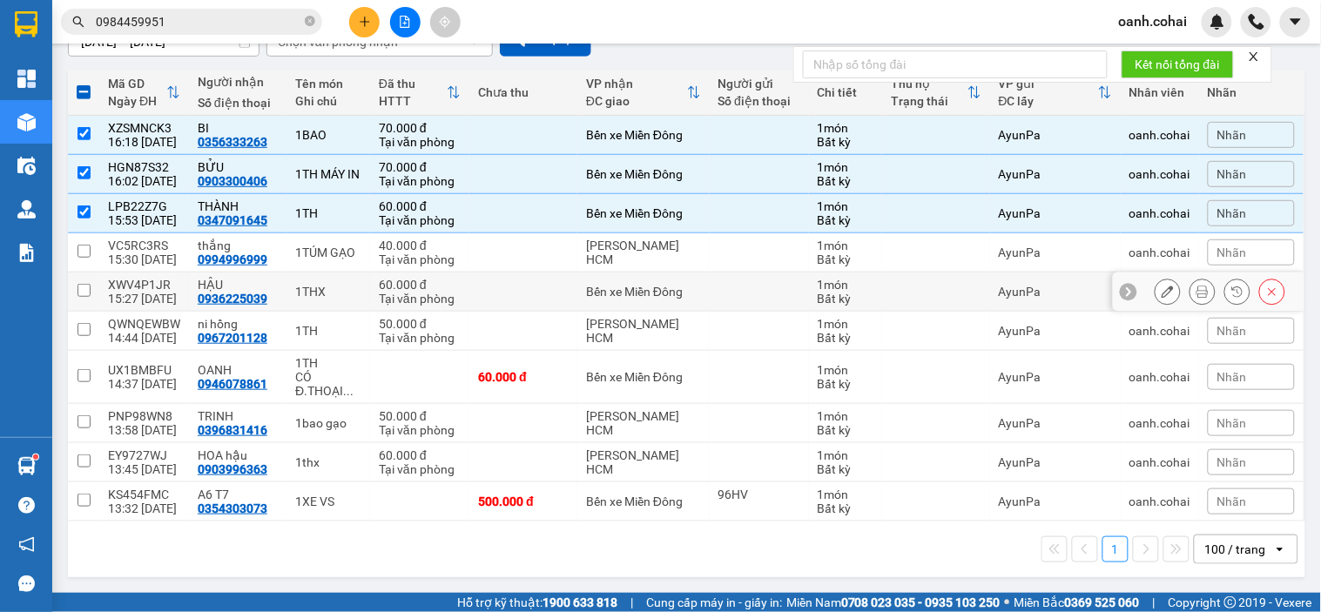
click at [664, 298] on div "Bến xe Miền Đông" at bounding box center [643, 292] width 114 height 14
checkbox input "true"
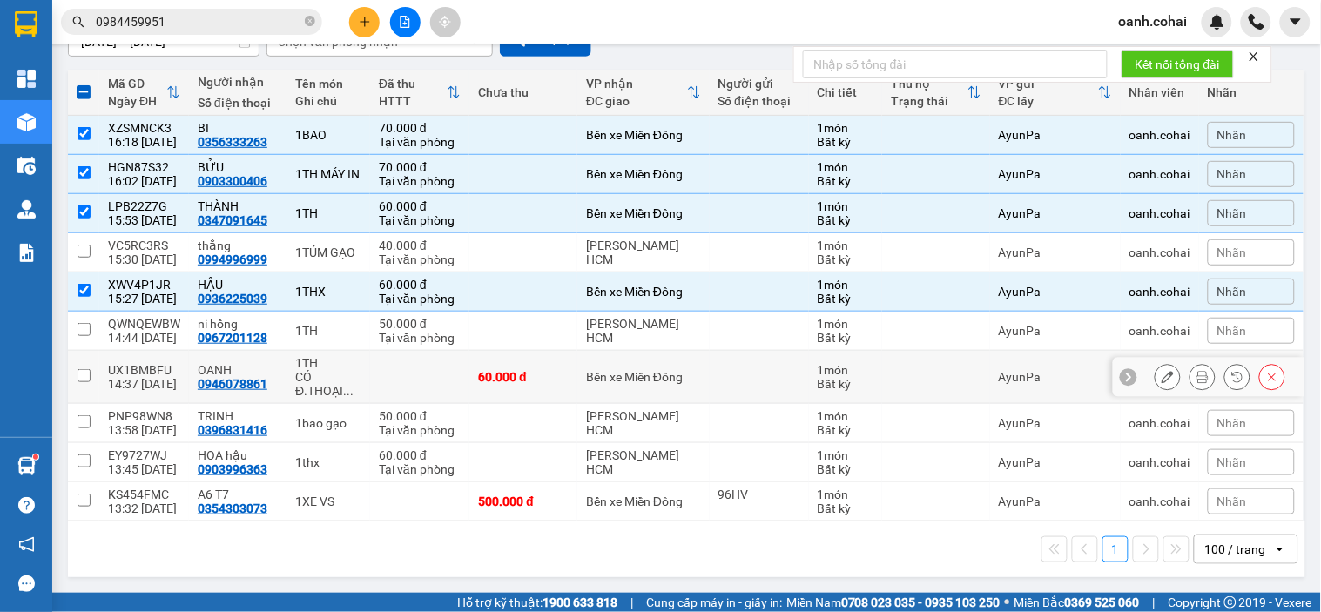
click at [654, 380] on div "Bến xe Miền Đông" at bounding box center [643, 377] width 114 height 14
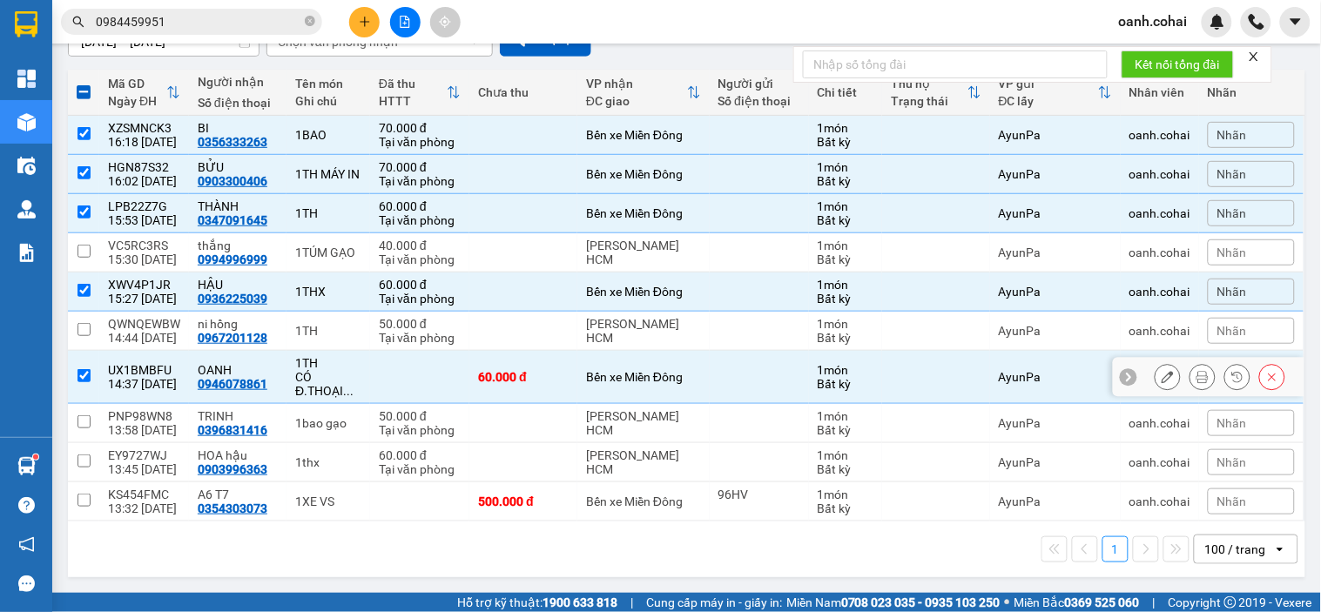
click at [672, 386] on td "Bến xe Miền Đông" at bounding box center [644, 377] width 132 height 53
checkbox input "false"
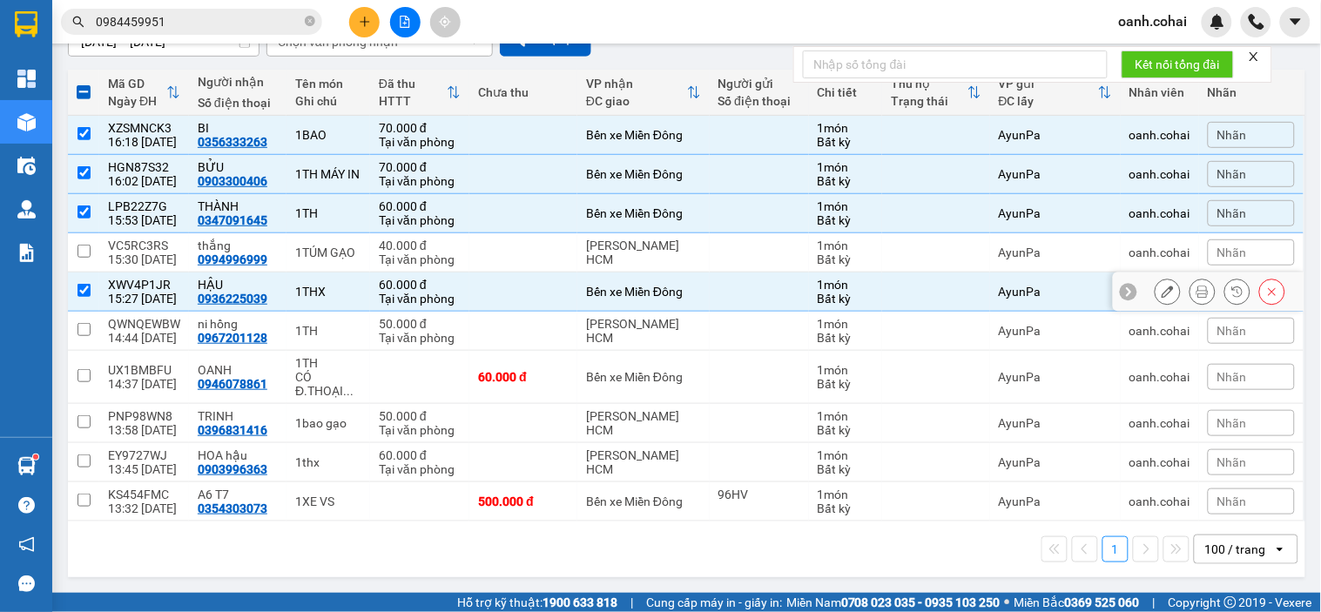
click at [683, 301] on td "Bến xe Miền Đông" at bounding box center [644, 292] width 132 height 39
checkbox input "false"
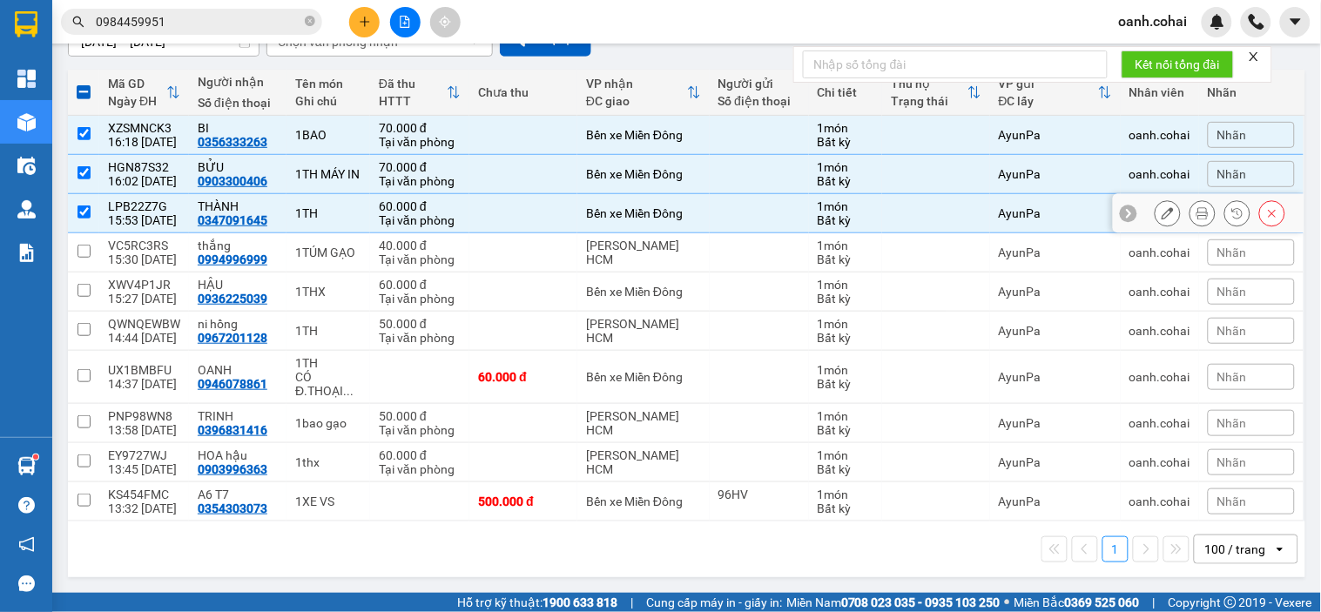
drag, startPoint x: 690, startPoint y: 220, endPoint x: 690, endPoint y: 186, distance: 34.0
click at [690, 219] on td "Bến xe Miền Đông" at bounding box center [644, 213] width 132 height 39
checkbox input "false"
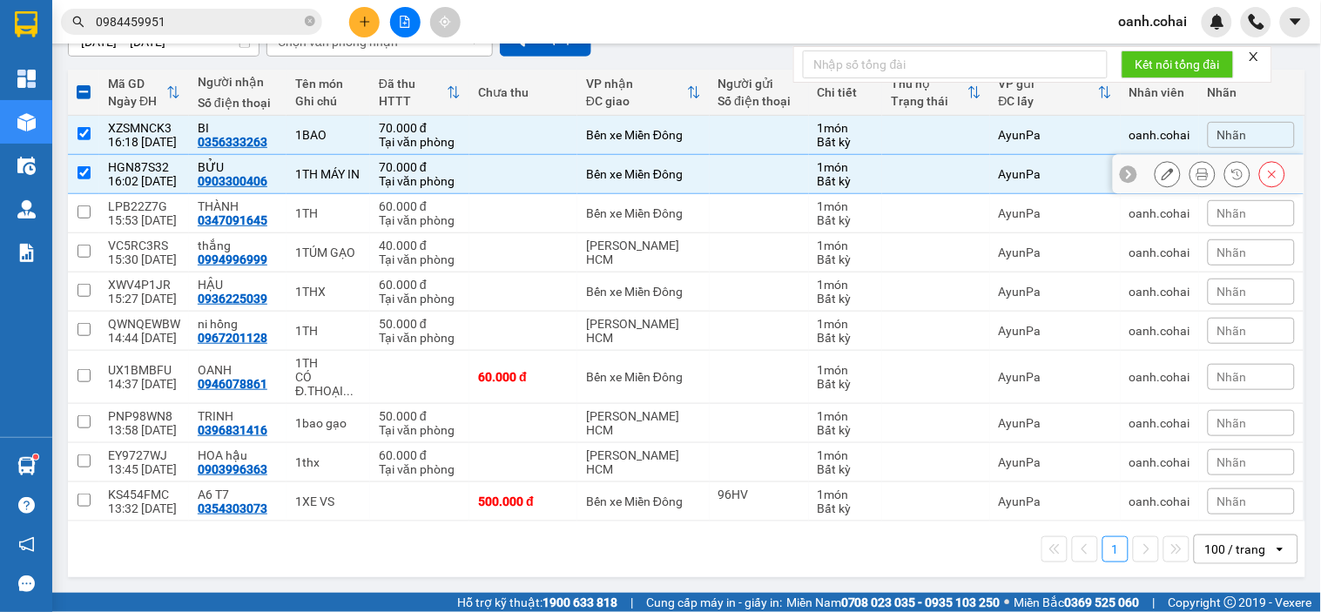
drag, startPoint x: 688, startPoint y: 184, endPoint x: 688, endPoint y: 158, distance: 26.1
click at [688, 181] on td "Bến xe Miền Đông" at bounding box center [644, 174] width 132 height 39
checkbox input "false"
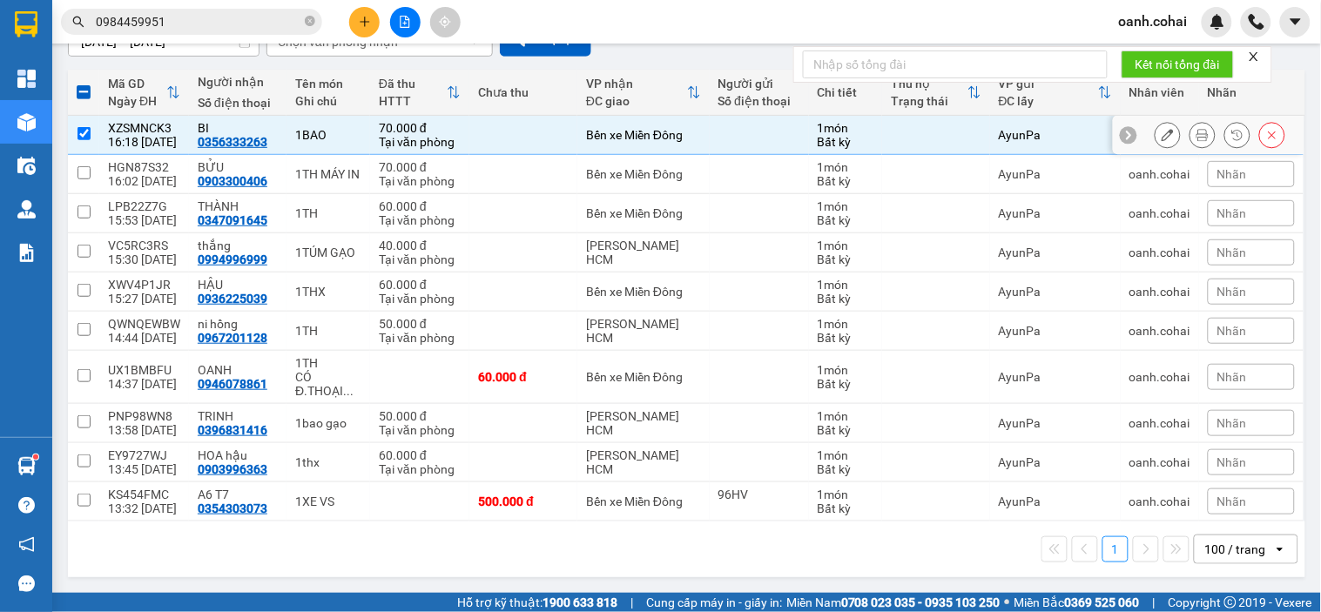
click at [693, 132] on div "Bến xe Miền Đông" at bounding box center [643, 135] width 114 height 14
checkbox input "false"
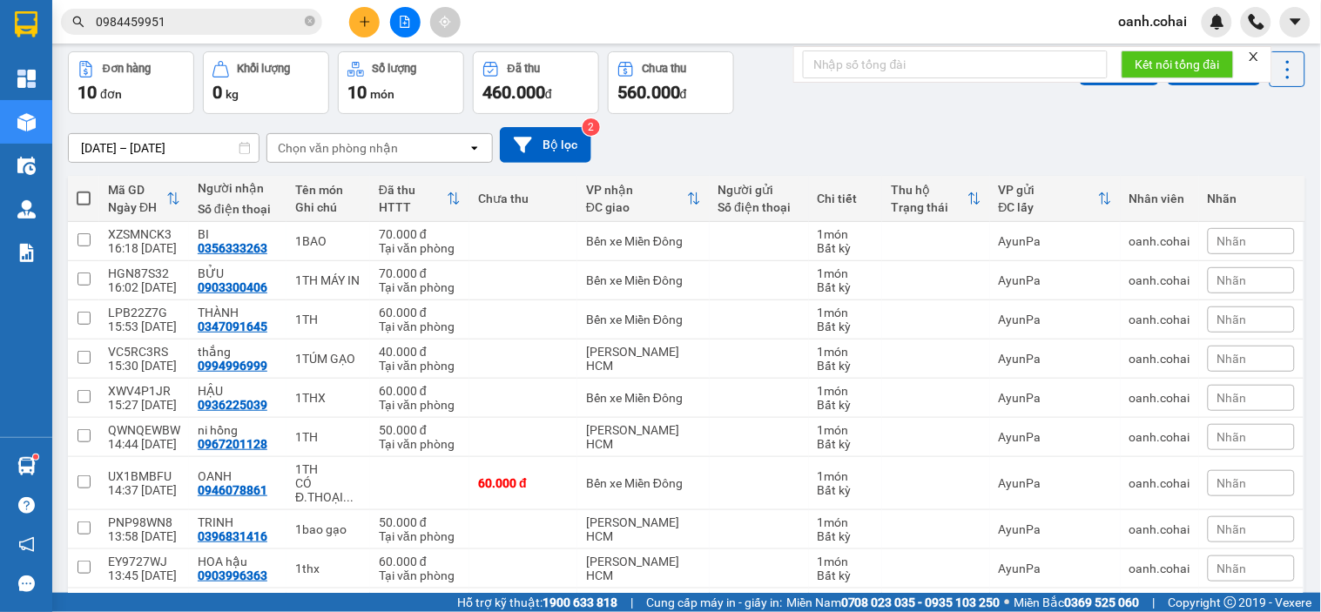
scroll to position [0, 0]
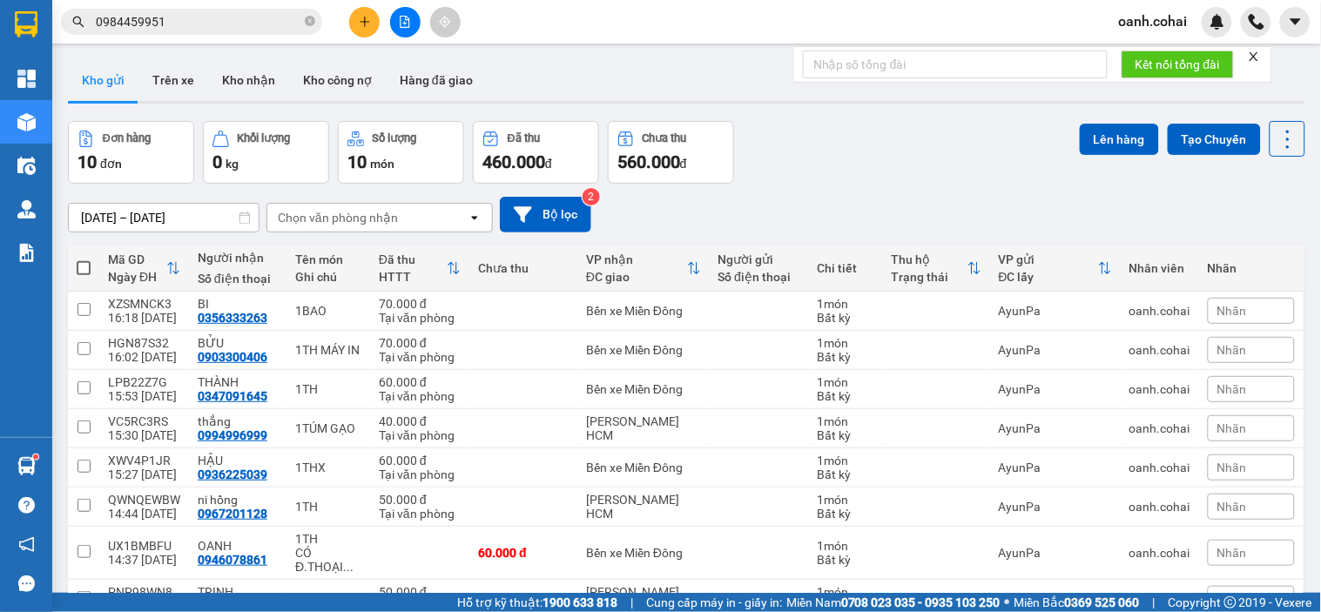
click at [402, 24] on icon "file-add" at bounding box center [405, 22] width 12 height 12
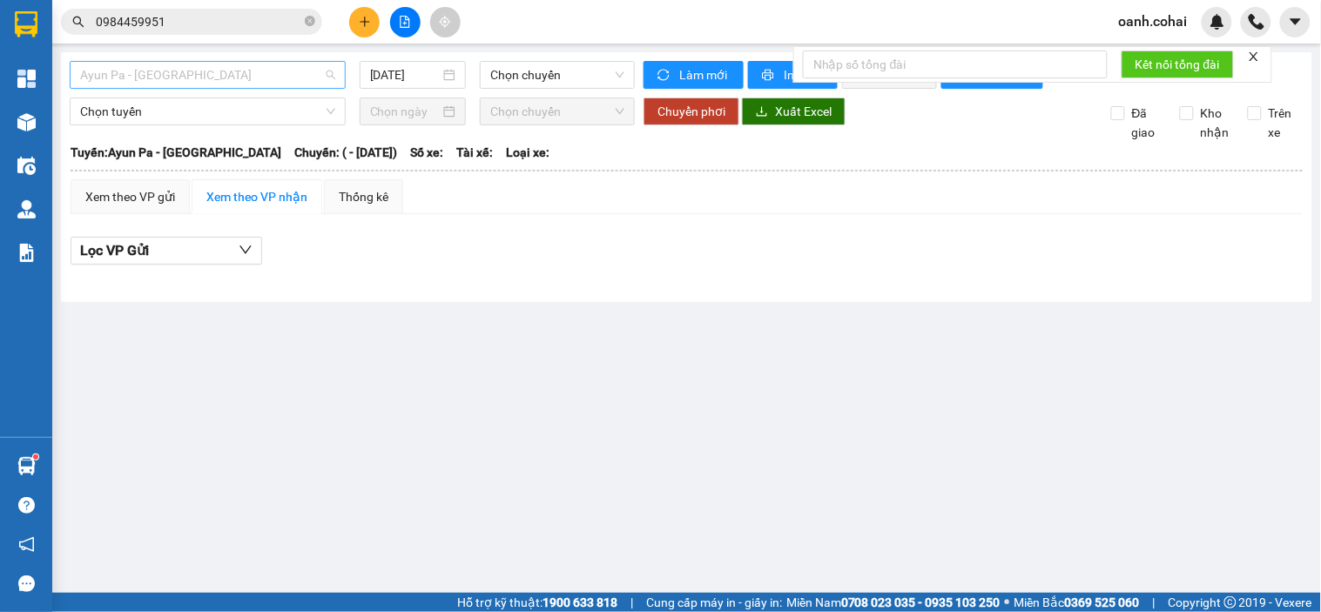
click at [284, 71] on span "Ayun Pa - [GEOGRAPHIC_DATA]" at bounding box center [207, 75] width 255 height 26
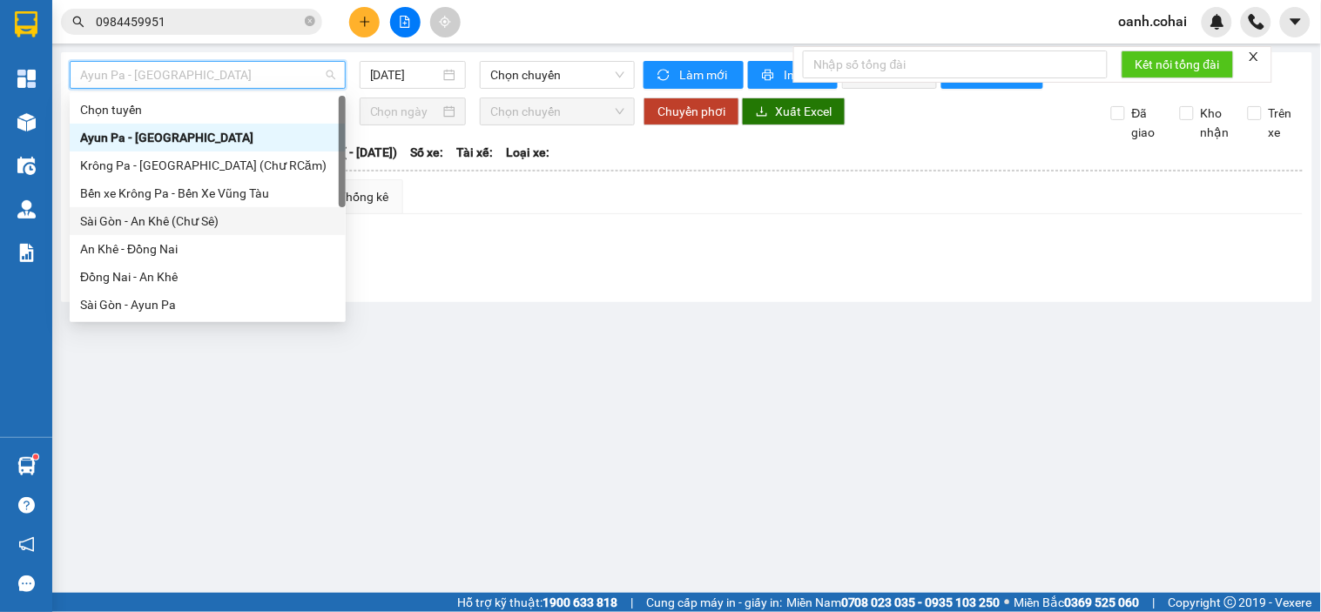
scroll to position [97, 0]
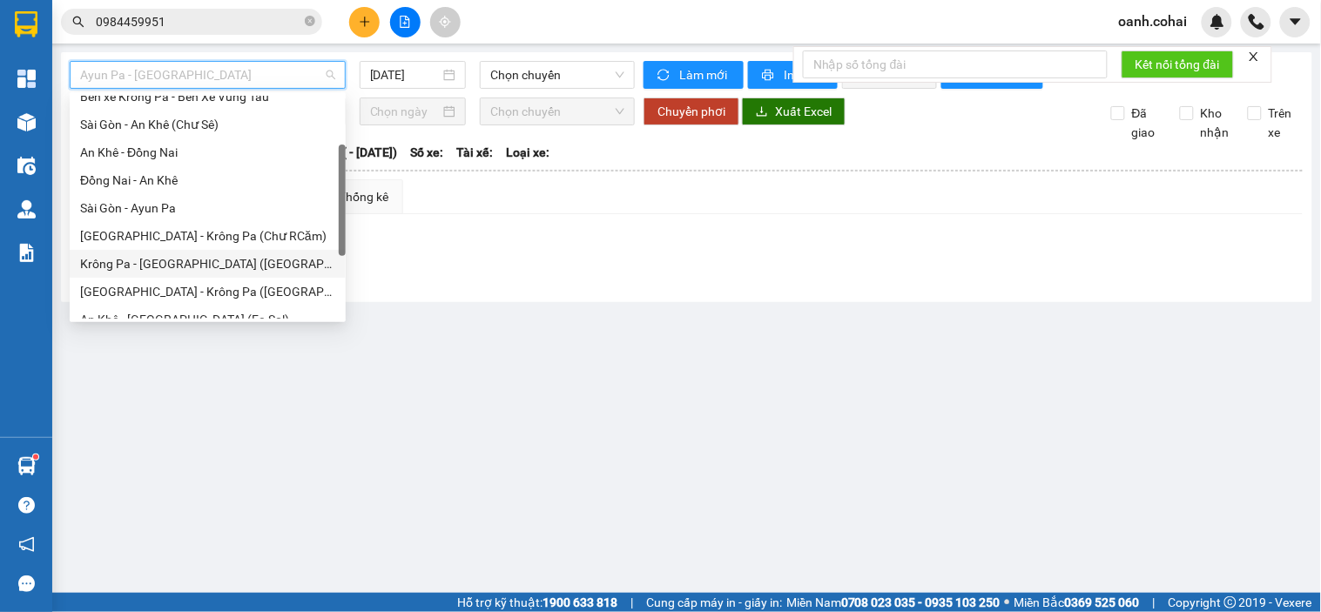
click at [196, 268] on div "Krông Pa - [GEOGRAPHIC_DATA] ([GEOGRAPHIC_DATA])" at bounding box center [207, 263] width 255 height 19
type input "[DATE]"
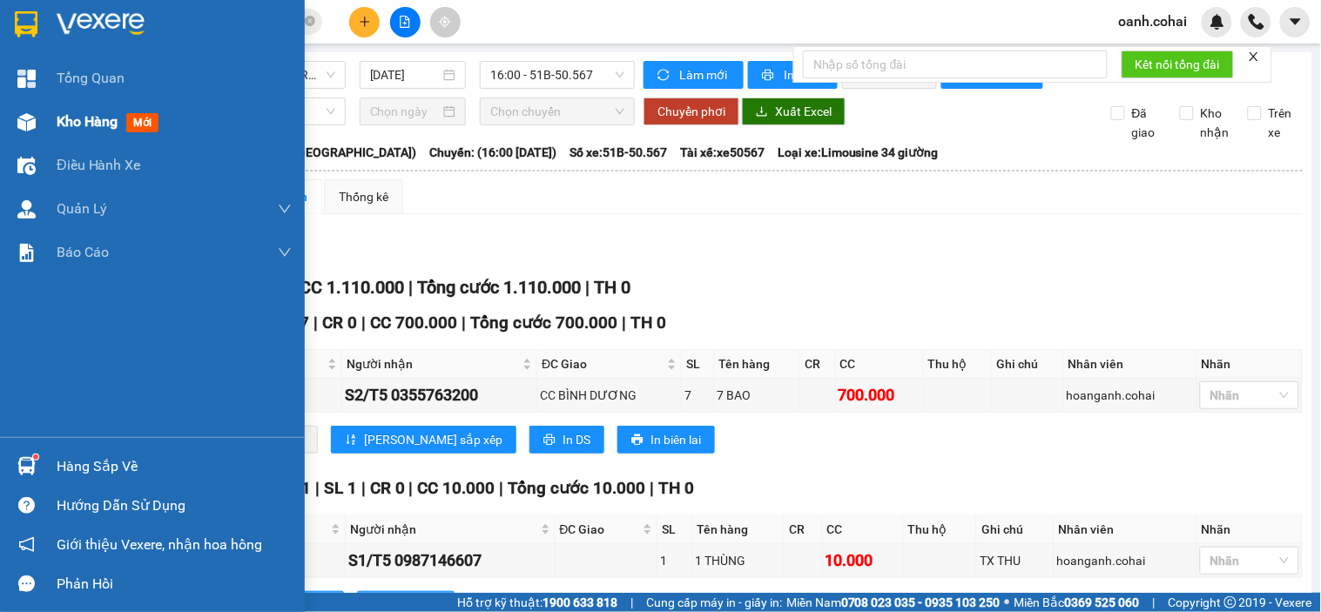
click at [78, 120] on span "Kho hàng" at bounding box center [87, 121] width 61 height 17
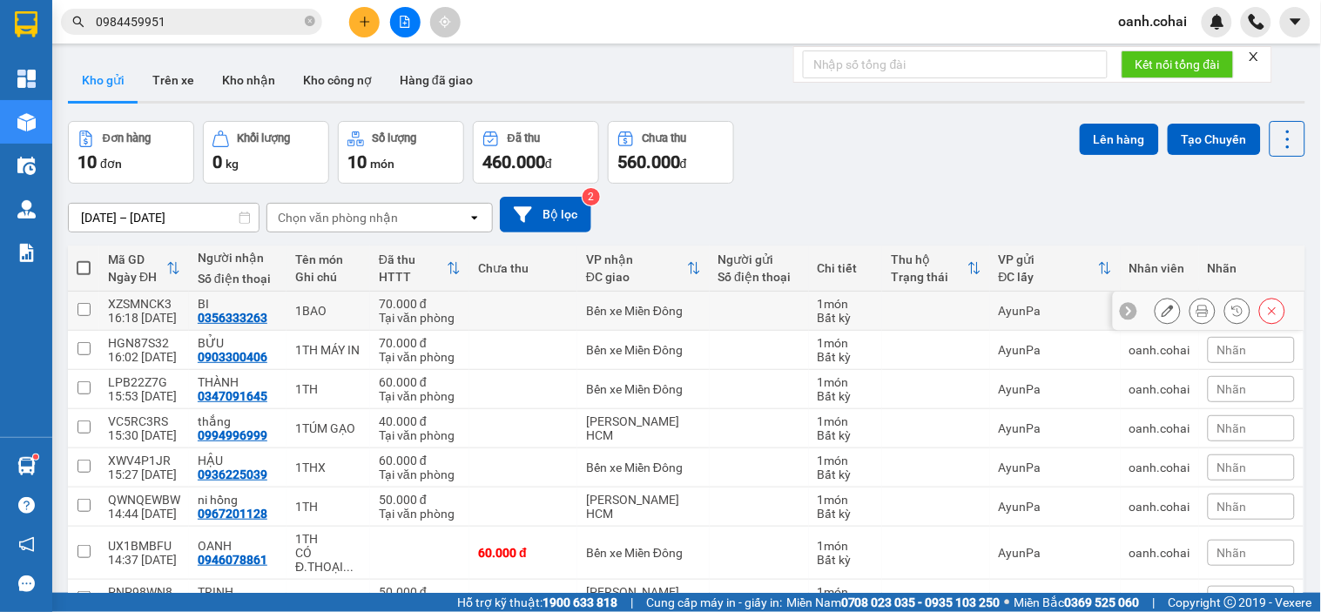
scroll to position [177, 0]
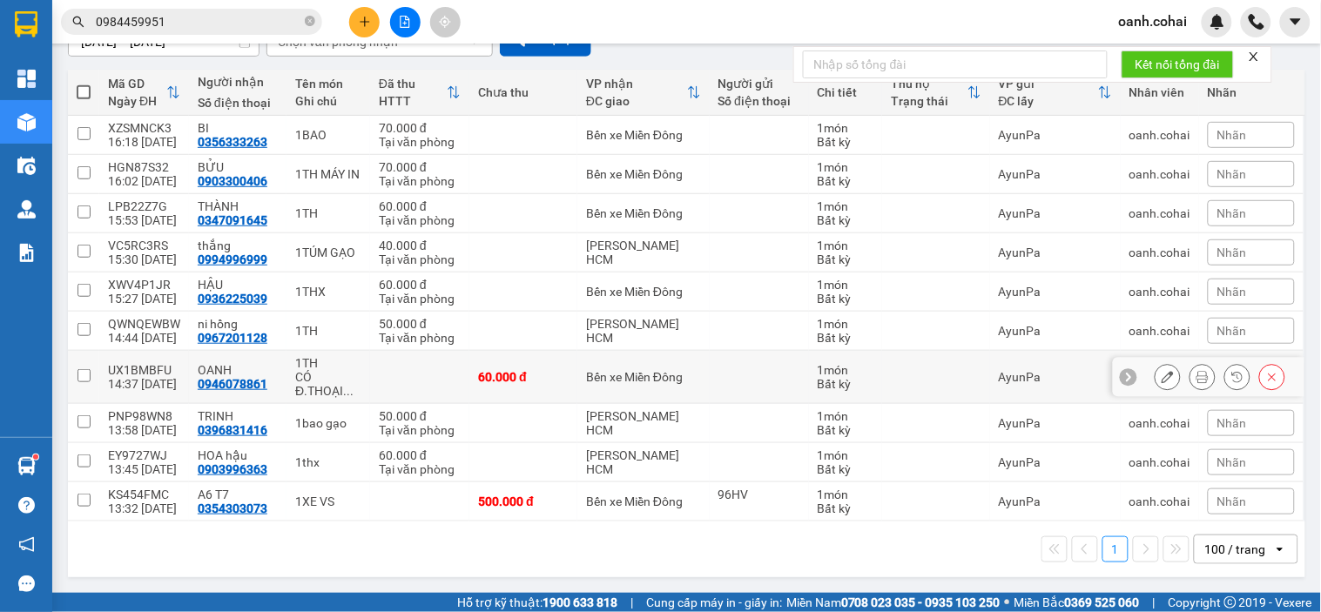
click at [517, 370] on div "60.000 đ" at bounding box center [523, 377] width 91 height 14
checkbox input "true"
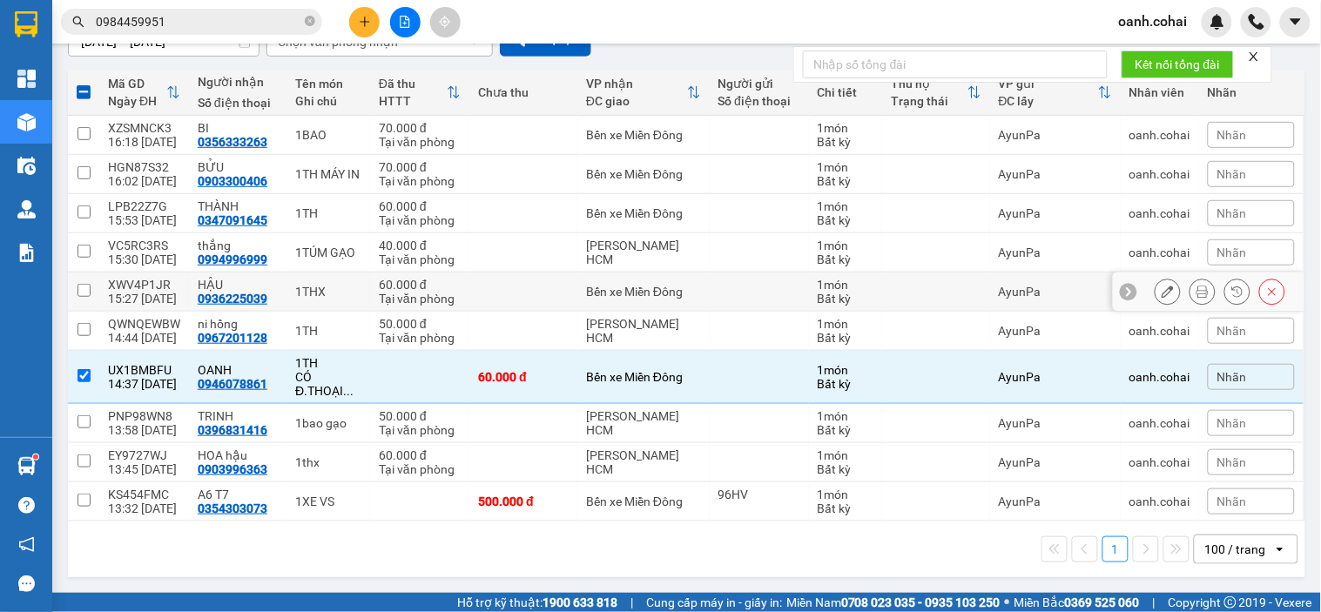
click at [551, 302] on td at bounding box center [524, 292] width 108 height 39
checkbox input "true"
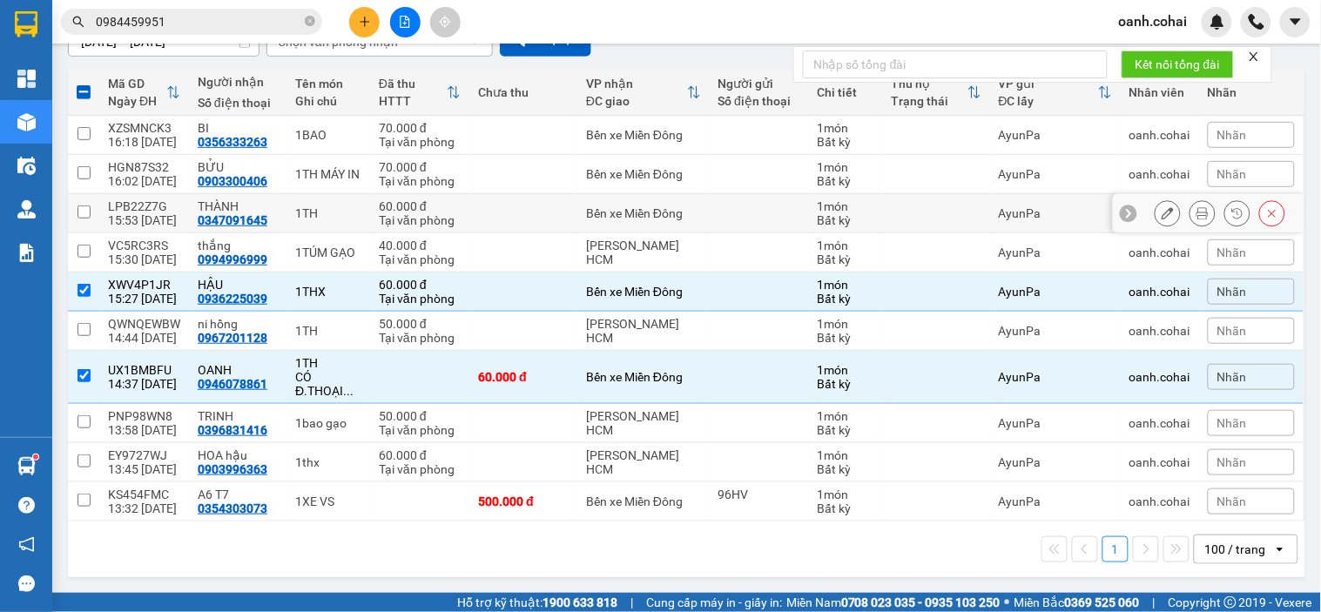
click at [568, 220] on td at bounding box center [524, 213] width 108 height 39
checkbox input "true"
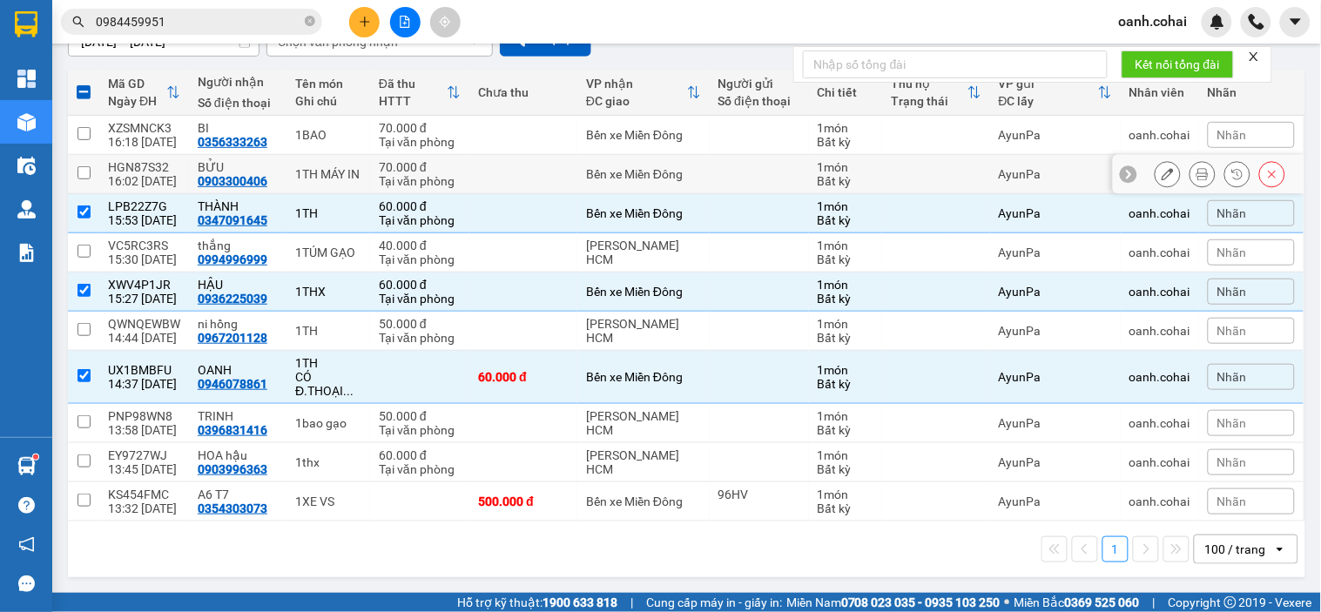
click at [569, 167] on td at bounding box center [524, 174] width 108 height 39
checkbox input "true"
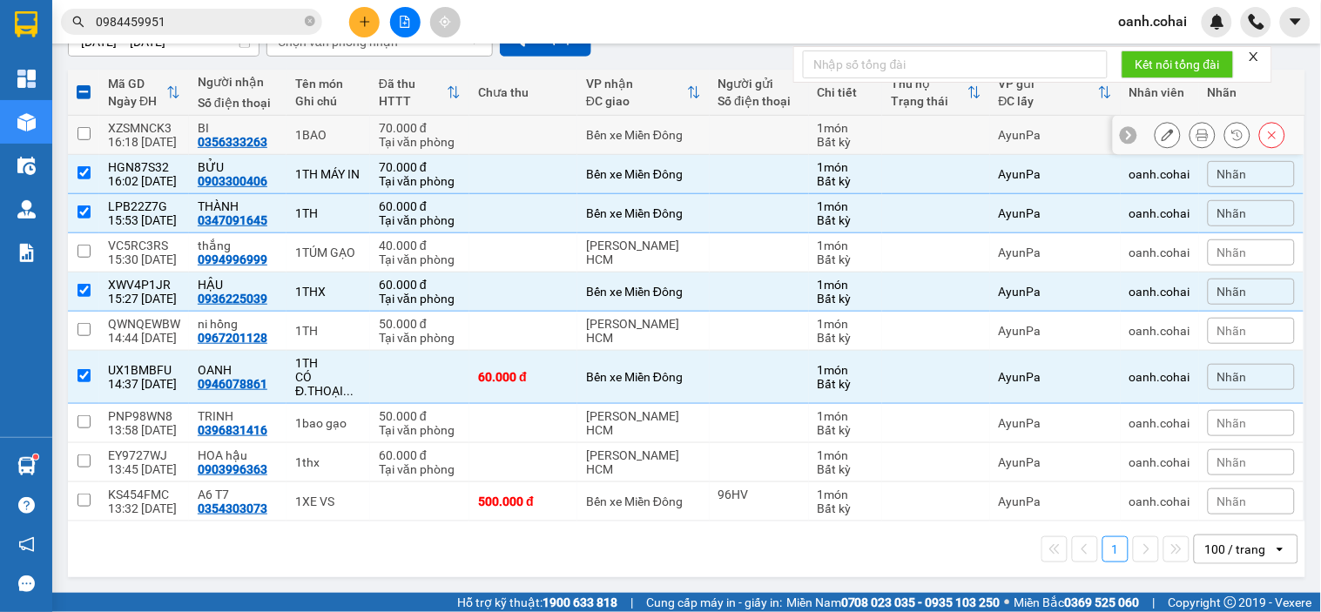
click at [578, 141] on td "Bến xe Miền Đông" at bounding box center [644, 135] width 132 height 39
checkbox input "true"
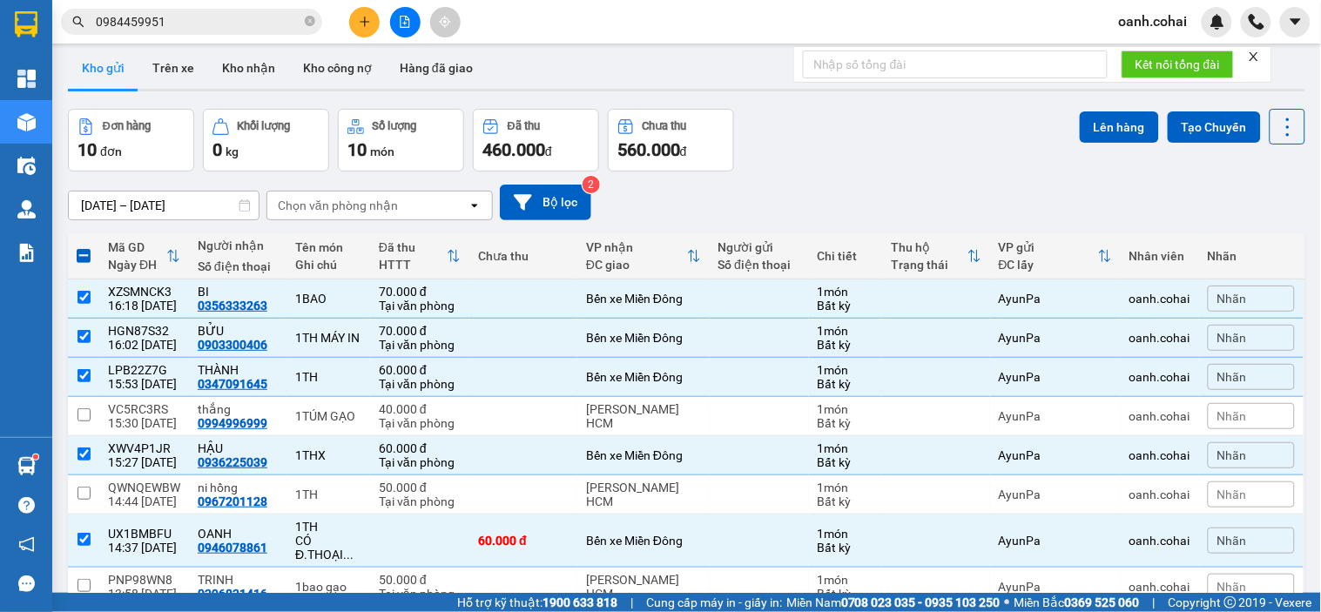
scroll to position [0, 0]
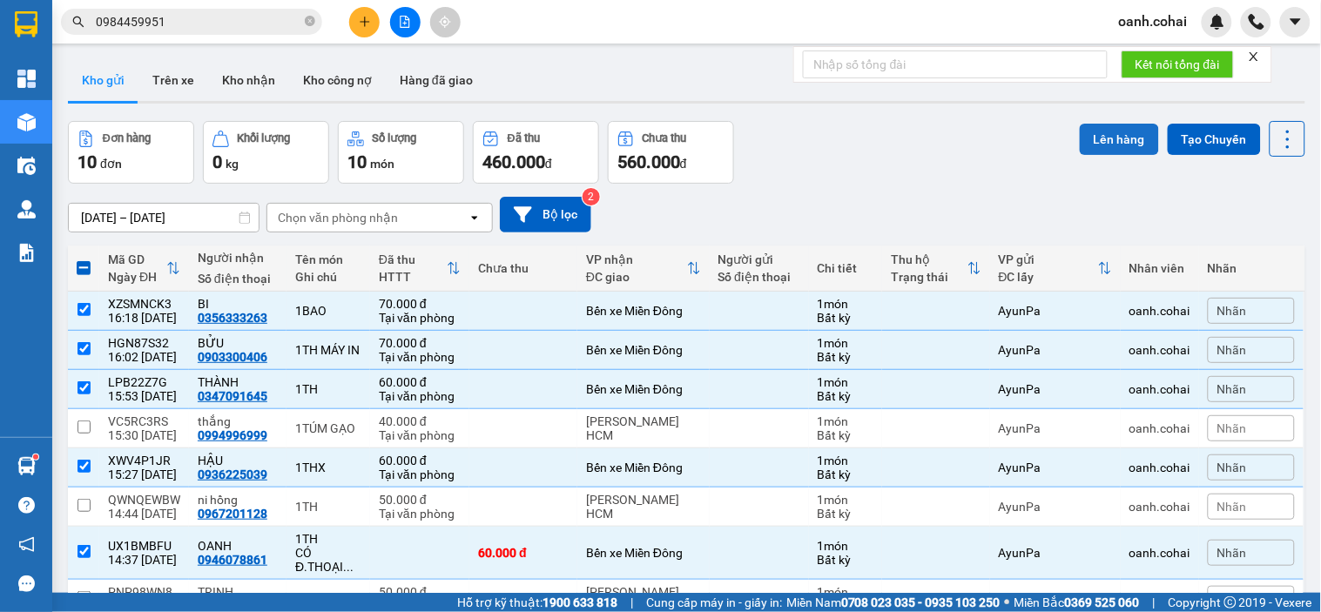
click at [1080, 150] on button "Lên hàng" at bounding box center [1119, 139] width 79 height 31
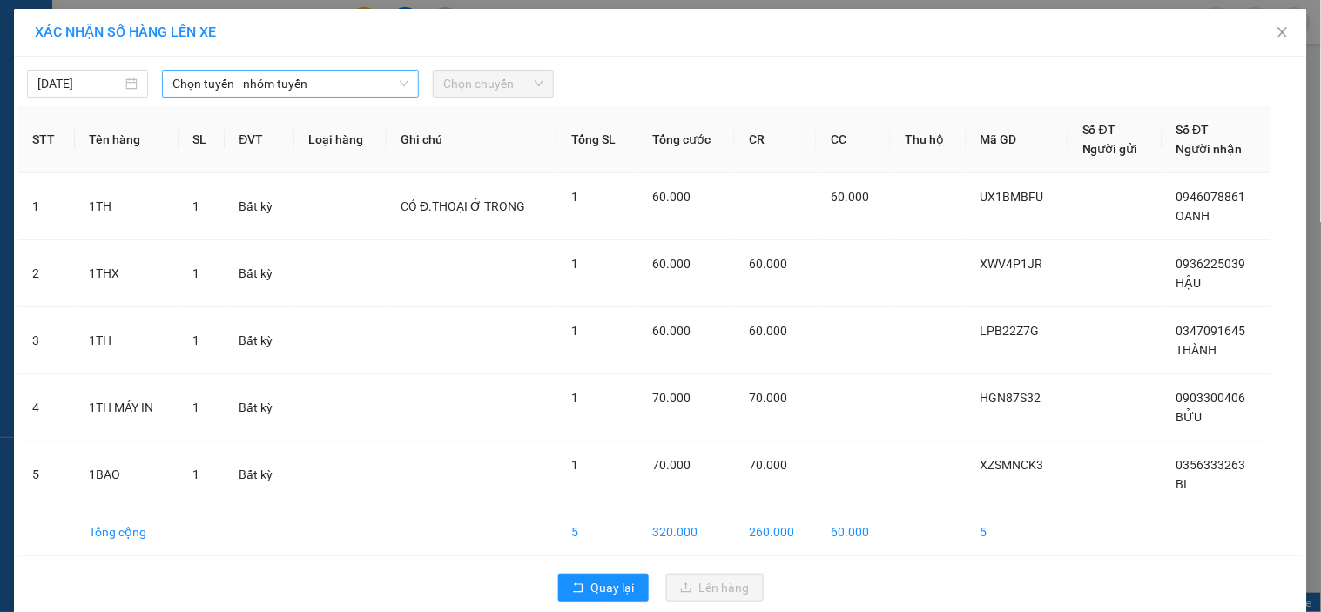
click at [348, 85] on span "Chọn tuyến - nhóm tuyến" at bounding box center [290, 84] width 236 height 26
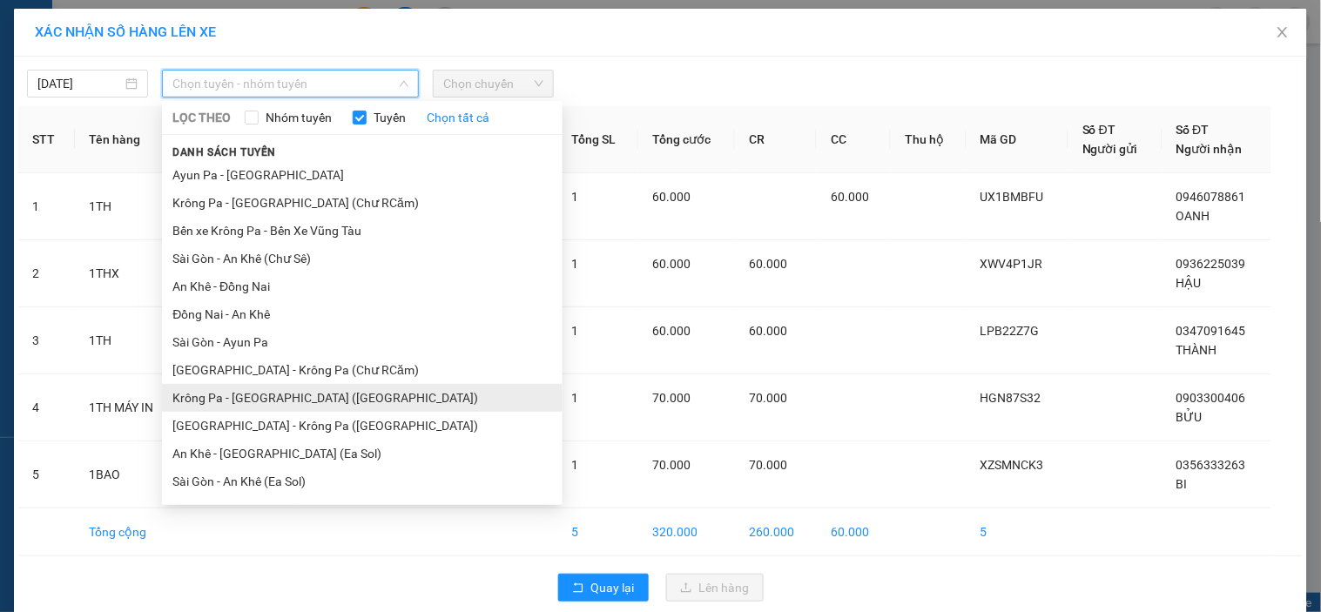
click at [253, 410] on li "Krông Pa - [GEOGRAPHIC_DATA] ([GEOGRAPHIC_DATA])" at bounding box center [362, 398] width 401 height 28
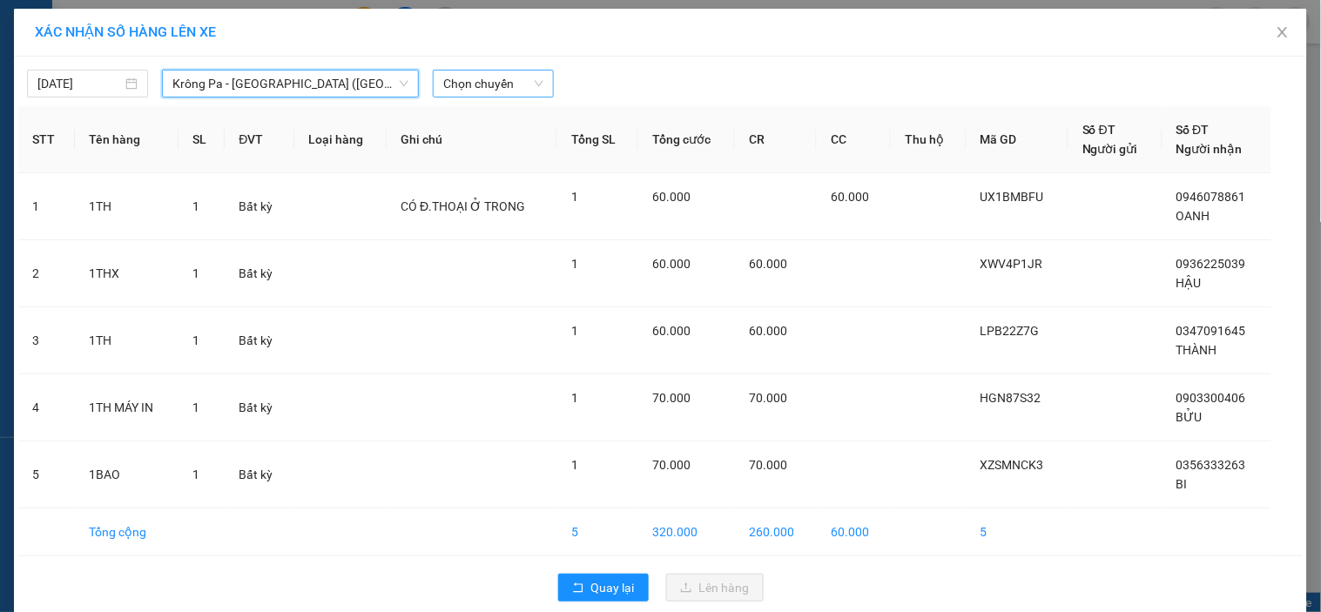
click at [488, 91] on span "Chọn chuyến" at bounding box center [493, 84] width 100 height 26
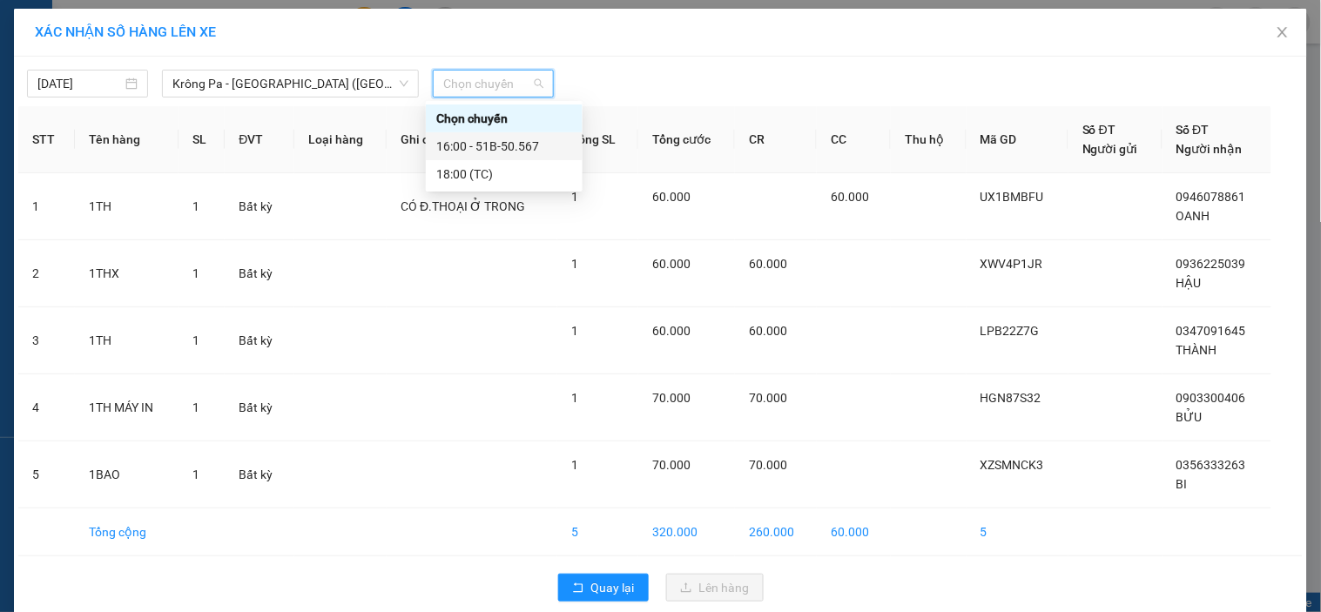
click at [532, 143] on div "16:00 - 51B-50.567" at bounding box center [504, 146] width 136 height 19
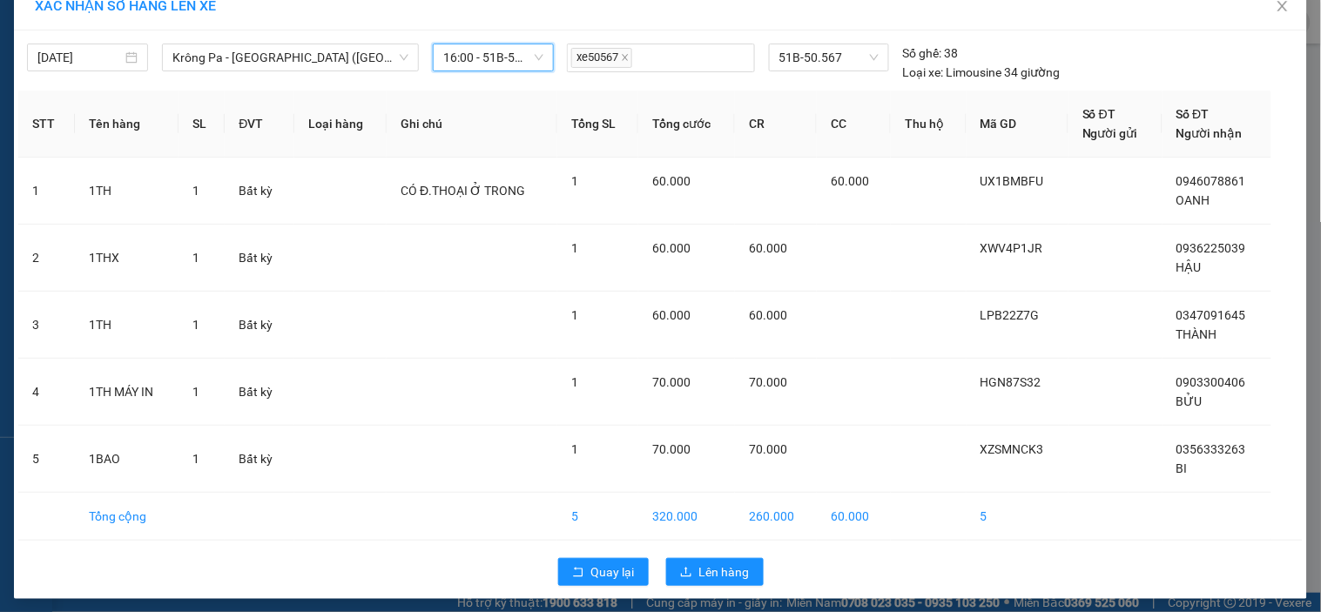
scroll to position [33, 0]
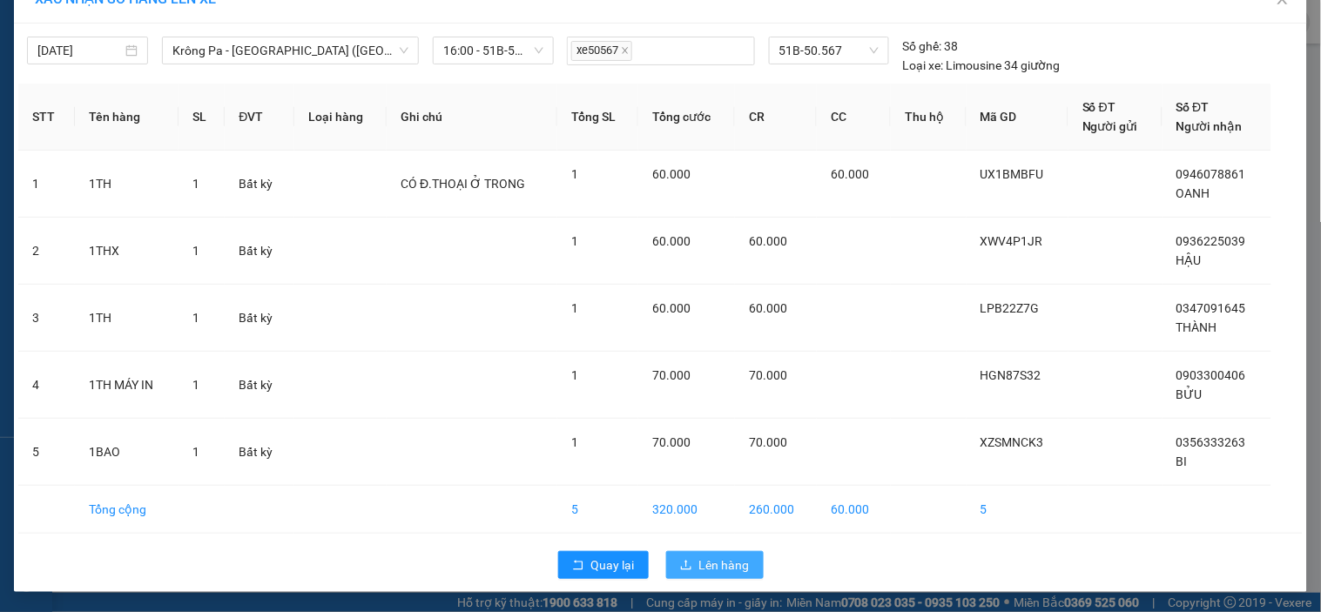
click at [718, 557] on span "Lên hàng" at bounding box center [724, 565] width 51 height 19
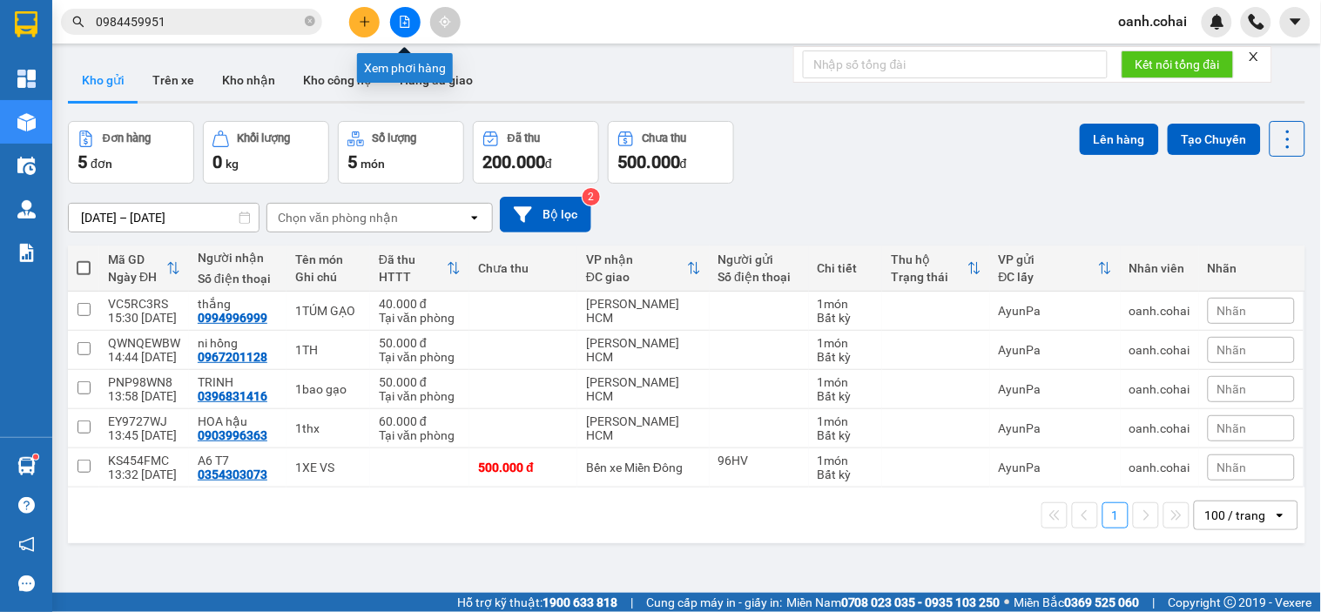
click at [405, 24] on icon "file-add" at bounding box center [405, 22] width 12 height 12
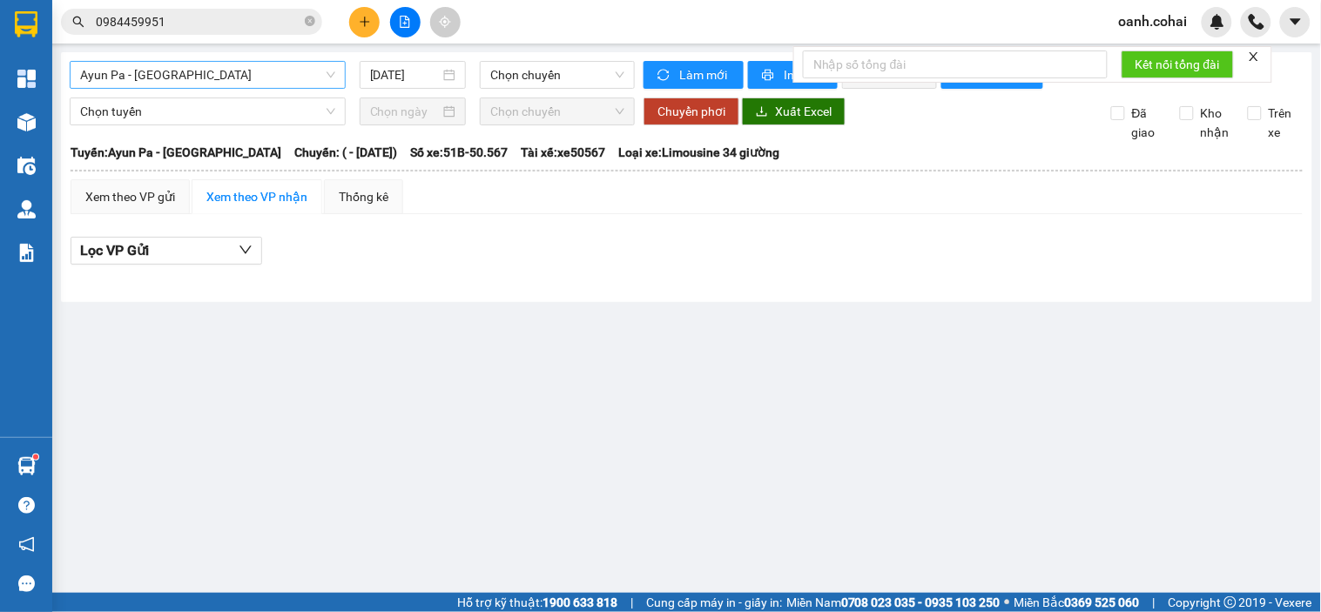
click at [213, 71] on span "Ayun Pa - [GEOGRAPHIC_DATA]" at bounding box center [207, 75] width 255 height 26
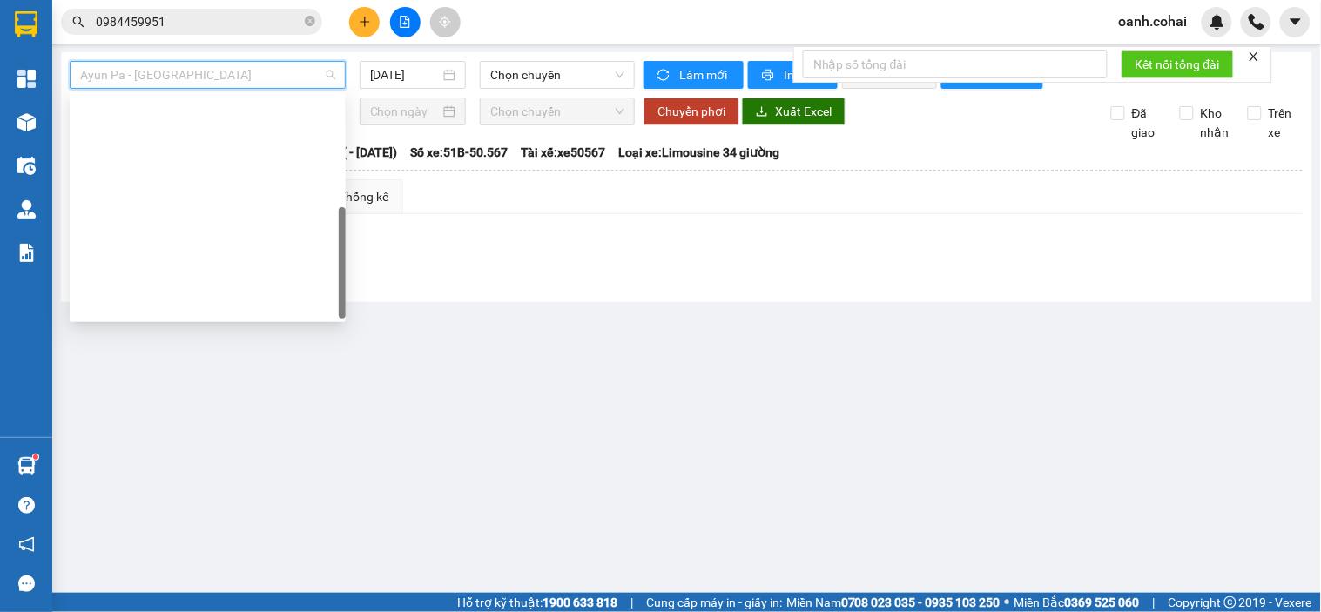
scroll to position [250, 0]
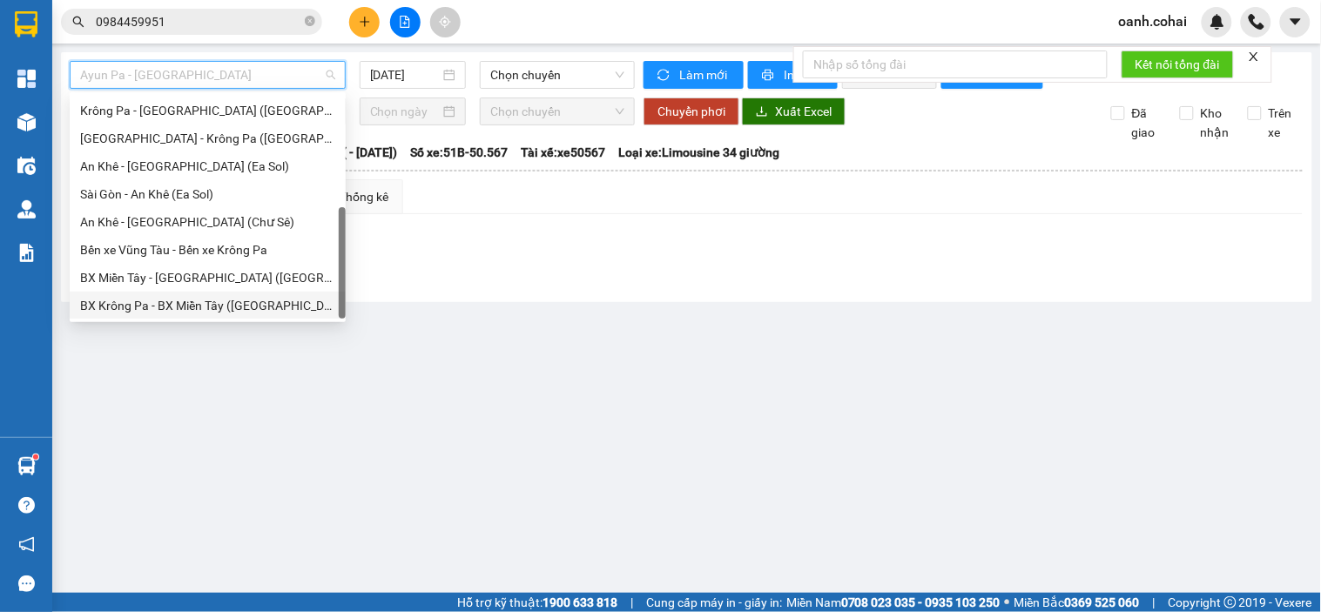
click at [188, 301] on div "BX Krông Pa - BX Miền Tây ([GEOGRAPHIC_DATA] - [GEOGRAPHIC_DATA])" at bounding box center [207, 305] width 255 height 19
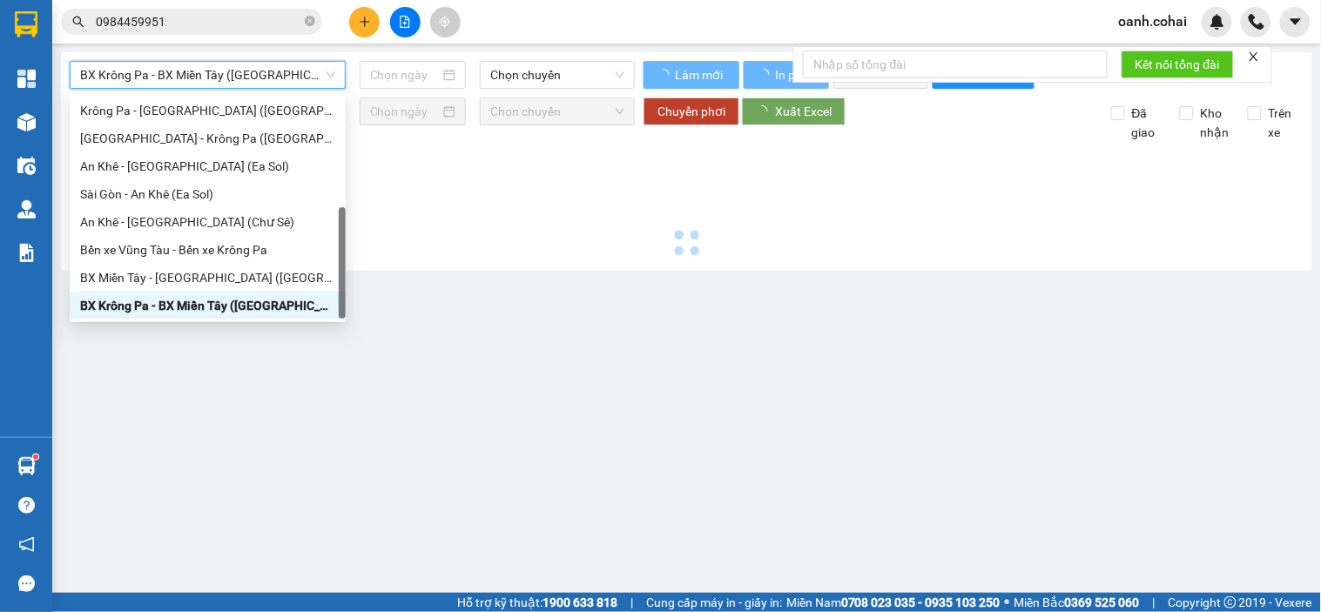
type input "[DATE]"
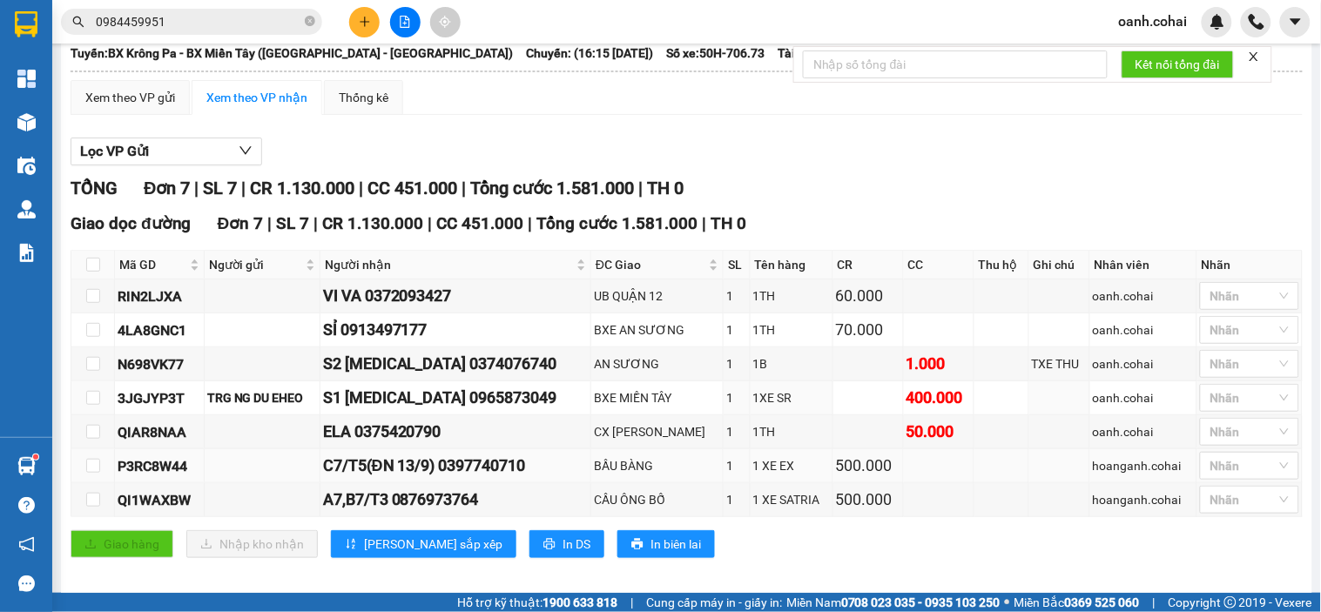
scroll to position [131, 0]
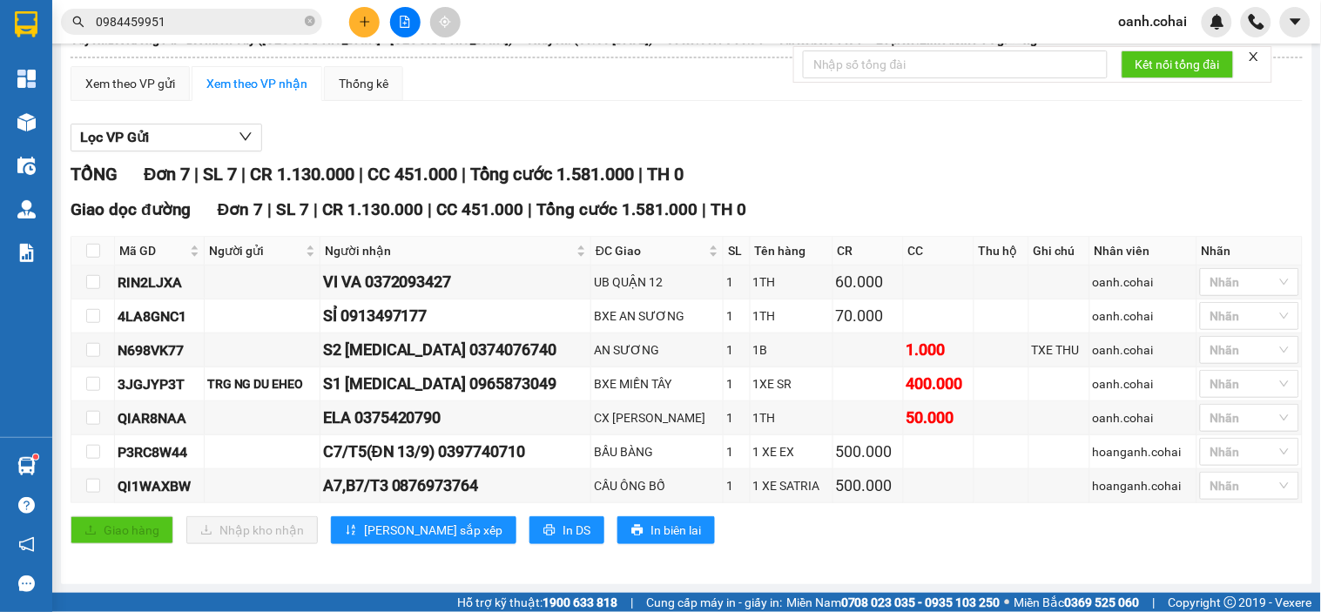
click at [359, 24] on icon "plus" at bounding box center [365, 22] width 12 height 12
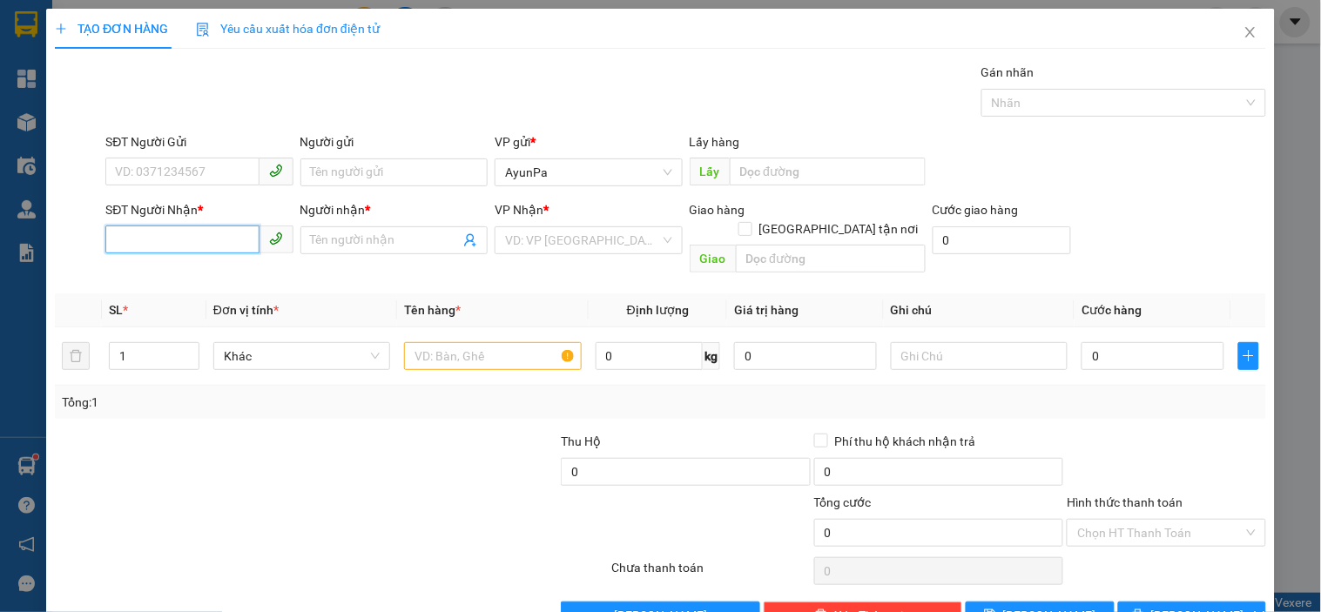
click at [145, 226] on input "SĐT Người Nhận *" at bounding box center [181, 240] width 153 height 28
paste input "0702449643"
type input "0702449643"
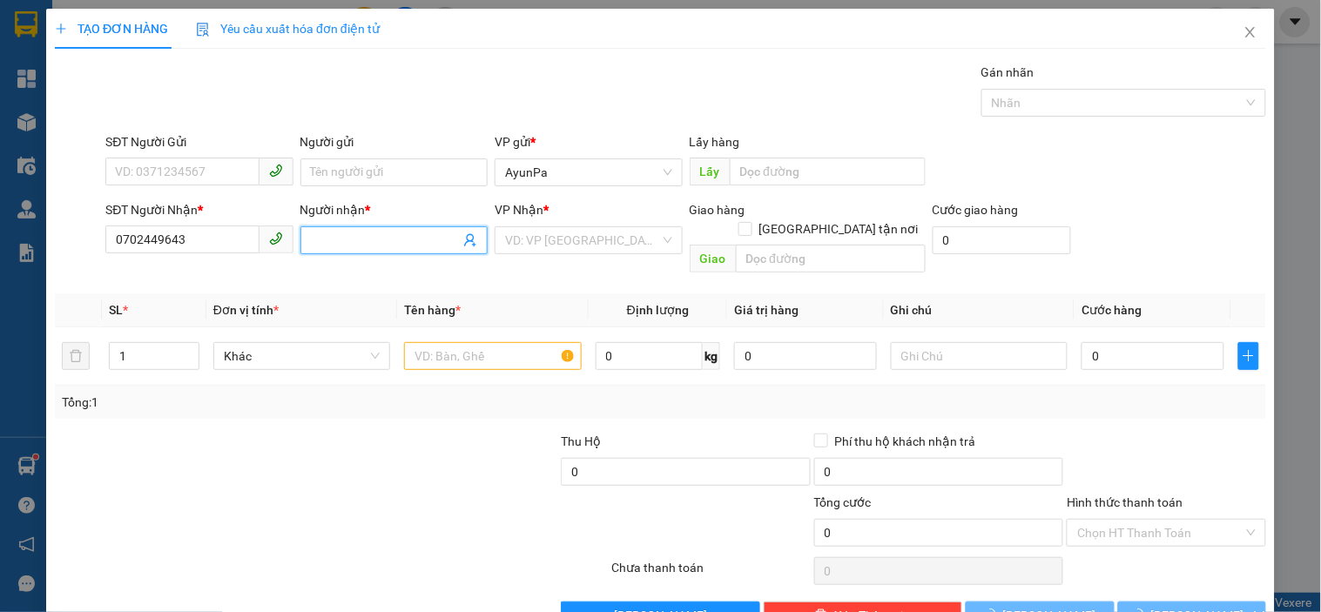
click at [303, 247] on span at bounding box center [394, 240] width 187 height 28
type input "B11 T7"
click at [357, 171] on input "Người gửi" at bounding box center [394, 173] width 187 height 28
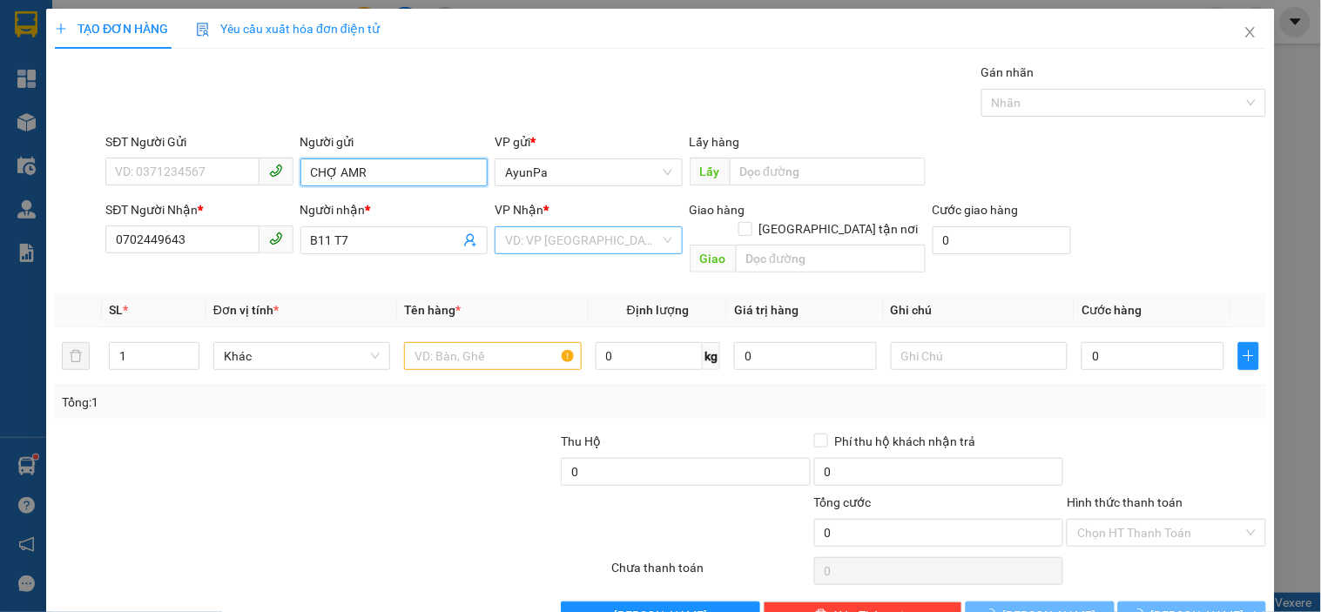
type input "CHỢ AMR"
click at [578, 247] on input "search" at bounding box center [582, 240] width 154 height 26
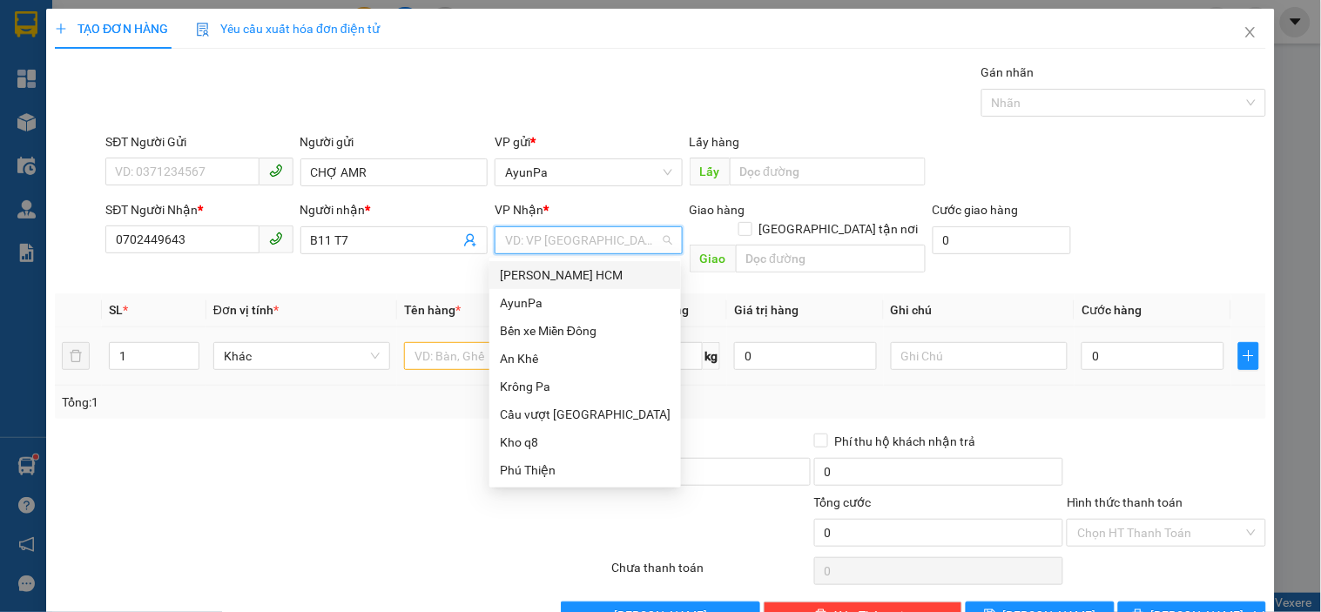
drag, startPoint x: 578, startPoint y: 279, endPoint x: 456, endPoint y: 328, distance: 131.7
click at [575, 279] on div "[PERSON_NAME] HCM" at bounding box center [585, 275] width 171 height 19
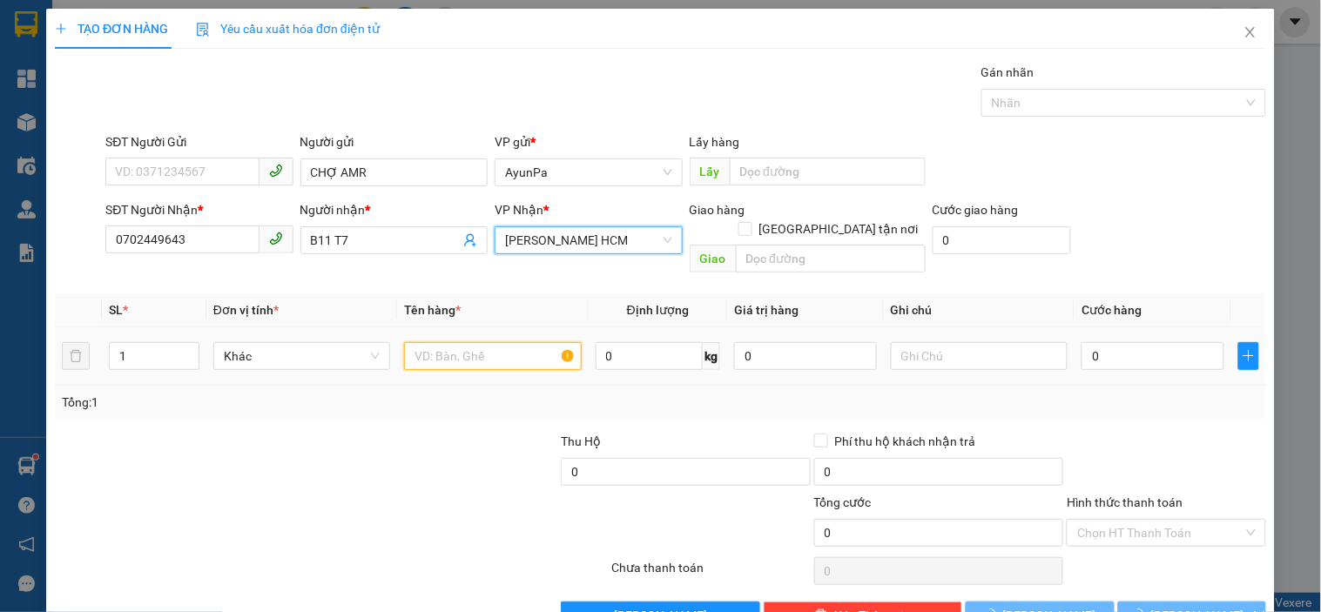
click at [488, 342] on input "text" at bounding box center [492, 356] width 177 height 28
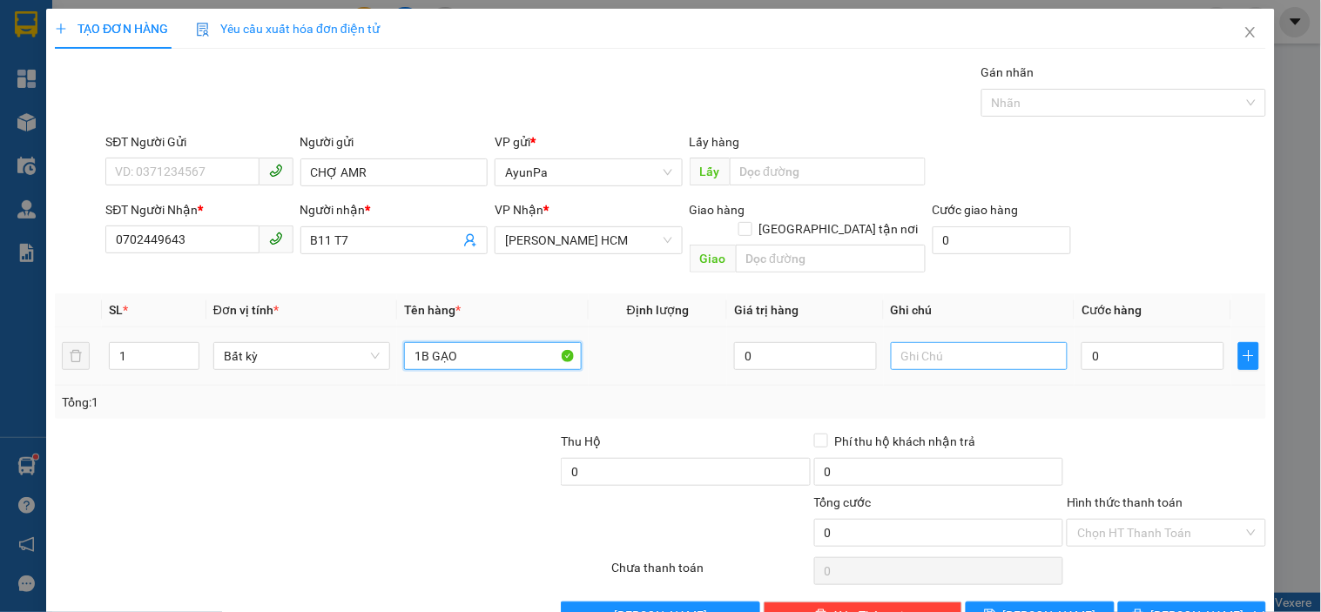
type input "1B GẠO"
click at [913, 344] on input "text" at bounding box center [979, 356] width 177 height 28
type input "TXE THU"
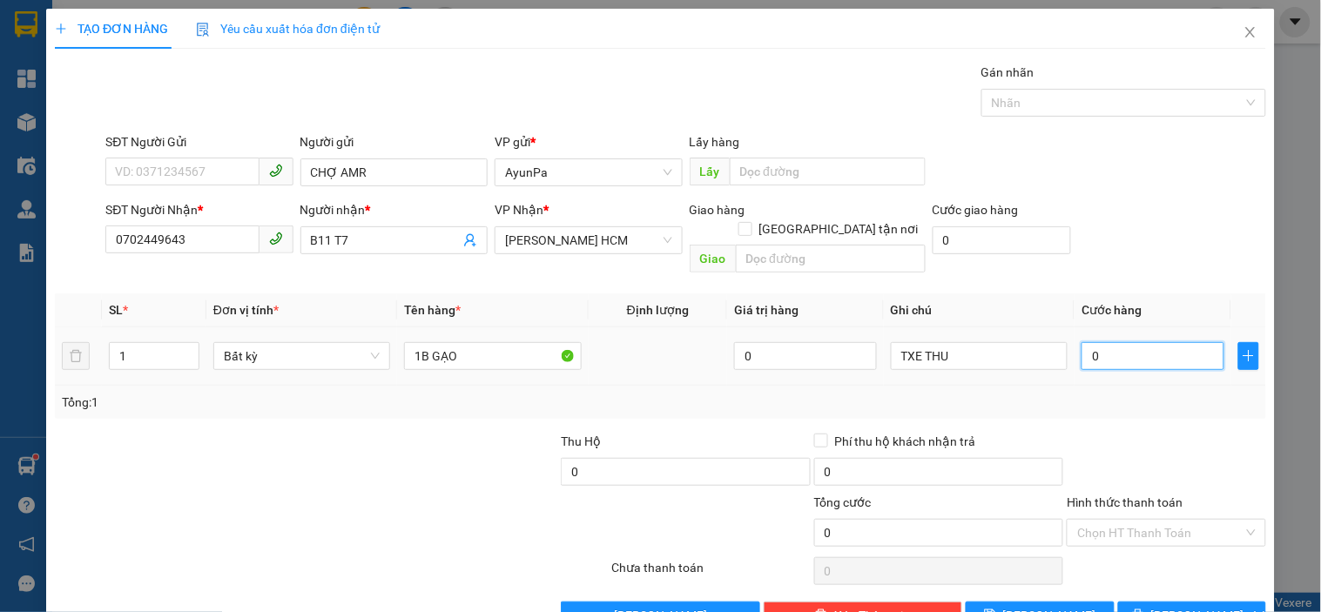
click at [1142, 347] on input "0" at bounding box center [1153, 356] width 143 height 28
type input "1"
type input "1.000"
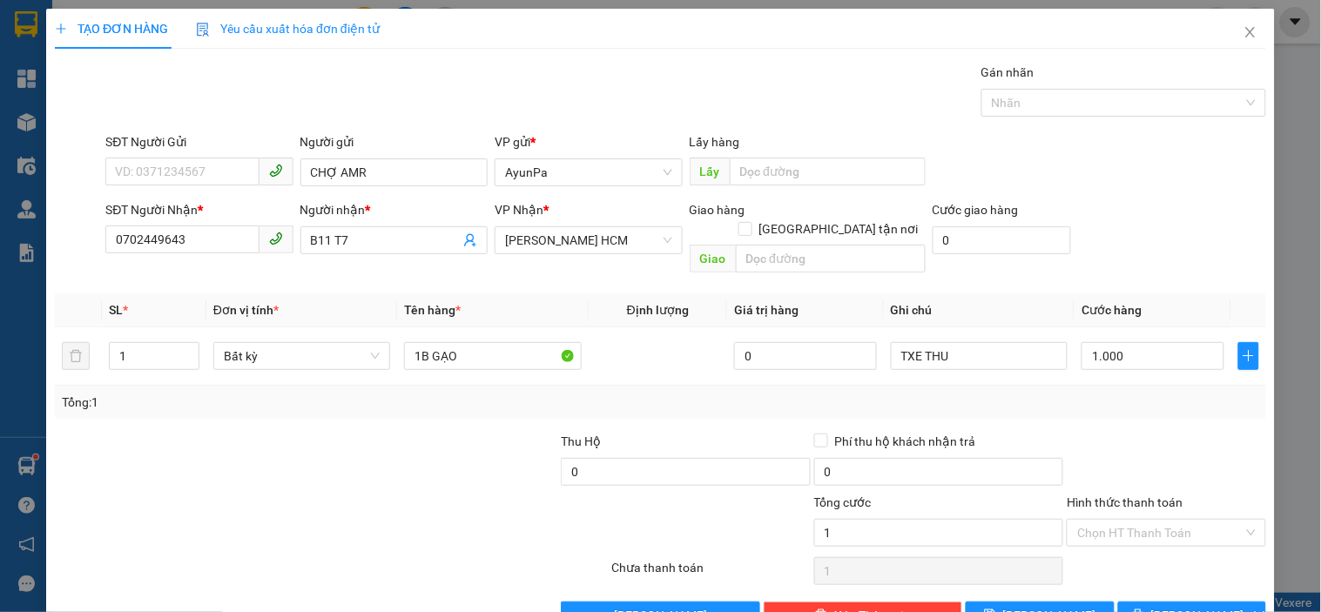
type input "1.000"
click at [1107, 437] on div at bounding box center [1166, 462] width 202 height 61
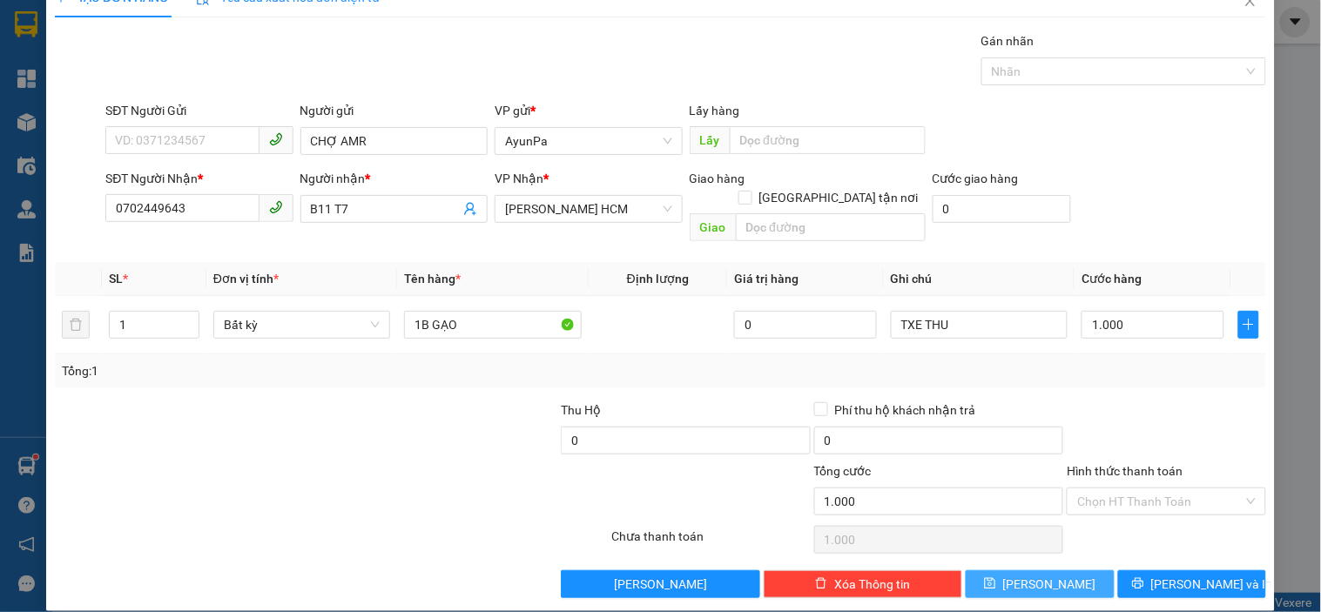
click at [1047, 575] on span "[PERSON_NAME]" at bounding box center [1049, 584] width 93 height 19
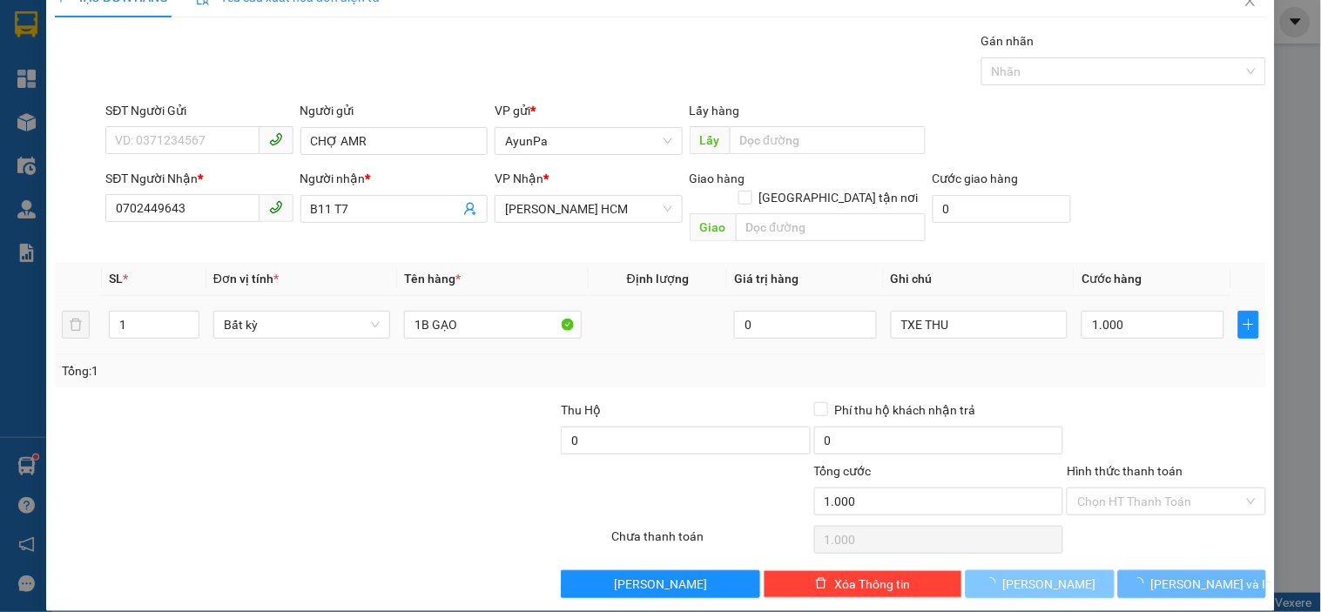
type input "0"
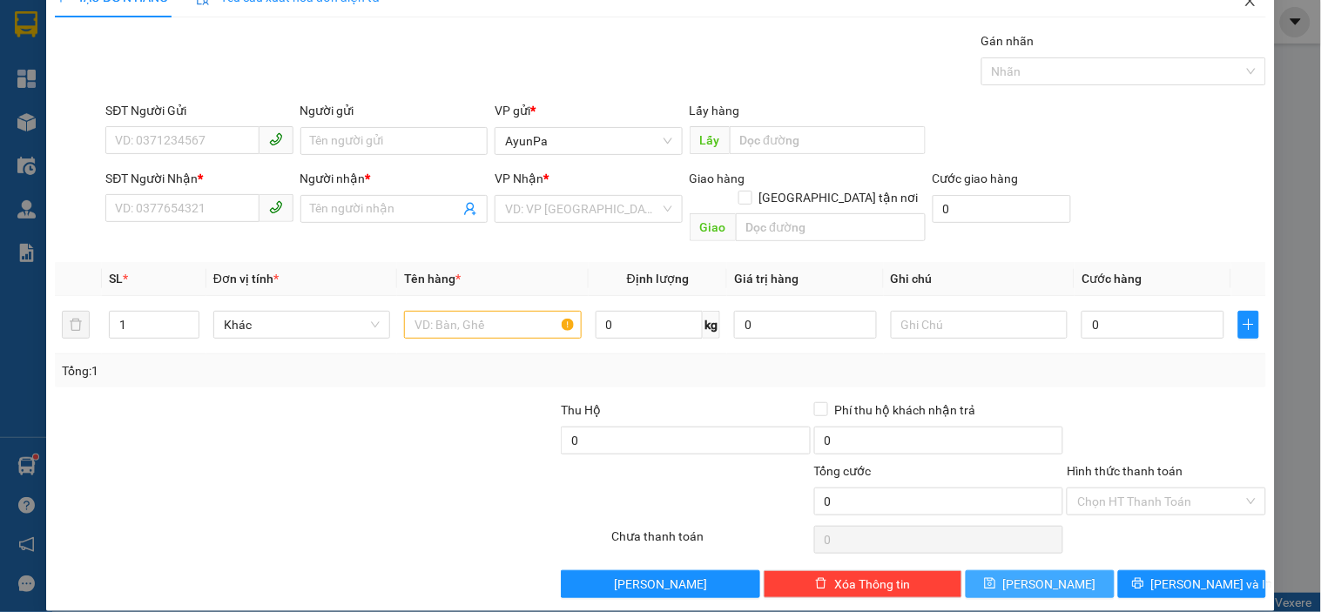
scroll to position [0, 0]
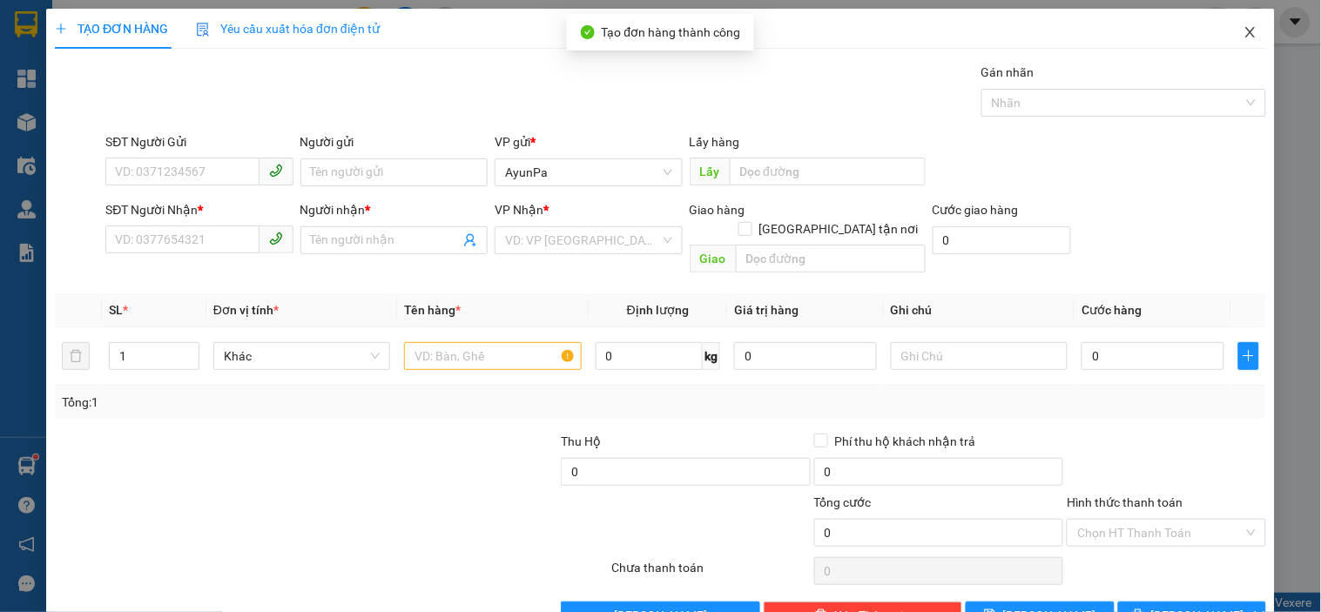
click at [1244, 30] on icon "close" at bounding box center [1251, 32] width 14 height 14
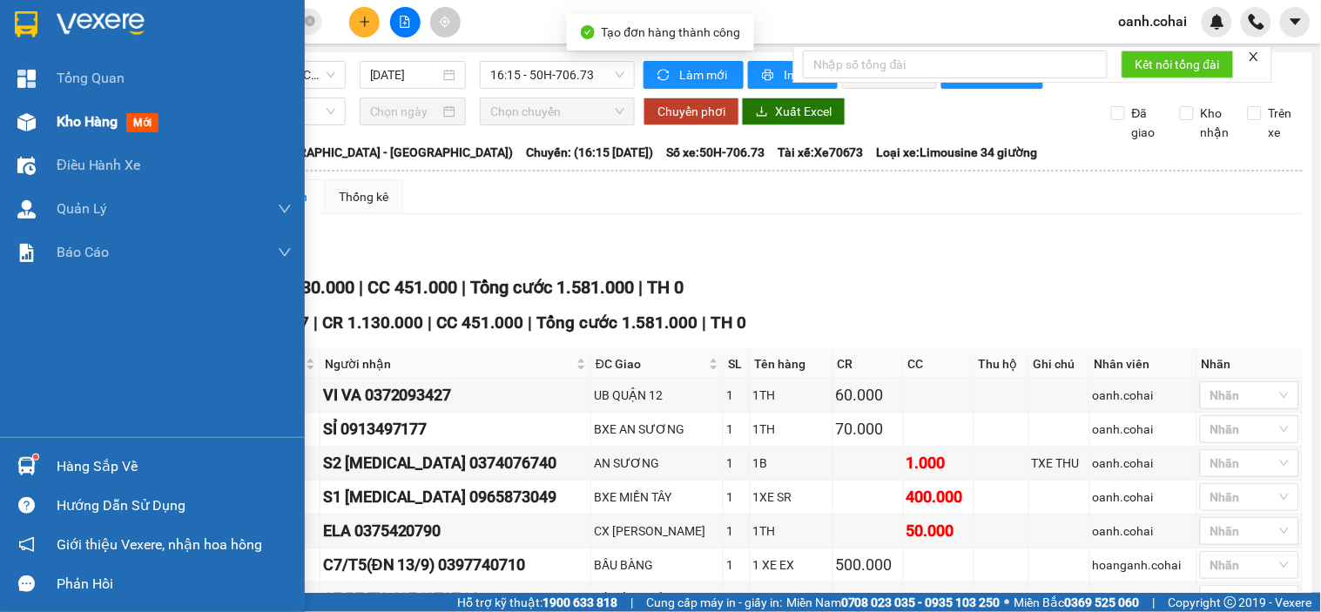
click at [72, 126] on span "Kho hàng" at bounding box center [87, 121] width 61 height 17
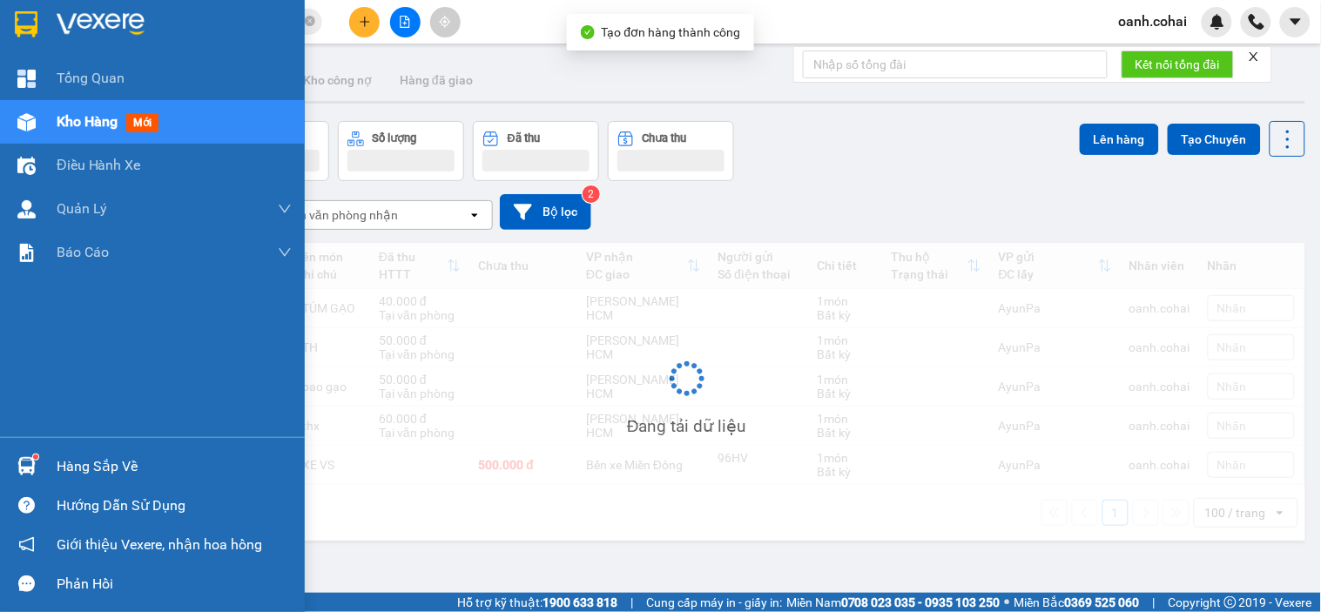
click at [72, 126] on span "Kho hàng" at bounding box center [87, 121] width 61 height 17
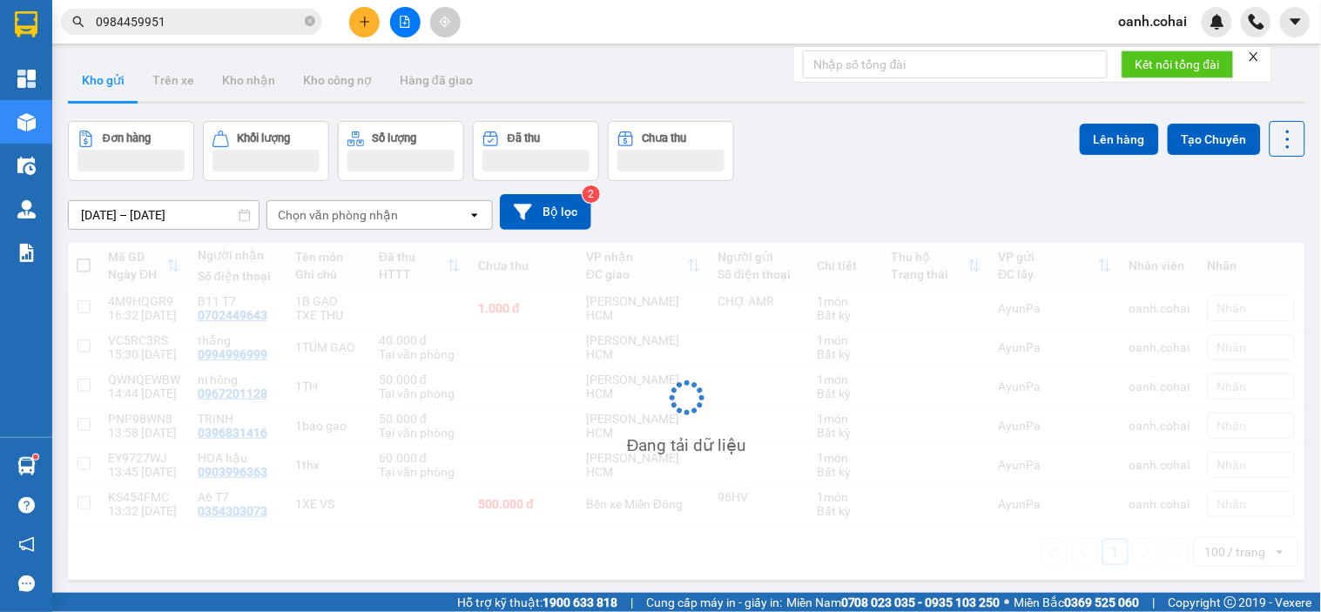
click at [77, 125] on button "Đơn hàng" at bounding box center [131, 151] width 126 height 60
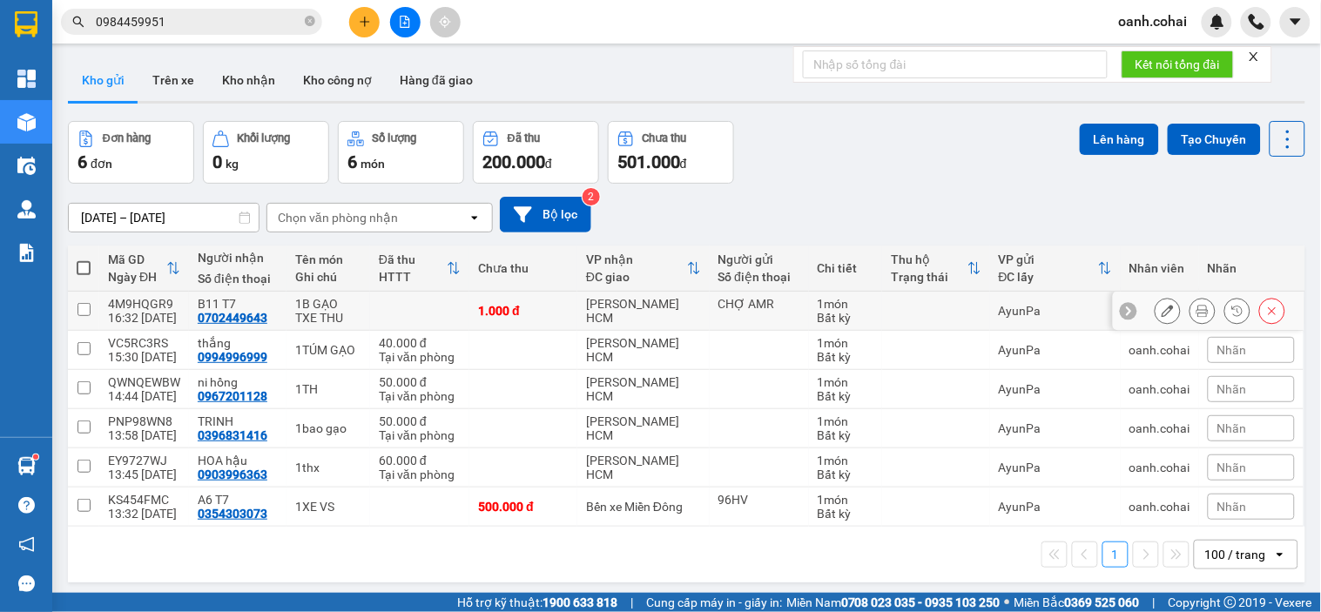
click at [606, 309] on div "[PERSON_NAME] HCM" at bounding box center [643, 311] width 114 height 28
checkbox input "true"
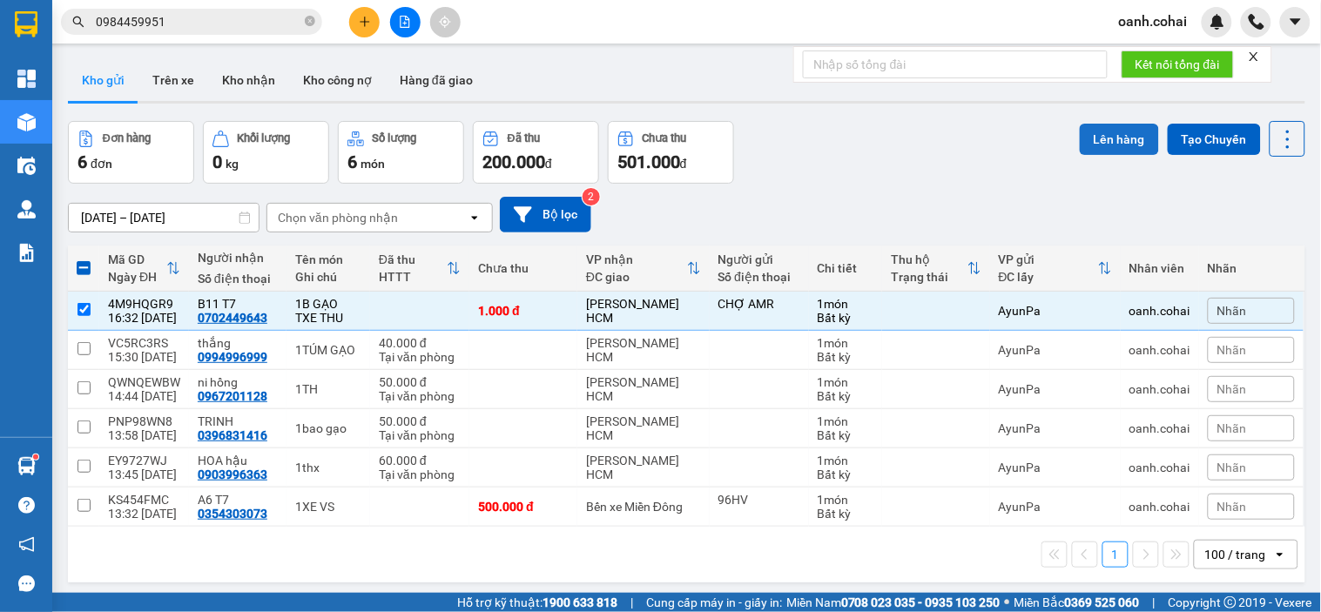
click at [1118, 139] on button "Lên hàng" at bounding box center [1119, 139] width 79 height 31
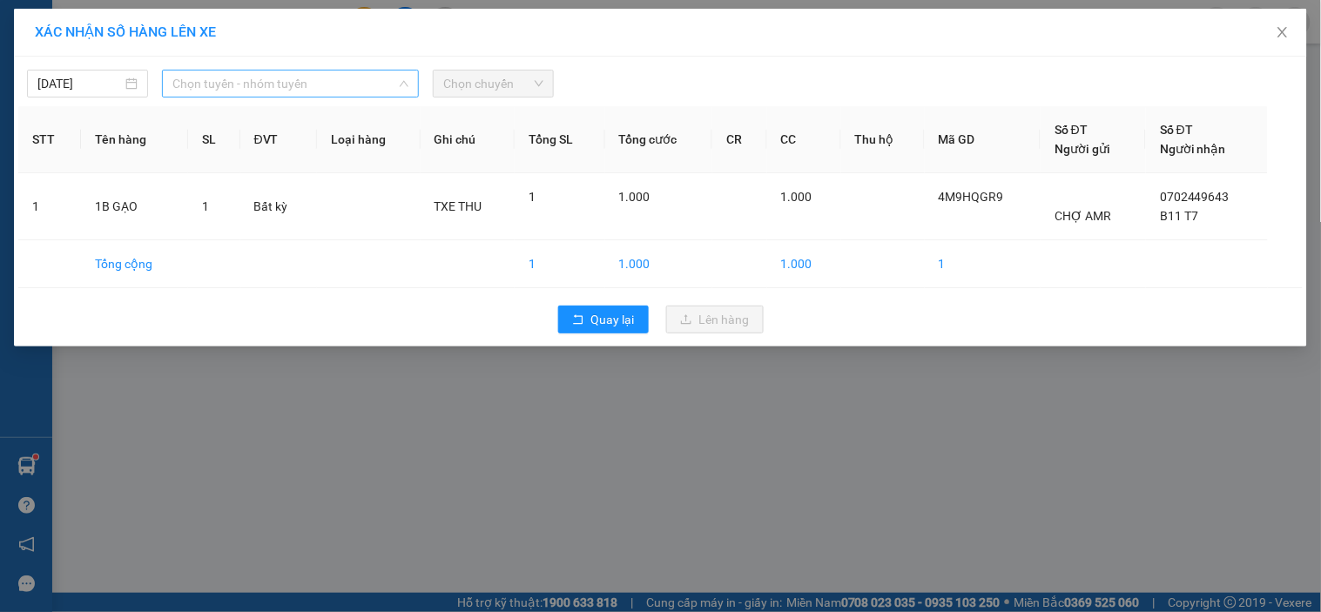
click at [393, 74] on span "Chọn tuyến - nhóm tuyến" at bounding box center [290, 84] width 236 height 26
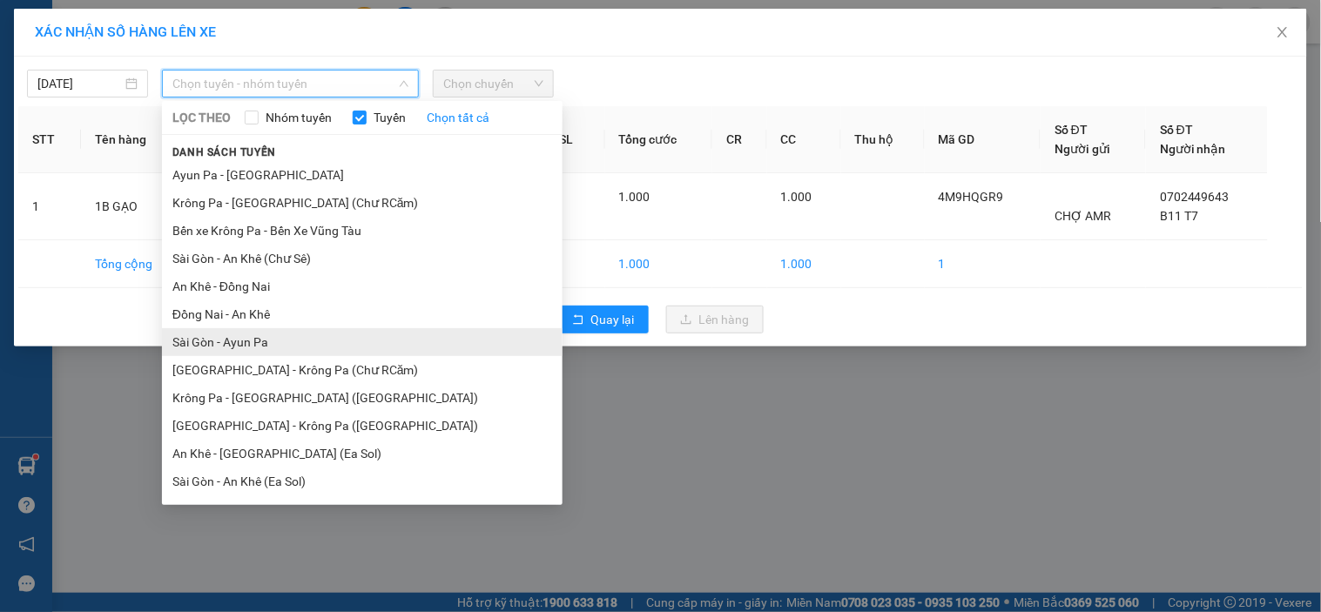
scroll to position [97, 0]
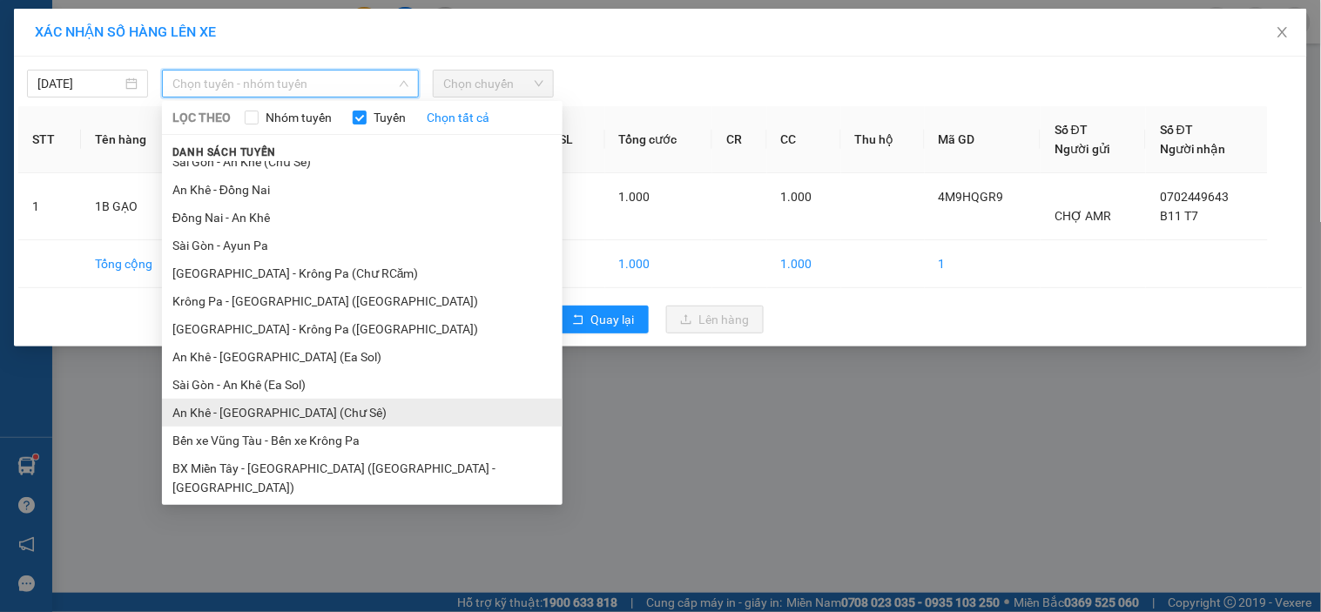
click at [258, 414] on li "An Khê - [GEOGRAPHIC_DATA] (Chư Sê)" at bounding box center [362, 413] width 401 height 28
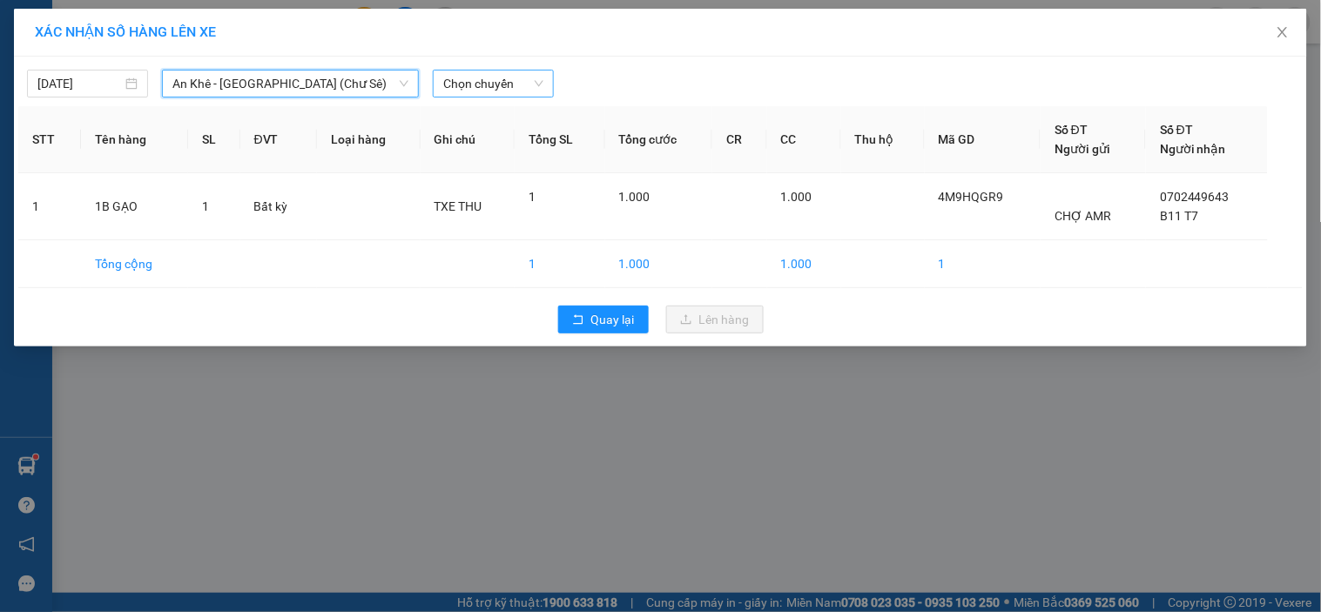
click at [516, 91] on span "Chọn chuyến" at bounding box center [493, 84] width 100 height 26
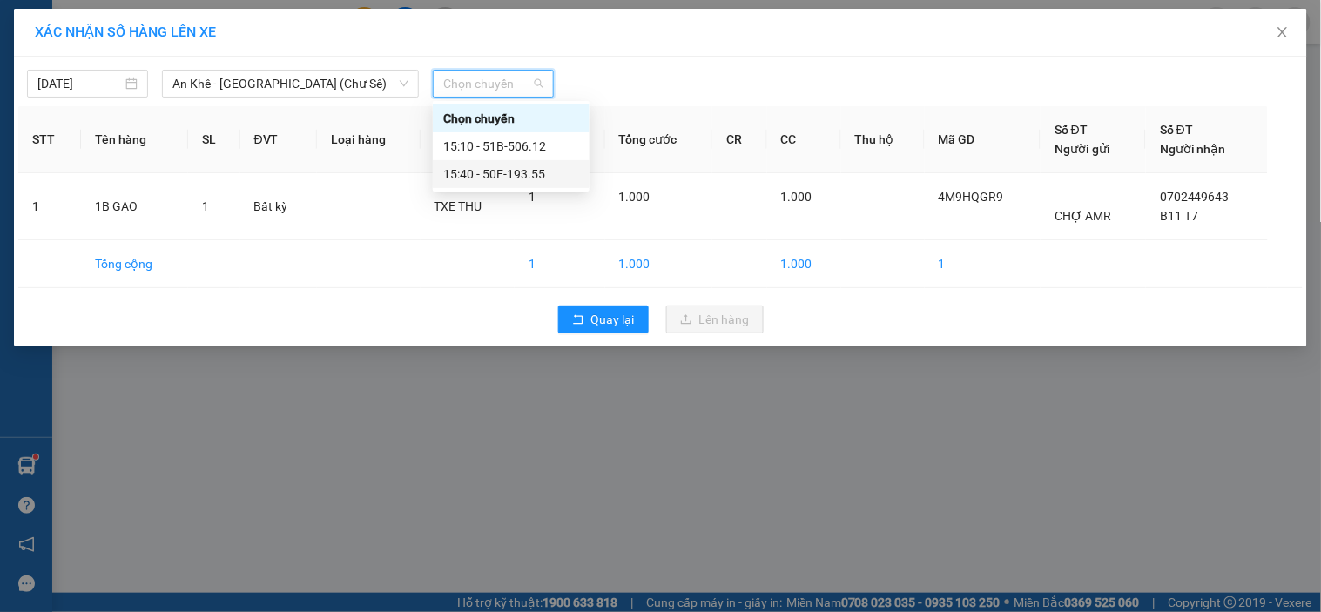
click at [497, 171] on div "15:40 - 50E-193.55" at bounding box center [511, 174] width 136 height 19
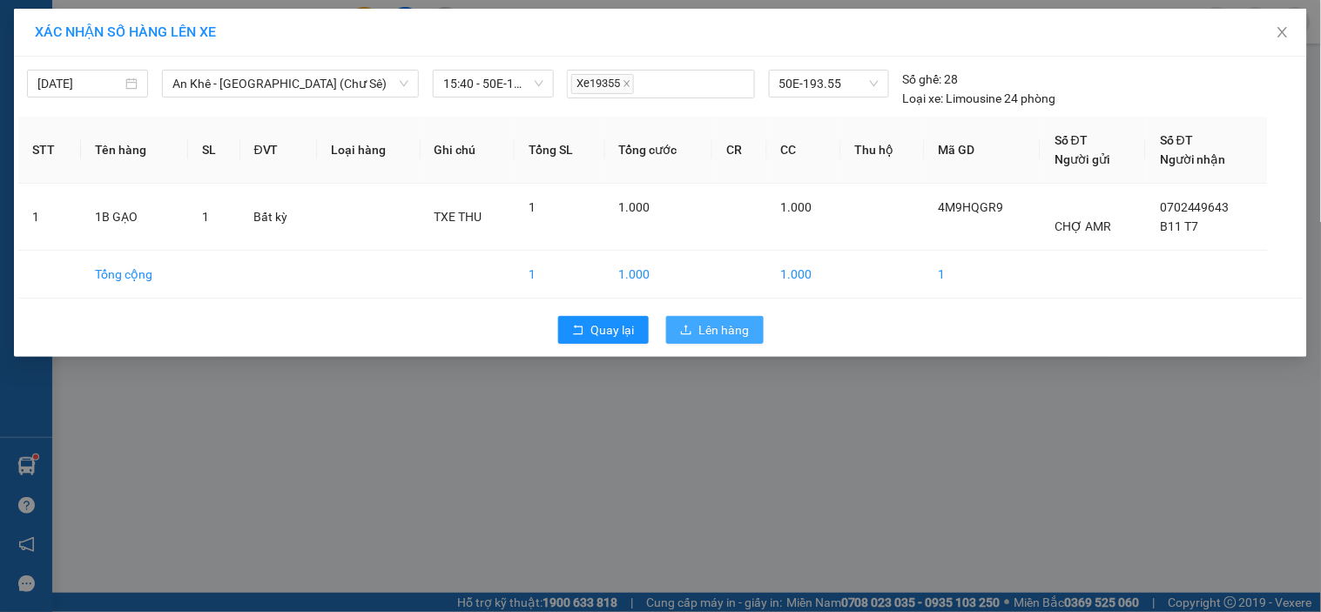
click at [688, 327] on icon "upload" at bounding box center [686, 330] width 12 height 12
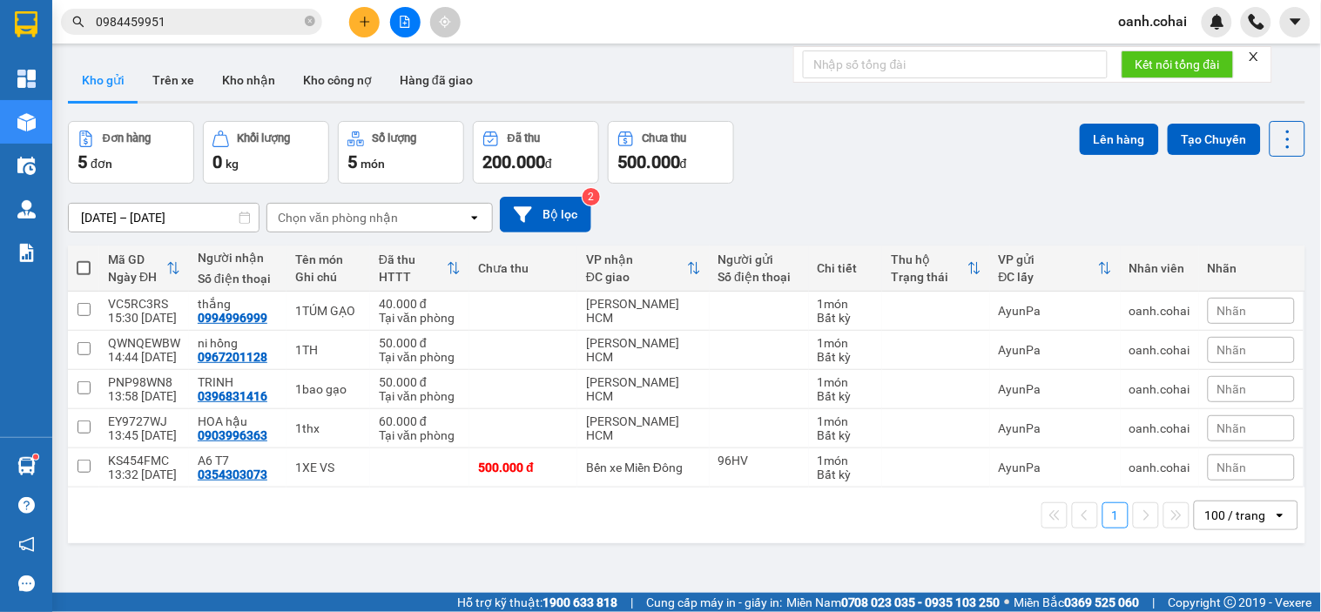
click at [402, 24] on icon "file-add" at bounding box center [405, 22] width 12 height 12
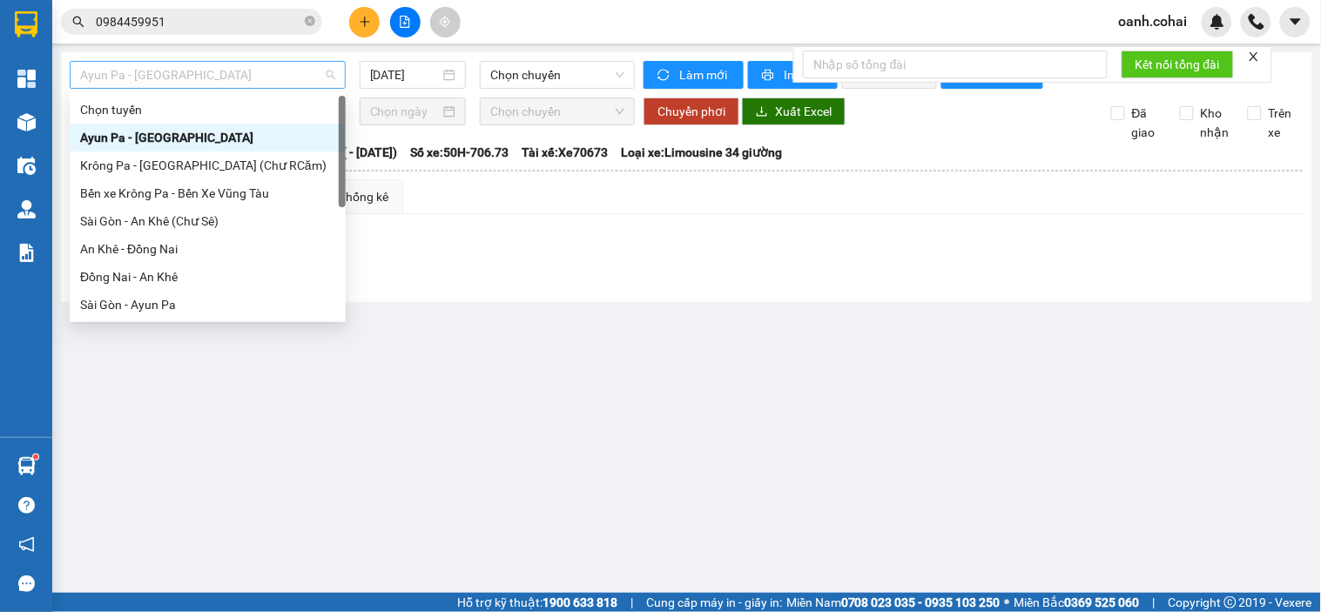
click at [311, 71] on span "Ayun Pa - [GEOGRAPHIC_DATA]" at bounding box center [207, 75] width 255 height 26
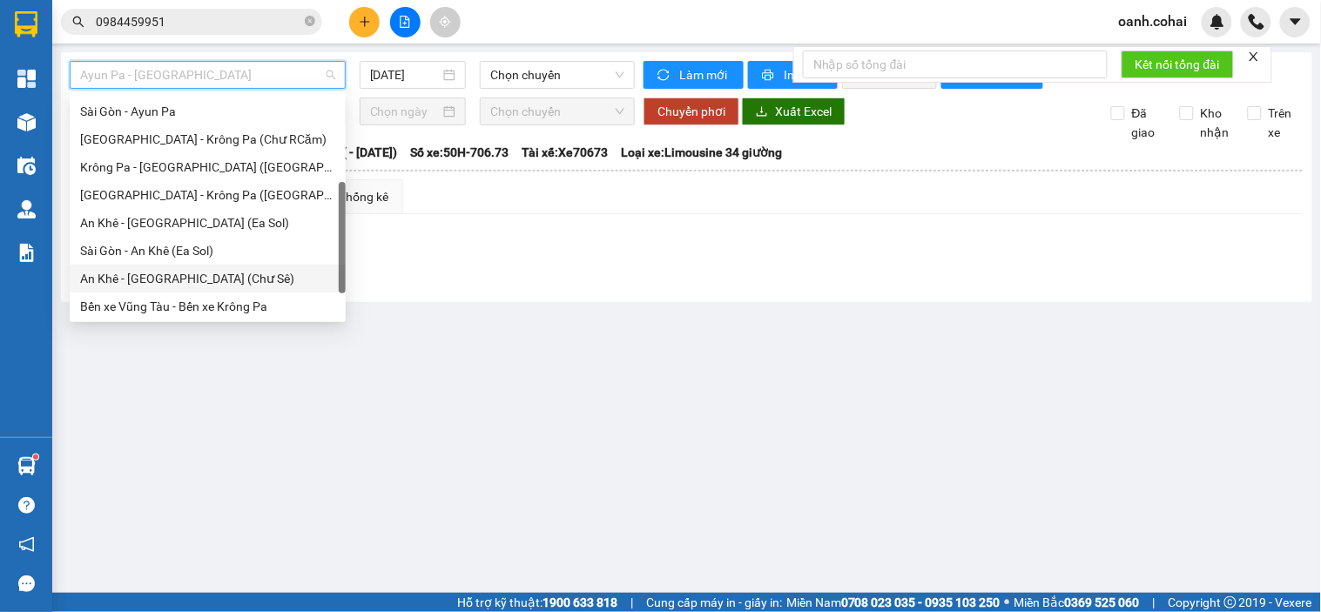
click at [152, 274] on div "An Khê - [GEOGRAPHIC_DATA] (Chư Sê)" at bounding box center [207, 278] width 255 height 19
type input "[DATE]"
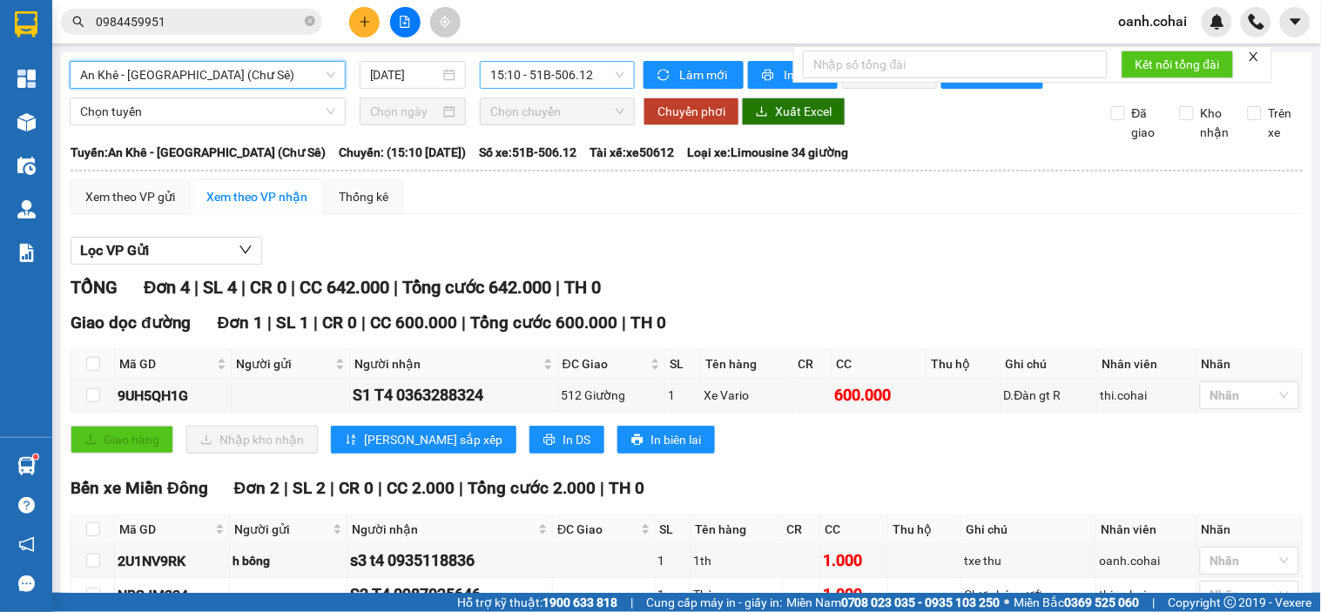
click at [490, 71] on span "15:10 - 51B-506.12" at bounding box center [557, 75] width 134 height 26
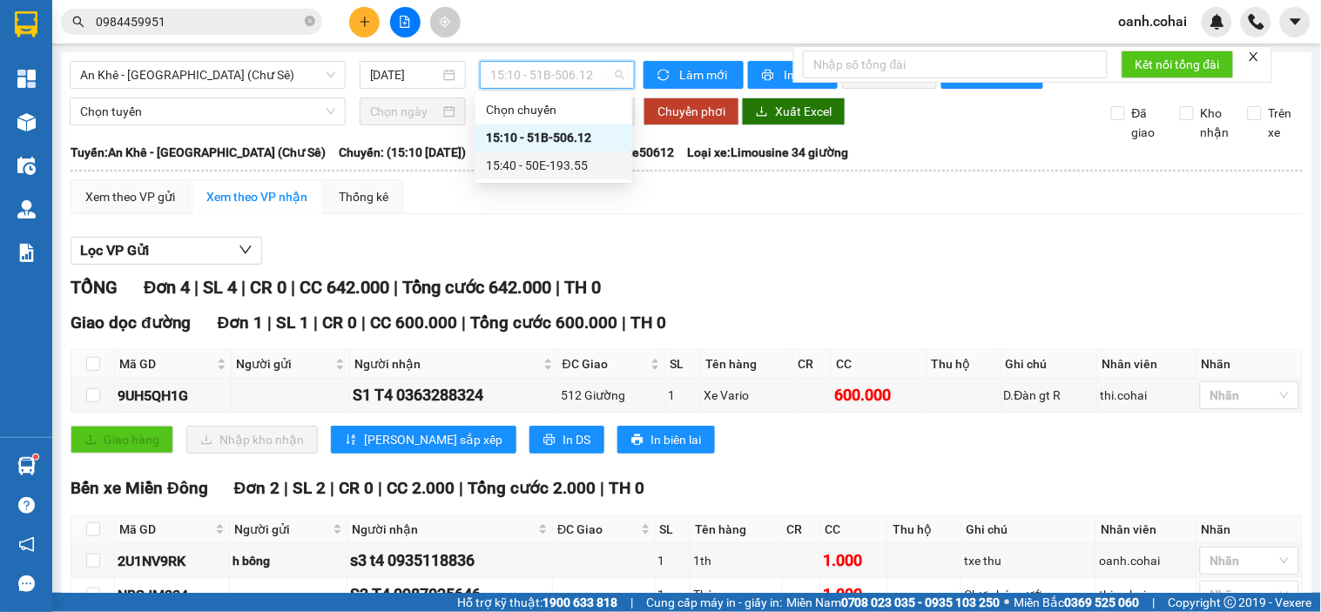
click at [512, 163] on div "15:40 - 50E-193.55" at bounding box center [554, 165] width 136 height 19
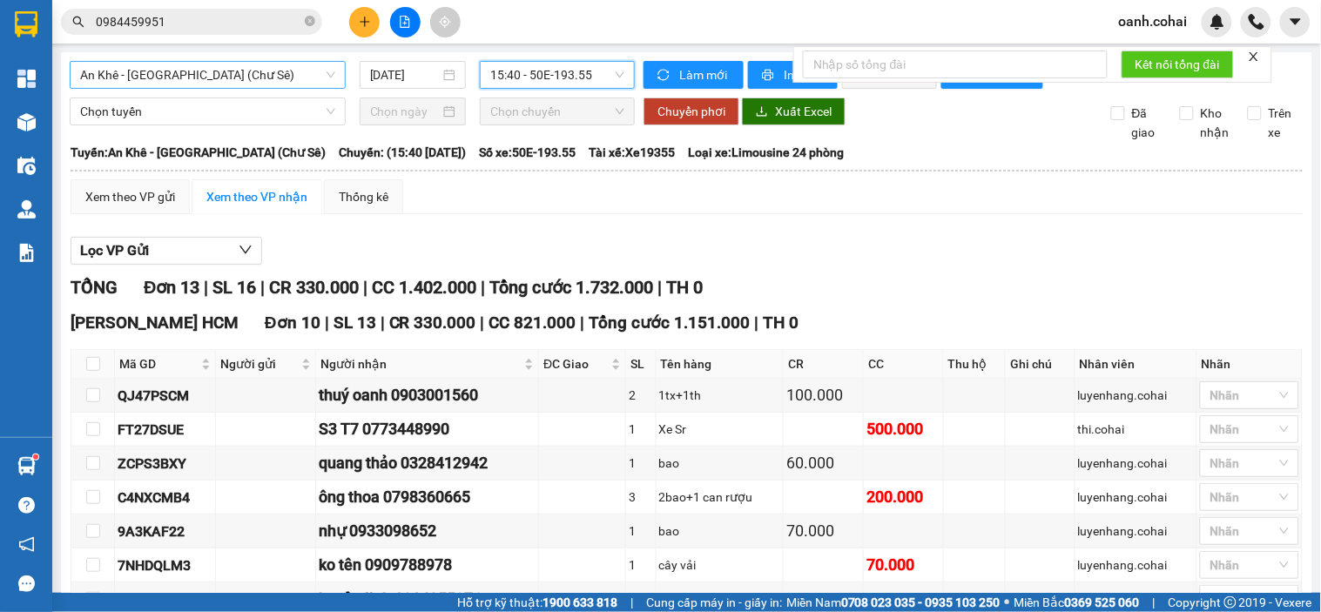
click at [307, 78] on span "An Khê - [GEOGRAPHIC_DATA] (Chư Sê)" at bounding box center [207, 75] width 255 height 26
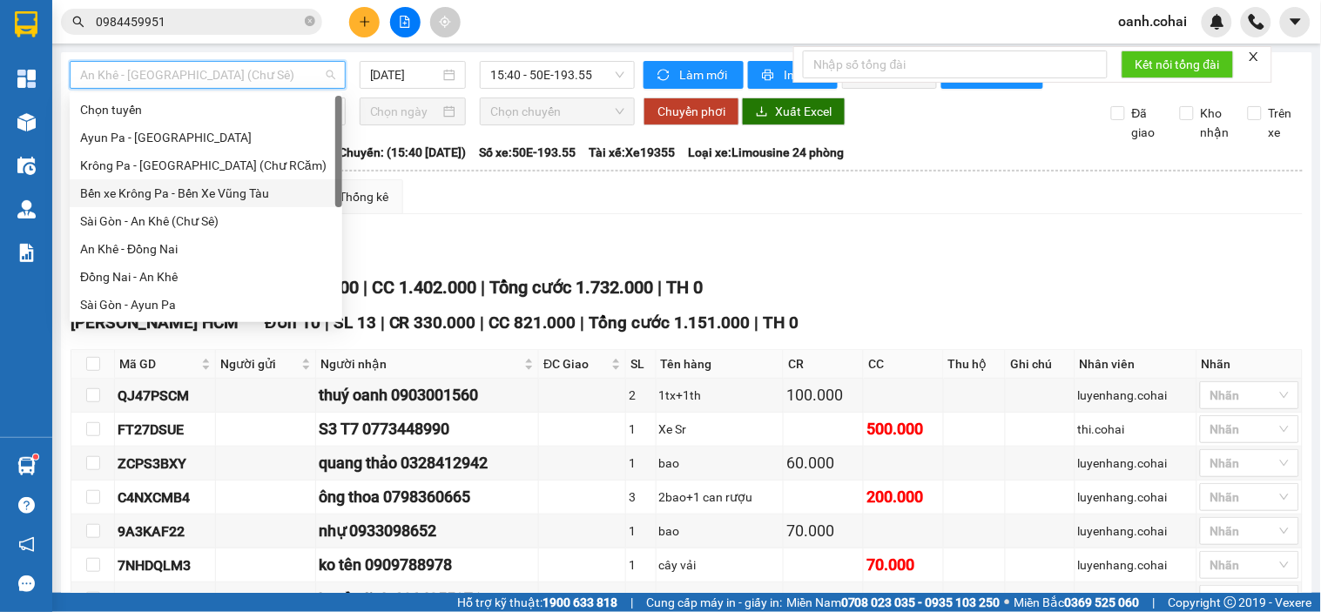
click at [221, 196] on div "Bến xe Krông Pa - Bến Xe Vũng Tàu" at bounding box center [206, 193] width 252 height 19
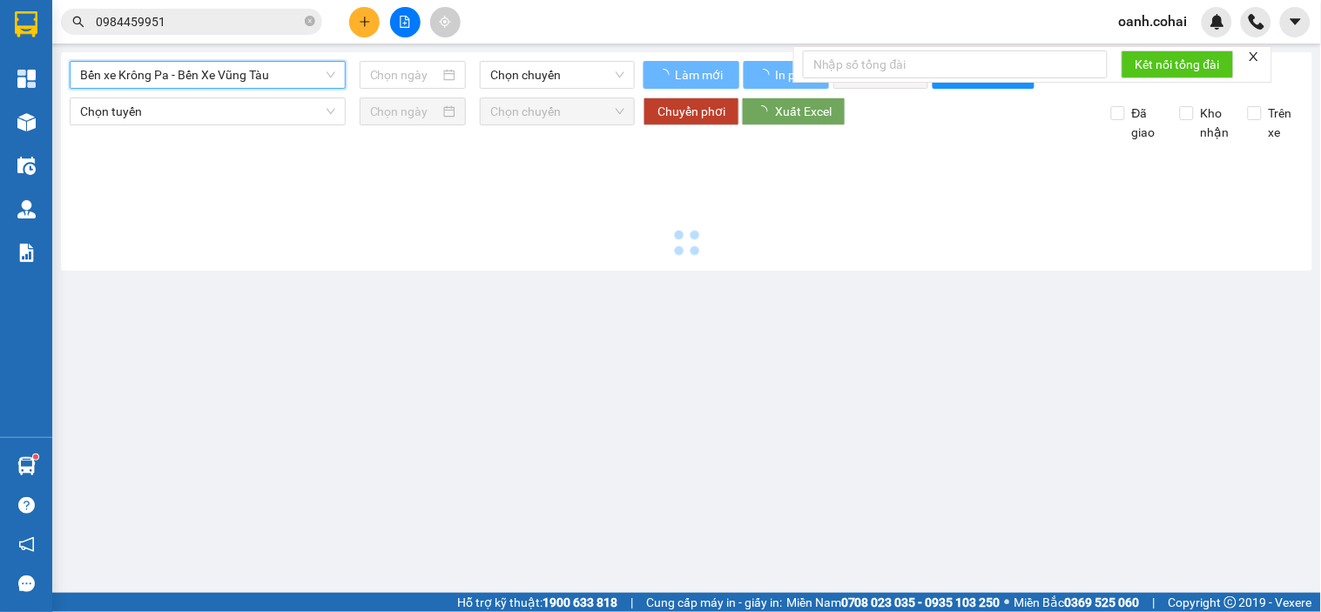
type input "[DATE]"
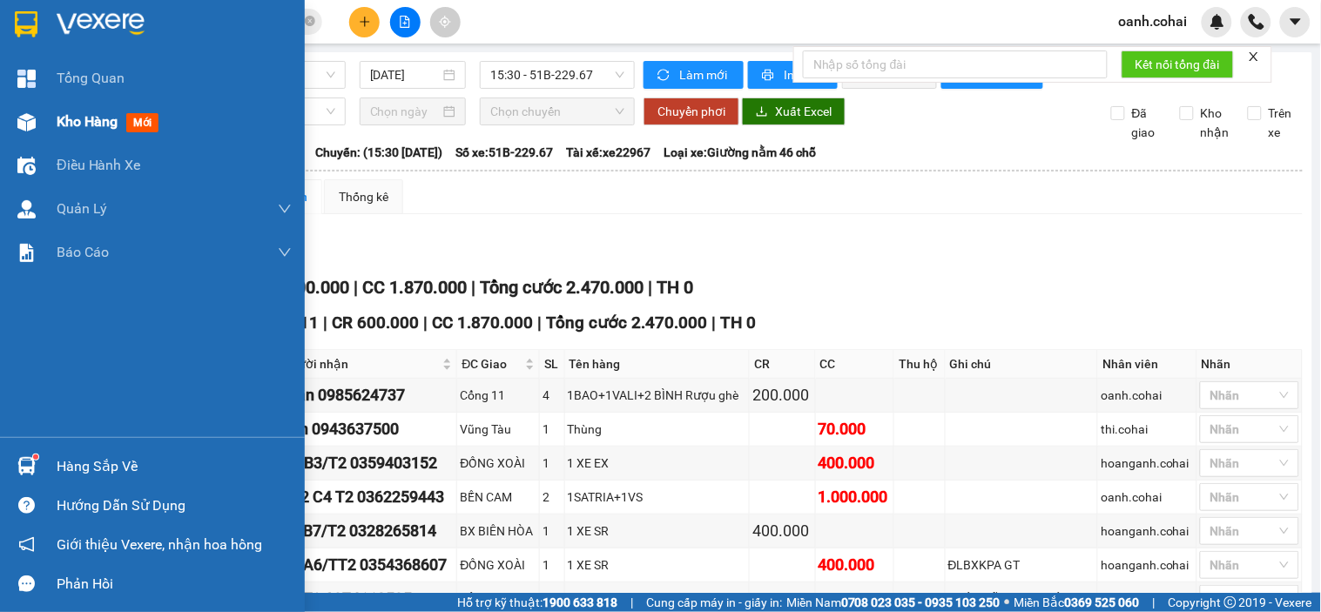
click at [89, 125] on span "Kho hàng" at bounding box center [87, 121] width 61 height 17
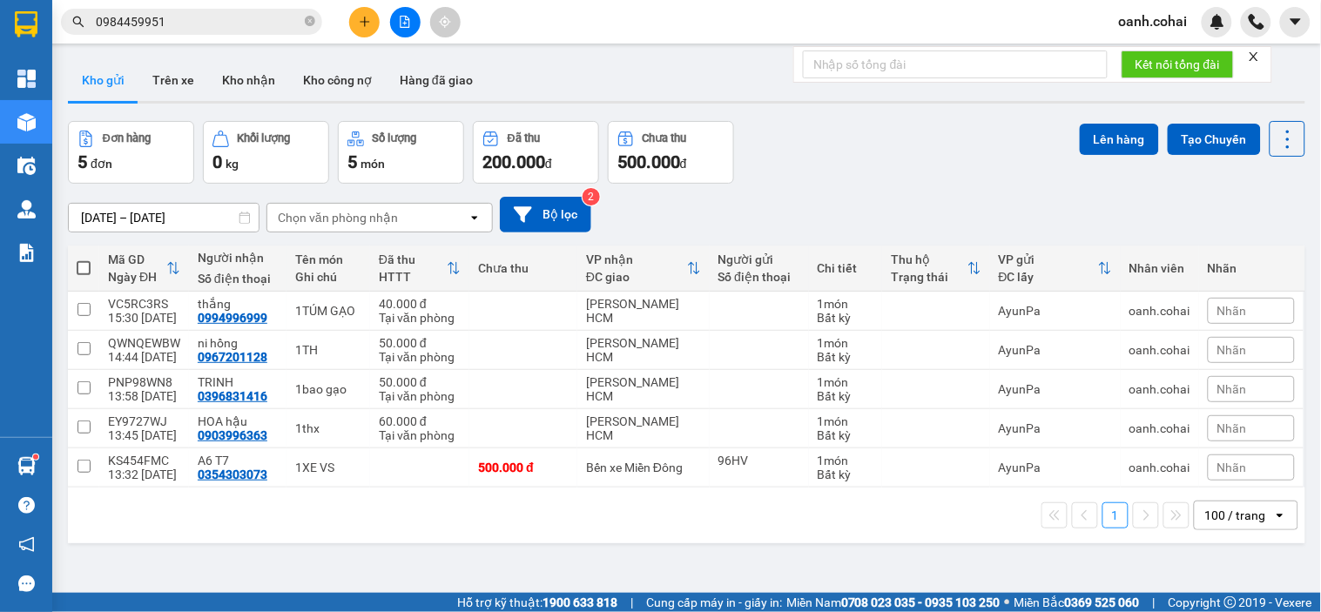
click at [403, 23] on icon "file-add" at bounding box center [405, 22] width 12 height 12
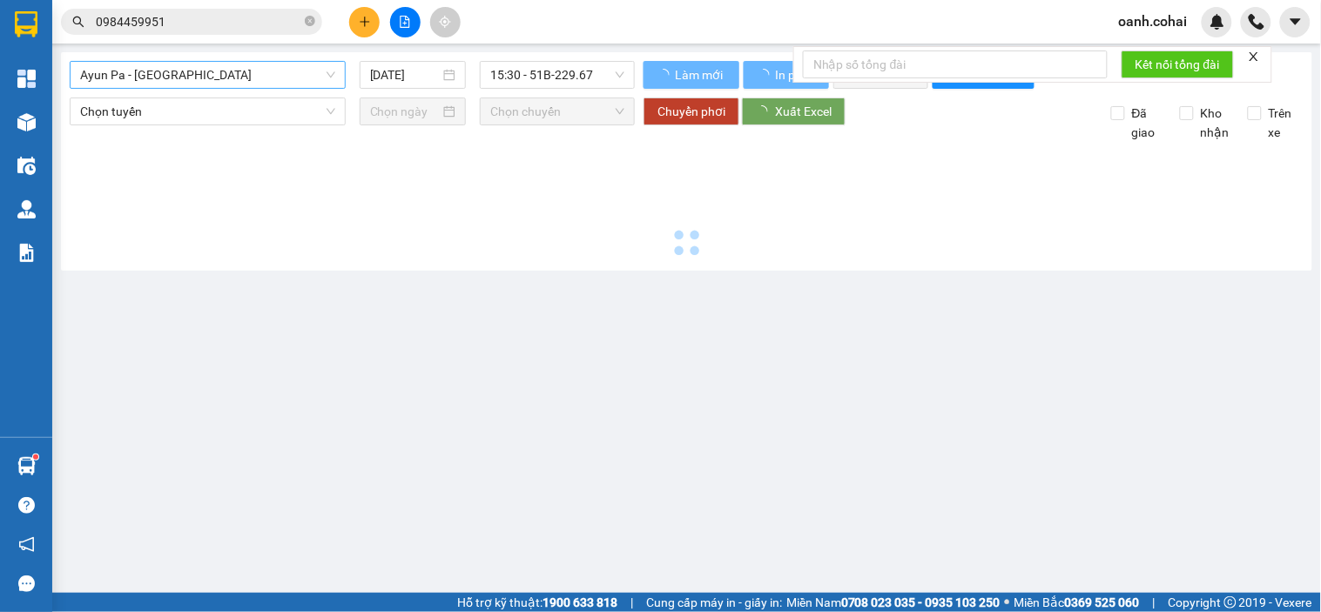
click at [232, 82] on span "Ayun Pa - [GEOGRAPHIC_DATA]" at bounding box center [207, 75] width 255 height 26
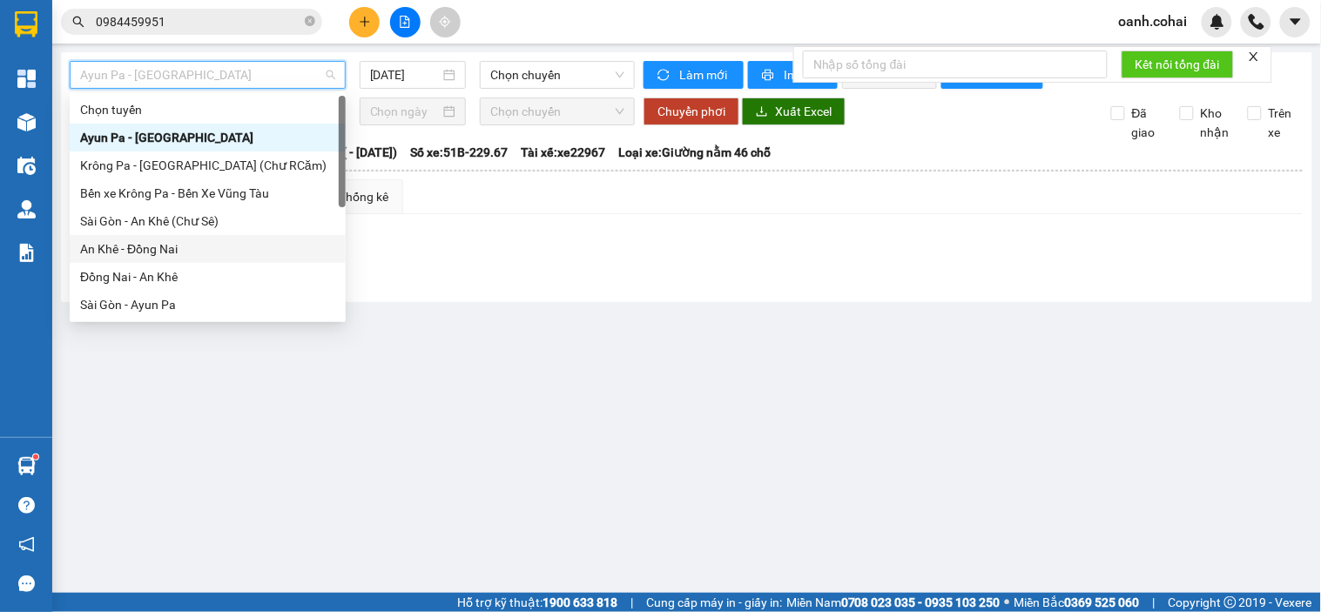
click at [159, 251] on div "An Khê - Đồng Nai" at bounding box center [207, 249] width 255 height 19
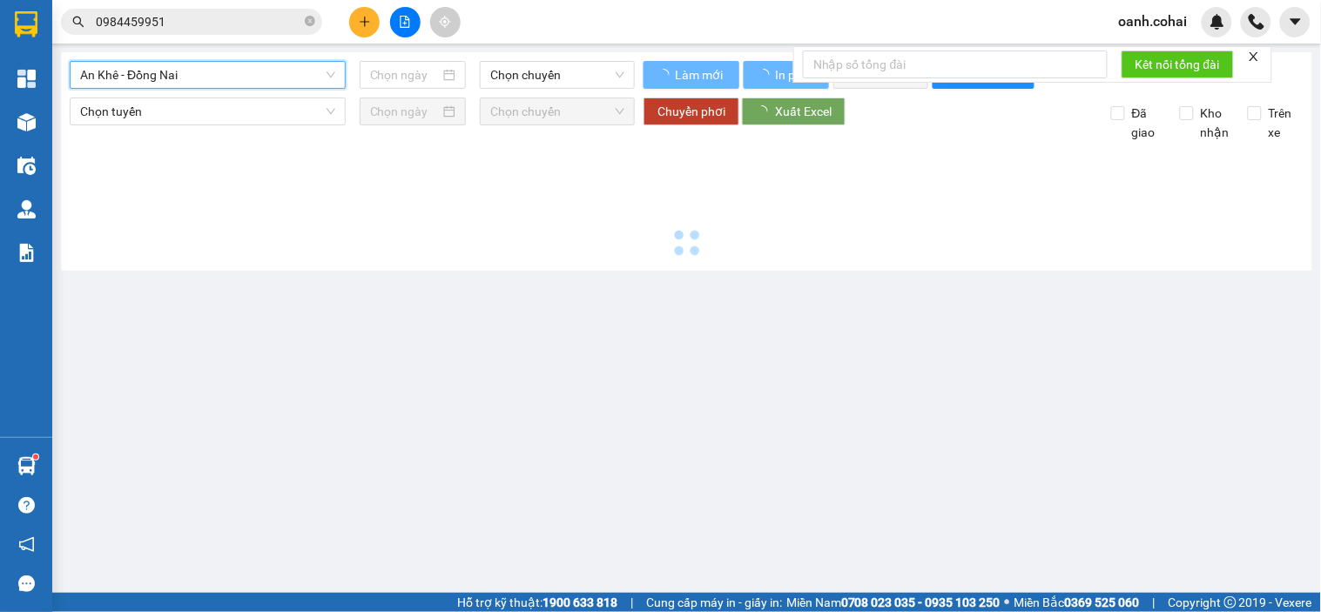
type input "[DATE]"
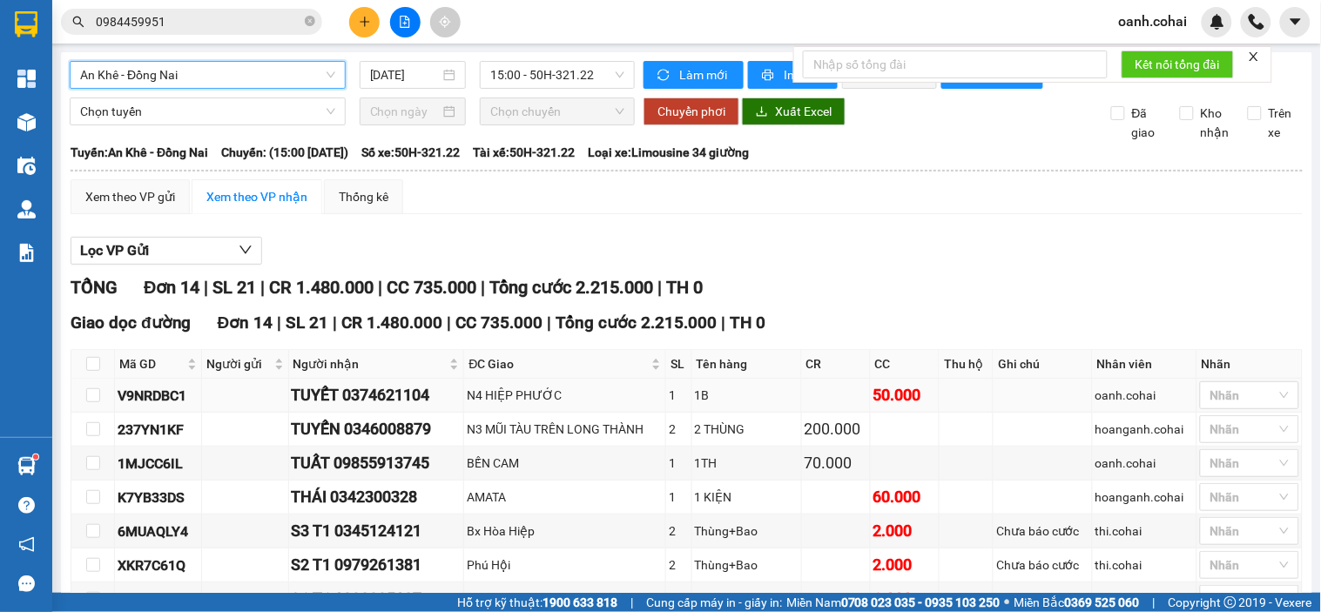
scroll to position [97, 0]
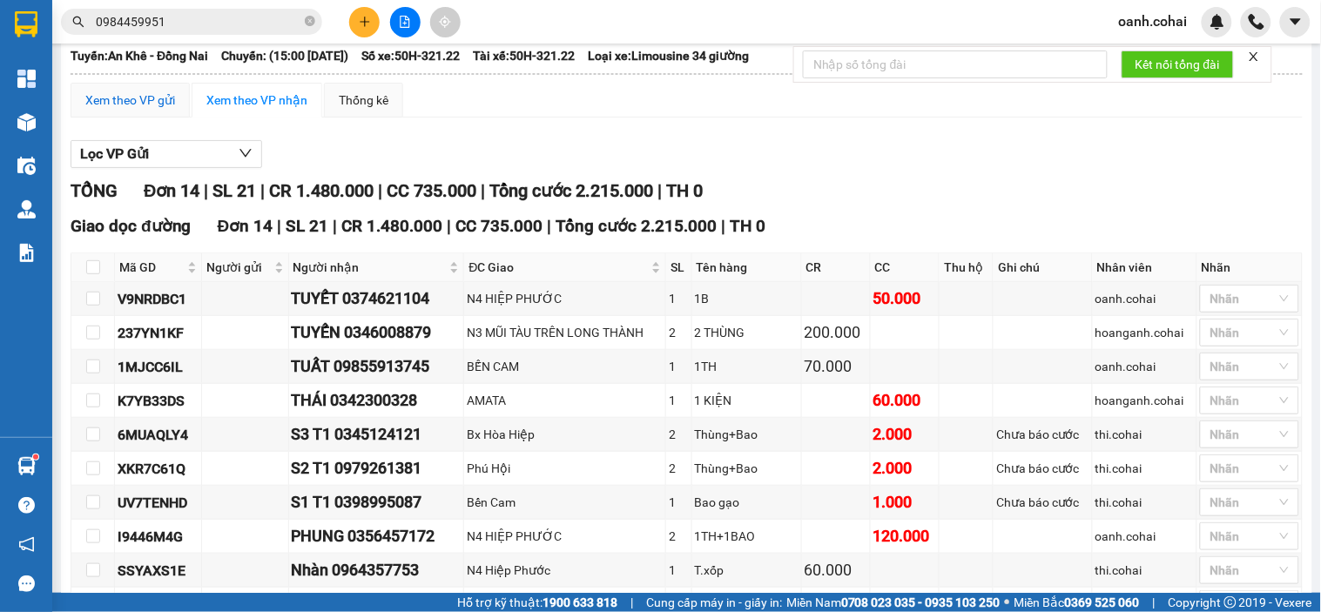
click at [109, 110] on div "Xem theo VP gửi" at bounding box center [130, 100] width 90 height 19
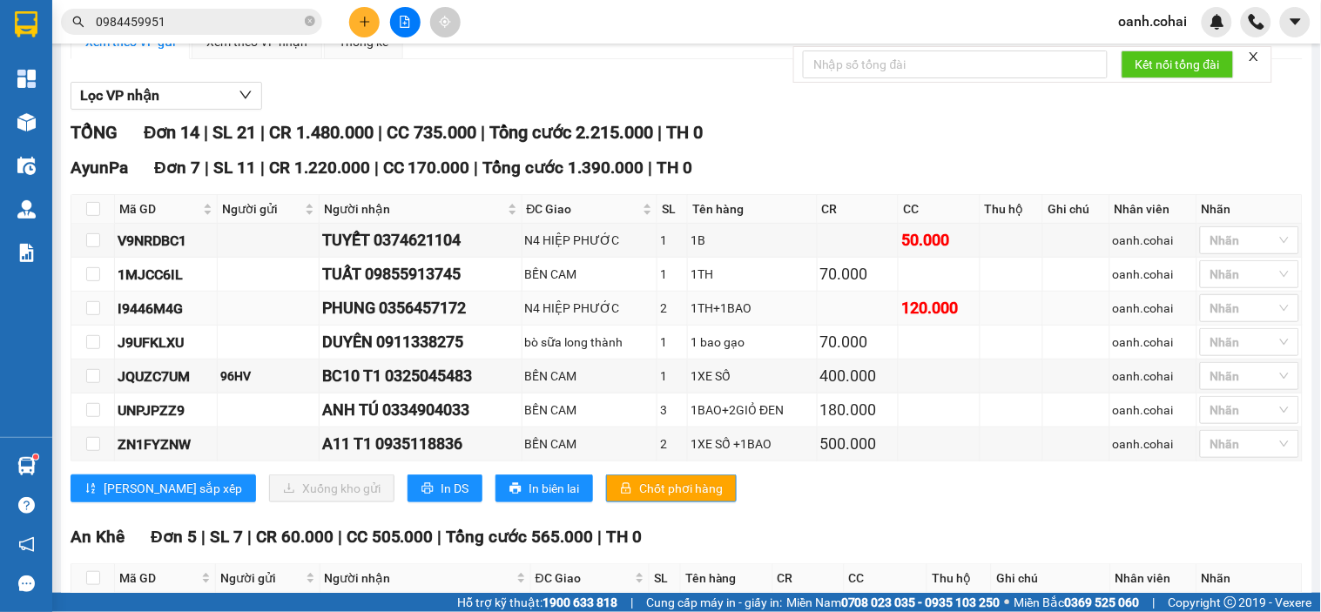
scroll to position [193, 0]
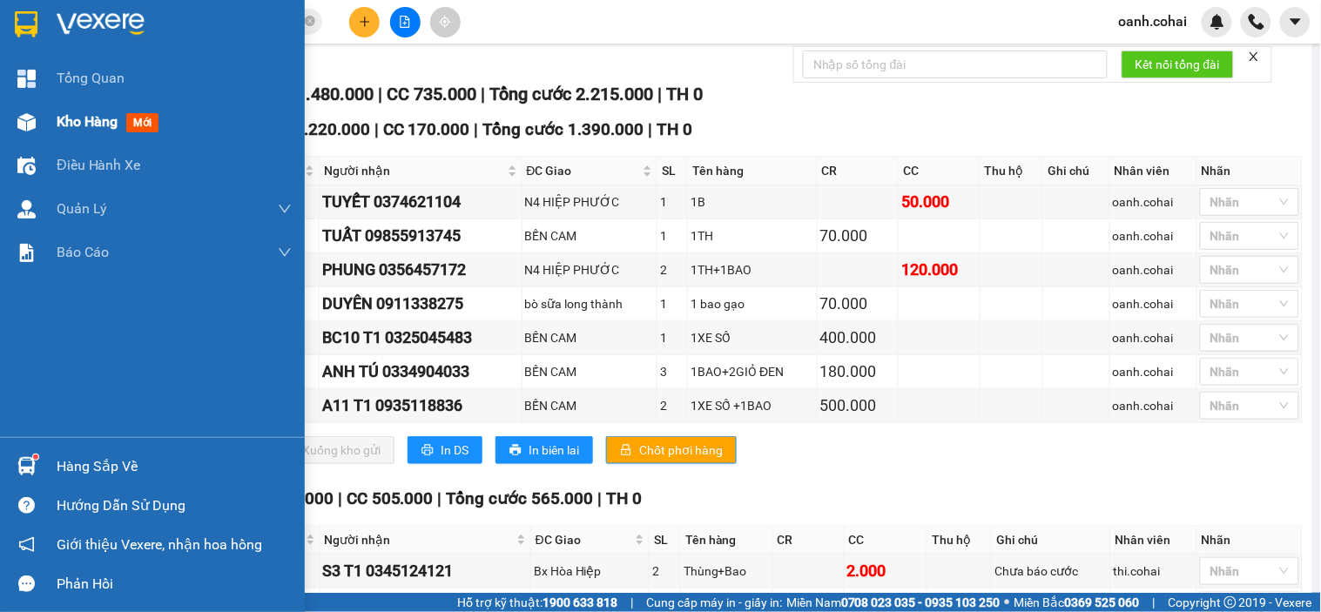
click at [82, 117] on span "Kho hàng" at bounding box center [87, 121] width 61 height 17
click at [83, 117] on span "Kho hàng" at bounding box center [87, 121] width 61 height 17
click at [90, 118] on span "Kho hàng" at bounding box center [87, 121] width 61 height 17
click at [91, 118] on span "Kho hàng" at bounding box center [87, 121] width 61 height 17
click at [93, 118] on span "Kho hàng" at bounding box center [87, 121] width 61 height 17
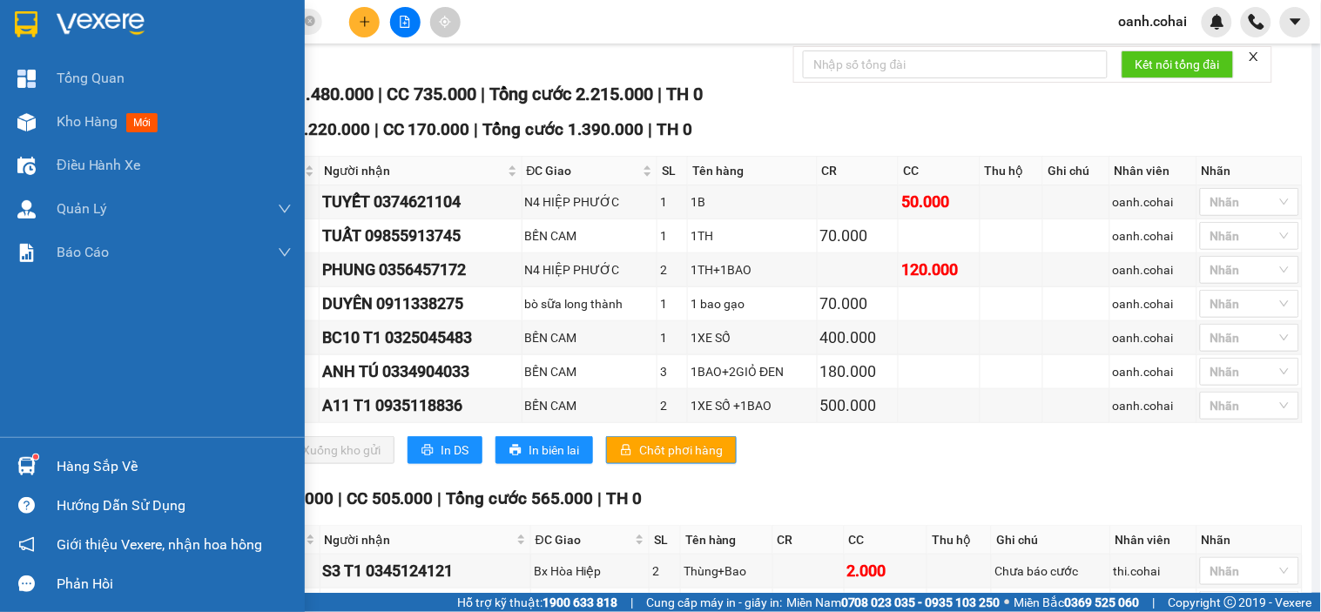
click at [97, 119] on span "Kho hàng" at bounding box center [87, 121] width 61 height 17
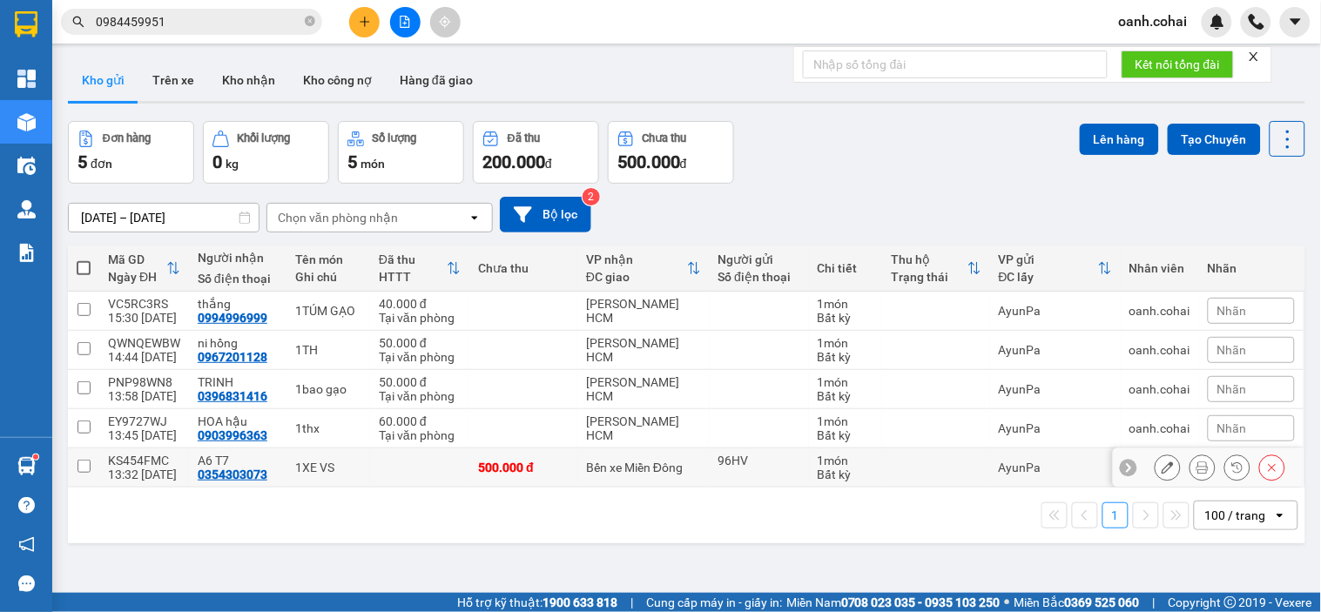
click at [1162, 471] on icon at bounding box center [1168, 468] width 12 height 12
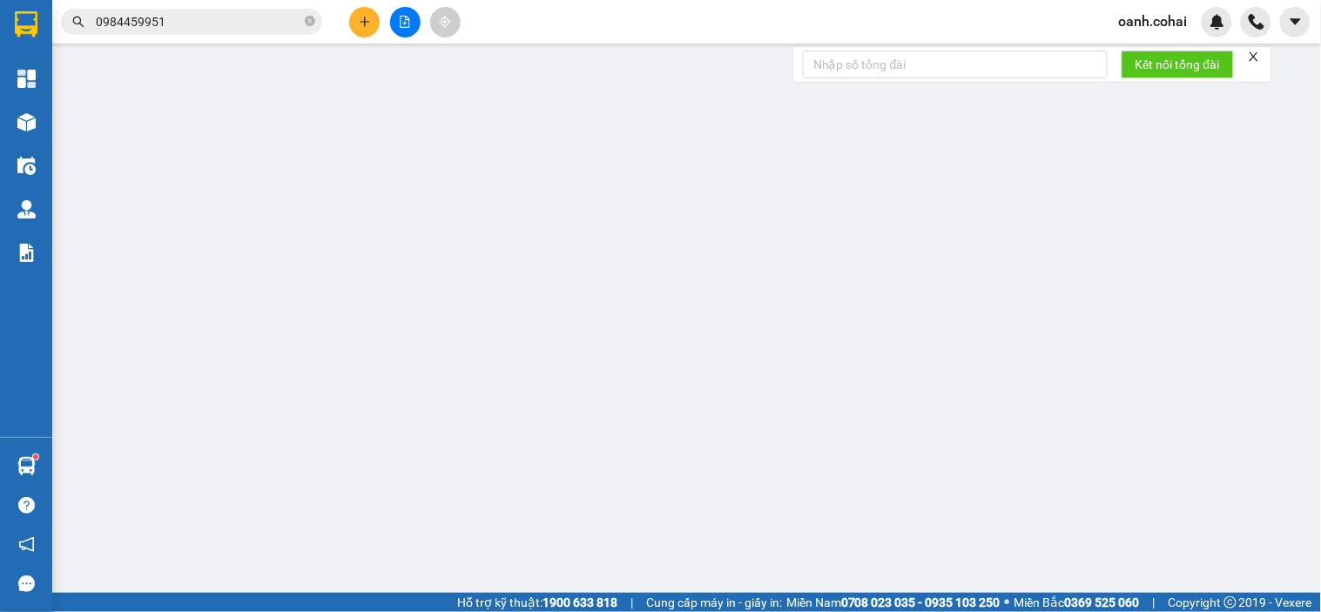
click at [1148, 471] on div "Trạng thái Thu Hộ Chọn trạng thái" at bounding box center [1166, 466] width 199 height 61
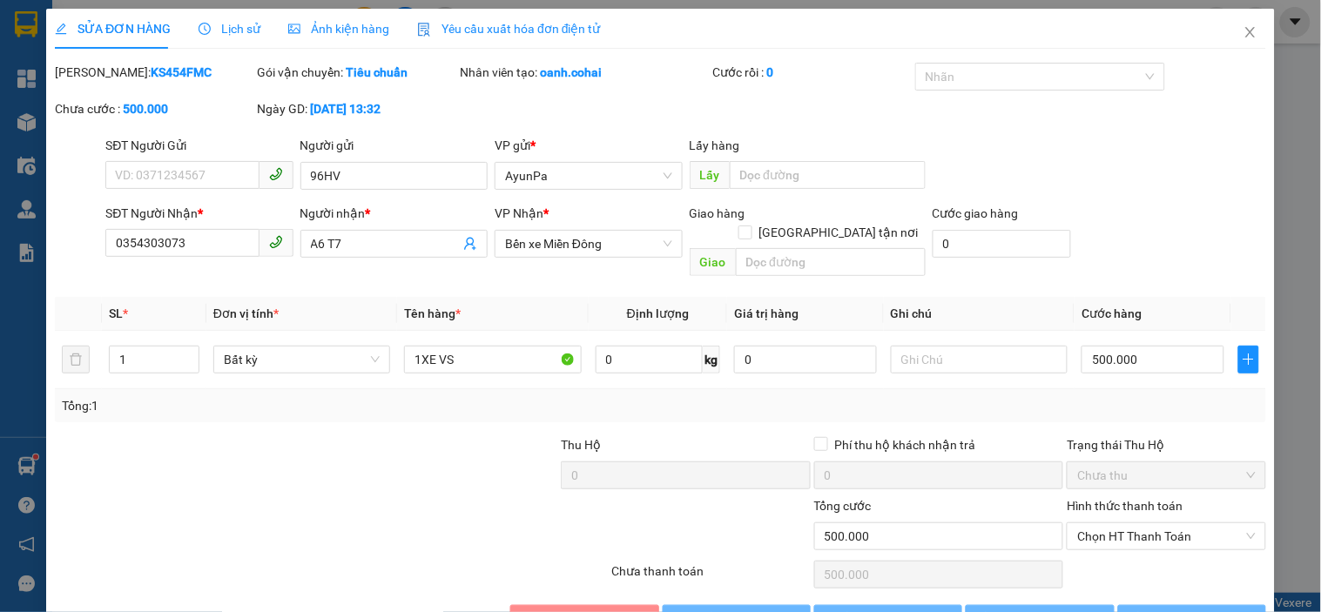
type input "96HV"
type input "0354303073"
type input "A6 T7"
type input "500.000"
click at [1145, 213] on div "SĐT Người Nhận * 0354303073 Người nhận * A6 T7 VP Nhận * Bến xe Miền Đông Giao …" at bounding box center [686, 244] width 1168 height 80
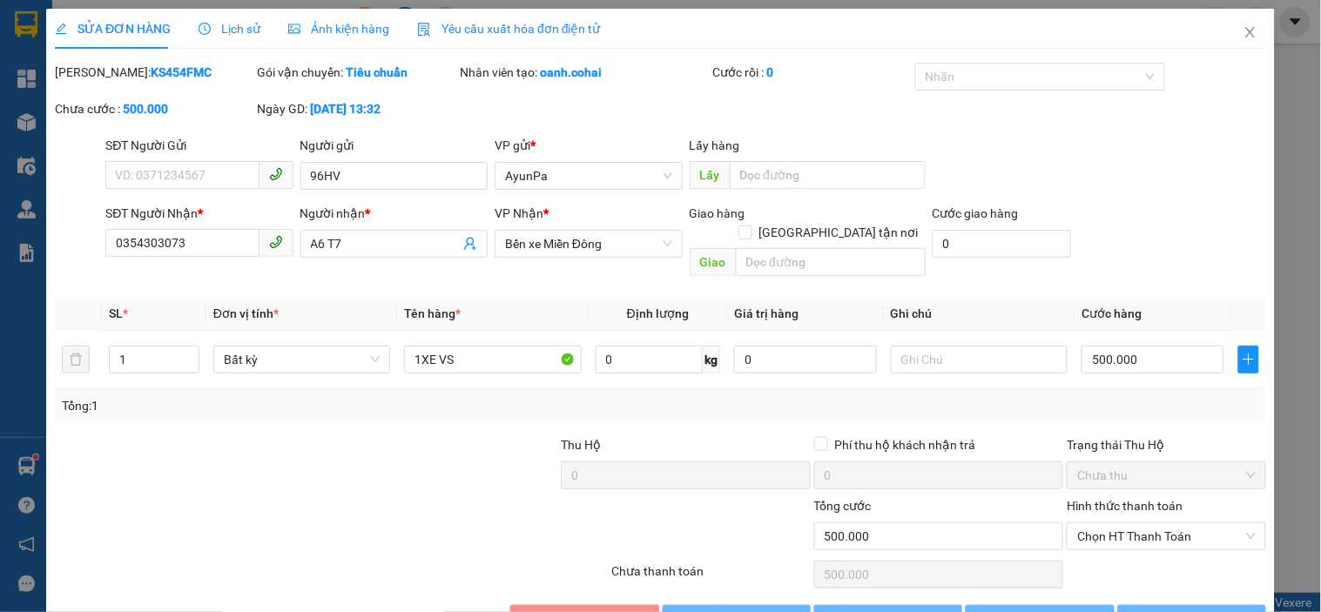
scroll to position [30, 0]
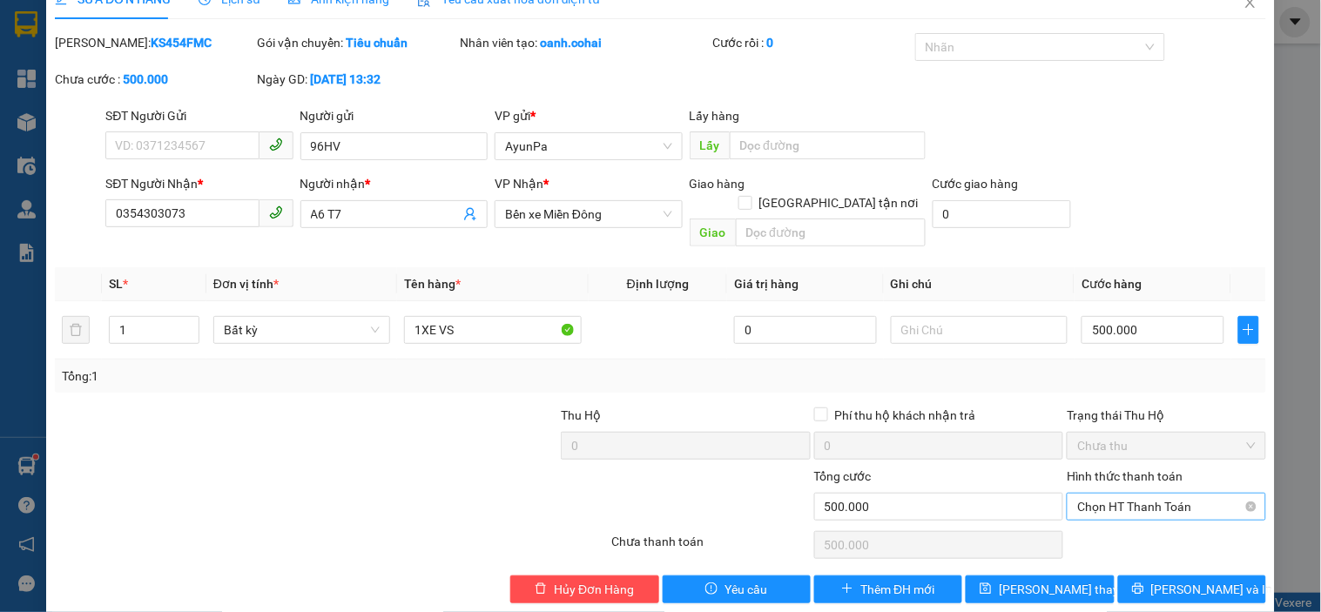
click at [1118, 494] on span "Chọn HT Thanh Toán" at bounding box center [1167, 507] width 178 height 26
click at [1109, 515] on div "Tại văn phòng" at bounding box center [1156, 521] width 176 height 19
type input "0"
click at [1145, 583] on icon "printer" at bounding box center [1138, 589] width 12 height 12
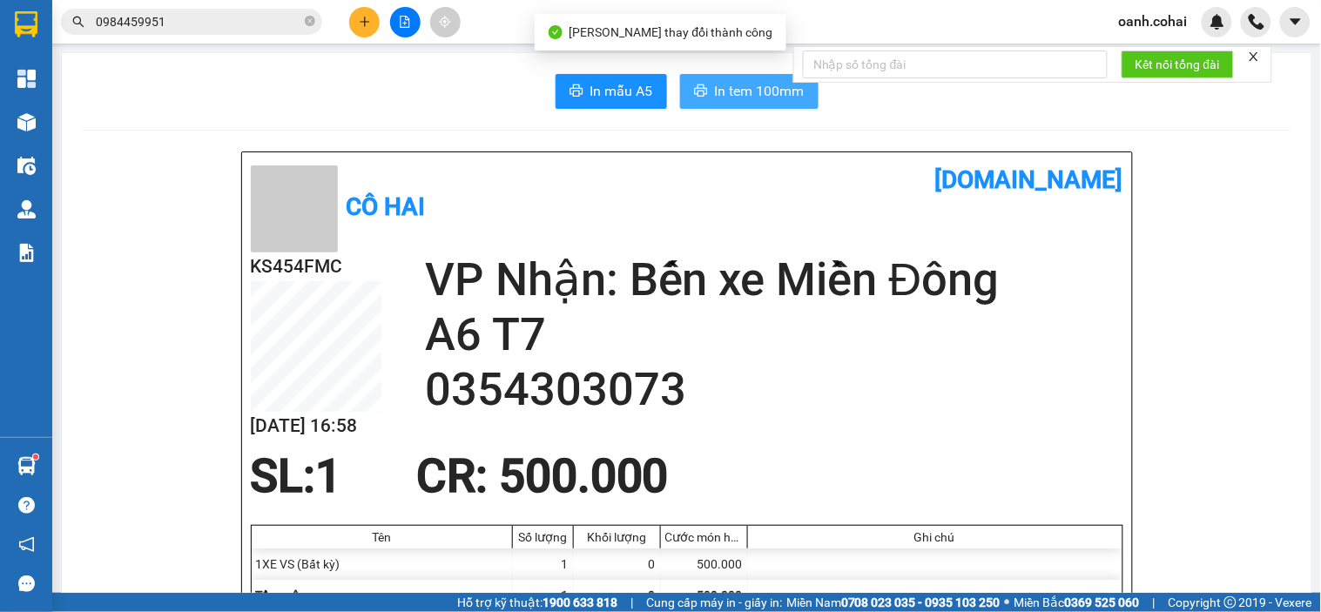
click at [759, 88] on span "In tem 100mm" at bounding box center [760, 91] width 90 height 22
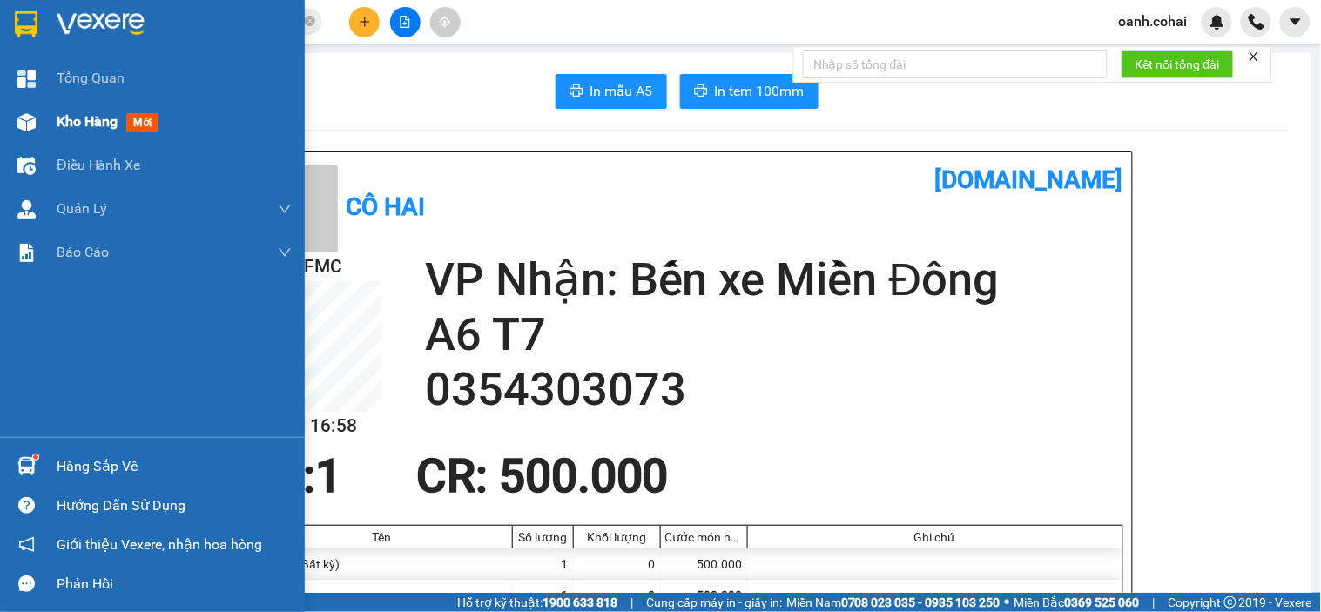
click at [80, 132] on div "Kho hàng mới" at bounding box center [111, 122] width 109 height 22
click at [85, 133] on div "Kho hàng mới" at bounding box center [174, 122] width 235 height 44
click at [88, 133] on div "Kho hàng mới" at bounding box center [174, 122] width 235 height 44
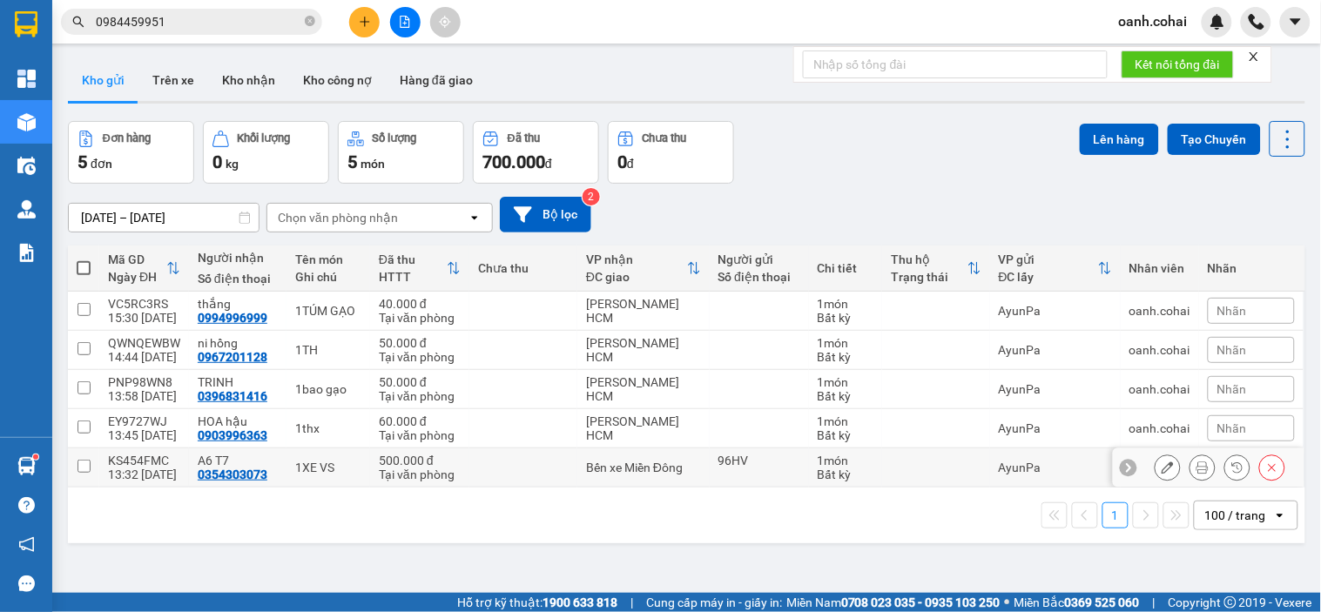
click at [424, 460] on div "500.000 đ" at bounding box center [420, 461] width 82 height 14
checkbox input "true"
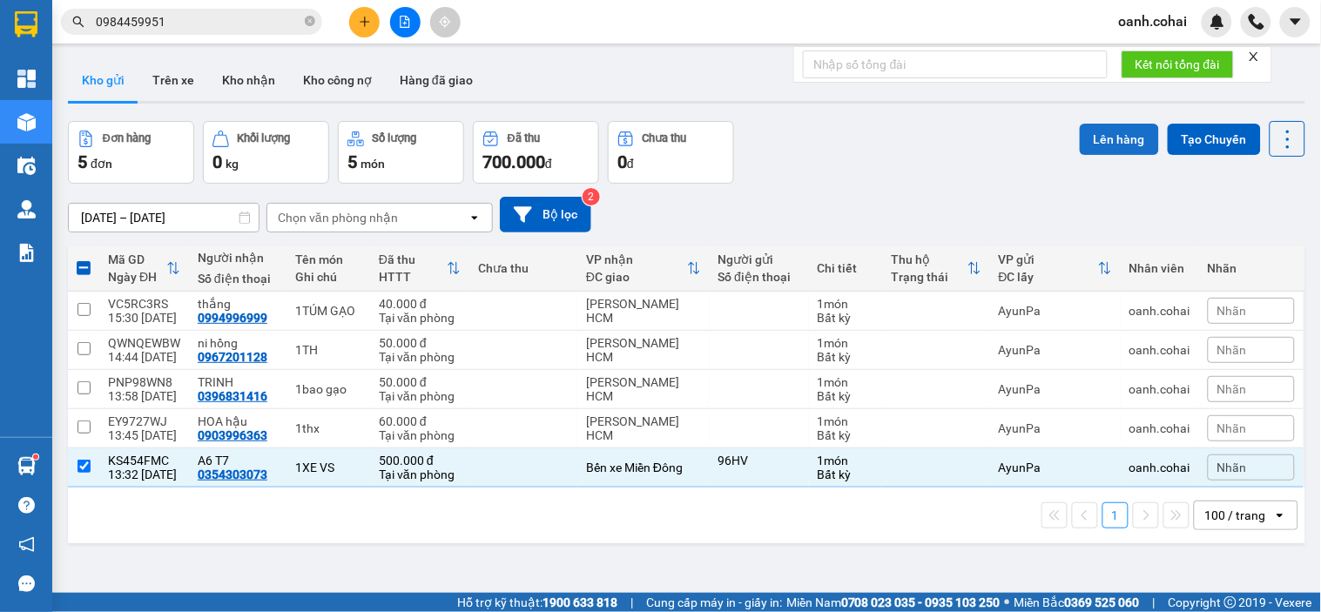
click at [1115, 141] on button "Lên hàng" at bounding box center [1119, 139] width 79 height 31
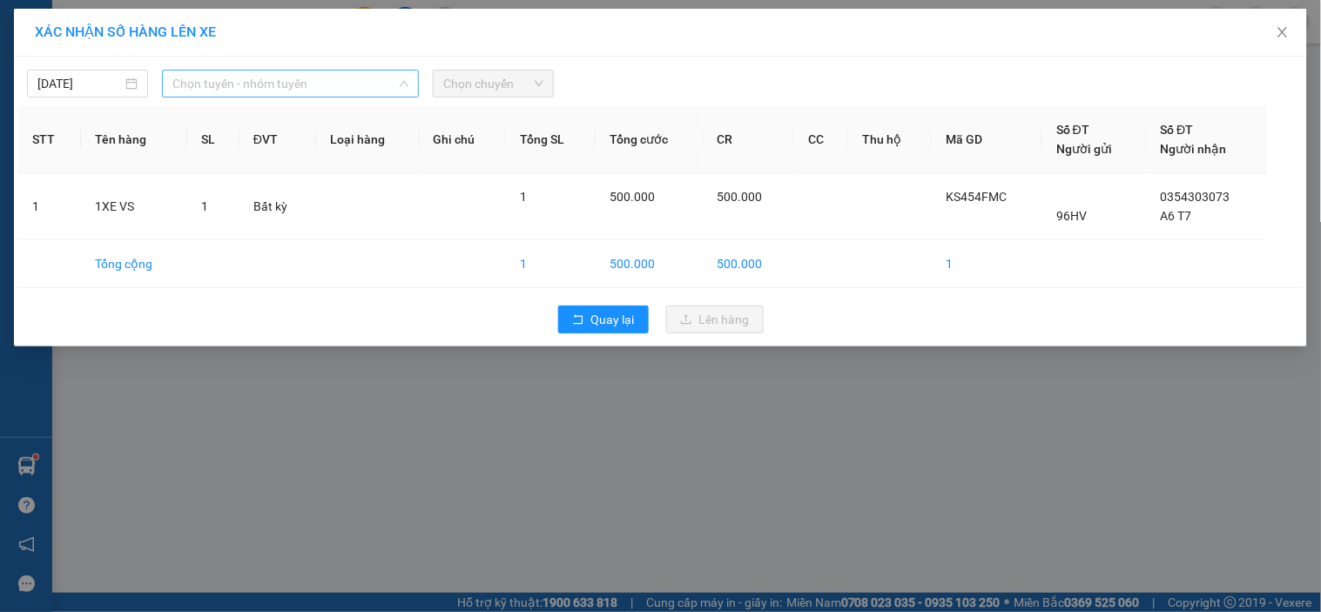
click at [348, 91] on span "Chọn tuyến - nhóm tuyến" at bounding box center [290, 84] width 236 height 26
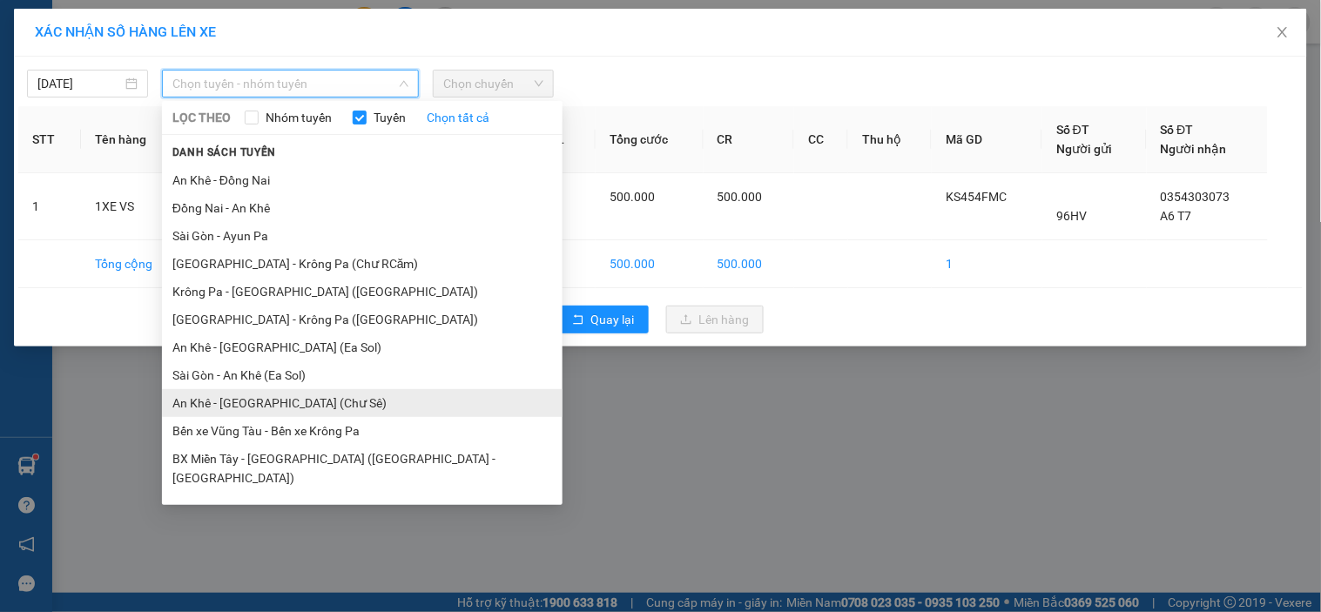
scroll to position [108, 0]
click at [268, 401] on li "An Khê - [GEOGRAPHIC_DATA] (Chư Sê)" at bounding box center [362, 402] width 401 height 28
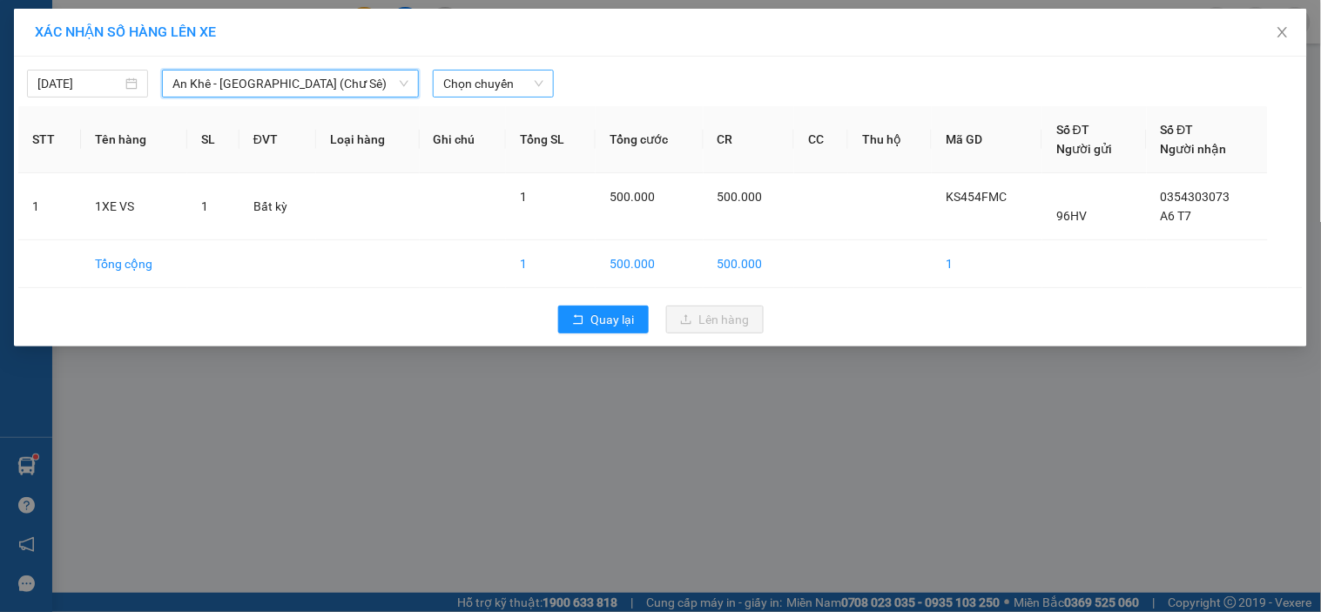
click at [482, 85] on span "Chọn chuyến" at bounding box center [493, 84] width 100 height 26
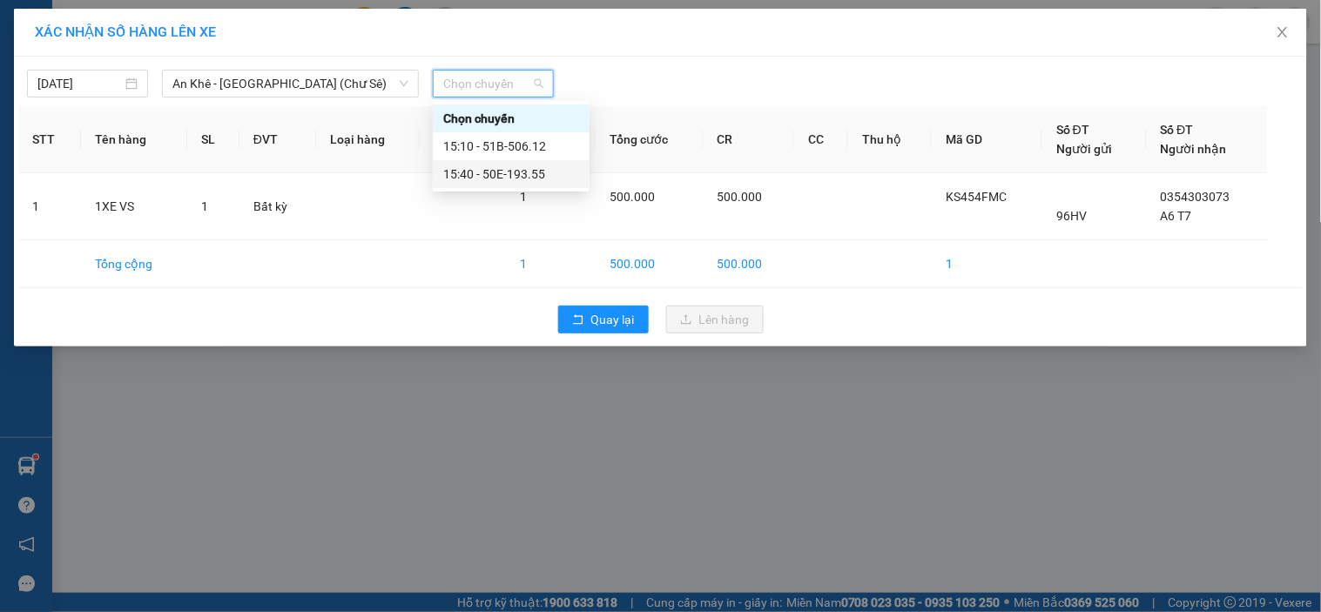
click at [501, 176] on div "15:40 - 50E-193.55" at bounding box center [511, 174] width 136 height 19
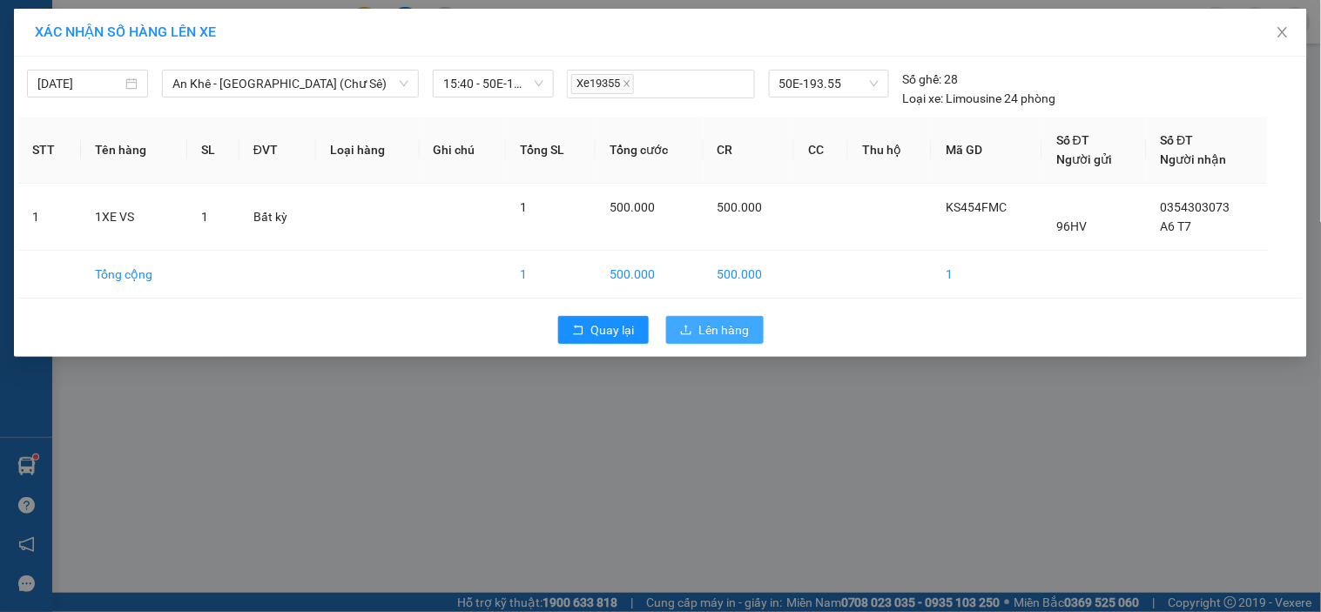
click at [678, 337] on button "Lên hàng" at bounding box center [715, 330] width 98 height 28
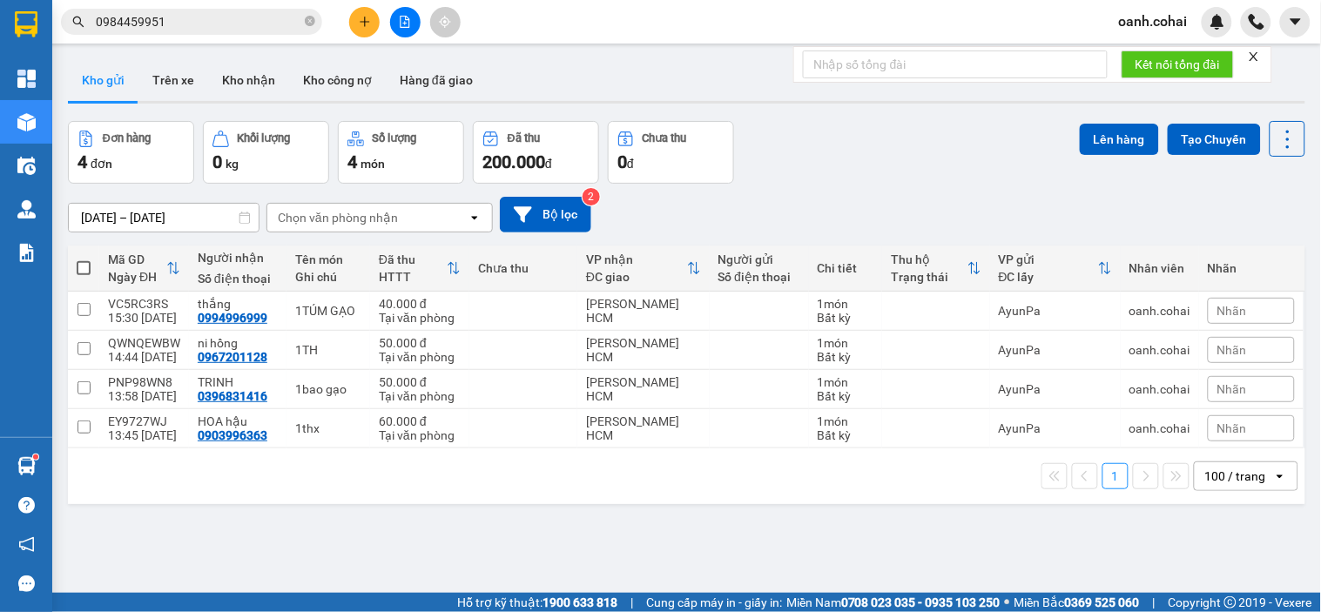
click at [397, 23] on button at bounding box center [405, 22] width 30 height 30
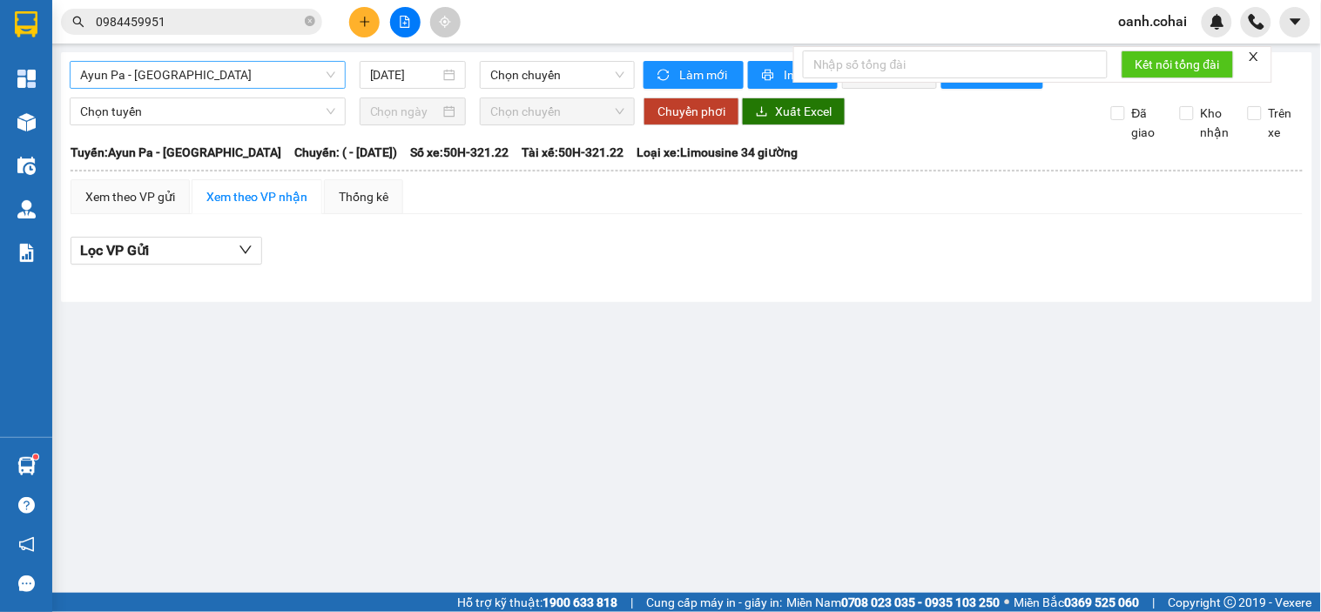
click at [260, 85] on span "Ayun Pa - [GEOGRAPHIC_DATA]" at bounding box center [207, 75] width 255 height 26
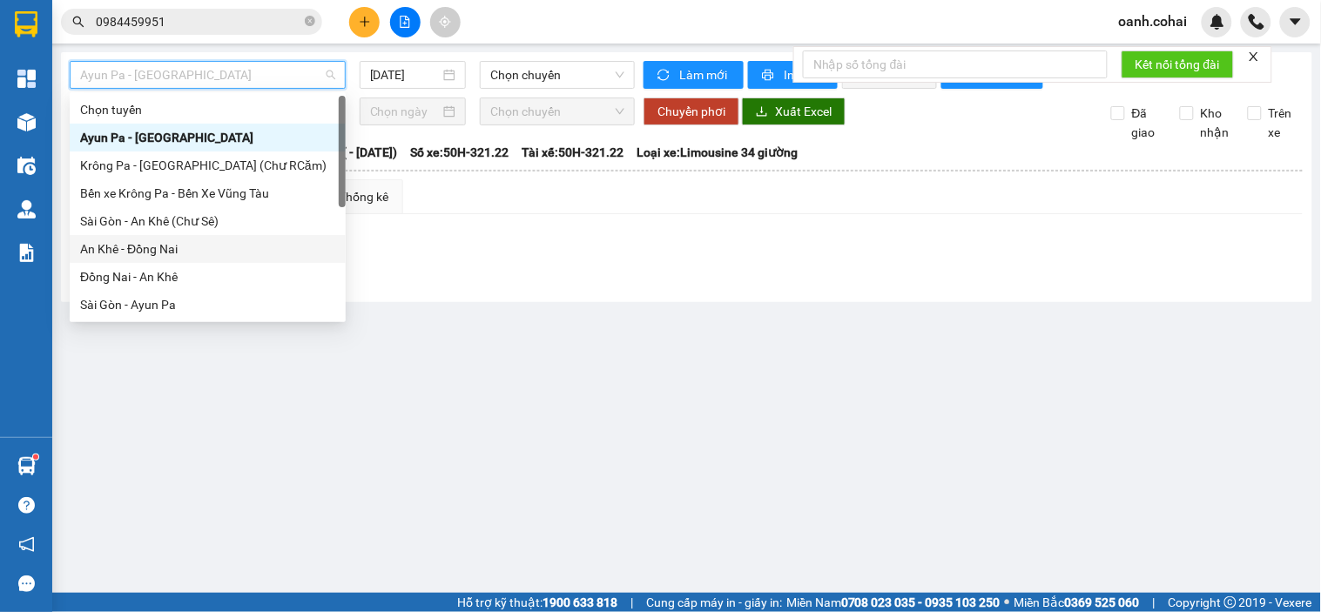
scroll to position [97, 0]
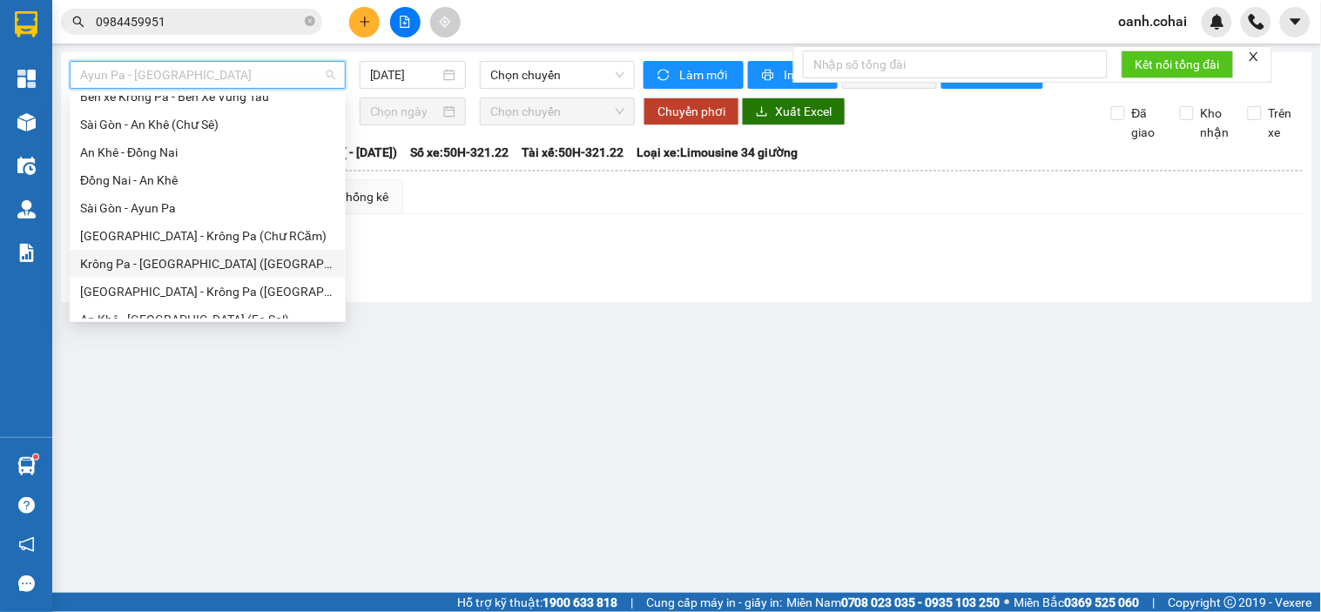
click at [485, 266] on div "Lọc VP Gửi" at bounding box center [687, 251] width 1233 height 29
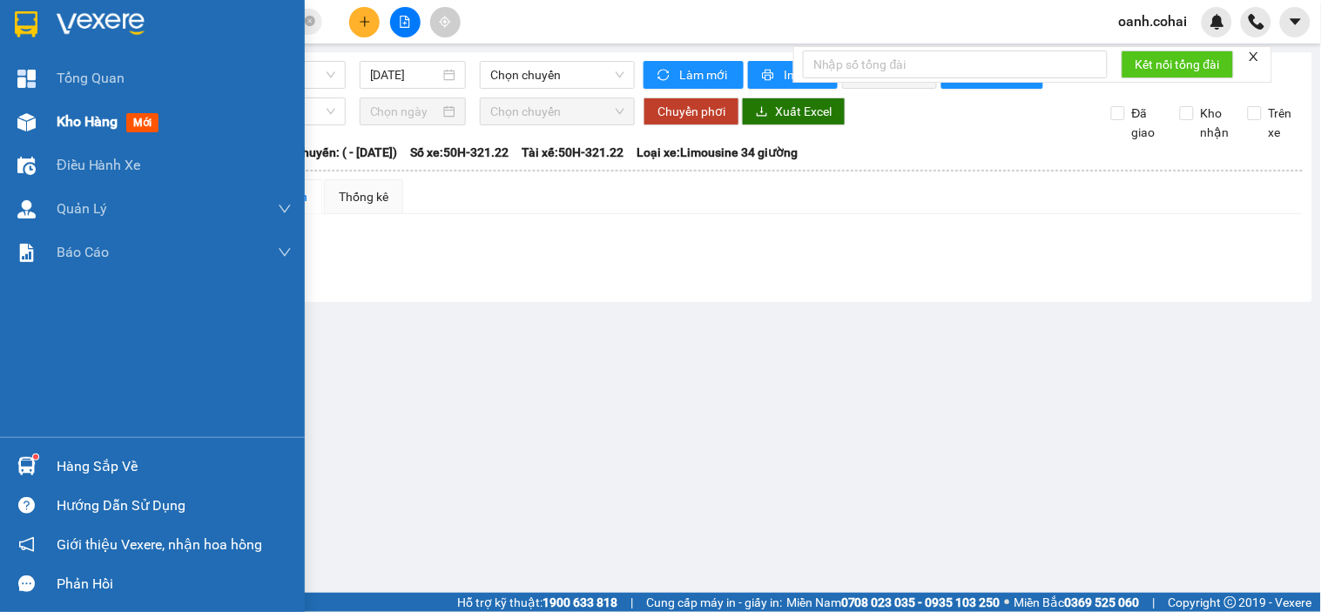
click at [78, 123] on span "Kho hàng" at bounding box center [87, 121] width 61 height 17
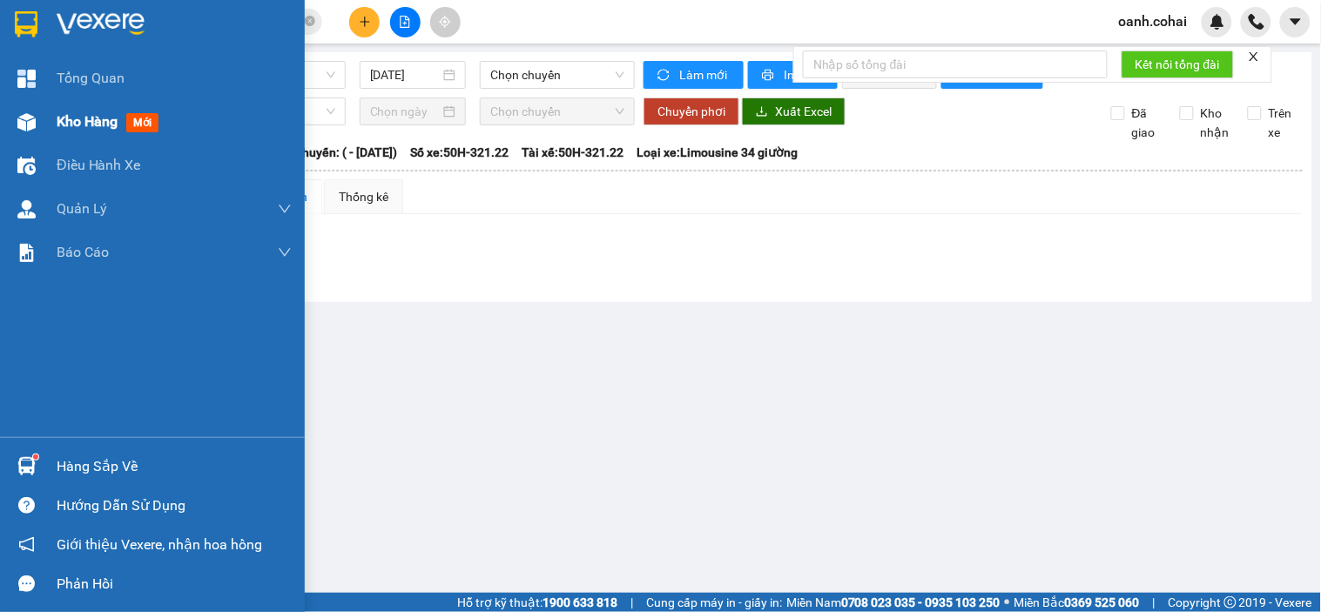
click at [78, 123] on span "Kho hàng" at bounding box center [87, 121] width 61 height 17
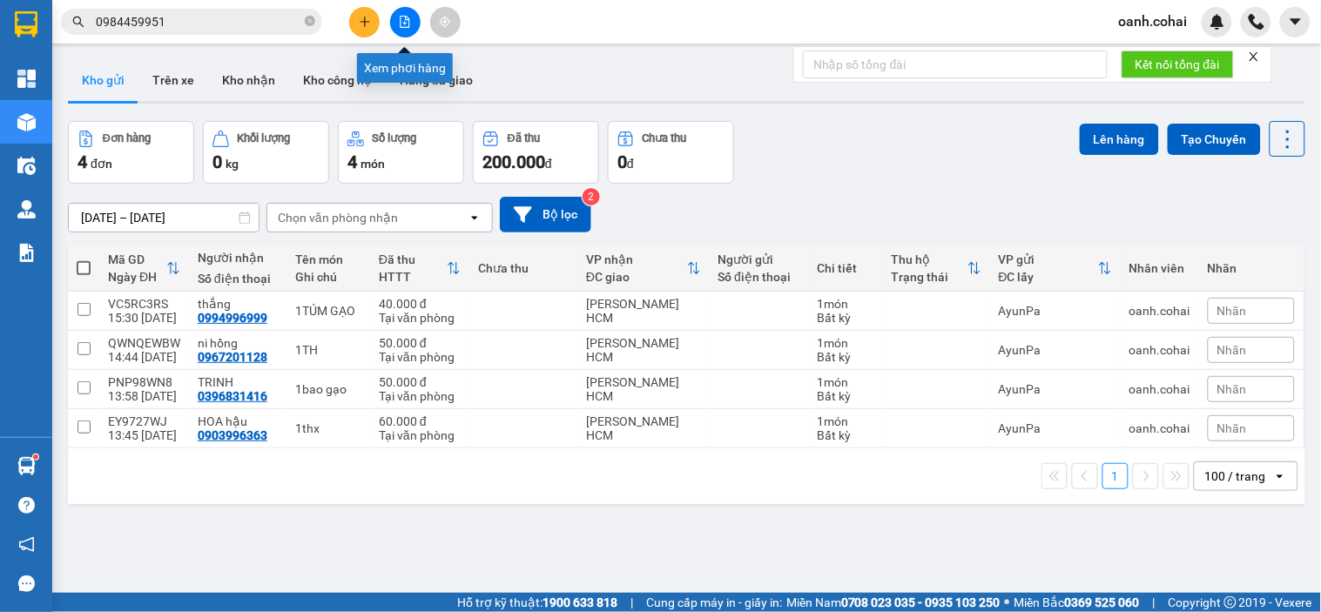
click at [395, 24] on button at bounding box center [405, 22] width 30 height 30
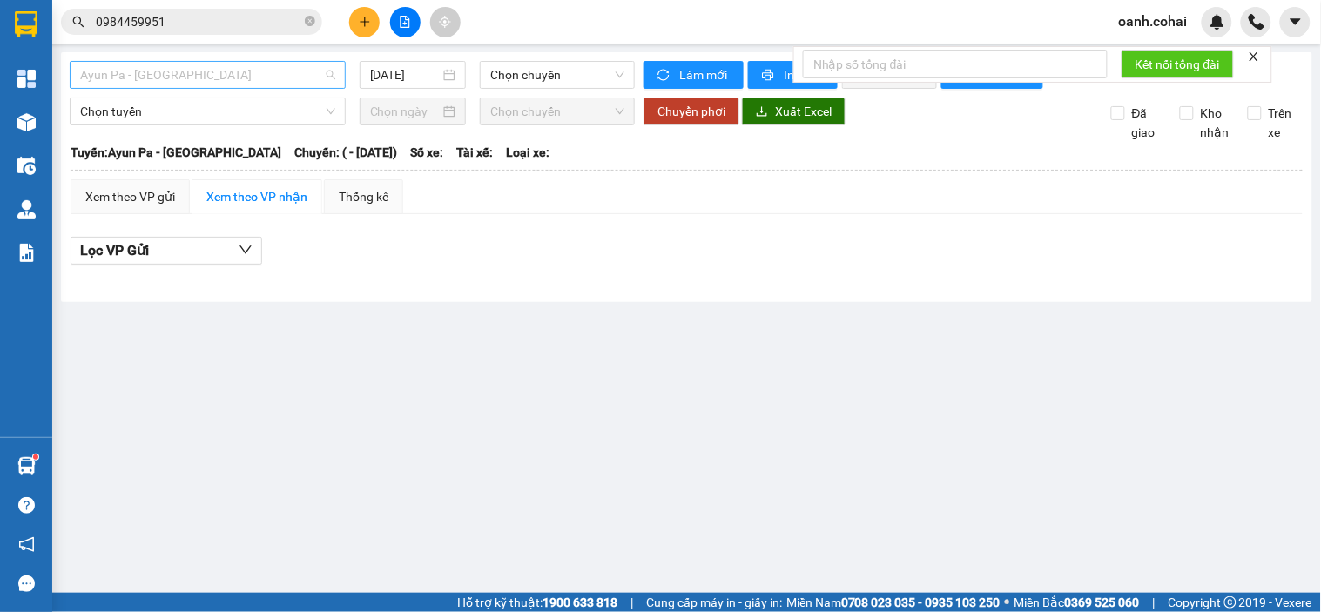
click at [270, 72] on span "Ayun Pa - [GEOGRAPHIC_DATA]" at bounding box center [207, 75] width 255 height 26
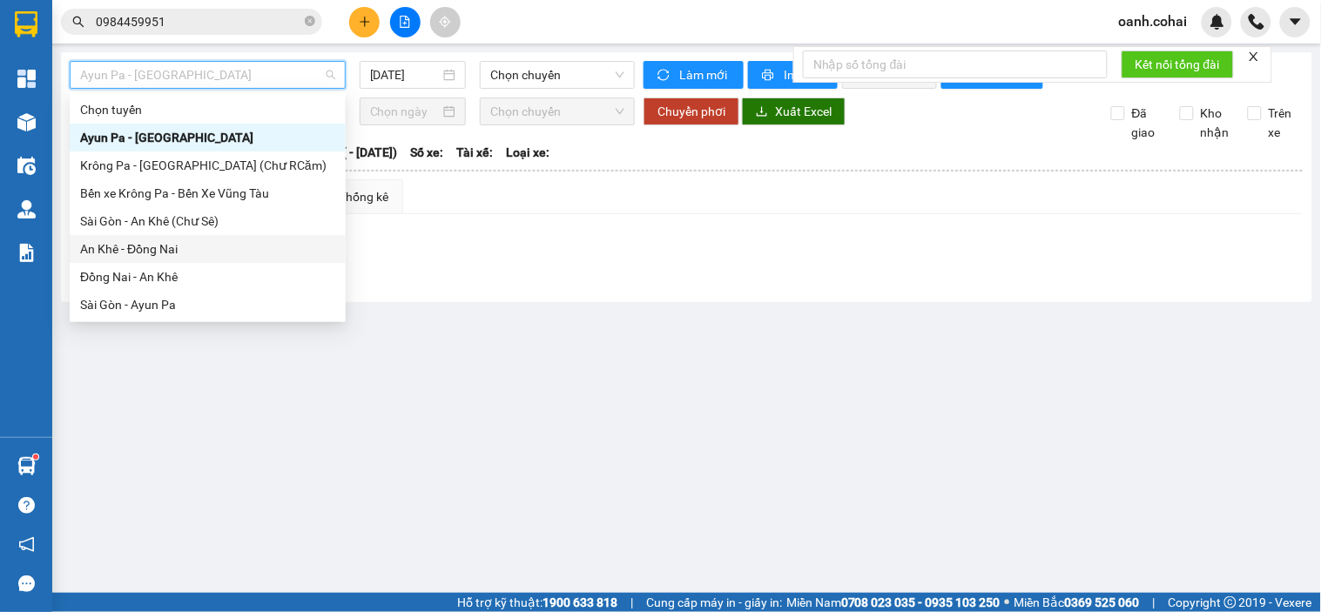
click at [175, 256] on div "An Khê - Đồng Nai" at bounding box center [207, 249] width 255 height 19
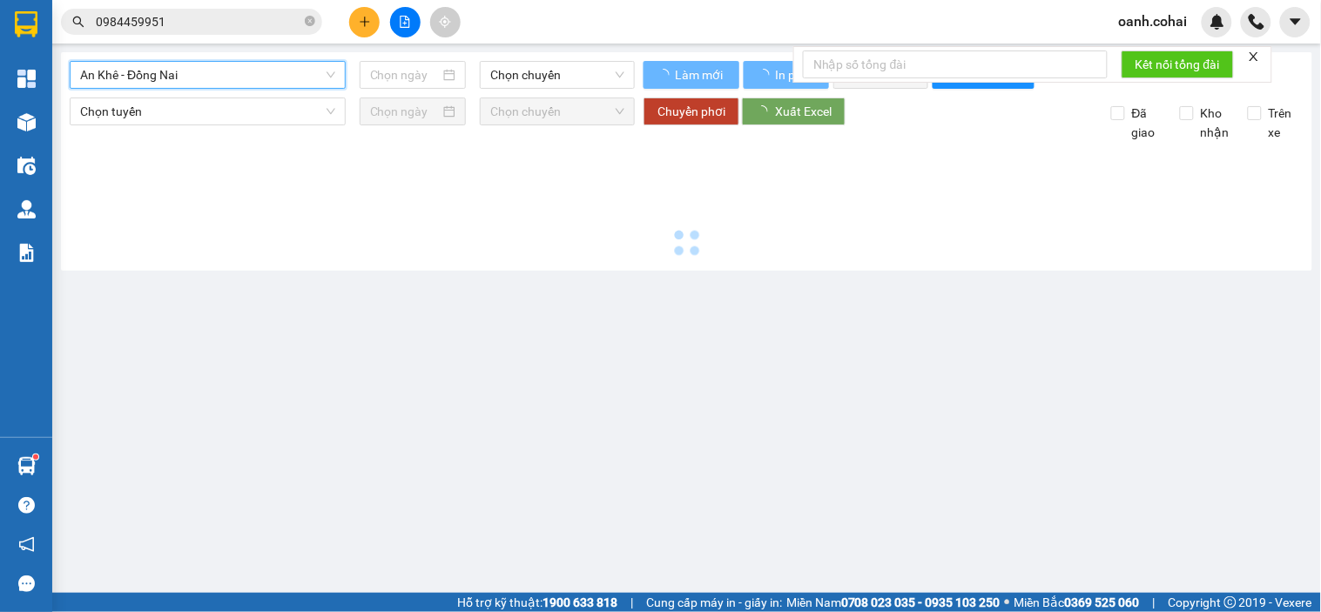
type input "[DATE]"
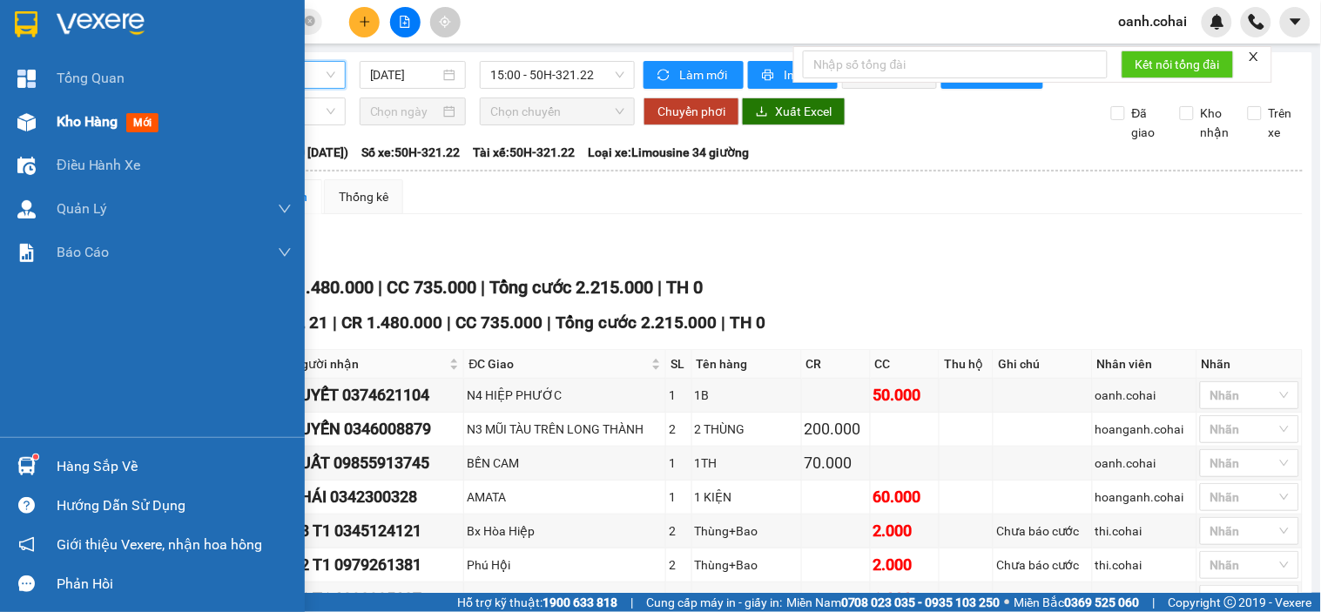
click at [68, 119] on span "Kho hàng" at bounding box center [87, 121] width 61 height 17
click at [71, 119] on span "Kho hàng" at bounding box center [87, 121] width 61 height 17
click at [90, 124] on span "Kho hàng" at bounding box center [87, 121] width 61 height 17
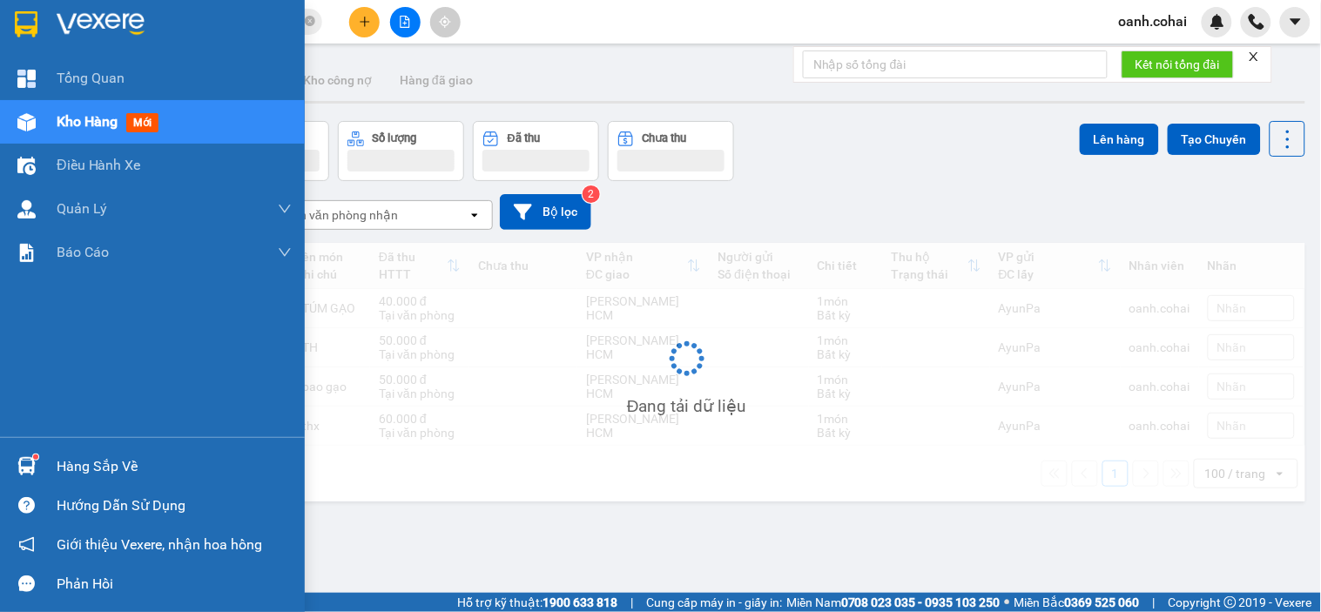
click at [90, 120] on span "Kho hàng" at bounding box center [87, 121] width 61 height 17
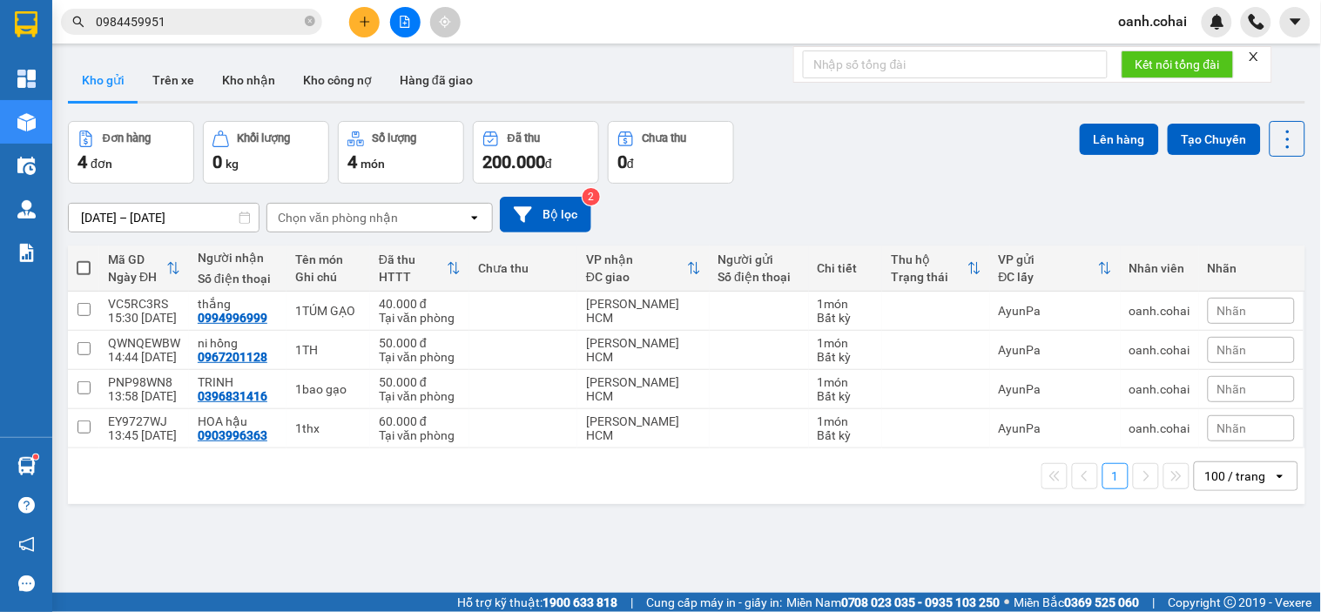
click at [83, 264] on span at bounding box center [84, 268] width 14 height 14
click at [84, 260] on input "checkbox" at bounding box center [84, 260] width 0 height 0
checkbox input "true"
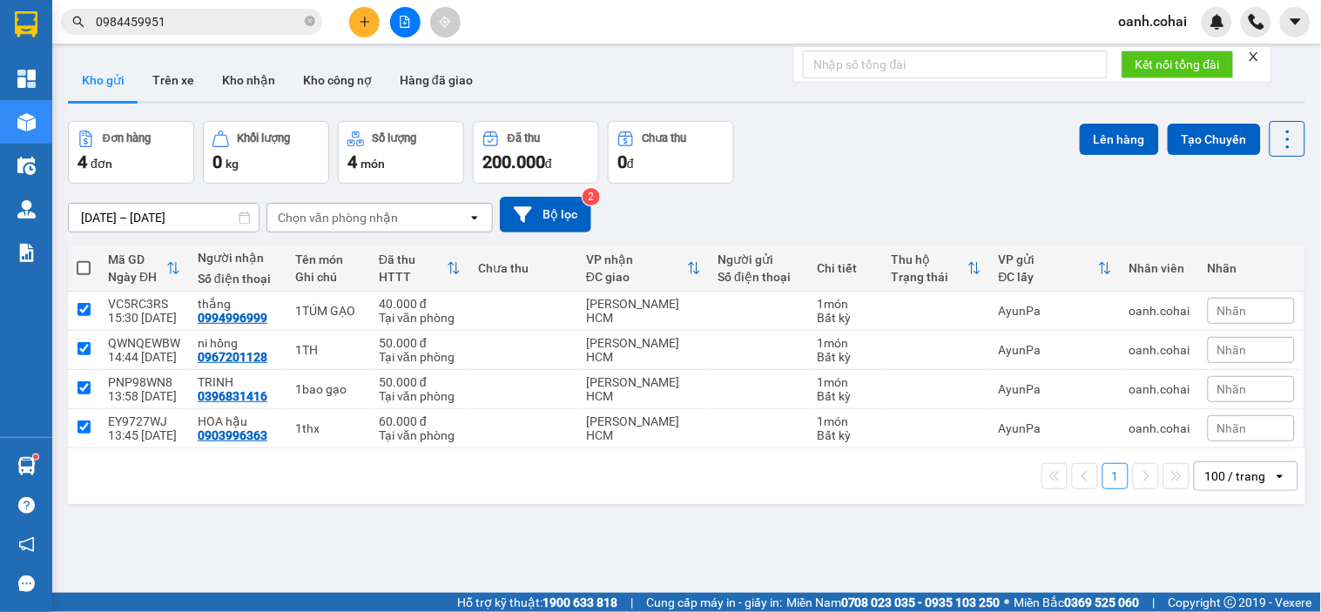
checkbox input "true"
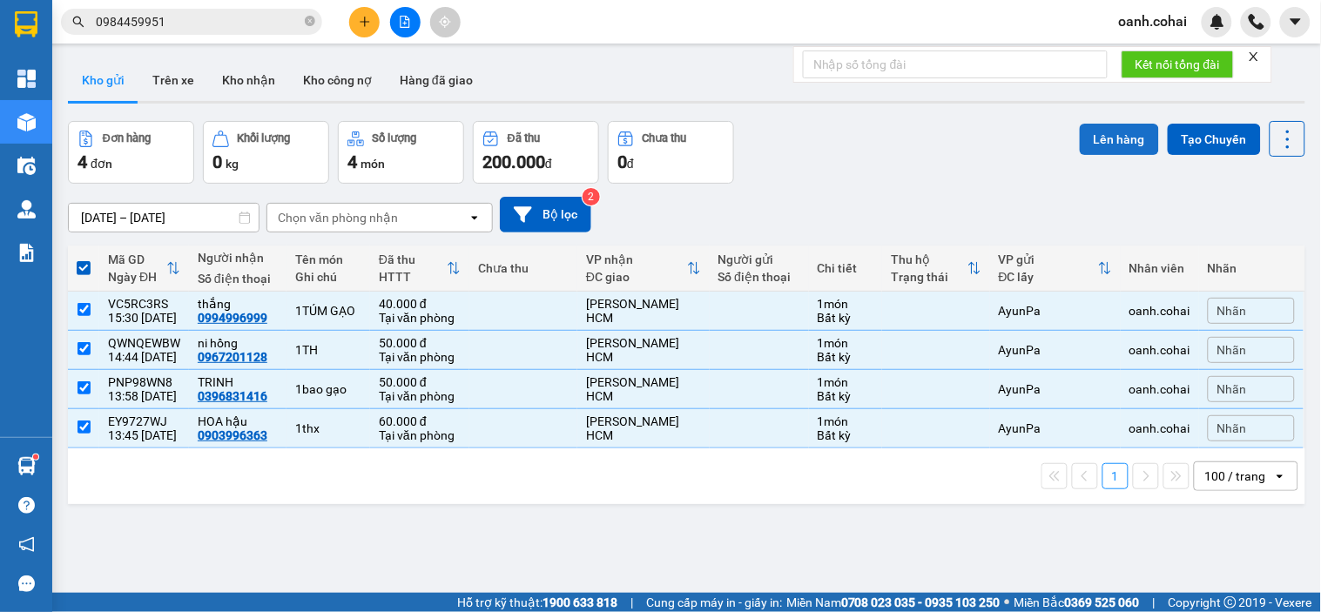
click at [1083, 139] on button "Lên hàng" at bounding box center [1119, 139] width 79 height 31
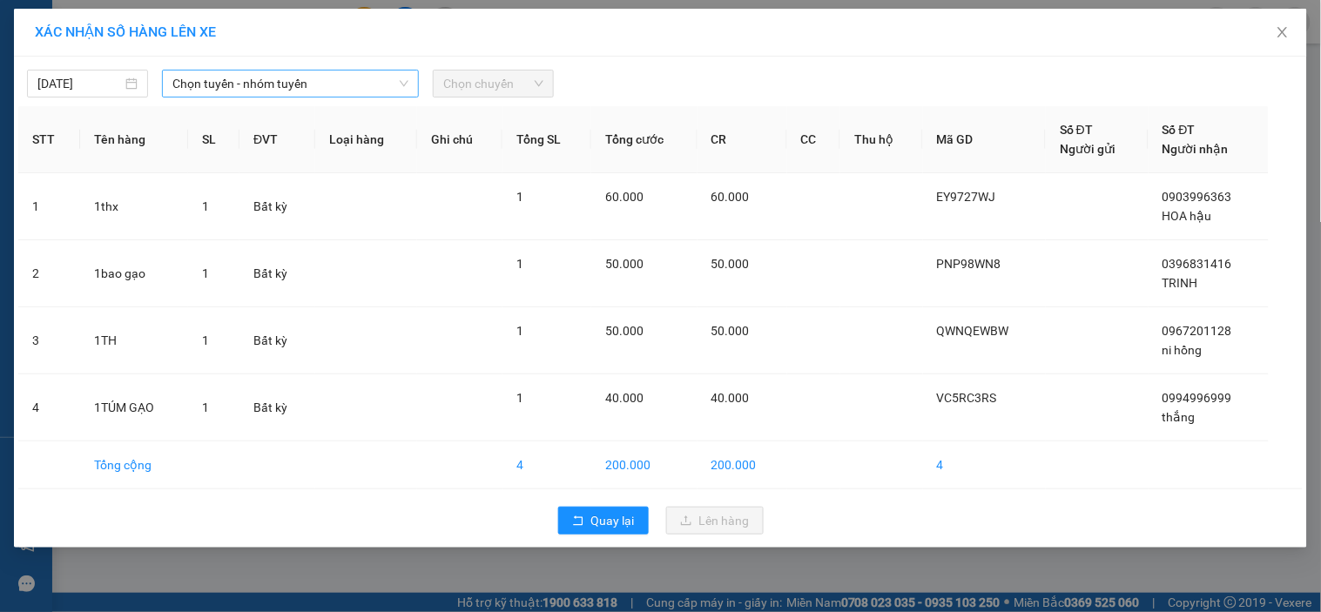
click at [288, 81] on span "Chọn tuyến - nhóm tuyến" at bounding box center [290, 84] width 236 height 26
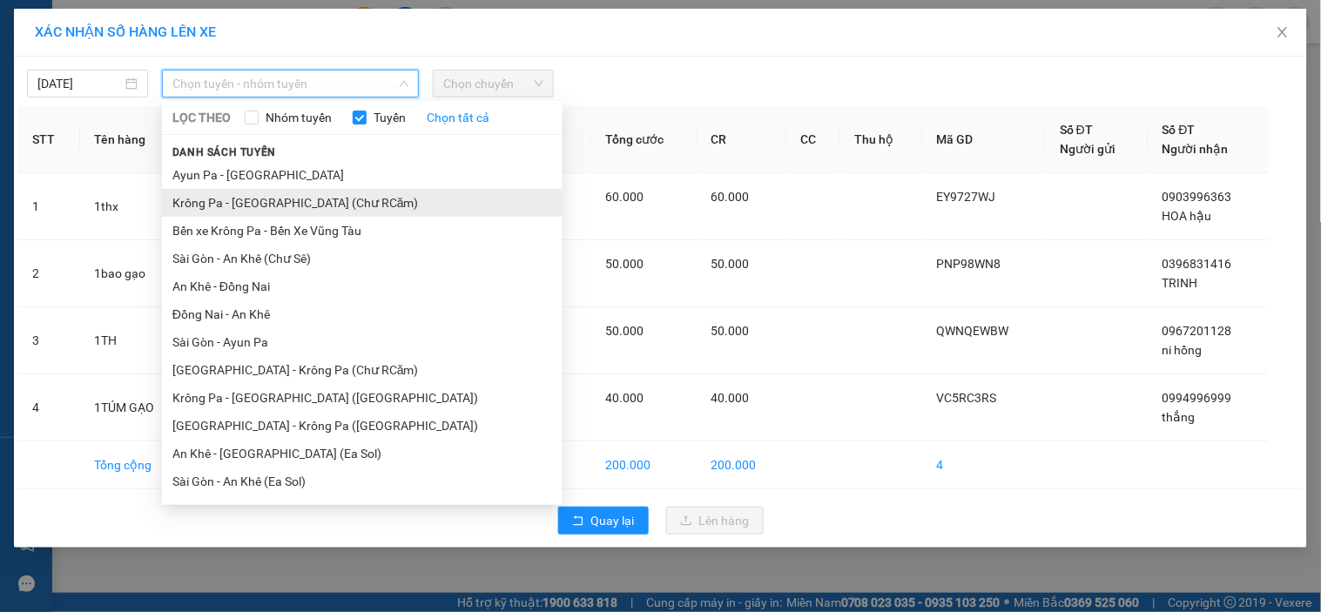
click at [311, 201] on li "Krông Pa - [GEOGRAPHIC_DATA] (Chư RCăm)" at bounding box center [362, 203] width 401 height 28
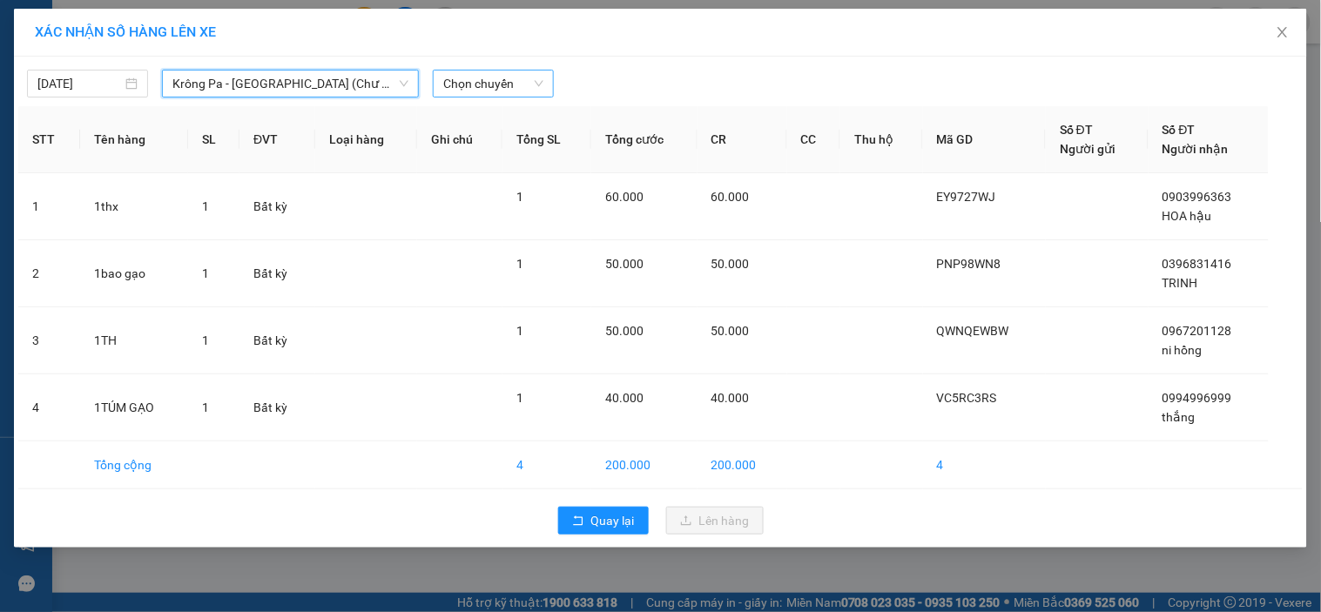
click at [510, 79] on span "Chọn chuyến" at bounding box center [493, 84] width 100 height 26
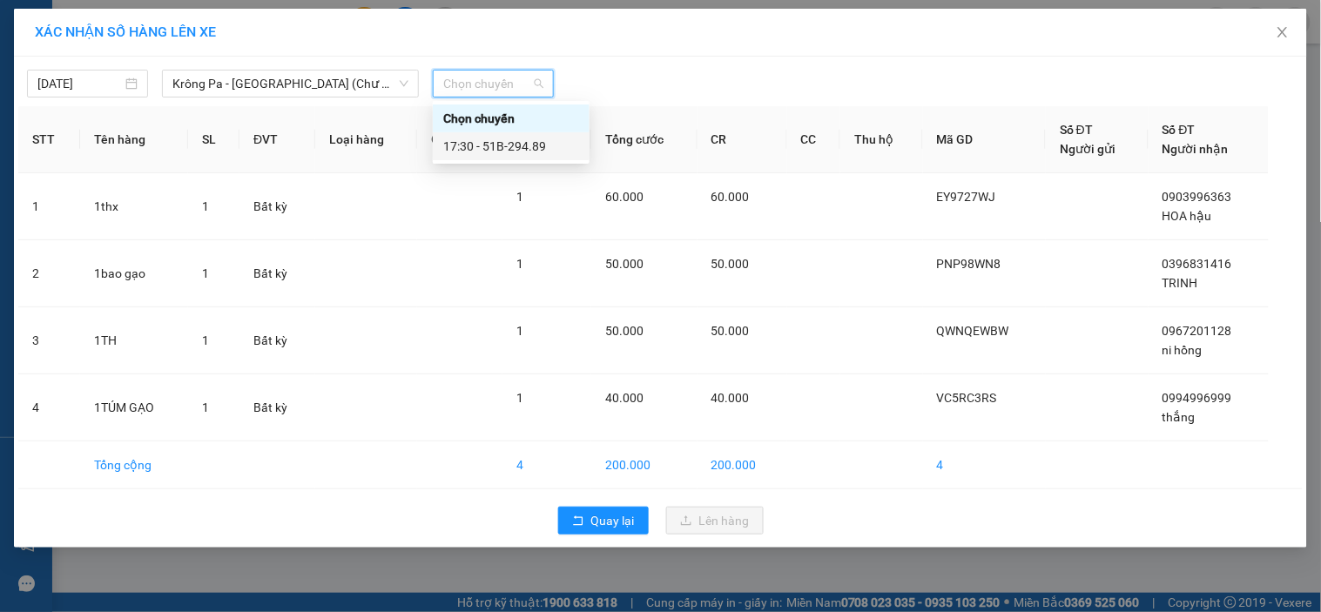
drag, startPoint x: 515, startPoint y: 139, endPoint x: 551, endPoint y: 167, distance: 45.3
click at [515, 140] on div "17:30 - 51B-294.89" at bounding box center [511, 146] width 136 height 19
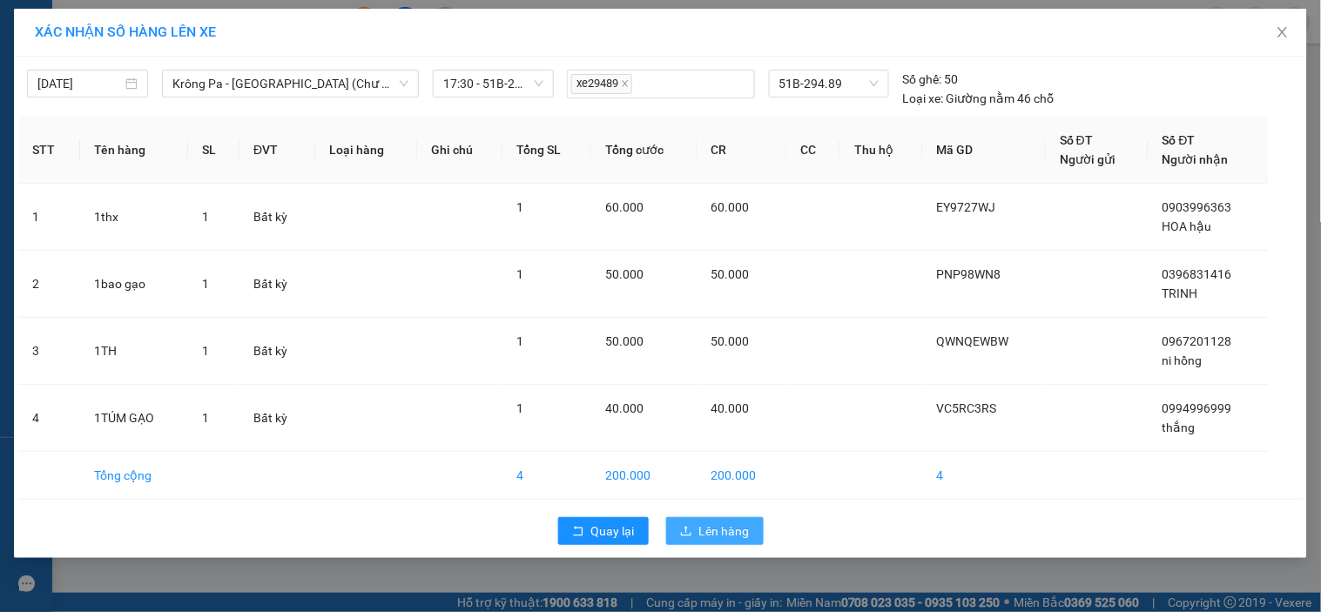
click at [682, 531] on icon "upload" at bounding box center [686, 531] width 12 height 12
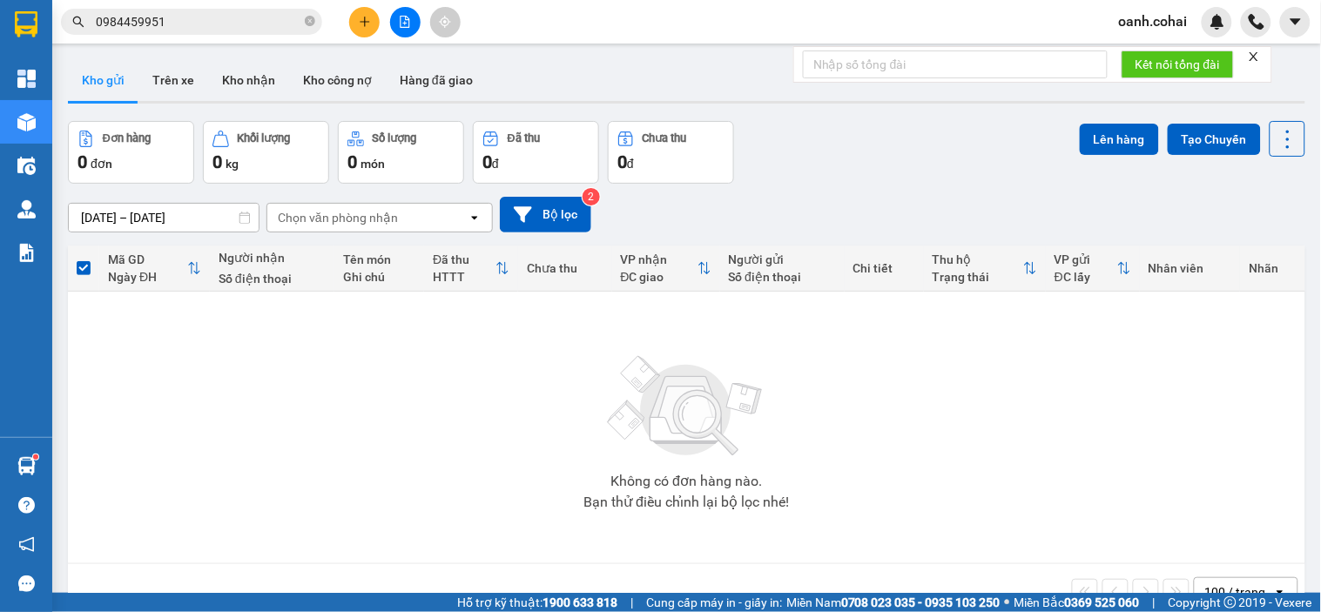
click at [366, 29] on button at bounding box center [364, 22] width 30 height 30
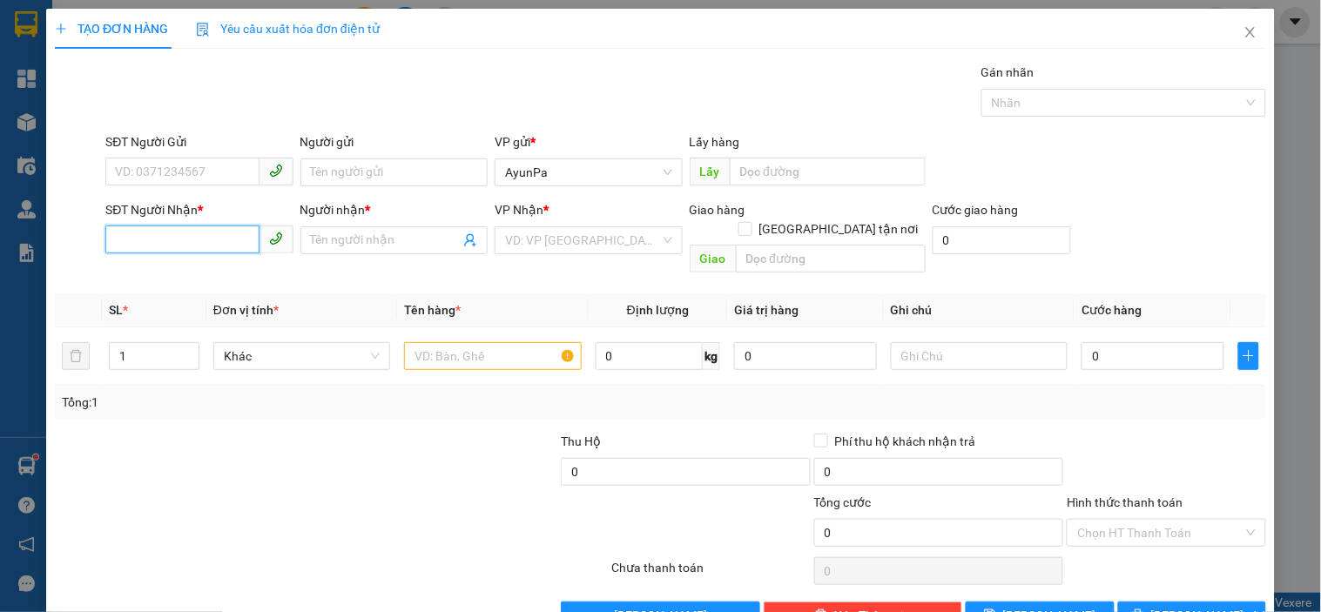
drag, startPoint x: 187, startPoint y: 247, endPoint x: 202, endPoint y: 218, distance: 32.3
click at [187, 248] on input "SĐT Người Nhận *" at bounding box center [181, 240] width 153 height 28
type input "0969790123"
click at [227, 272] on div "0969790123 - Việt" at bounding box center [197, 275] width 165 height 19
type input "Việt"
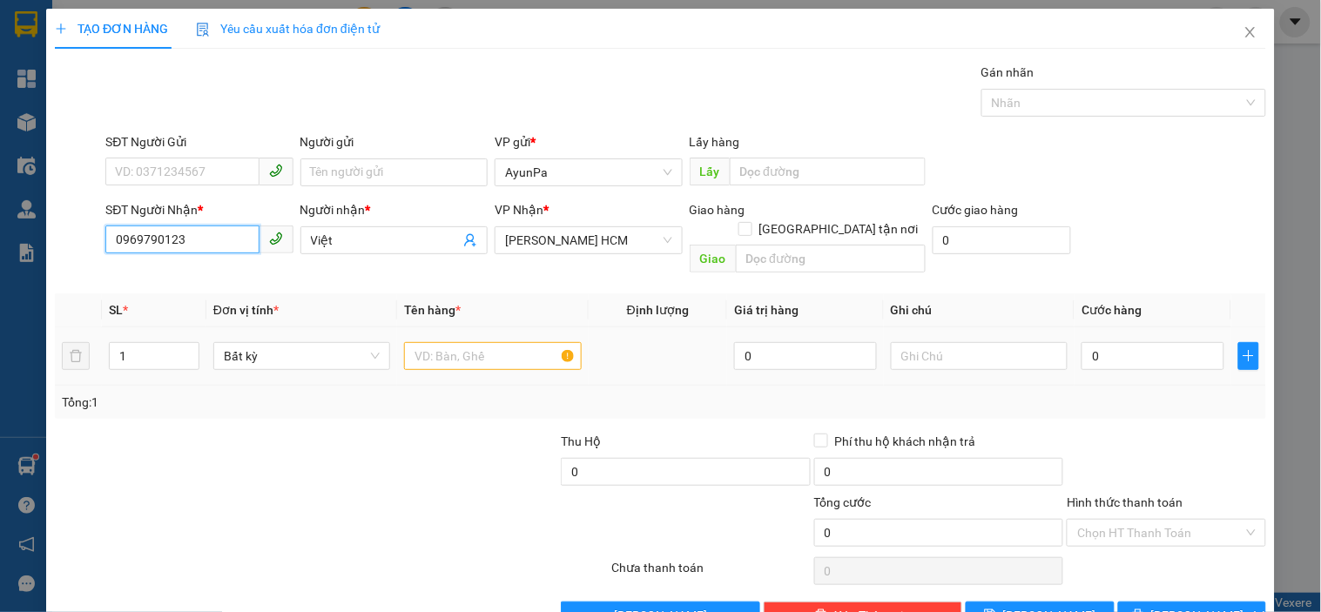
type input "0969790123"
click at [436, 342] on input "text" at bounding box center [492, 356] width 177 height 28
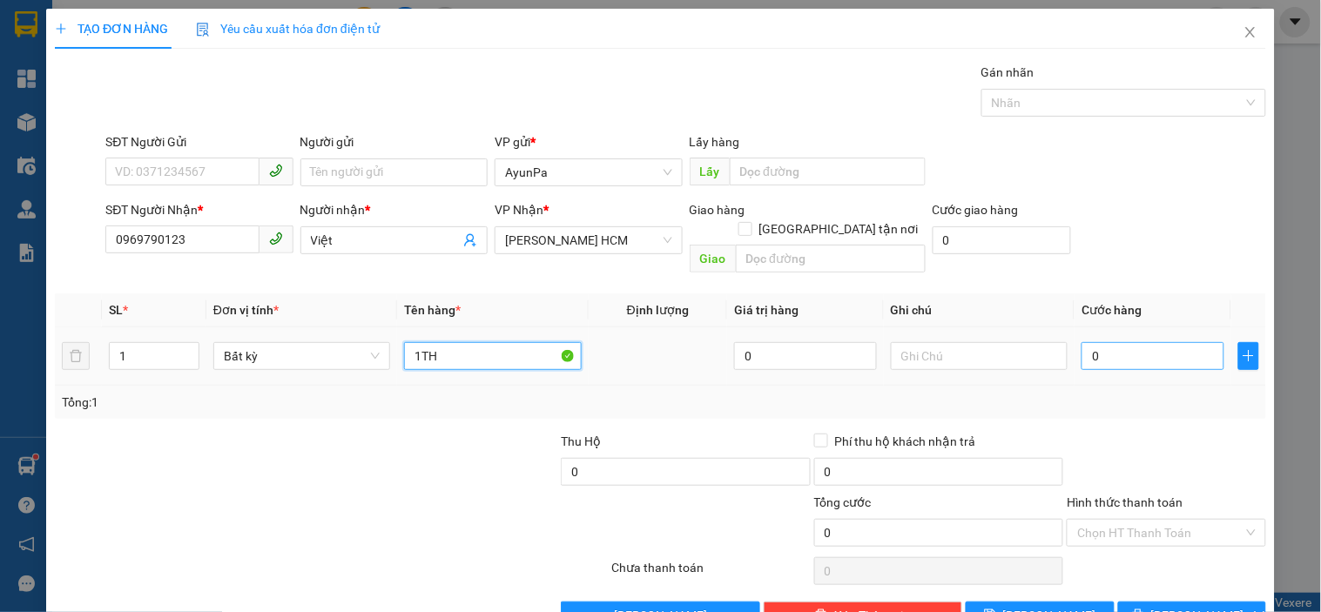
type input "1TH"
click at [1146, 342] on input "0" at bounding box center [1153, 356] width 143 height 28
type input "50"
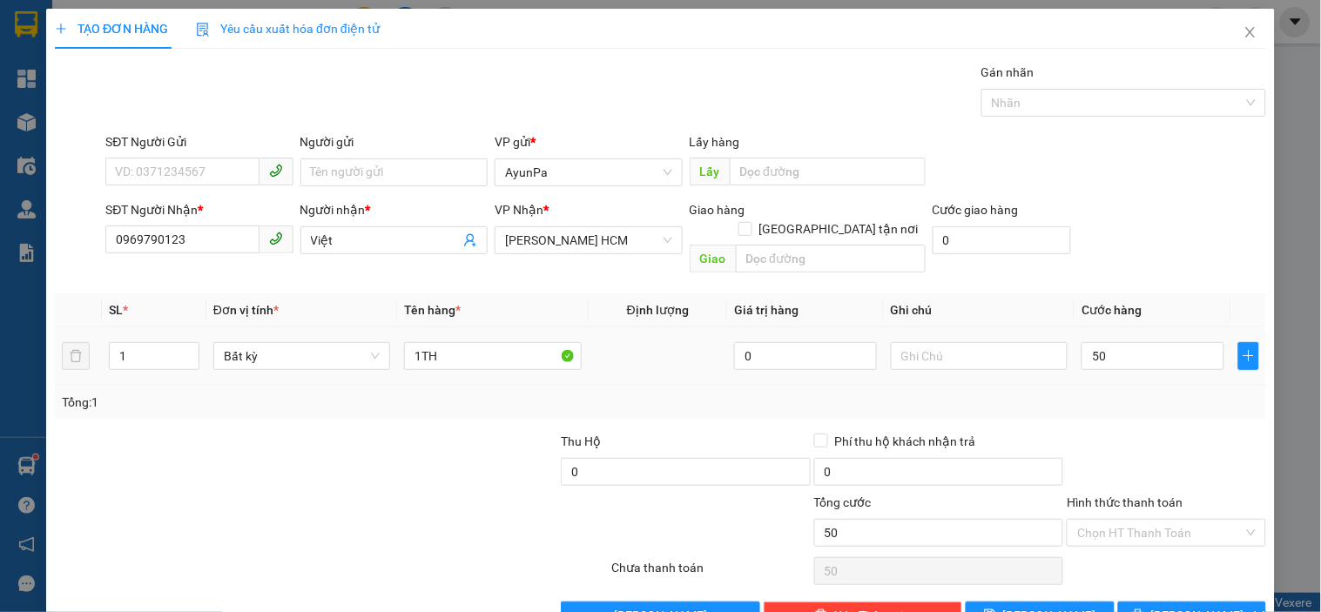
type input "50.000"
click at [1117, 396] on div "Tổng: 1" at bounding box center [661, 402] width 1212 height 33
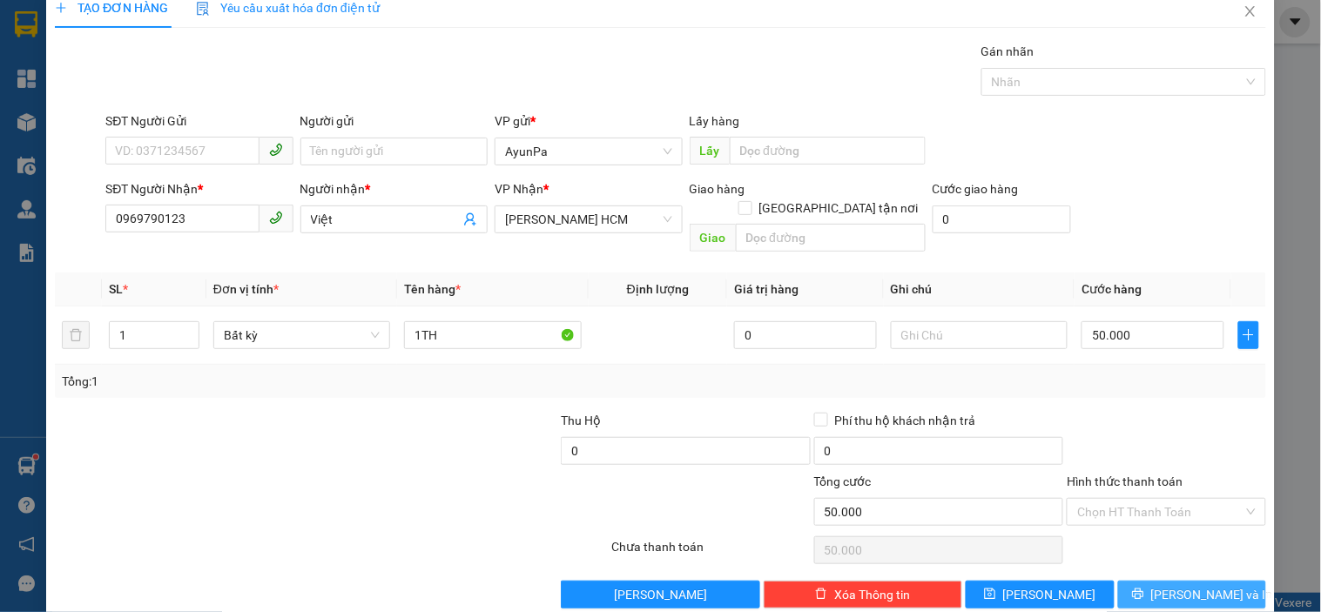
scroll to position [31, 0]
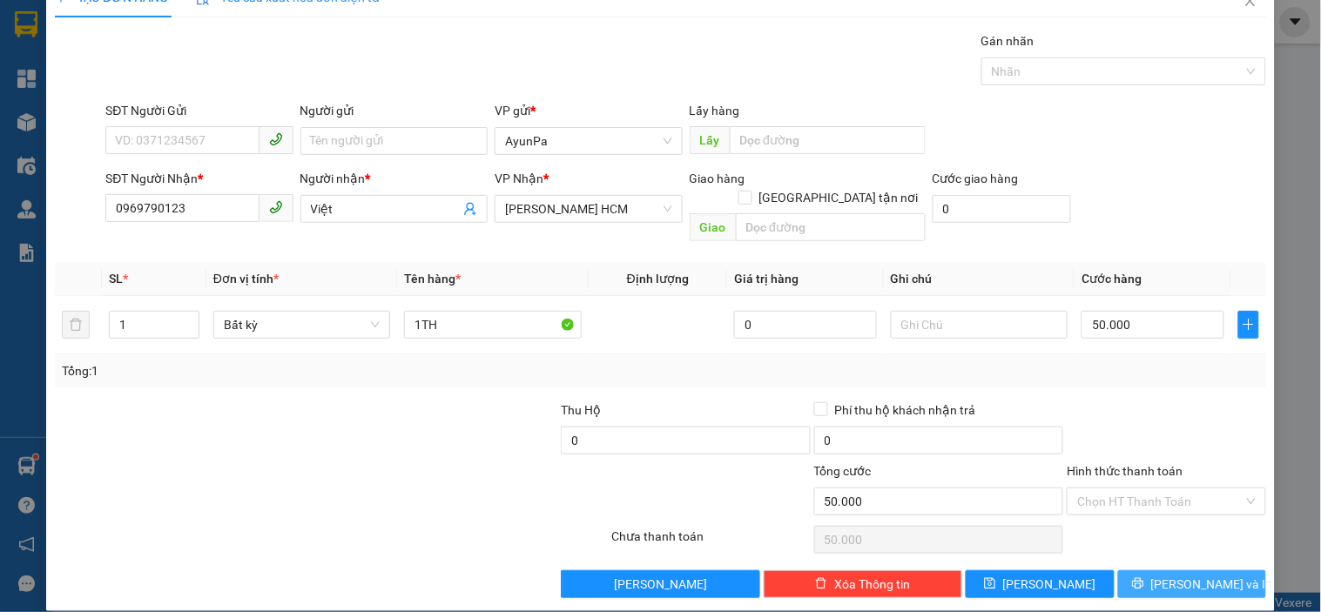
click at [1125, 571] on button "[PERSON_NAME] và In" at bounding box center [1192, 585] width 148 height 28
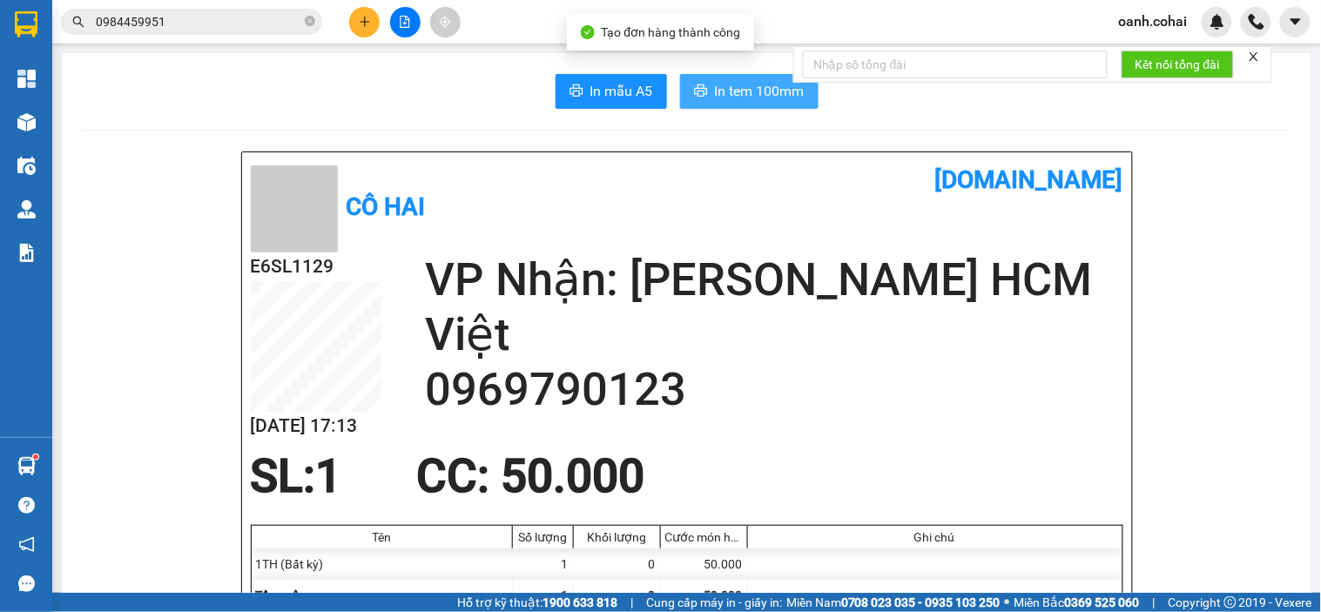
click at [715, 91] on span "In tem 100mm" at bounding box center [760, 91] width 90 height 22
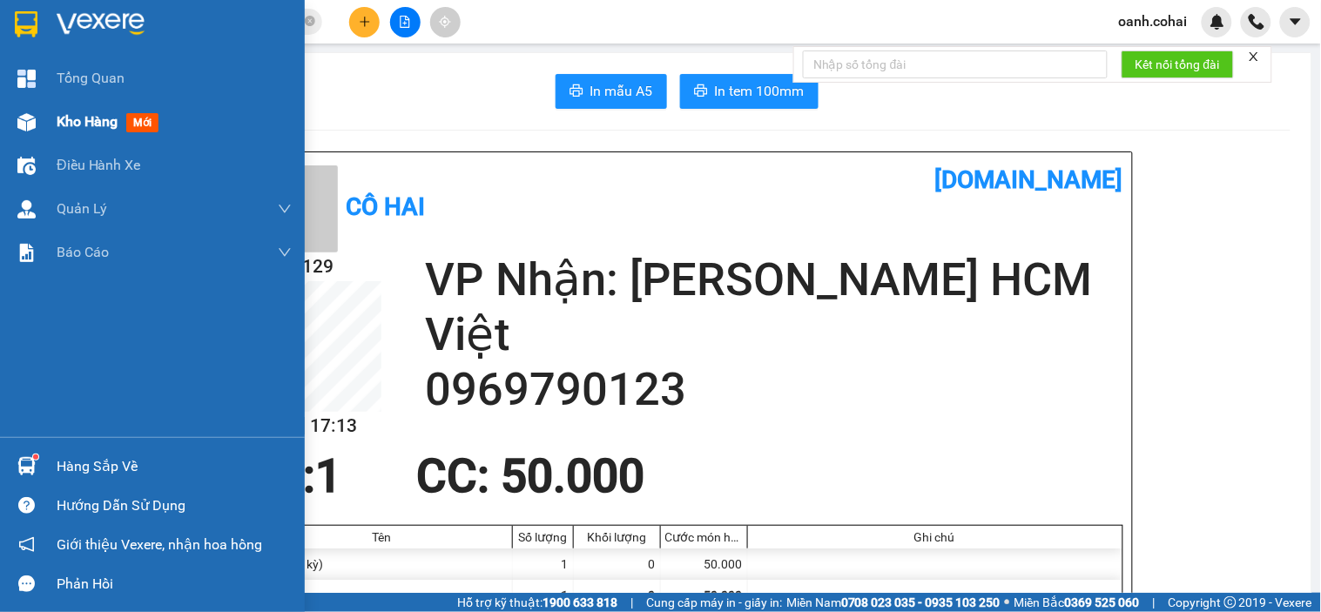
click at [90, 105] on div "Kho hàng mới" at bounding box center [174, 122] width 235 height 44
click at [81, 124] on span "Kho hàng" at bounding box center [87, 121] width 61 height 17
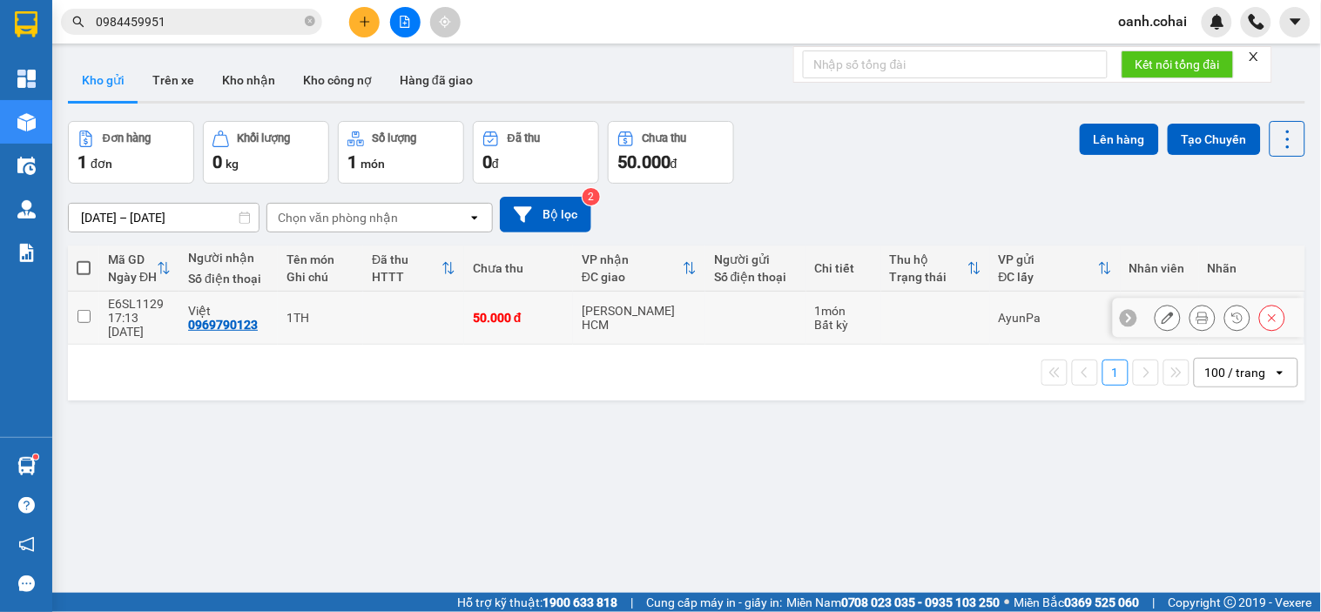
click at [420, 314] on td at bounding box center [413, 318] width 101 height 53
checkbox input "true"
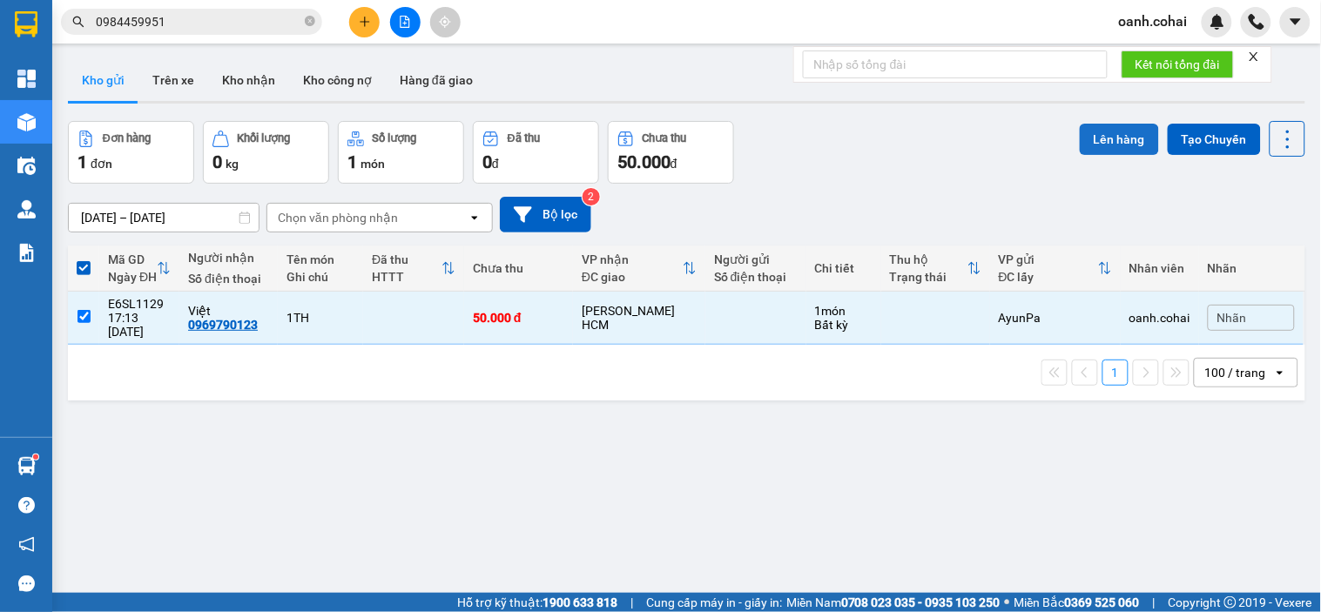
click at [1115, 132] on button "Lên hàng" at bounding box center [1119, 139] width 79 height 31
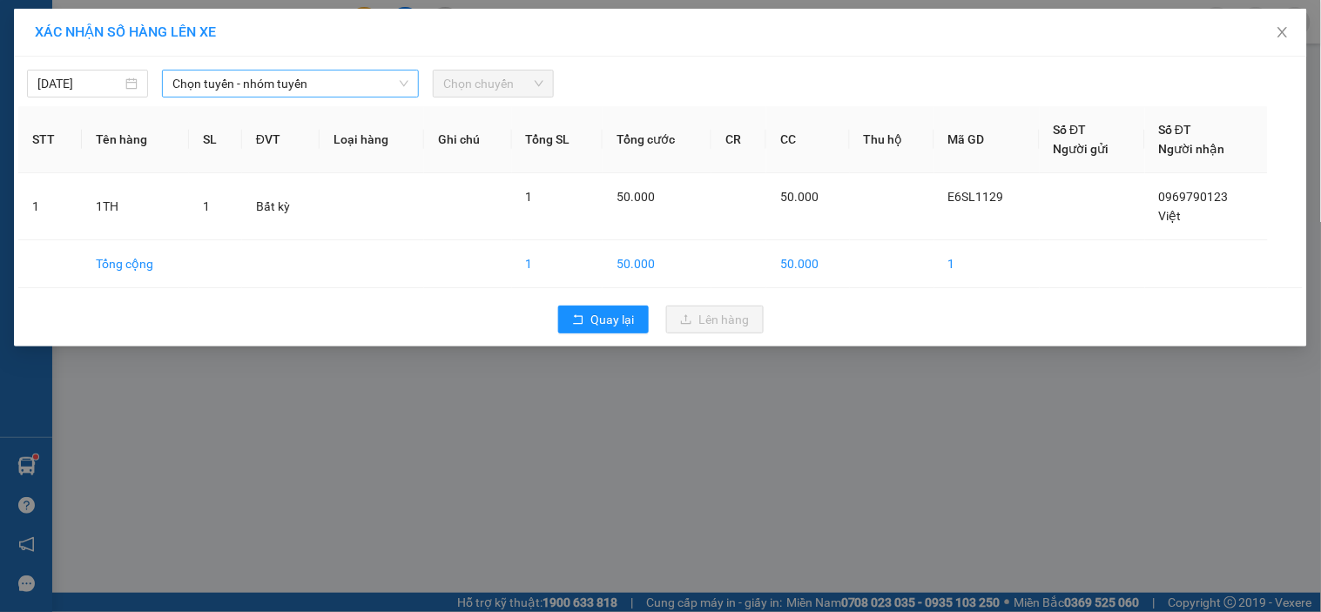
click at [275, 84] on span "Chọn tuyến - nhóm tuyến" at bounding box center [290, 84] width 236 height 26
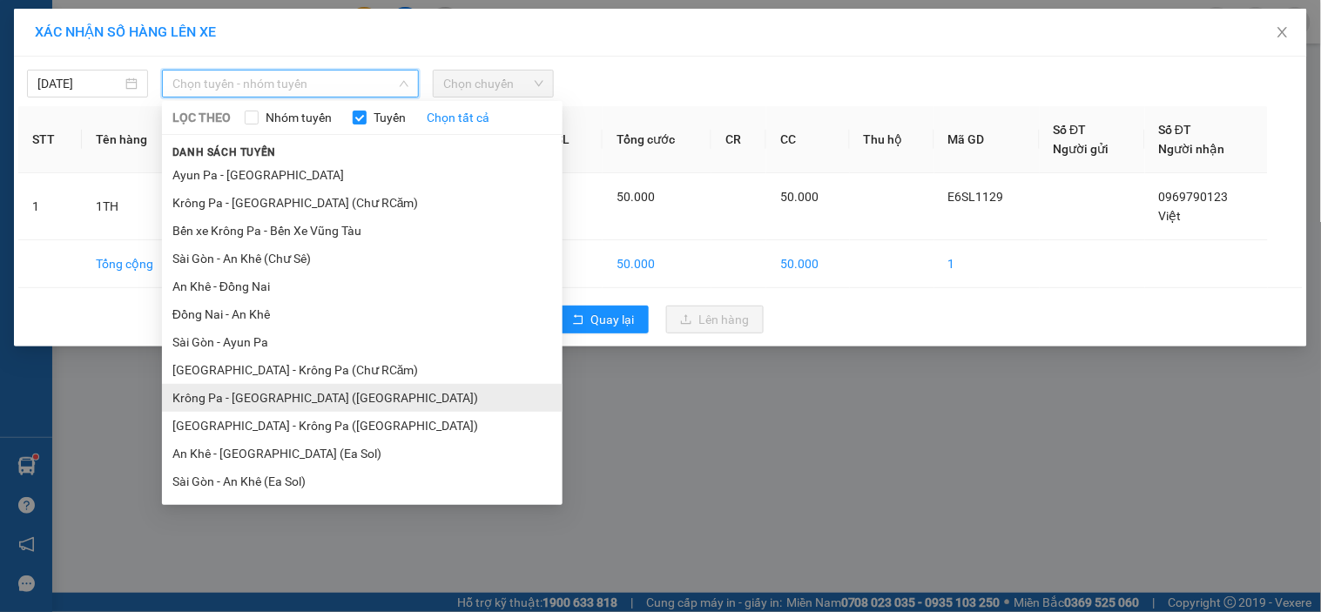
click at [245, 396] on li "Krông Pa - [GEOGRAPHIC_DATA] ([GEOGRAPHIC_DATA])" at bounding box center [362, 398] width 401 height 28
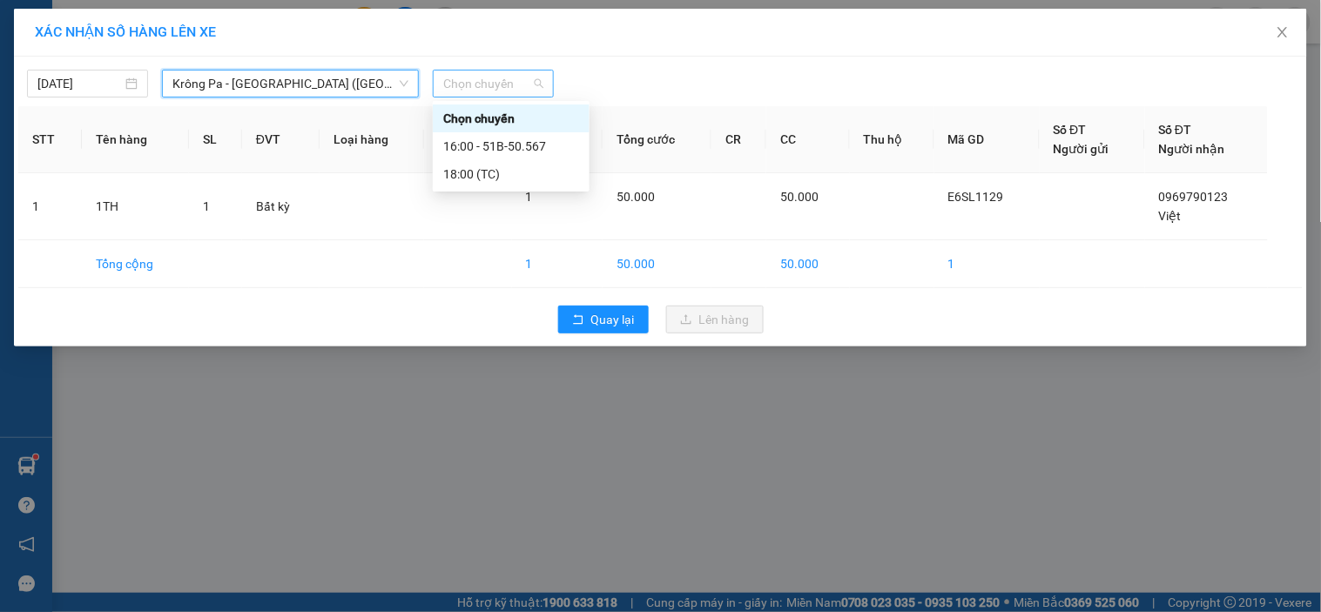
click at [516, 85] on span "Chọn chuyến" at bounding box center [493, 84] width 100 height 26
click at [512, 140] on div "16:00 - 51B-50.567" at bounding box center [511, 146] width 136 height 19
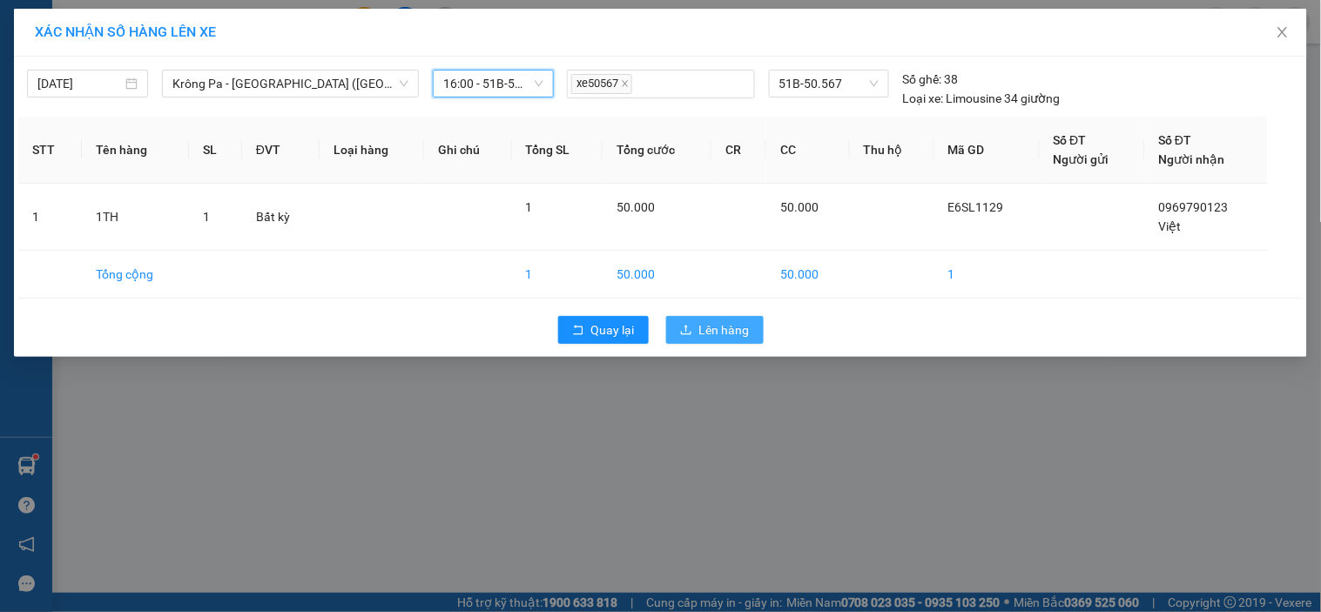
drag, startPoint x: 720, startPoint y: 325, endPoint x: 733, endPoint y: 306, distance: 22.7
click at [720, 326] on span "Lên hàng" at bounding box center [724, 330] width 51 height 19
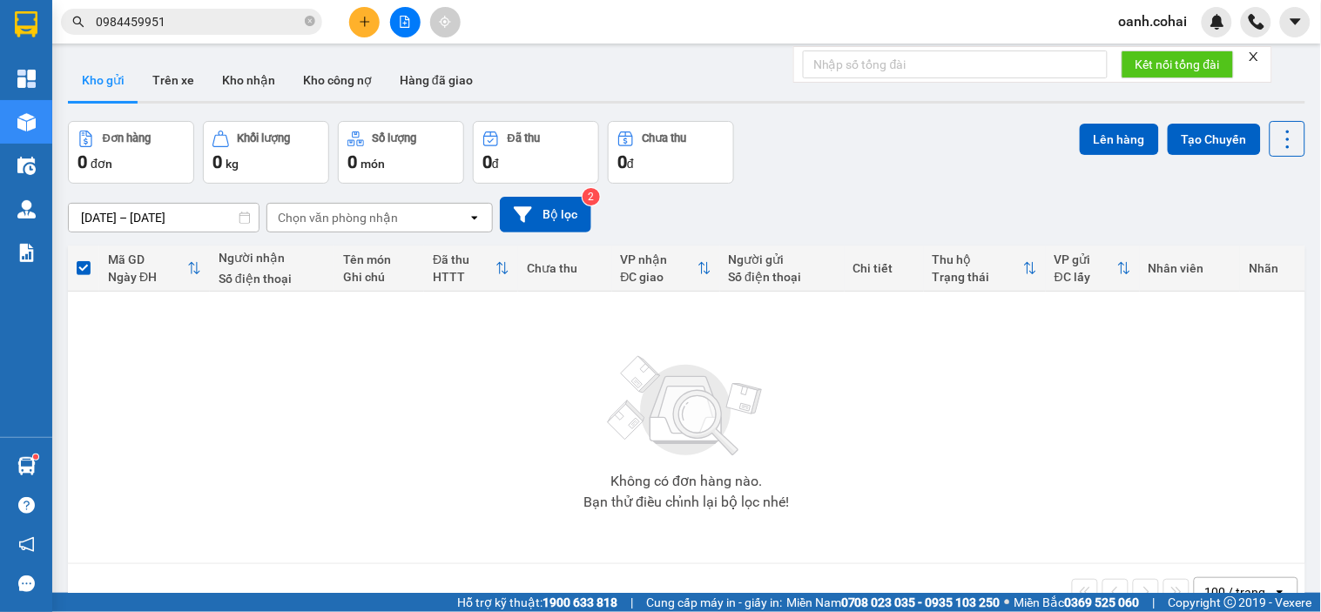
click at [414, 21] on button at bounding box center [405, 22] width 30 height 30
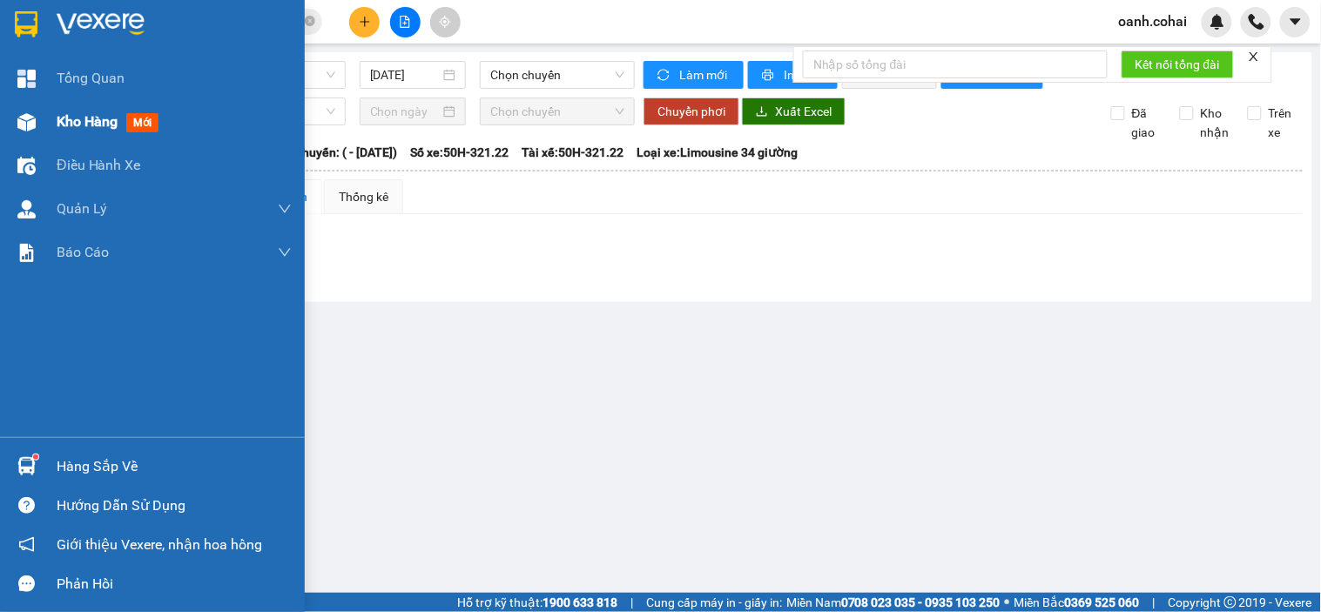
click at [113, 132] on div "Kho hàng mới" at bounding box center [111, 122] width 109 height 22
click at [107, 114] on span "Kho hàng" at bounding box center [87, 121] width 61 height 17
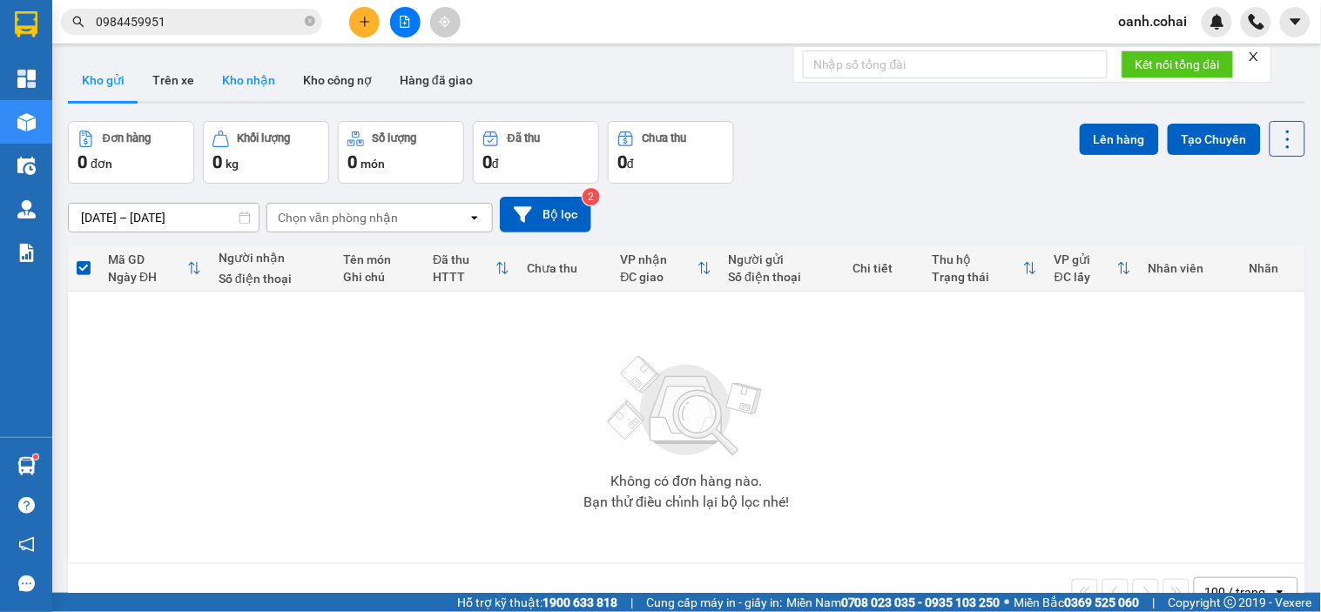
click at [236, 75] on button "Kho nhận" at bounding box center [248, 80] width 81 height 42
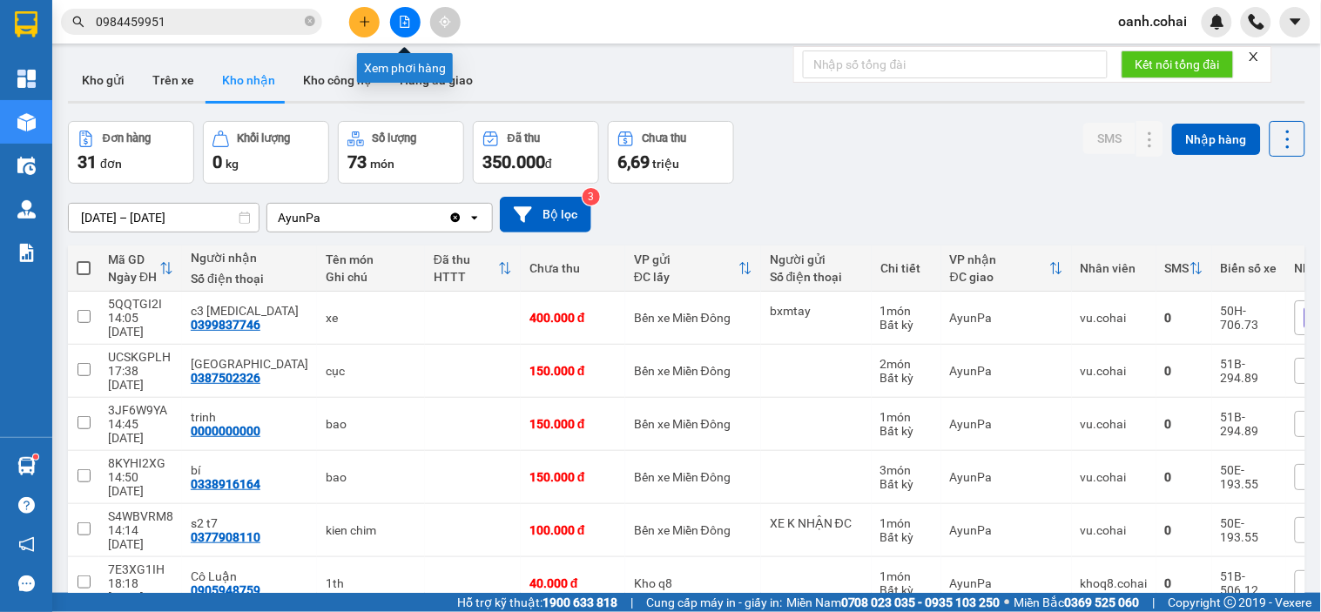
click at [407, 30] on button at bounding box center [405, 22] width 30 height 30
